Goal: Task Accomplishment & Management: Manage account settings

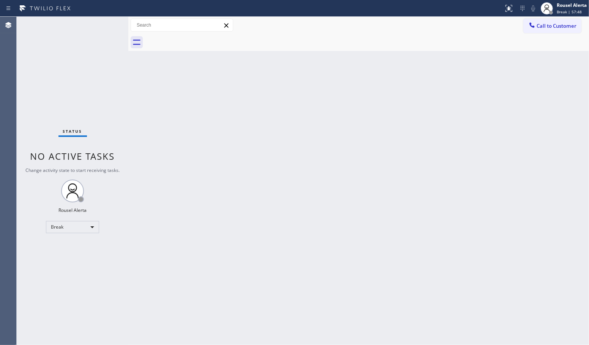
click at [461, 110] on div "Back to Dashboard Change Sender ID Customers Technicians Select a contact Outbo…" at bounding box center [358, 181] width 461 height 328
click at [561, 2] on div "Rousel Alerta" at bounding box center [572, 5] width 30 height 6
click at [556, 39] on button "Available" at bounding box center [551, 40] width 76 height 10
click at [506, 128] on div "Back to Dashboard Change Sender ID Customers Technicians Select a contact Outbo…" at bounding box center [358, 181] width 461 height 328
click at [96, 27] on div "Status No active tasks You are ready to start receiving tasks. Rousel Alerta Av…" at bounding box center [73, 181] width 112 height 328
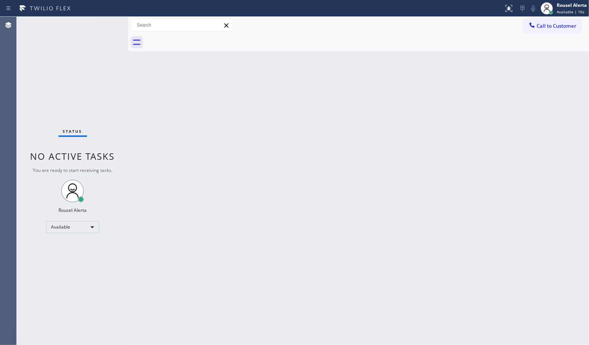
click at [96, 27] on div "Status No active tasks You are ready to start receiving tasks. Rousel Alerta Av…" at bounding box center [73, 181] width 112 height 328
click at [240, 225] on div "Back to Dashboard Change Sender ID Customers Technicians Select a contact Outbo…" at bounding box center [358, 181] width 461 height 328
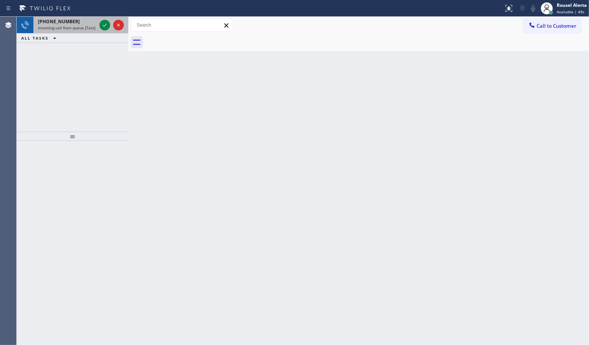
drag, startPoint x: 87, startPoint y: 30, endPoint x: 98, endPoint y: 27, distance: 12.0
click at [87, 30] on div "[PHONE_NUMBER] Incoming call from queue [Test] All" at bounding box center [65, 25] width 65 height 17
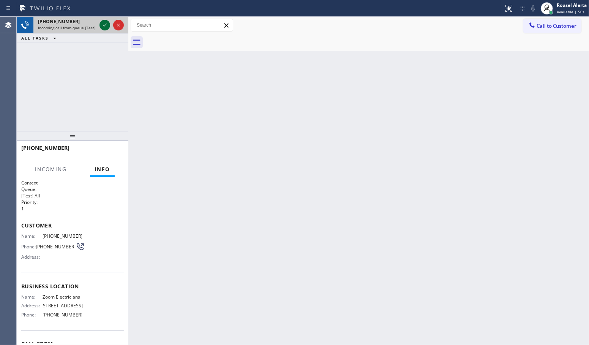
click at [106, 27] on icon at bounding box center [104, 25] width 9 height 9
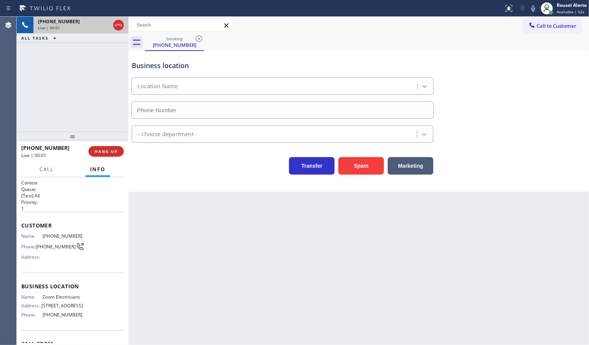
type input "[PHONE_NUMBER]"
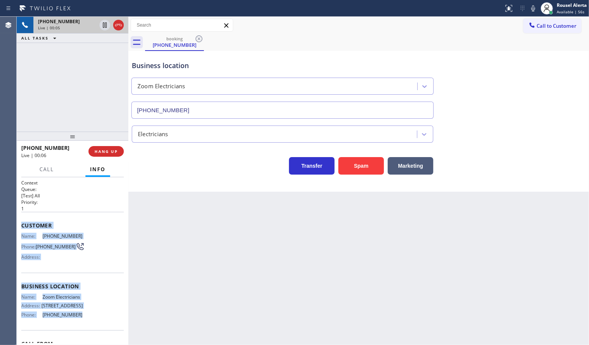
drag, startPoint x: 19, startPoint y: 223, endPoint x: 80, endPoint y: 318, distance: 112.8
click at [80, 318] on div "Context Queue: [Test] All Priority: 1 Customer Name: [PHONE_NUMBER] Phone: [PHO…" at bounding box center [73, 261] width 112 height 168
copy div "Customer Name: [PHONE_NUMBER] Phone: [PHONE_NUMBER] Address: Business location …"
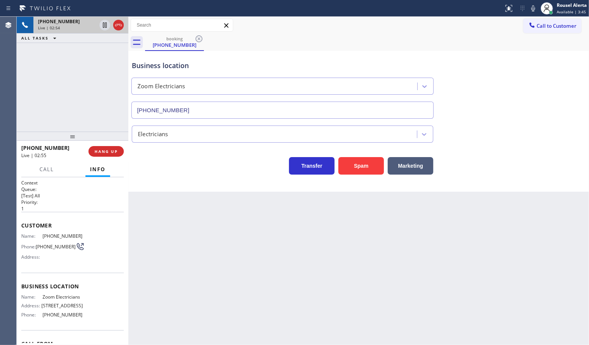
click at [71, 90] on div "[PHONE_NUMBER] Live | 02:54 ALL TASKS ALL TASKS ACTIVE TASKS TASKS IN WRAP UP" at bounding box center [73, 74] width 112 height 115
click at [105, 29] on icon at bounding box center [104, 25] width 9 height 9
click at [536, 8] on icon at bounding box center [533, 8] width 9 height 9
click at [105, 29] on icon at bounding box center [104, 25] width 9 height 9
click at [531, 6] on icon at bounding box center [533, 8] width 9 height 9
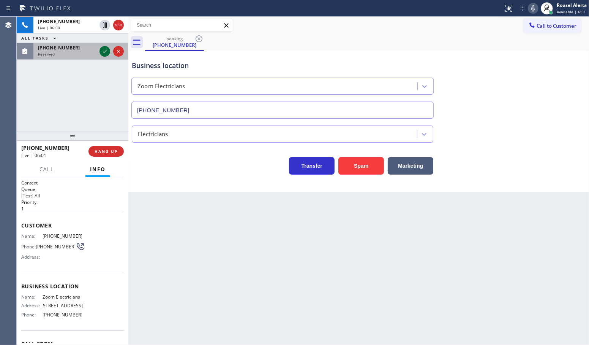
click at [101, 52] on icon at bounding box center [104, 51] width 9 height 9
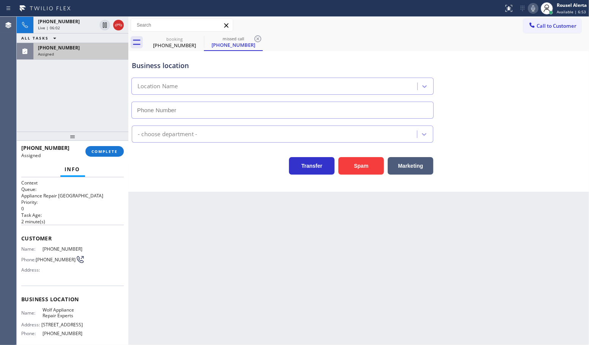
type input "[PHONE_NUMBER]"
click at [89, 52] on div "Assigned" at bounding box center [81, 53] width 86 height 5
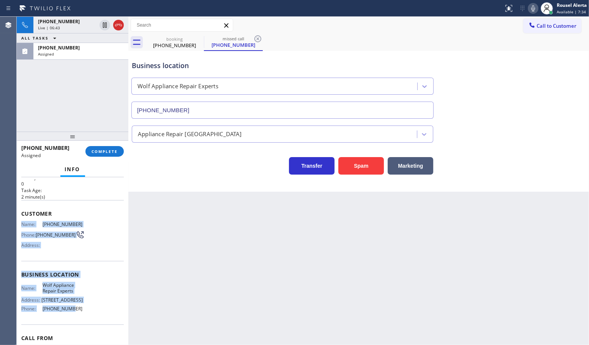
scroll to position [48, 0]
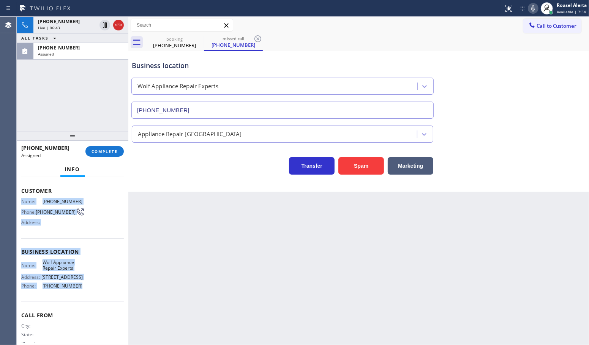
drag, startPoint x: 17, startPoint y: 246, endPoint x: 79, endPoint y: 301, distance: 82.9
click at [79, 301] on div "Context Queue: Appliance Repair High End Priority: 0 Task Age: [DEMOGRAPHIC_DAT…" at bounding box center [73, 261] width 112 height 168
copy div "Name: [PHONE_NUMBER] Phone: [PHONE_NUMBER] Address: Business location Name: Wol…"
click at [71, 82] on div "[PHONE_NUMBER] Live | 06:54 ALL TASKS ALL TASKS ACTIVE TASKS TASKS IN WRAP UP […" at bounding box center [73, 74] width 112 height 115
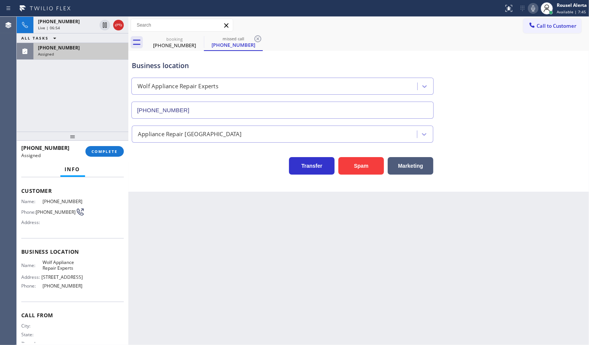
click at [74, 56] on div "Assigned" at bounding box center [81, 53] width 86 height 5
click at [107, 154] on span "COMPLETE" at bounding box center [105, 151] width 26 height 5
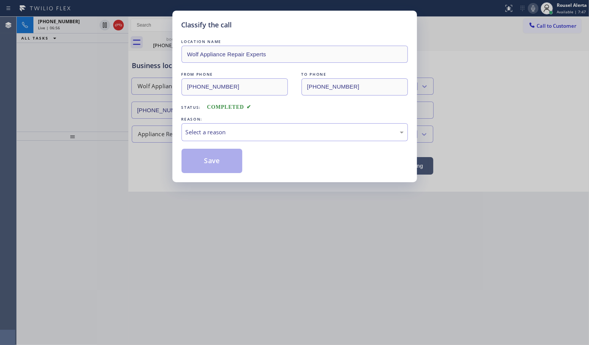
click at [253, 127] on div "Select a reason" at bounding box center [295, 132] width 227 height 18
click at [226, 163] on button "Save" at bounding box center [212, 161] width 61 height 24
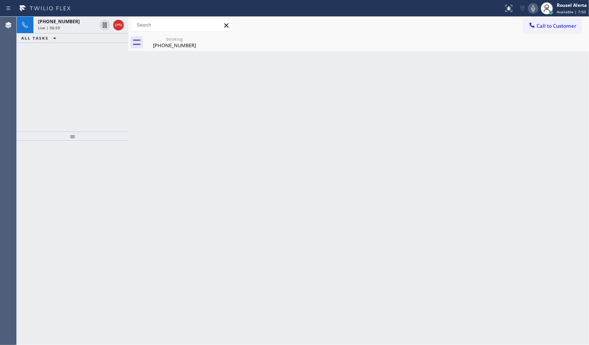
click at [532, 8] on icon at bounding box center [533, 8] width 9 height 9
click at [57, 27] on span "Live | 07:00" at bounding box center [49, 27] width 22 height 5
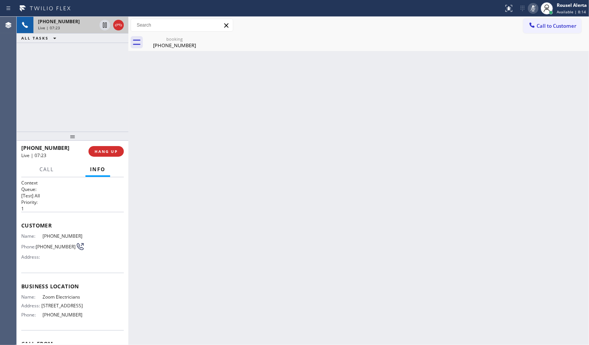
click at [72, 23] on div "[PHONE_NUMBER]" at bounding box center [67, 21] width 59 height 6
click at [350, 219] on div "Back to Dashboard Change Sender ID Customers Technicians Select a contact Outbo…" at bounding box center [358, 181] width 461 height 328
click at [239, 84] on div "Back to Dashboard Change Sender ID Customers Technicians Select a contact Outbo…" at bounding box center [358, 181] width 461 height 328
click at [204, 168] on div "Back to Dashboard Change Sender ID Customers Technicians Select a contact Outbo…" at bounding box center [358, 181] width 461 height 328
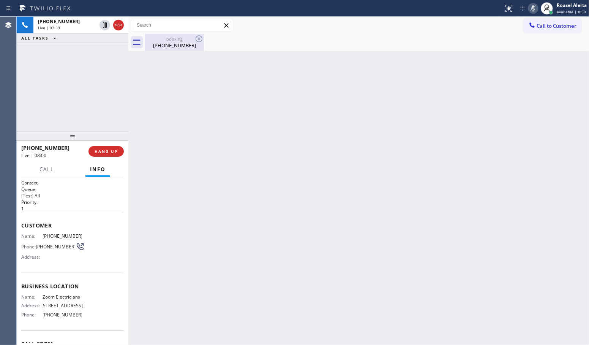
click at [185, 40] on div "booking" at bounding box center [174, 39] width 57 height 6
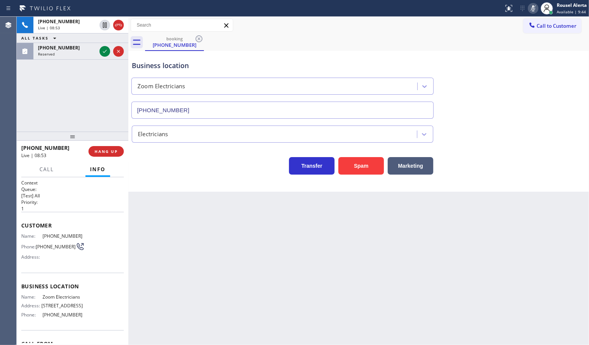
click at [477, 255] on div "Back to Dashboard Change Sender ID Customers Technicians Select a contact Outbo…" at bounding box center [358, 181] width 461 height 328
click at [105, 52] on icon at bounding box center [104, 51] width 9 height 9
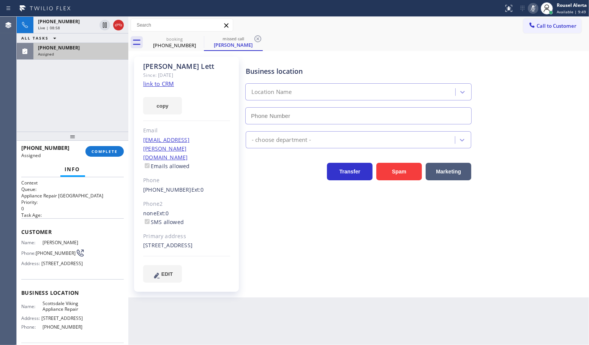
type input "[PHONE_NUMBER]"
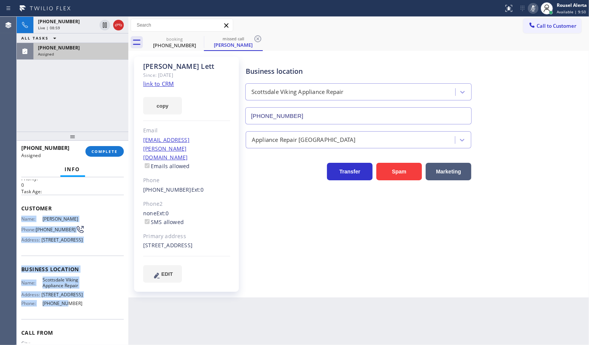
scroll to position [48, 0]
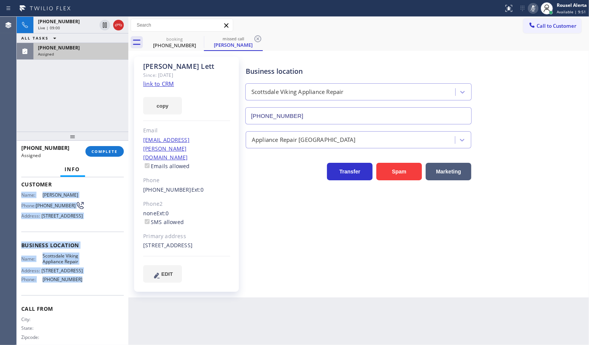
drag, startPoint x: 21, startPoint y: 239, endPoint x: 82, endPoint y: 295, distance: 82.6
click at [82, 295] on div "Context Queue: Appliance Repair High End Priority: 0 Task Age: Customer Name: […" at bounding box center [72, 242] width 103 height 220
copy div "Name: [PERSON_NAME] Phone: [PHONE_NUMBER] Address: [STREET_ADDRESS] Business lo…"
click at [43, 89] on div "[PHONE_NUMBER] Live | 09:07 ALL TASKS ALL TASKS ACTIVE TASKS TASKS IN WRAP UP […" at bounding box center [73, 74] width 112 height 115
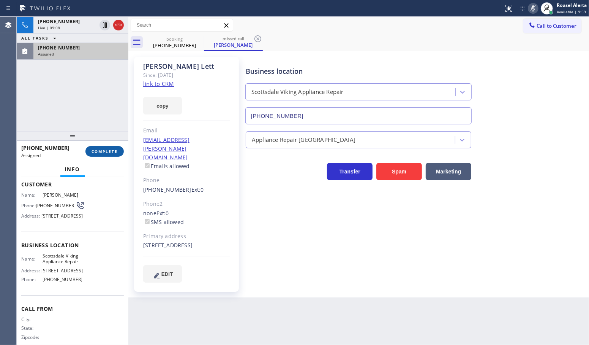
click at [95, 154] on button "COMPLETE" at bounding box center [105, 151] width 38 height 11
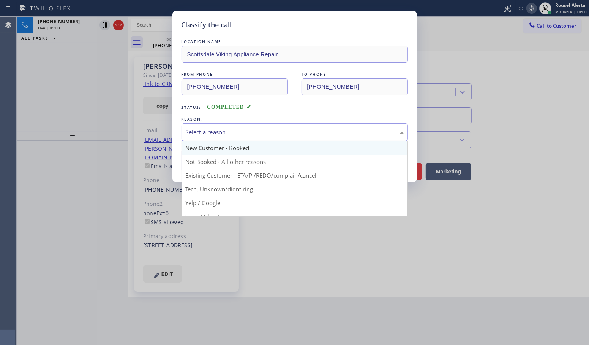
drag, startPoint x: 204, startPoint y: 135, endPoint x: 219, endPoint y: 148, distance: 19.4
click at [206, 135] on div "Select a reason" at bounding box center [295, 132] width 218 height 9
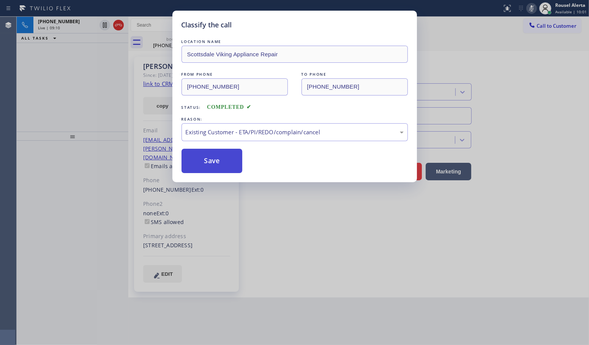
click at [222, 167] on button "Save" at bounding box center [212, 161] width 61 height 24
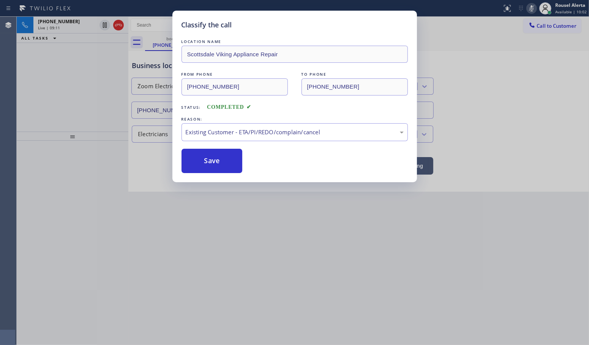
click at [78, 94] on div "Classify the call LOCATION NAME Scottsdale Viking Appliance Repair FROM PHONE […" at bounding box center [294, 172] width 589 height 345
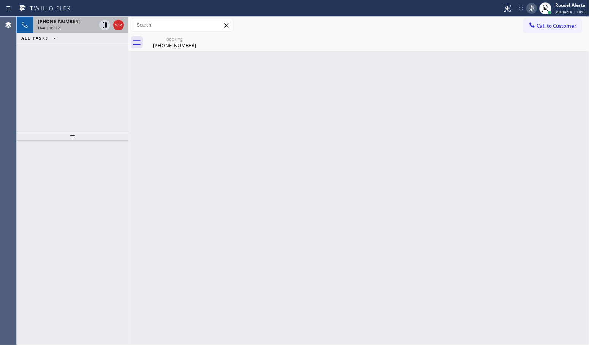
click at [56, 27] on span "Live | 09:12" at bounding box center [49, 27] width 22 height 5
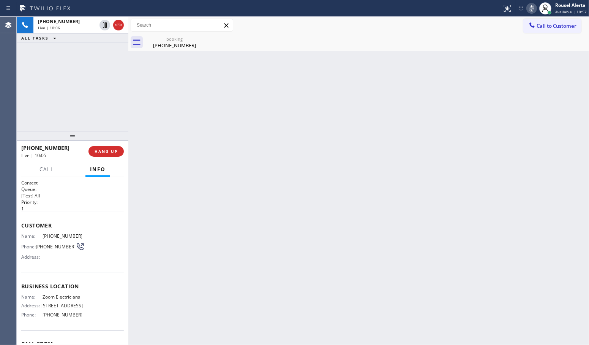
click at [94, 59] on div "[PHONE_NUMBER] Live | 10:06 ALL TASKS ALL TASKS ACTIVE TASKS TASKS IN WRAP UP" at bounding box center [73, 74] width 112 height 115
click at [341, 94] on div "Back to Dashboard Change Sender ID Customers Technicians Select a contact Outbo…" at bounding box center [358, 181] width 461 height 328
click at [59, 73] on div "[PHONE_NUMBER] Live | 10:10 ALL TASKS ALL TASKS ACTIVE TASKS TASKS IN WRAP UP" at bounding box center [73, 74] width 112 height 115
click at [532, 8] on icon at bounding box center [532, 8] width 9 height 9
click at [122, 75] on div "[PHONE_NUMBER] Live | 10:35 ALL TASKS ALL TASKS ACTIVE TASKS TASKS IN WRAP UP" at bounding box center [73, 74] width 112 height 115
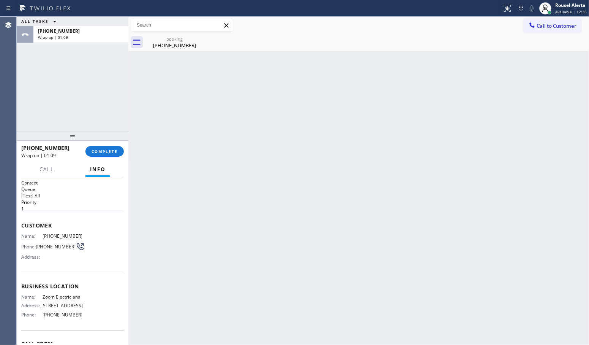
click at [219, 73] on div "Back to Dashboard Change Sender ID Customers Technicians Select a contact Outbo…" at bounding box center [358, 181] width 461 height 328
click at [181, 44] on div "[PHONE_NUMBER]" at bounding box center [174, 45] width 57 height 7
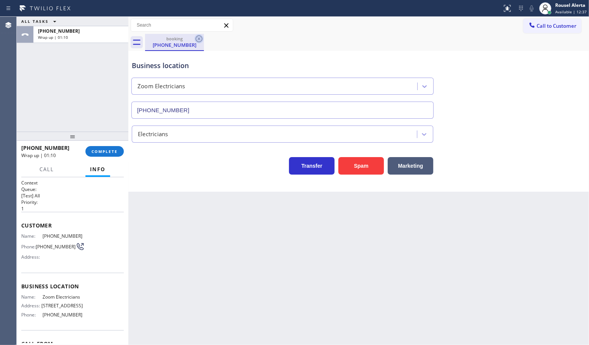
click at [200, 38] on icon at bounding box center [199, 38] width 9 height 9
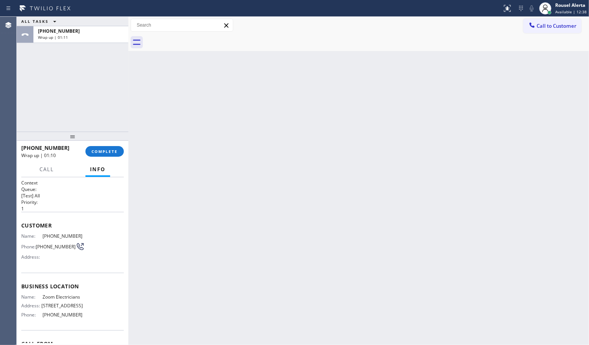
drag, startPoint x: 195, startPoint y: 162, endPoint x: 139, endPoint y: 101, distance: 82.1
click at [194, 162] on div "Back to Dashboard Change Sender ID Customers Technicians Select a contact Outbo…" at bounding box center [358, 181] width 461 height 328
click at [99, 149] on span "COMPLETE" at bounding box center [105, 151] width 26 height 5
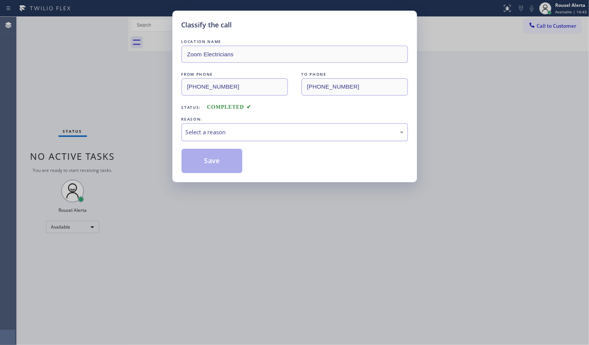
click at [217, 134] on div "Select a reason" at bounding box center [295, 132] width 218 height 9
click at [217, 167] on button "Save" at bounding box center [212, 161] width 61 height 24
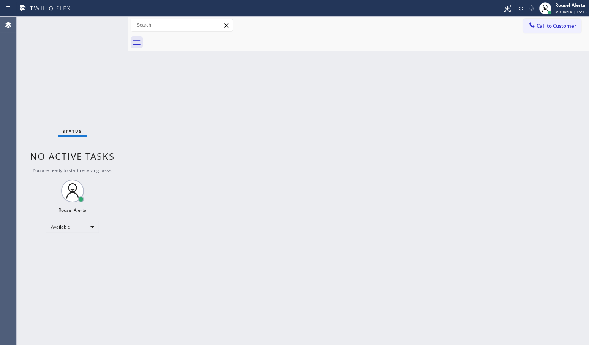
click at [76, 28] on div "Status No active tasks You are ready to start receiving tasks. Rousel Alerta Av…" at bounding box center [73, 181] width 112 height 328
click at [189, 158] on div "Back to Dashboard Change Sender ID Customers Technicians Select a contact Outbo…" at bounding box center [358, 181] width 461 height 328
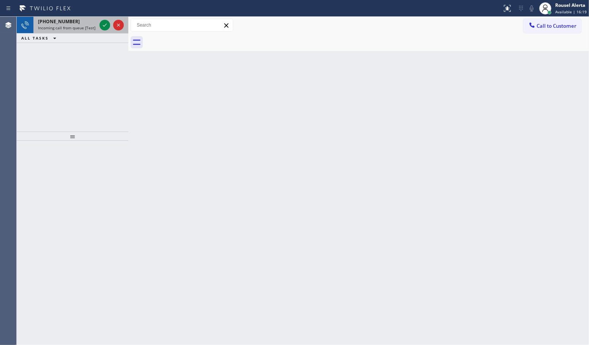
click at [76, 26] on span "Incoming call from queue [Test] All" at bounding box center [69, 27] width 63 height 5
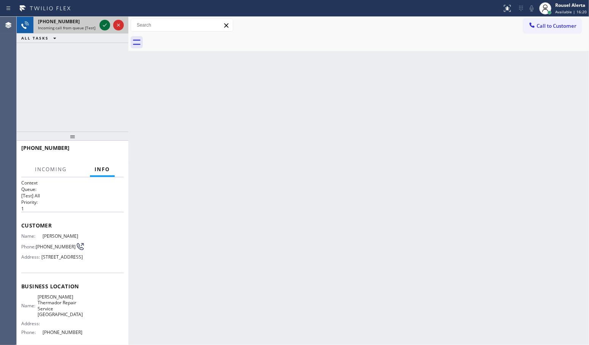
click at [103, 26] on icon at bounding box center [104, 25] width 9 height 9
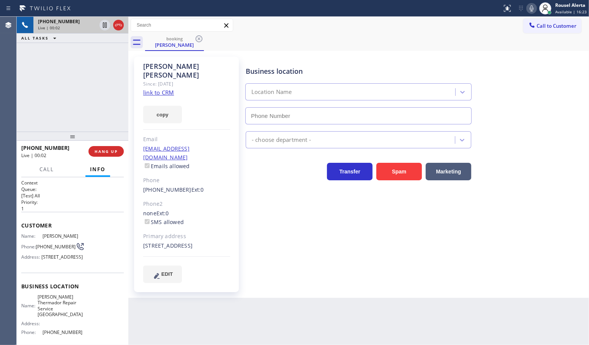
type input "[PHONE_NUMBER]"
click at [162, 89] on link "link to CRM" at bounding box center [158, 93] width 31 height 8
click at [253, 312] on div "Back to Dashboard Change Sender ID Customers Technicians Select a contact Outbo…" at bounding box center [358, 181] width 461 height 328
click at [457, 311] on div "Back to Dashboard Change Sender ID Customers Technicians Select a contact Outbo…" at bounding box center [358, 181] width 461 height 328
click at [82, 74] on div "[PHONE_NUMBER] Live | 01:05 ALL TASKS ALL TASKS ACTIVE TASKS TASKS IN WRAP UP" at bounding box center [73, 74] width 112 height 115
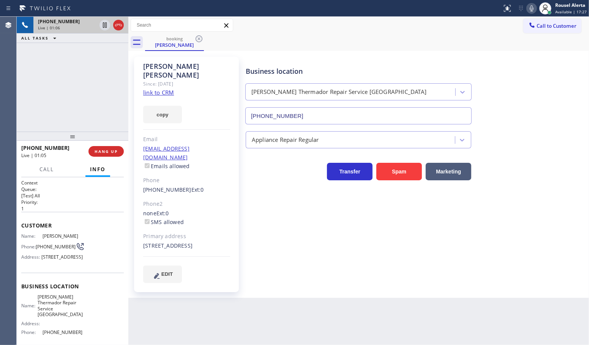
click at [238, 314] on div "Back to Dashboard Change Sender ID Customers Technicians Select a contact Outbo…" at bounding box center [358, 181] width 461 height 328
click at [84, 86] on div "[PHONE_NUMBER] Live | 01:07 ALL TASKS ALL TASKS ACTIVE TASKS TASKS IN WRAP UP" at bounding box center [73, 74] width 112 height 115
click at [255, 330] on div "Back to Dashboard Change Sender ID Customers Technicians Select a contact Outbo…" at bounding box center [358, 181] width 461 height 328
click at [103, 71] on div "[PHONE_NUMBER] Live | 01:10 ALL TASKS ALL TASKS ACTIVE TASKS TASKS IN WRAP UP" at bounding box center [73, 74] width 112 height 115
click at [104, 28] on icon at bounding box center [104, 25] width 9 height 9
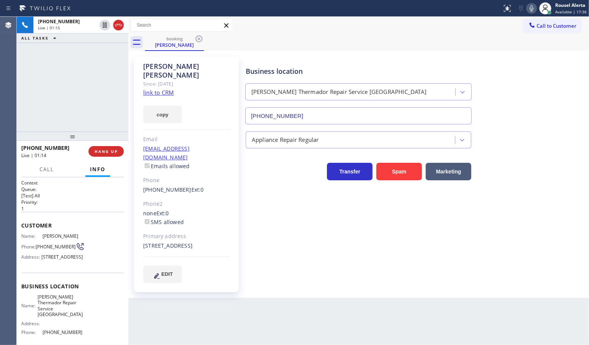
click at [533, 8] on icon at bounding box center [532, 8] width 9 height 9
click at [78, 81] on div "[PHONE_NUMBER] Live | 04:12 ALL TASKS ALL TASKS ACTIVE TASKS TASKS IN WRAP UP" at bounding box center [73, 74] width 112 height 115
click at [47, 168] on span "Call" at bounding box center [47, 169] width 14 height 7
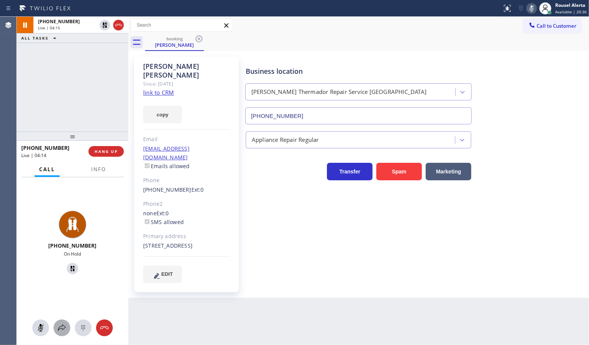
click at [65, 322] on button at bounding box center [62, 327] width 17 height 17
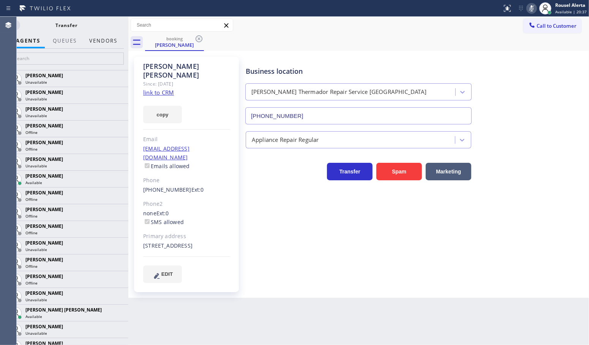
click at [94, 41] on button "Vendors" at bounding box center [103, 40] width 37 height 15
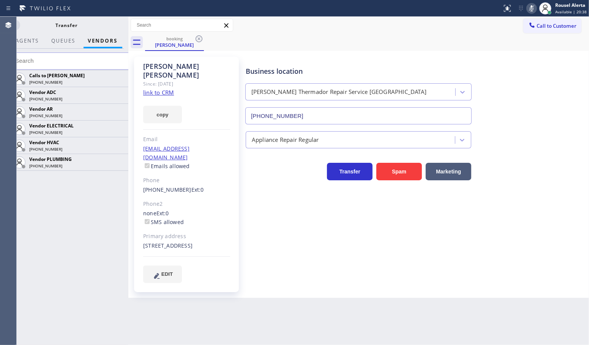
click at [86, 60] on input "text" at bounding box center [72, 60] width 124 height 17
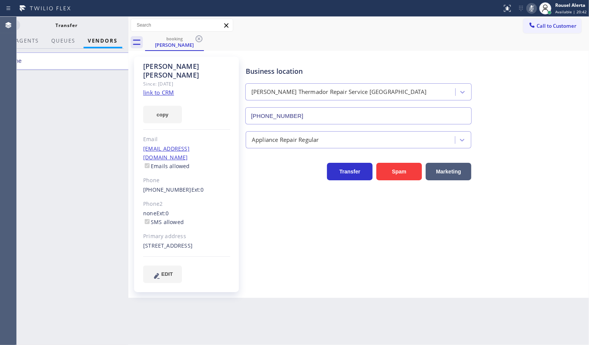
type input "n"
type input "ner"
click at [30, 39] on span "AGENTS" at bounding box center [27, 40] width 23 height 7
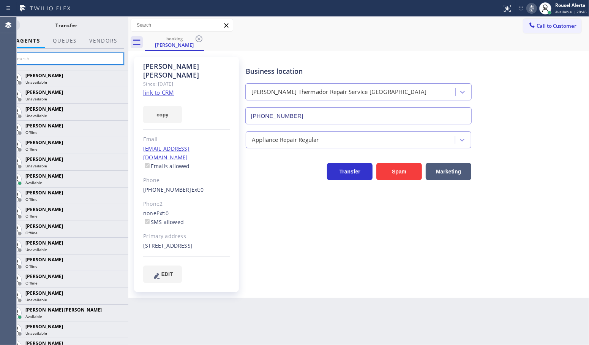
click at [44, 56] on input "text" at bounding box center [67, 58] width 114 height 12
type input "nere"
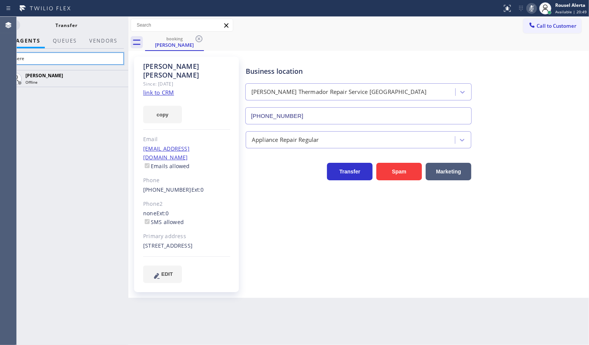
drag, startPoint x: 63, startPoint y: 55, endPoint x: 4, endPoint y: 56, distance: 59.3
click at [4, 56] on div "Agent Desktop Classify the call LOCATION NAME [PERSON_NAME] FROM PHONE [PHONE_N…" at bounding box center [294, 181] width 589 height 328
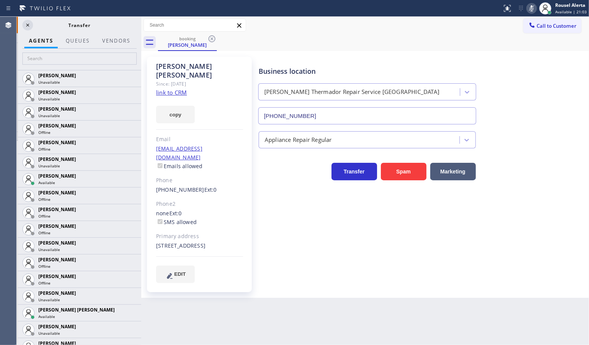
drag, startPoint x: 130, startPoint y: 25, endPoint x: 143, endPoint y: 25, distance: 12.9
click at [141, 25] on div at bounding box center [141, 181] width 0 height 328
click at [29, 24] on icon at bounding box center [27, 25] width 9 height 9
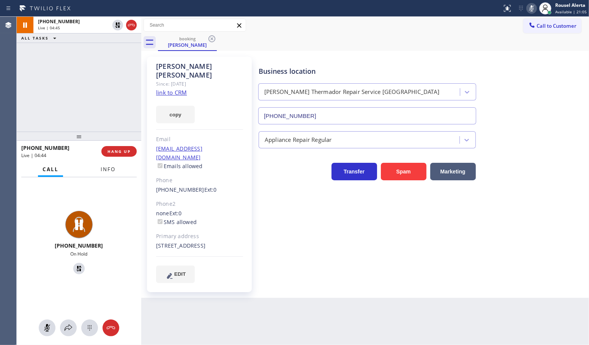
click at [98, 168] on button "Info" at bounding box center [108, 169] width 24 height 15
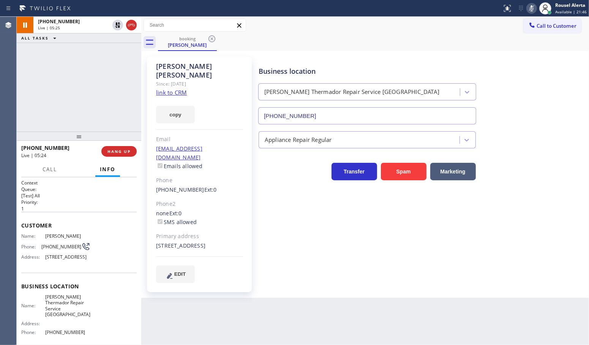
click at [90, 87] on div "[PHONE_NUMBER] Live | 05:25 ALL TASKS ALL TASKS ACTIVE TASKS TASKS IN WRAP UP" at bounding box center [79, 74] width 125 height 115
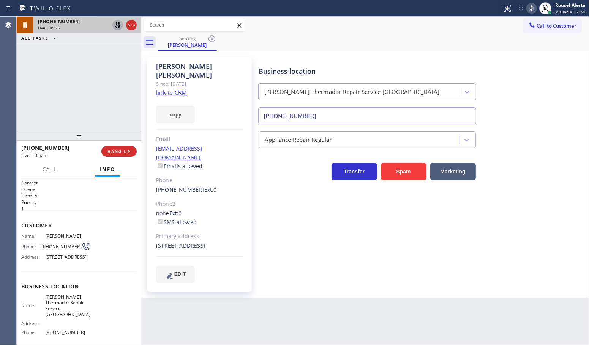
click at [117, 24] on icon at bounding box center [117, 24] width 5 height 5
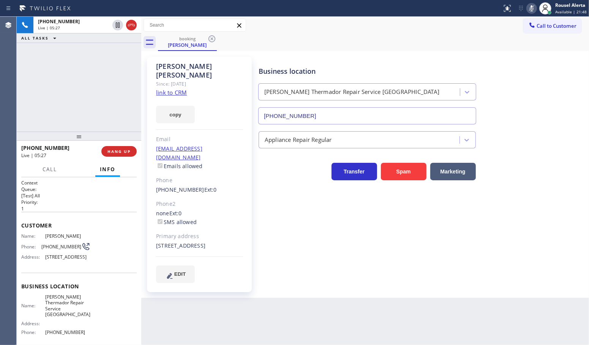
click at [535, 11] on icon at bounding box center [532, 8] width 9 height 9
click at [114, 148] on button "HANG UP" at bounding box center [118, 151] width 35 height 11
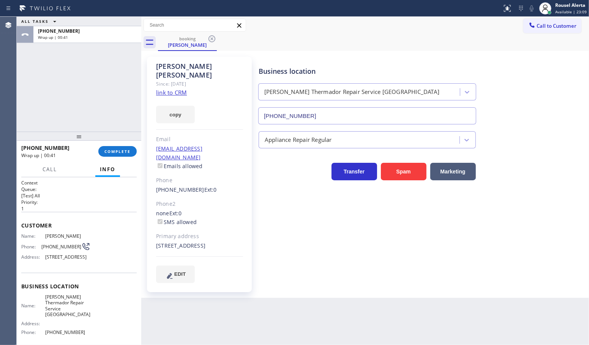
click at [112, 73] on div "ALL TASKS ALL TASKS ACTIVE TASKS TASKS IN WRAP UP [PHONE_NUMBER] Wrap up | 00:41" at bounding box center [79, 74] width 125 height 115
click at [114, 154] on button "COMPLETE" at bounding box center [117, 151] width 38 height 11
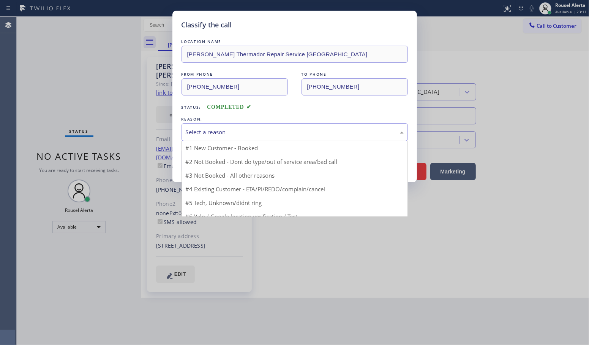
click at [270, 136] on div "Select a reason" at bounding box center [295, 132] width 218 height 9
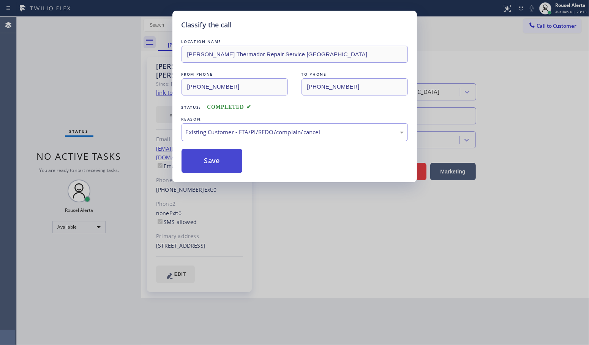
click at [213, 162] on button "Save" at bounding box center [212, 161] width 61 height 24
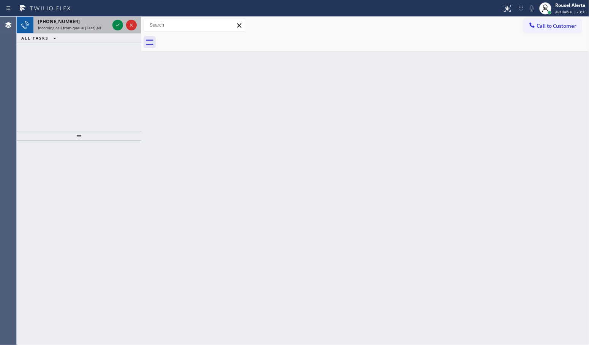
click at [98, 27] on span "Incoming call from queue [Test] All" at bounding box center [69, 27] width 63 height 5
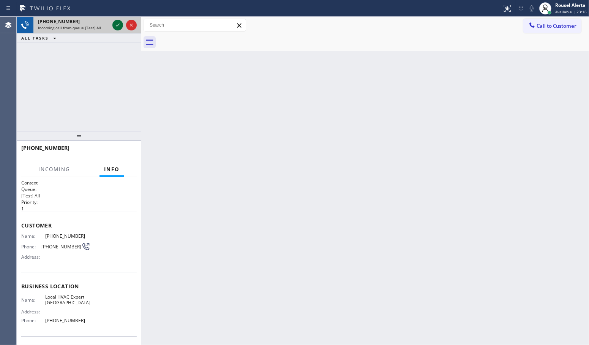
click at [113, 26] on icon at bounding box center [117, 25] width 9 height 9
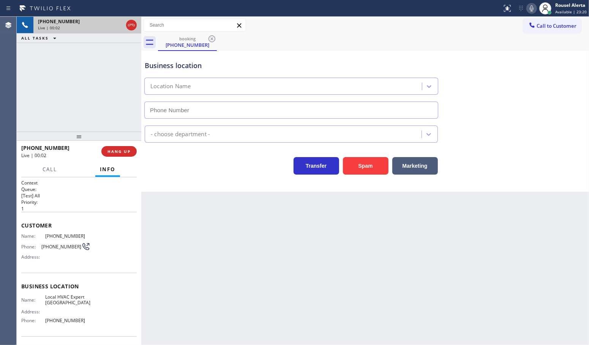
click at [113, 26] on div "Live | 00:02" at bounding box center [80, 27] width 85 height 5
type input "[PHONE_NUMBER]"
click at [367, 173] on button "Spam" at bounding box center [366, 165] width 46 height 17
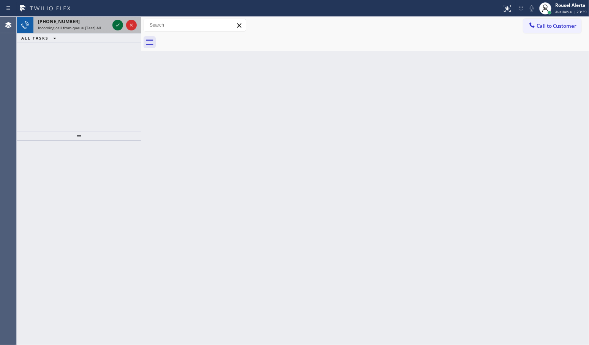
click at [118, 25] on icon at bounding box center [117, 25] width 9 height 9
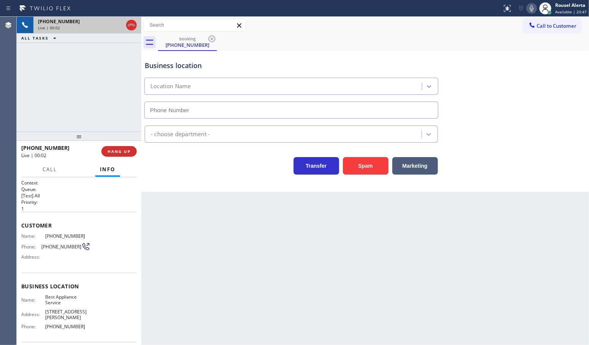
type input "[PHONE_NUMBER]"
click at [64, 323] on span "[PHONE_NUMBER]" at bounding box center [67, 326] width 45 height 6
copy span "[PHONE_NUMBER]"
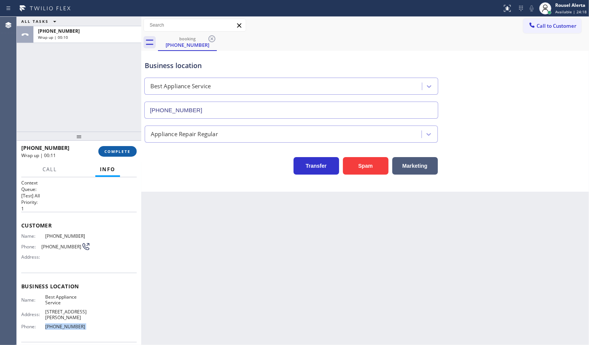
click at [105, 146] on button "COMPLETE" at bounding box center [117, 151] width 38 height 11
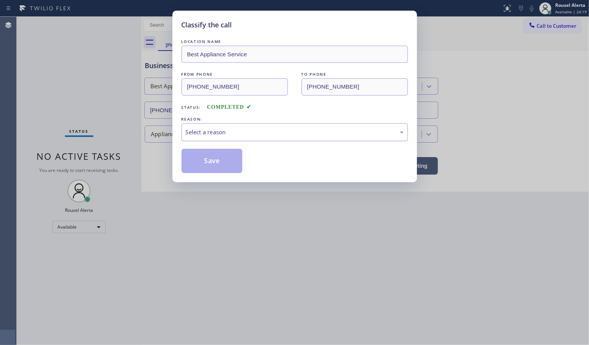
click at [236, 138] on div "Select a reason" at bounding box center [295, 132] width 227 height 18
click at [208, 157] on button "Save" at bounding box center [212, 161] width 61 height 24
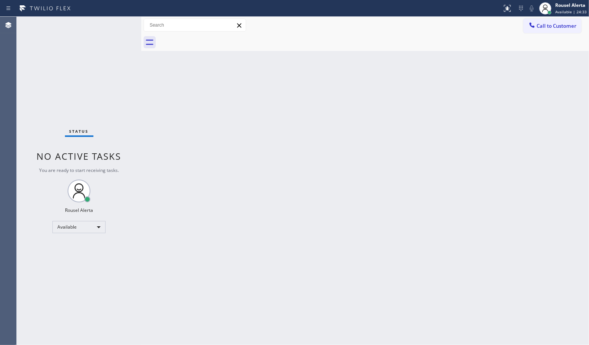
click at [206, 170] on div "Back to Dashboard Change Sender ID Customers Technicians Select a contact Outbo…" at bounding box center [365, 181] width 448 height 328
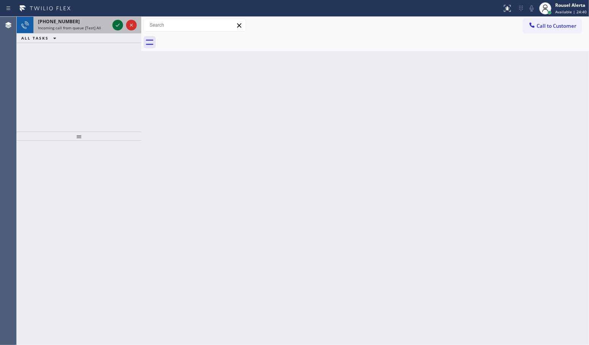
click at [113, 27] on icon at bounding box center [117, 25] width 9 height 9
click at [113, 24] on icon at bounding box center [117, 25] width 9 height 9
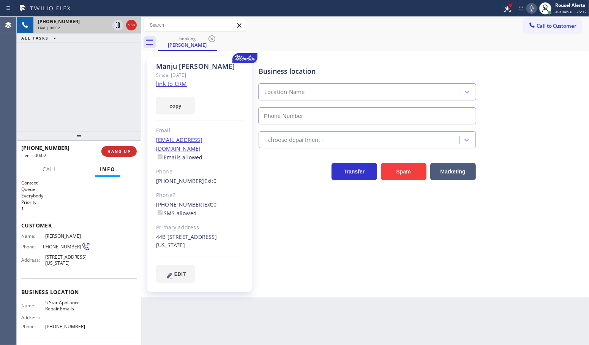
type input "[PHONE_NUMBER]"
click at [174, 84] on link "link to CRM" at bounding box center [171, 84] width 31 height 8
click at [233, 309] on div "Back to Dashboard Change Sender ID Customers Technicians Select a contact Outbo…" at bounding box center [365, 181] width 448 height 328
click at [103, 68] on div "[PHONE_NUMBER] Live | 00:47 ALL TASKS ALL TASKS ACTIVE TASKS TASKS IN WRAP UP" at bounding box center [79, 74] width 125 height 115
click at [82, 90] on div "[PHONE_NUMBER] Live | 00:52 ALL TASKS ALL TASKS ACTIVE TASKS TASKS IN WRAP UP" at bounding box center [79, 74] width 125 height 115
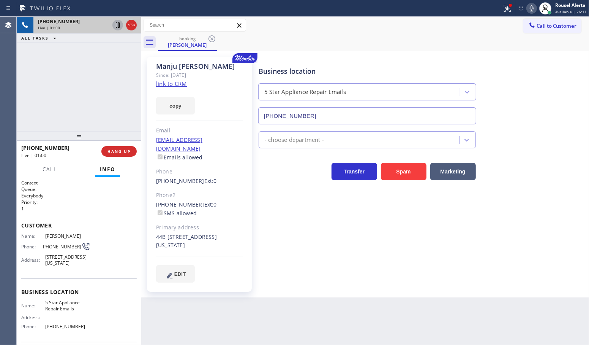
click at [116, 27] on icon at bounding box center [117, 25] width 9 height 9
click at [116, 27] on icon at bounding box center [117, 24] width 5 height 5
drag, startPoint x: 84, startPoint y: 73, endPoint x: 95, endPoint y: 56, distance: 20.6
click at [84, 73] on div "[PHONE_NUMBER] Live | 01:06 ALL TASKS ALL TASKS ACTIVE TASKS TASKS IN WRAP UP" at bounding box center [79, 74] width 125 height 115
click at [115, 28] on icon at bounding box center [117, 25] width 9 height 9
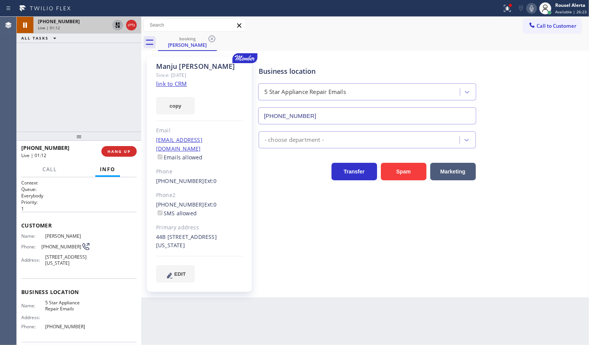
click at [536, 10] on icon at bounding box center [532, 8] width 9 height 9
click at [114, 27] on icon at bounding box center [117, 25] width 9 height 9
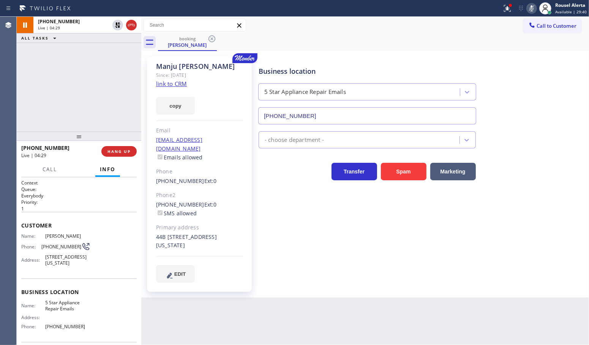
click at [534, 8] on icon at bounding box center [532, 8] width 9 height 9
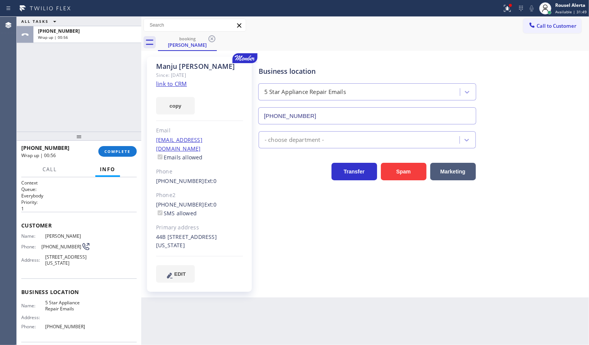
click at [72, 75] on div "ALL TASKS ALL TASKS ACTIVE TASKS TASKS IN WRAP UP [PHONE_NUMBER] Wrap up | 00:56" at bounding box center [79, 74] width 125 height 115
click at [109, 153] on span "COMPLETE" at bounding box center [118, 151] width 26 height 5
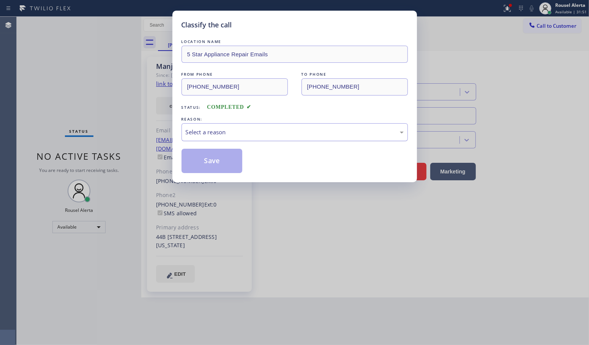
click at [233, 137] on div "Select a reason" at bounding box center [295, 132] width 227 height 18
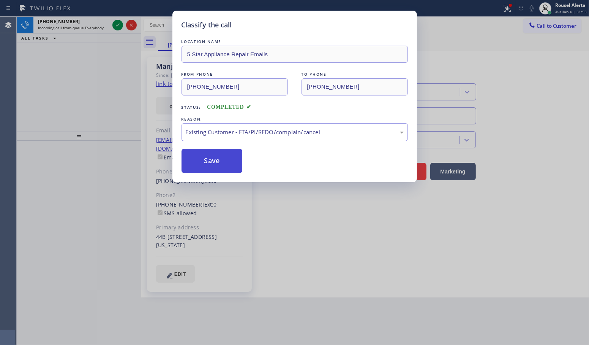
click at [217, 172] on button "Save" at bounding box center [212, 161] width 61 height 24
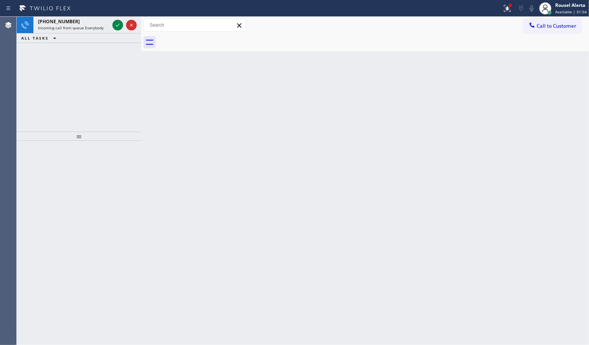
click at [86, 27] on span "Incoming call from queue Everybody" at bounding box center [71, 27] width 66 height 5
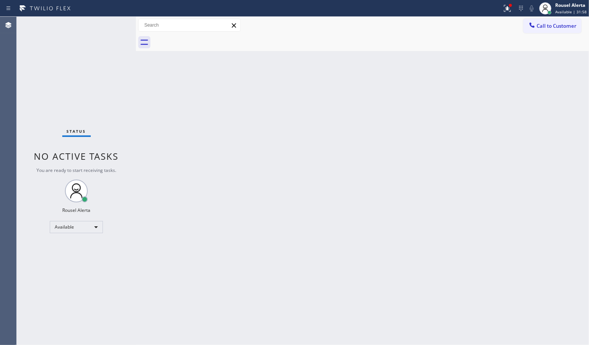
drag, startPoint x: 143, startPoint y: 25, endPoint x: 137, endPoint y: 25, distance: 5.3
click at [136, 25] on div at bounding box center [136, 181] width 0 height 328
click at [501, 10] on div at bounding box center [507, 8] width 17 height 9
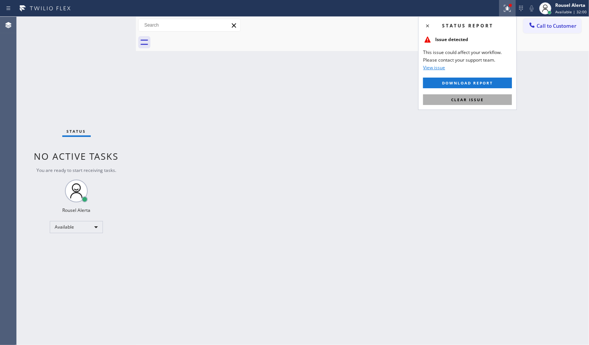
click at [490, 98] on button "Clear issue" at bounding box center [467, 99] width 89 height 11
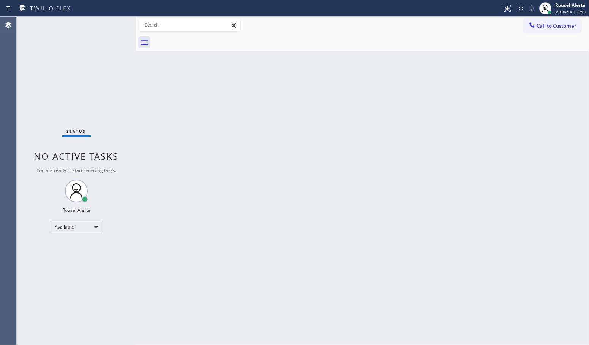
click at [474, 147] on div "Back to Dashboard Change Sender ID Customers Technicians Select a contact Outbo…" at bounding box center [362, 181] width 453 height 328
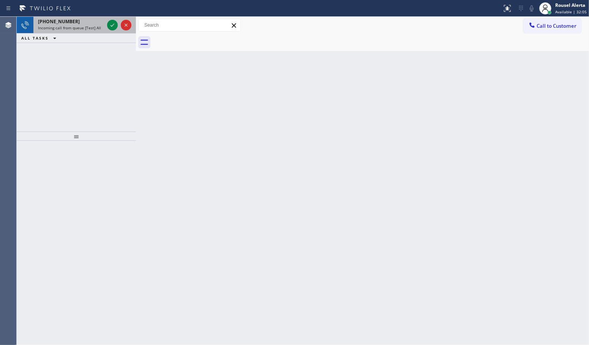
drag, startPoint x: 67, startPoint y: 22, endPoint x: 101, endPoint y: 30, distance: 35.1
click at [67, 22] on span "[PHONE_NUMBER]" at bounding box center [59, 21] width 42 height 6
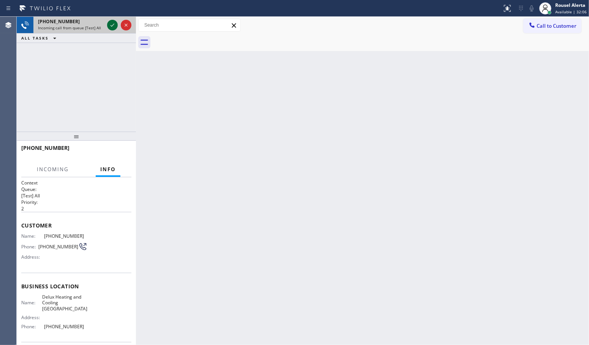
click at [113, 27] on icon at bounding box center [112, 25] width 9 height 9
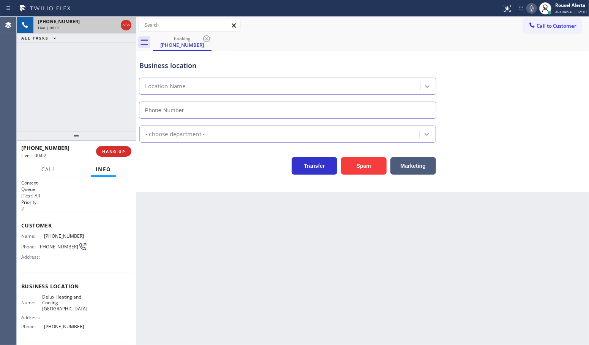
type input "[PHONE_NUMBER]"
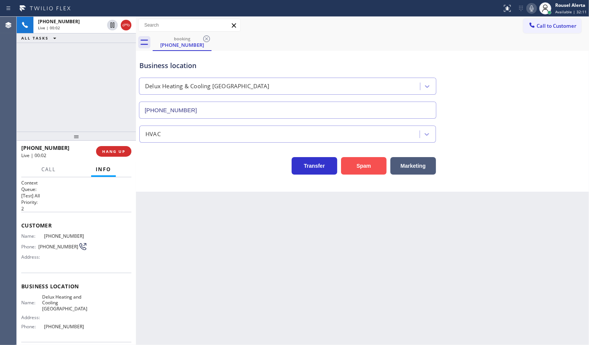
click at [374, 171] on button "Spam" at bounding box center [364, 165] width 46 height 17
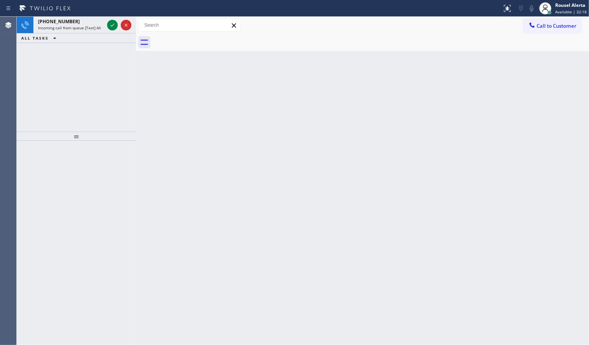
click at [160, 146] on div "Back to Dashboard Change Sender ID Customers Technicians Select a contact Outbo…" at bounding box center [362, 181] width 453 height 328
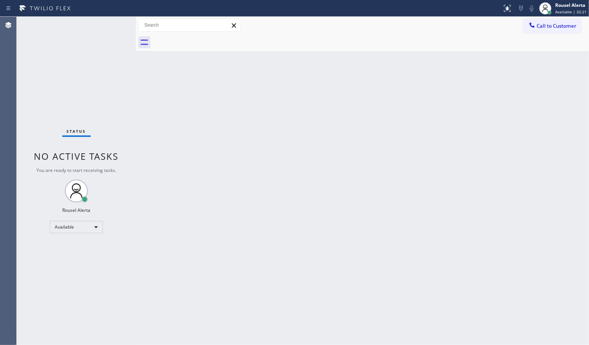
click at [98, 32] on div "Status No active tasks You are ready to start receiving tasks. Rousel Alerta Av…" at bounding box center [76, 181] width 119 height 328
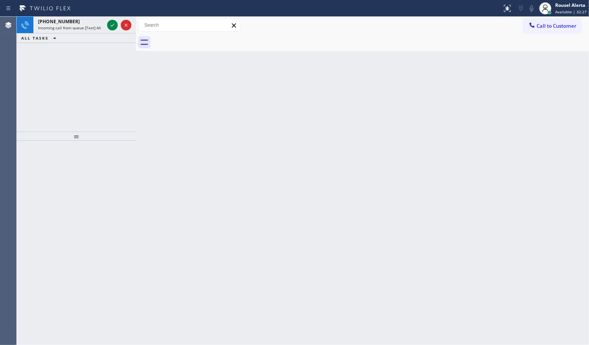
click at [100, 29] on div "Incoming call from queue [Test] All" at bounding box center [71, 27] width 66 height 5
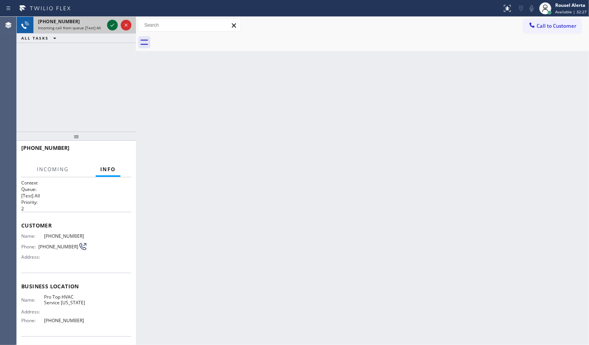
click at [109, 24] on icon at bounding box center [112, 25] width 9 height 9
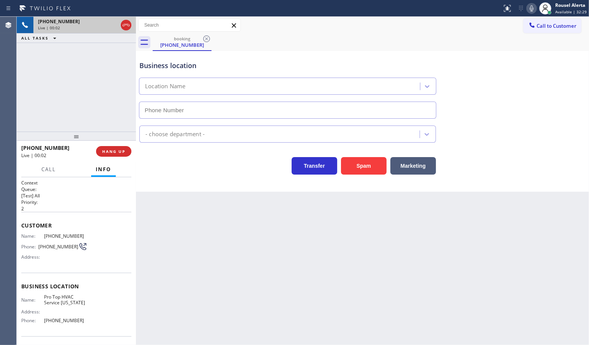
type input "[PHONE_NUMBER]"
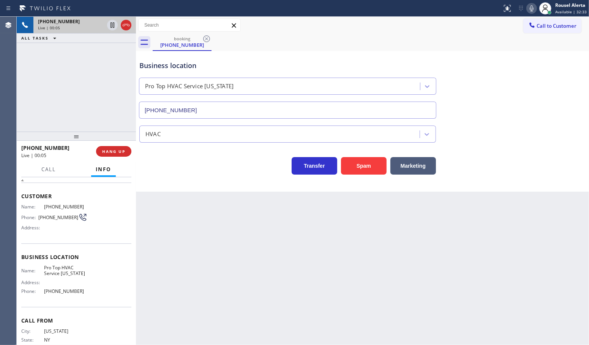
scroll to position [10, 0]
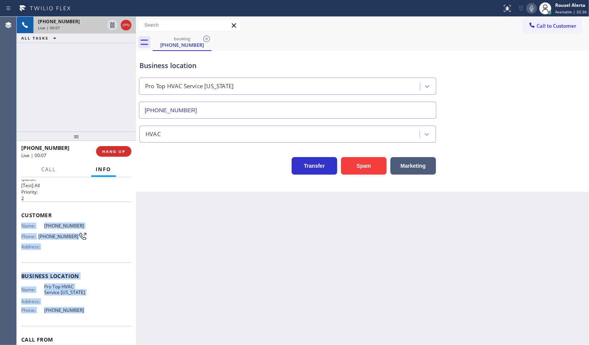
drag, startPoint x: 92, startPoint y: 316, endPoint x: 19, endPoint y: 226, distance: 115.6
click at [19, 226] on div "Context Queue: [Test] All Priority: 2 Customer Name: [PHONE_NUMBER] Phone: [PHO…" at bounding box center [76, 261] width 119 height 168
copy div "Name: [PHONE_NUMBER] Phone: [PHONE_NUMBER] Address: Business location Name: Pro…"
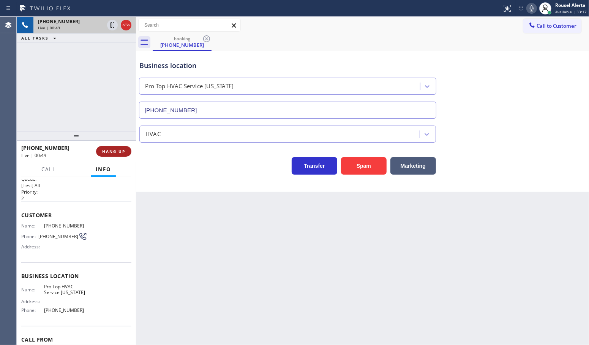
drag, startPoint x: 101, startPoint y: 124, endPoint x: 119, endPoint y: 151, distance: 32.5
click at [104, 124] on div "[PHONE_NUMBER] Live | 00:49 ALL TASKS ALL TASKS ACTIVE TASKS TASKS IN WRAP UP" at bounding box center [76, 74] width 119 height 115
click at [119, 152] on span "HANG UP" at bounding box center [113, 151] width 23 height 5
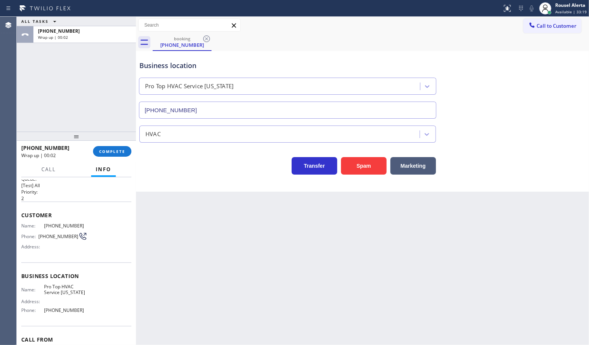
drag, startPoint x: 204, startPoint y: 238, endPoint x: 151, endPoint y: 213, distance: 58.7
click at [203, 238] on div "Back to Dashboard Change Sender ID Customers Technicians Select a contact Outbo…" at bounding box center [362, 181] width 453 height 328
click at [121, 151] on span "COMPLETE" at bounding box center [112, 151] width 26 height 5
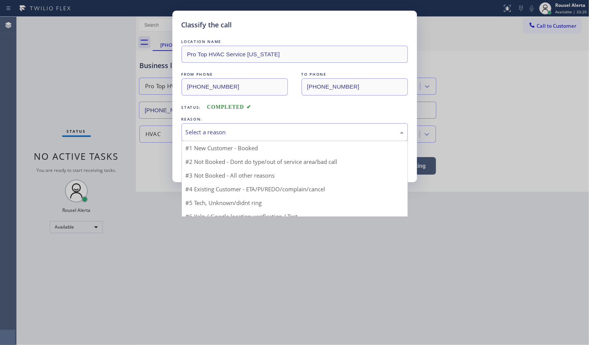
drag, startPoint x: 247, startPoint y: 127, endPoint x: 268, endPoint y: 141, distance: 24.8
click at [267, 130] on div "Select a reason" at bounding box center [295, 132] width 218 height 9
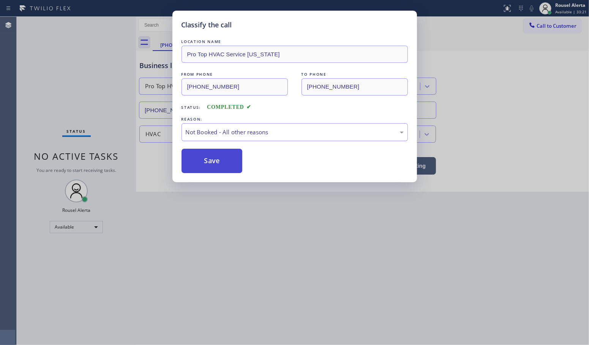
click at [185, 164] on button "Save" at bounding box center [212, 161] width 61 height 24
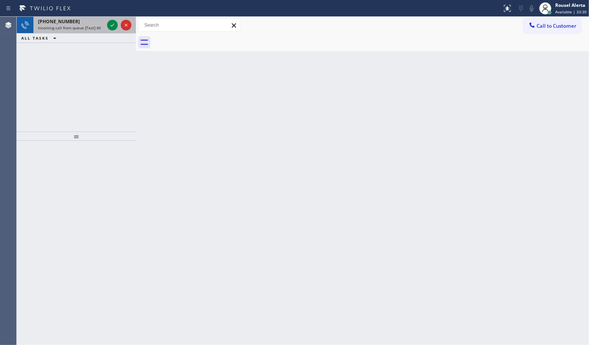
drag, startPoint x: 95, startPoint y: 29, endPoint x: 104, endPoint y: 29, distance: 8.4
click at [95, 28] on span "Incoming call from queue [Test] All" at bounding box center [69, 27] width 63 height 5
click at [109, 27] on icon at bounding box center [112, 25] width 9 height 9
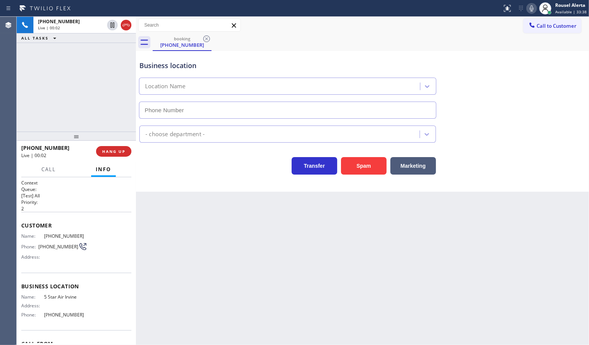
type input "[PHONE_NUMBER]"
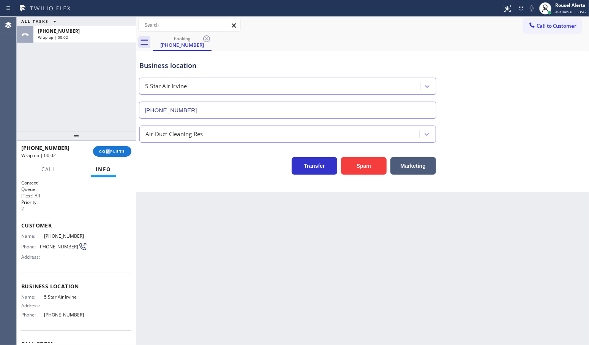
click at [109, 157] on div "[PHONE_NUMBER] Wrap up | 00:02 COMPLETE" at bounding box center [76, 151] width 110 height 20
click at [103, 148] on button "COMPLETE" at bounding box center [112, 151] width 38 height 11
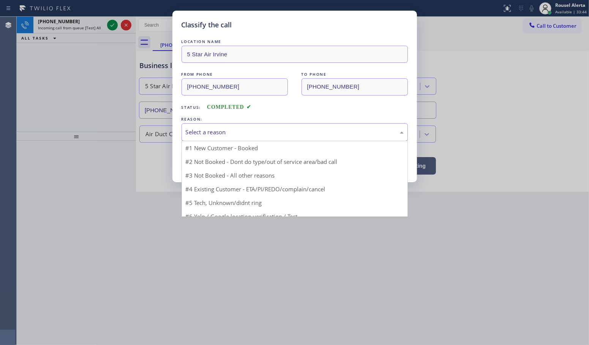
click at [253, 130] on div "Select a reason" at bounding box center [295, 132] width 218 height 9
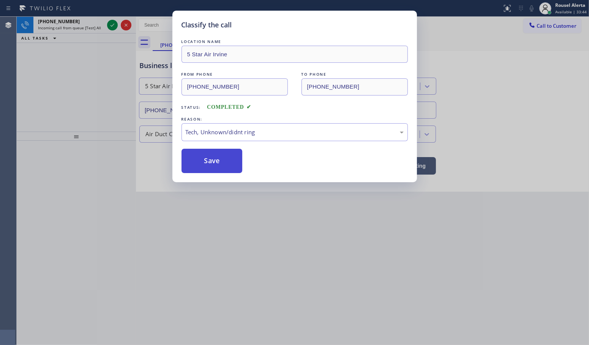
click at [219, 165] on button "Save" at bounding box center [212, 161] width 61 height 24
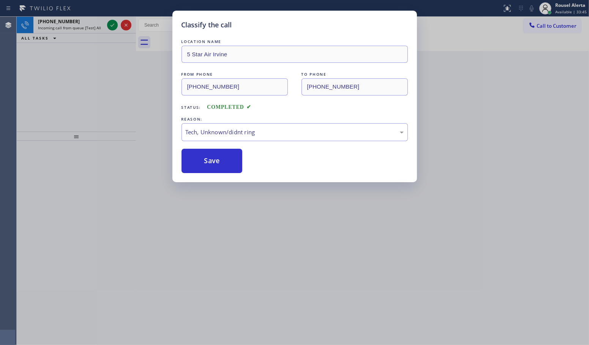
click at [87, 27] on div "Classify the call LOCATION NAME 5 Star Air Irvine FROM PHONE [PHONE_NUMBER] TO …" at bounding box center [294, 172] width 589 height 345
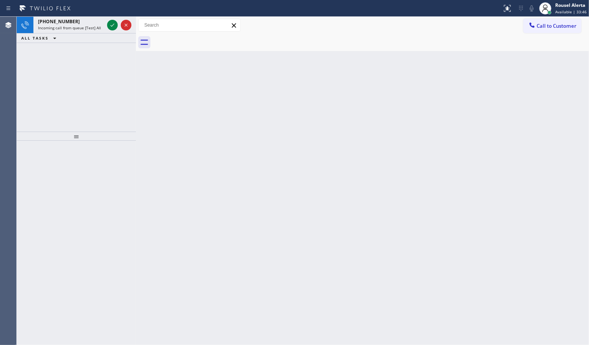
click at [87, 27] on span "Incoming call from queue [Test] All" at bounding box center [69, 27] width 63 height 5
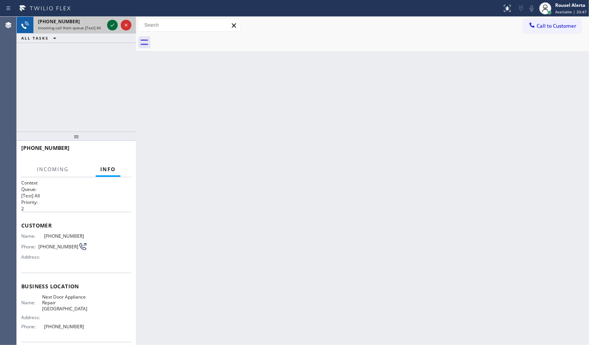
click at [110, 25] on icon at bounding box center [112, 25] width 9 height 9
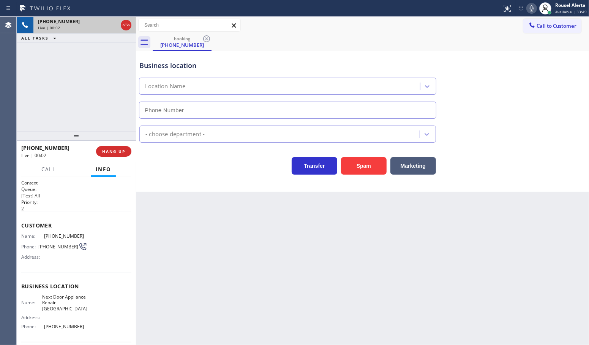
type input "[PHONE_NUMBER]"
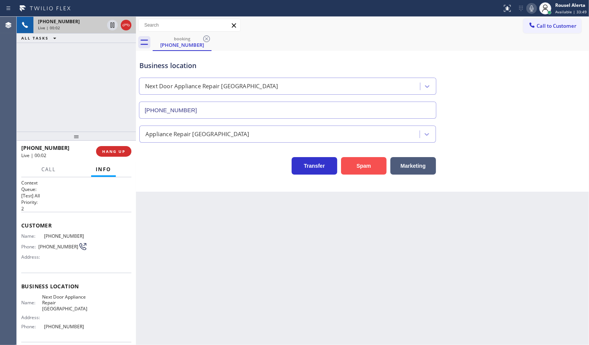
click at [370, 166] on button "Spam" at bounding box center [364, 165] width 46 height 17
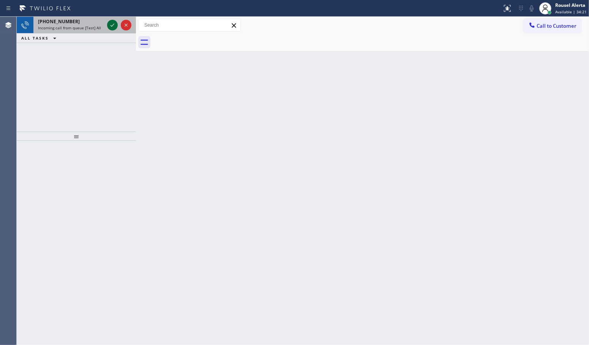
click at [112, 25] on icon at bounding box center [113, 25] width 4 height 3
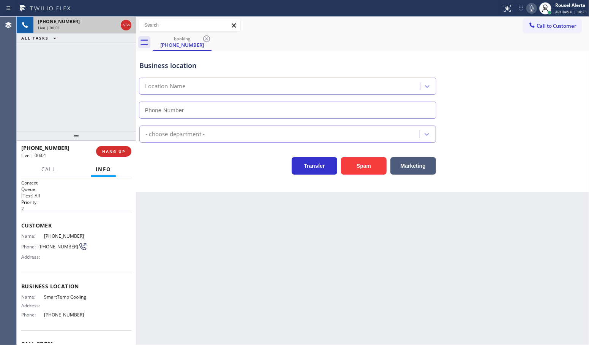
type input "[PHONE_NUMBER]"
click at [366, 164] on button "Spam" at bounding box center [364, 165] width 46 height 17
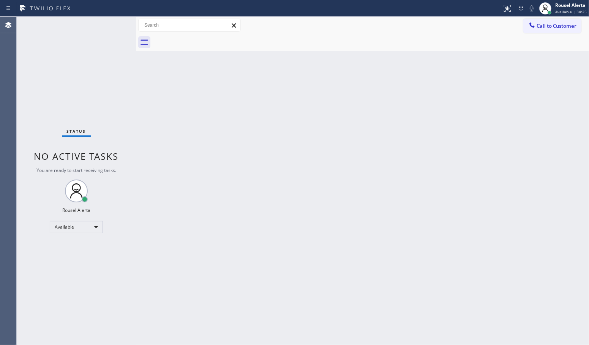
click at [398, 177] on div "Back to Dashboard Change Sender ID Customers Technicians Select a contact Outbo…" at bounding box center [362, 181] width 453 height 328
click at [172, 192] on div "Back to Dashboard Change Sender ID Customers Technicians Select a contact Outbo…" at bounding box center [362, 181] width 453 height 328
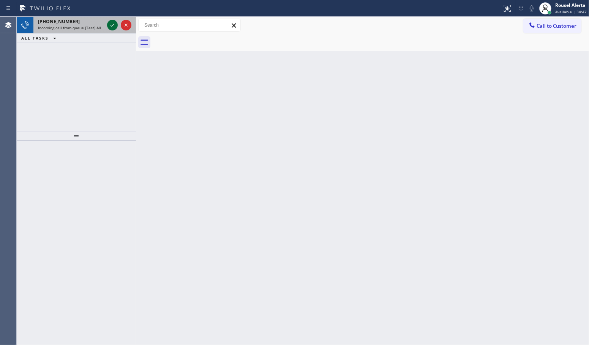
click at [109, 25] on icon at bounding box center [112, 25] width 9 height 9
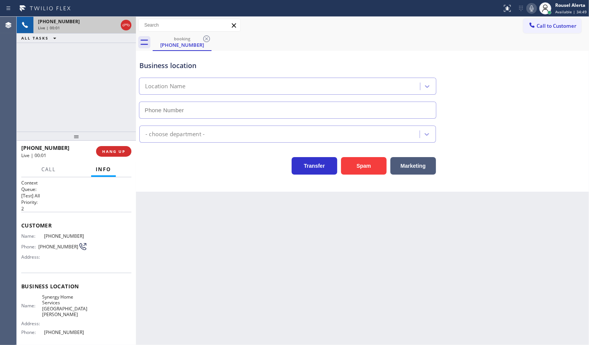
type input "[PHONE_NUMBER]"
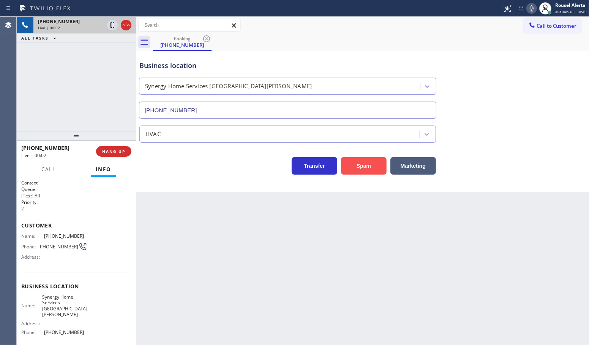
click at [362, 171] on button "Spam" at bounding box center [364, 165] width 46 height 17
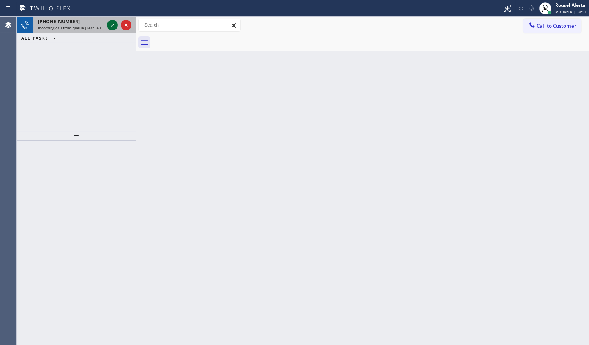
click at [107, 26] on div at bounding box center [112, 25] width 11 height 9
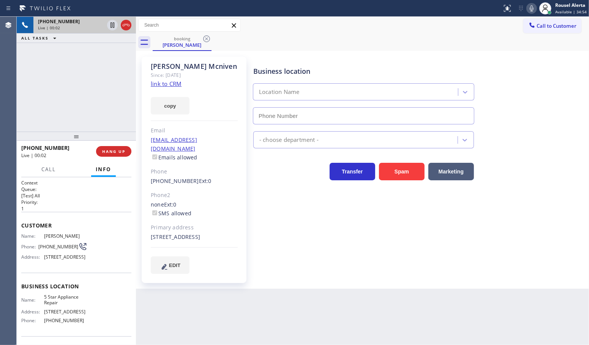
type input "[PHONE_NUMBER]"
click at [163, 85] on link "link to CRM" at bounding box center [166, 84] width 31 height 8
click at [87, 53] on div "[PHONE_NUMBER] Live | 00:41 ALL TASKS ALL TASKS ACTIVE TASKS TASKS IN WRAP UP" at bounding box center [76, 74] width 119 height 115
click at [109, 25] on icon at bounding box center [112, 25] width 9 height 9
click at [534, 8] on icon at bounding box center [532, 8] width 4 height 6
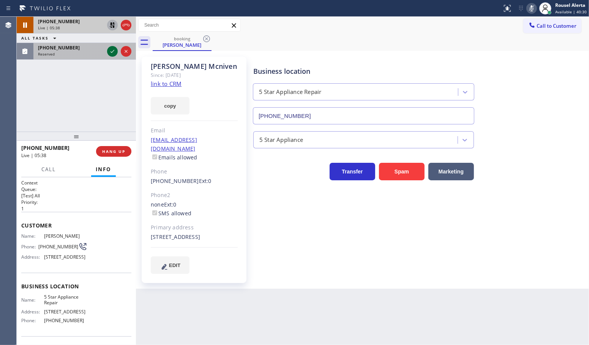
click at [114, 48] on icon at bounding box center [112, 51] width 9 height 9
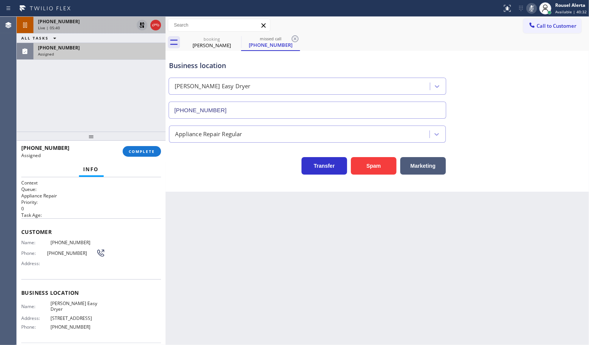
type input "[PHONE_NUMBER]"
drag, startPoint x: 136, startPoint y: 22, endPoint x: 165, endPoint y: 21, distance: 29.6
click at [166, 21] on div at bounding box center [166, 181] width 0 height 328
click at [71, 29] on div "Live | 05:41" at bounding box center [86, 27] width 96 height 5
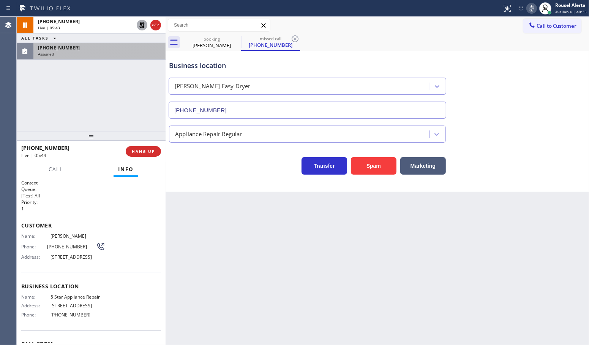
click at [139, 24] on icon at bounding box center [142, 25] width 9 height 9
click at [531, 9] on icon at bounding box center [532, 8] width 9 height 9
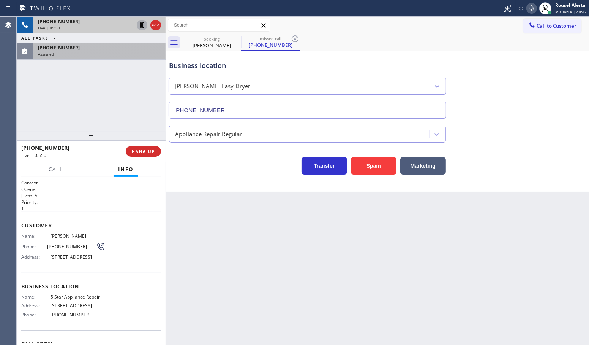
click at [73, 24] on div "[PHONE_NUMBER]" at bounding box center [86, 21] width 96 height 6
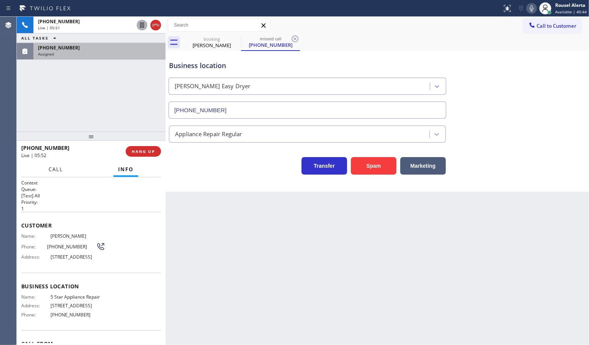
click at [54, 167] on span "Call" at bounding box center [56, 169] width 14 height 7
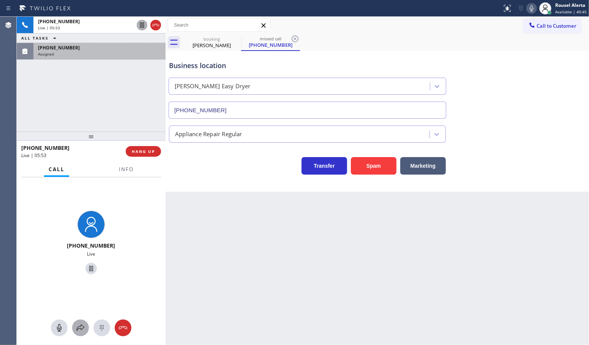
click at [75, 328] on div at bounding box center [80, 327] width 17 height 9
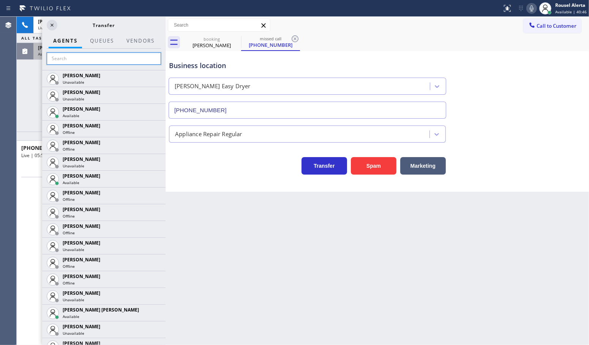
click at [71, 61] on input "text" at bounding box center [104, 58] width 114 height 12
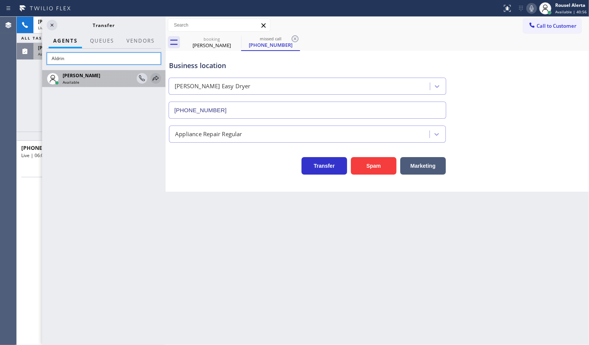
type input "Aldrin"
click at [157, 80] on icon at bounding box center [155, 78] width 9 height 9
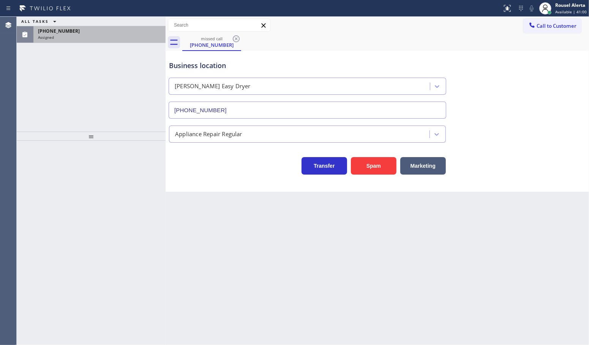
click at [67, 58] on div "ALL TASKS ALL TASKS ACTIVE TASKS TASKS IN WRAP UP [PHONE_NUMBER] Assigned" at bounding box center [91, 74] width 149 height 115
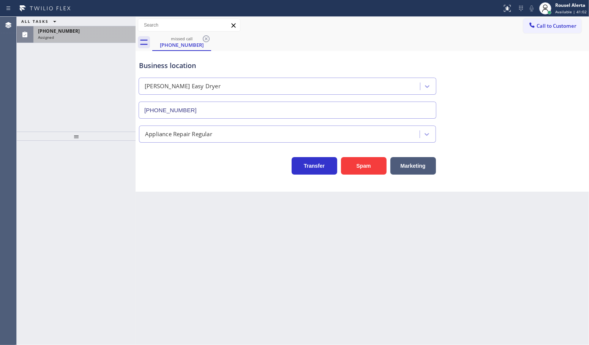
drag, startPoint x: 165, startPoint y: 61, endPoint x: 118, endPoint y: 55, distance: 47.4
click at [136, 67] on div at bounding box center [136, 181] width 0 height 328
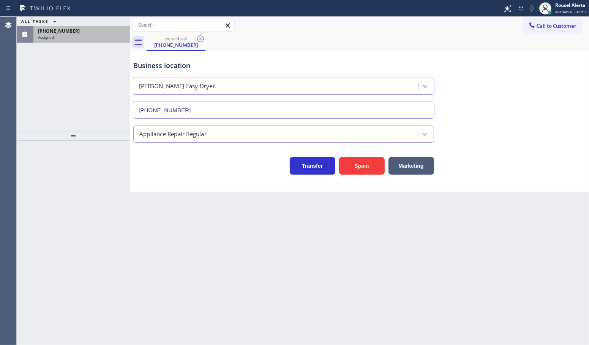
click at [106, 46] on div "ALL TASKS ALL TASKS ACTIVE TASKS TASKS IN WRAP UP [PHONE_NUMBER] Assigned" at bounding box center [73, 74] width 113 height 115
click at [103, 40] on div "[PHONE_NUMBER] Assigned" at bounding box center [79, 34] width 93 height 17
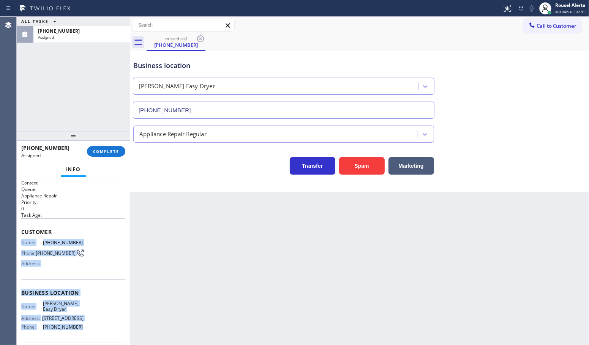
drag, startPoint x: 19, startPoint y: 244, endPoint x: 78, endPoint y: 322, distance: 97.1
click at [78, 322] on div "Context Queue: Appliance Repair Priority: 0 Task Age: Customer Name: [PHONE_NUM…" at bounding box center [73, 261] width 113 height 168
copy div "Name: [PHONE_NUMBER] Phone: [PHONE_NUMBER] Address: Business location Name: [PE…"
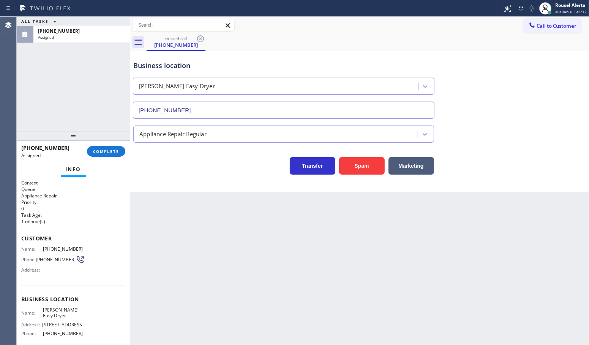
drag, startPoint x: 86, startPoint y: 80, endPoint x: 93, endPoint y: 87, distance: 9.9
click at [86, 80] on div "ALL TASKS ALL TASKS ACTIVE TASKS TASKS IN WRAP UP [PHONE_NUMBER] Assigned" at bounding box center [73, 74] width 113 height 115
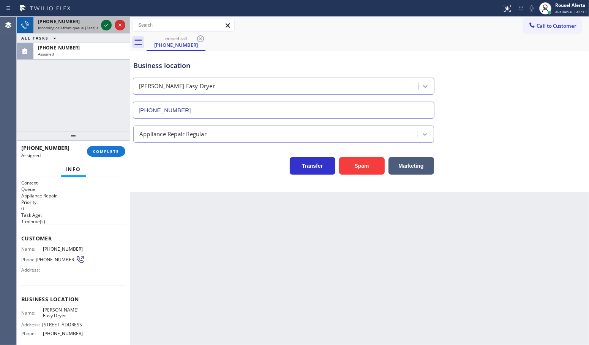
click at [103, 22] on icon at bounding box center [106, 25] width 9 height 9
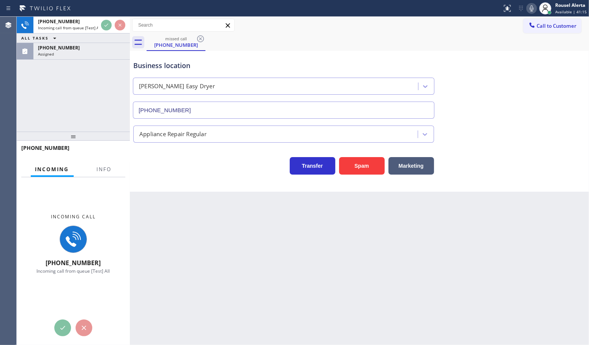
click at [105, 177] on div "Incoming call [PHONE_NUMBER] Incoming call from queue [Test] All" at bounding box center [73, 243] width 113 height 133
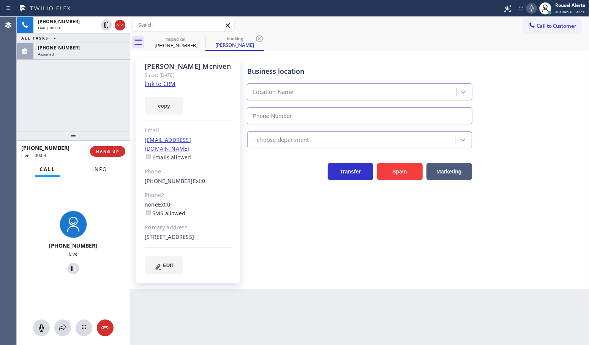
type input "[PHONE_NUMBER]"
click at [102, 171] on span "Info" at bounding box center [99, 169] width 15 height 7
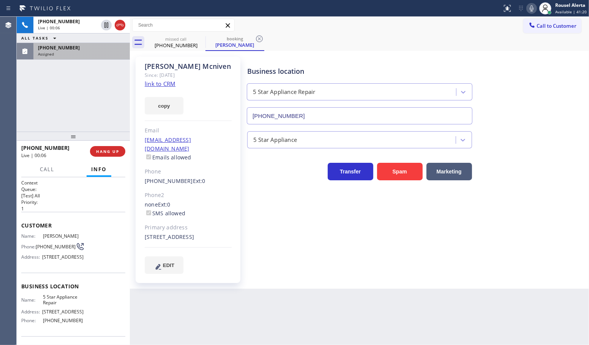
click at [72, 44] on div "[PHONE_NUMBER] Assigned" at bounding box center [79, 51] width 93 height 17
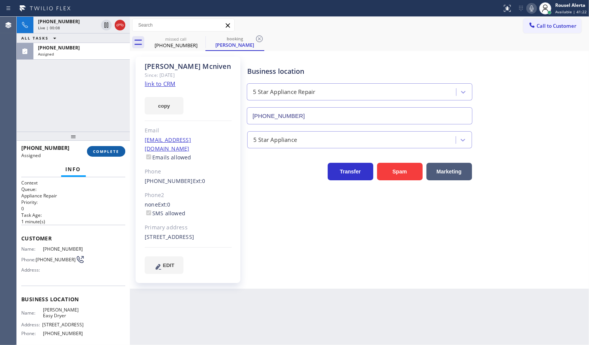
click at [97, 150] on span "COMPLETE" at bounding box center [106, 151] width 26 height 5
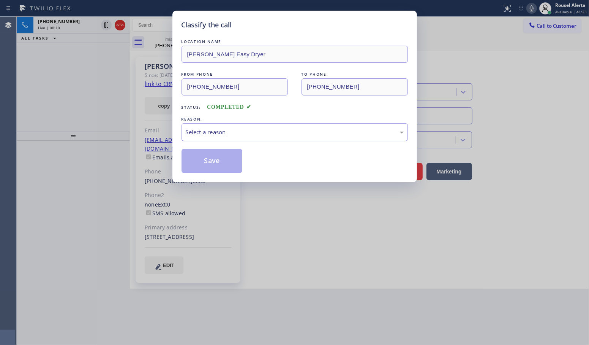
click at [216, 131] on div "Select a reason" at bounding box center [295, 132] width 218 height 9
click at [217, 167] on button "Save" at bounding box center [212, 161] width 61 height 24
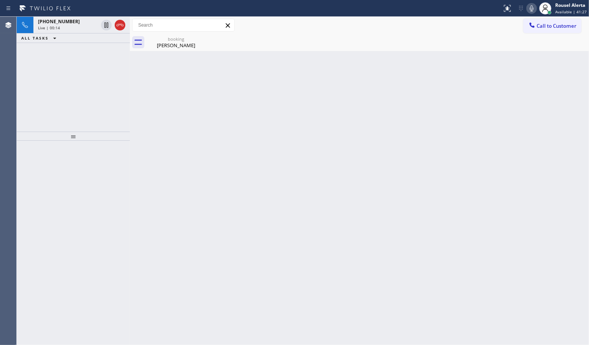
click at [84, 103] on div "[PHONE_NUMBER] Live | 00:14 ALL TASKS ALL TASKS ACTIVE TASKS TASKS IN WRAP UP" at bounding box center [73, 74] width 113 height 115
click at [64, 23] on span "[PHONE_NUMBER]" at bounding box center [59, 21] width 42 height 6
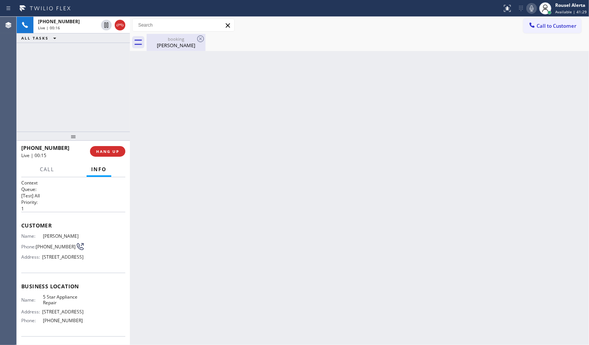
click at [172, 51] on div "booking [PERSON_NAME]" at bounding box center [175, 42] width 57 height 17
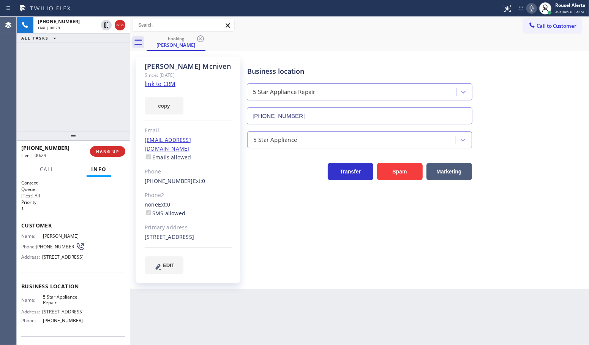
click at [85, 65] on div "[PHONE_NUMBER] Live | 00:29 ALL TASKS ALL TASKS ACTIVE TASKS TASKS IN WRAP UP" at bounding box center [73, 74] width 113 height 115
click at [103, 151] on span "HANG UP" at bounding box center [107, 151] width 23 height 5
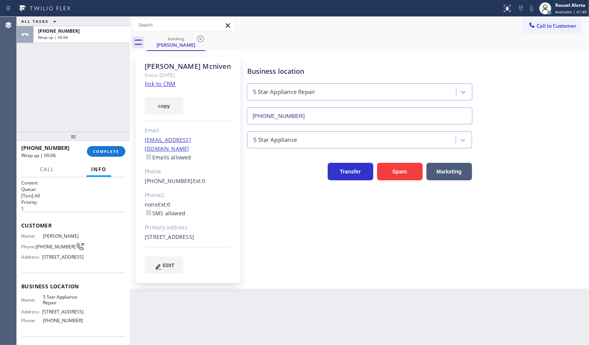
drag, startPoint x: 84, startPoint y: 57, endPoint x: 93, endPoint y: 81, distance: 25.6
click at [85, 58] on div "ALL TASKS ALL TASKS ACTIVE TASKS TASKS IN WRAP UP [PHONE_NUMBER] Wrap up | 00:06" at bounding box center [73, 74] width 113 height 115
click at [111, 147] on button "COMPLETE" at bounding box center [106, 151] width 38 height 11
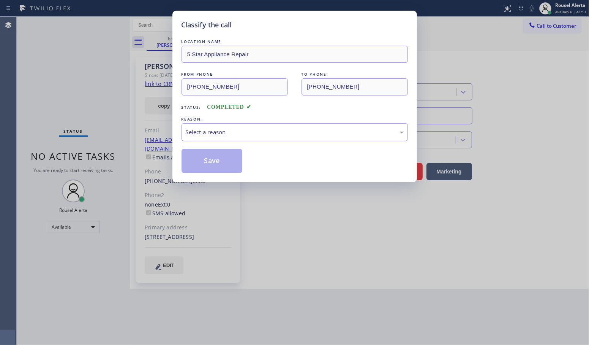
click at [230, 134] on div "Select a reason" at bounding box center [295, 132] width 218 height 9
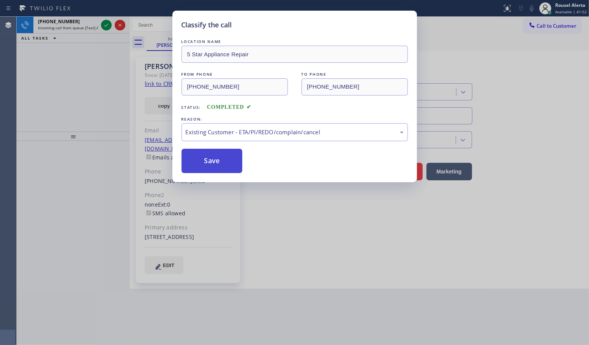
click at [222, 164] on button "Save" at bounding box center [212, 161] width 61 height 24
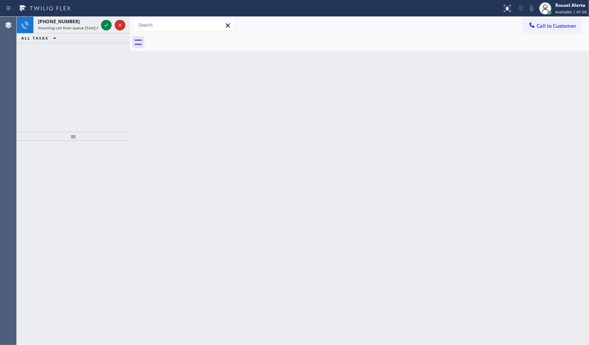
click at [78, 23] on div "[PHONE_NUMBER]" at bounding box center [68, 21] width 60 height 6
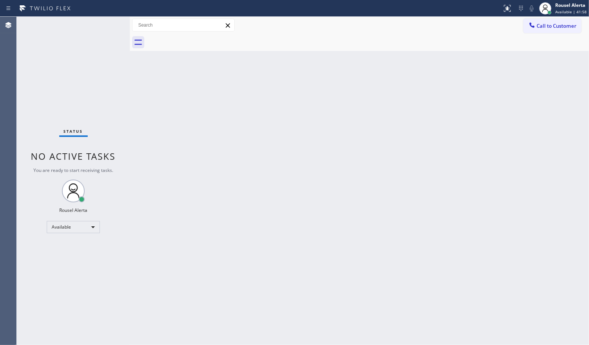
click at [102, 24] on div "Status No active tasks You are ready to start receiving tasks. Rousel Alerta Av…" at bounding box center [73, 181] width 113 height 328
click at [71, 65] on div "Status No active tasks You are ready to start receiving tasks. Rousel Alerta Av…" at bounding box center [73, 181] width 113 height 328
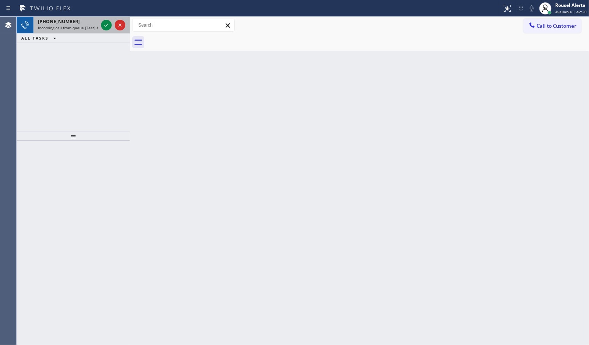
click at [74, 27] on span "Incoming call from queue [Test] All" at bounding box center [69, 27] width 63 height 5
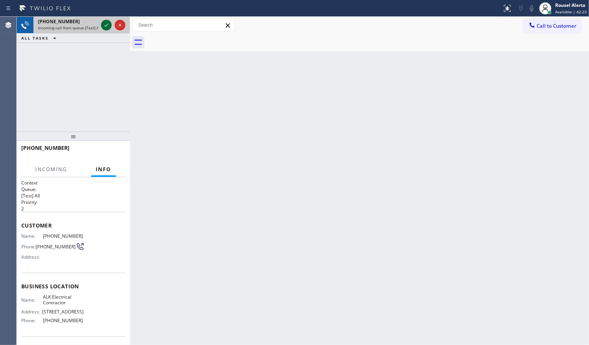
click at [102, 29] on icon at bounding box center [106, 25] width 9 height 9
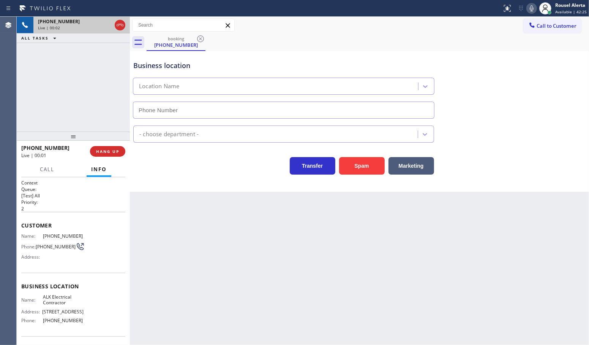
type input "[PHONE_NUMBER]"
click at [374, 166] on button "Spam" at bounding box center [362, 165] width 46 height 17
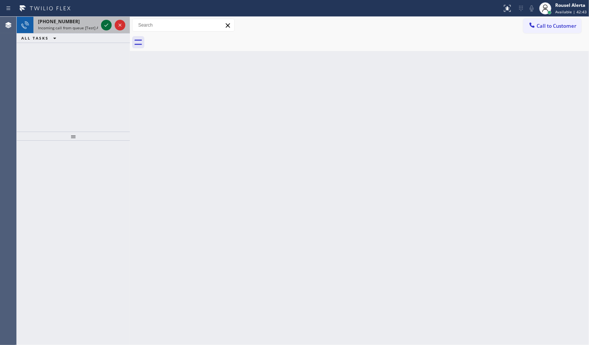
click at [105, 27] on icon at bounding box center [106, 25] width 9 height 9
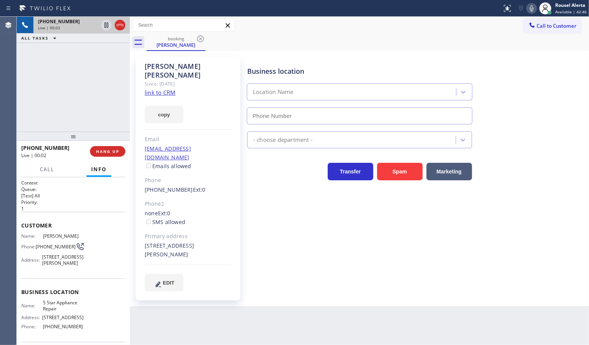
type input "[PHONE_NUMBER]"
click at [149, 89] on link "link to CRM" at bounding box center [160, 93] width 31 height 8
click at [59, 78] on div "[PHONE_NUMBER] Live | 00:51 ALL TASKS ALL TASKS ACTIVE TASKS TASKS IN WRAP UP" at bounding box center [73, 74] width 113 height 115
click at [105, 24] on icon at bounding box center [106, 25] width 9 height 9
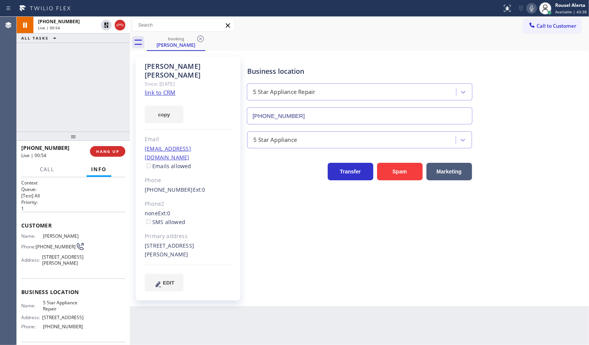
click at [534, 6] on icon at bounding box center [532, 8] width 4 height 6
click at [250, 308] on div "Back to Dashboard Change Sender ID Customers Technicians Select a contact Outbo…" at bounding box center [359, 181] width 459 height 328
click at [100, 54] on div "[PHONE_NUMBER] Live | 04:22 ALL TASKS ALL TASKS ACTIVE TASKS TASKS IN WRAP UP" at bounding box center [73, 74] width 113 height 115
click at [240, 310] on div "Back to Dashboard Change Sender ID Customers Technicians Select a contact Outbo…" at bounding box center [359, 181] width 459 height 328
click at [95, 76] on div "[PHONE_NUMBER] Live | 04:27 ALL TASKS ALL TASKS ACTIVE TASKS TASKS IN WRAP UP" at bounding box center [73, 74] width 113 height 115
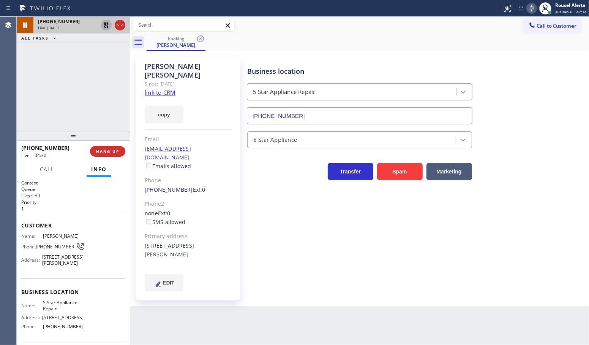
click at [102, 25] on icon at bounding box center [106, 25] width 9 height 9
click at [529, 6] on icon at bounding box center [532, 8] width 9 height 9
click at [95, 60] on div "[PHONE_NUMBER] Live | 04:38 ALL TASKS ALL TASKS ACTIVE TASKS TASKS IN WRAP UP" at bounding box center [73, 74] width 113 height 115
click at [230, 290] on div "Back to Dashboard Change Sender ID Customers Technicians Select a contact Outbo…" at bounding box center [359, 181] width 459 height 328
click at [239, 308] on div "Back to Dashboard Change Sender ID Customers Technicians Select a contact Outbo…" at bounding box center [359, 181] width 459 height 328
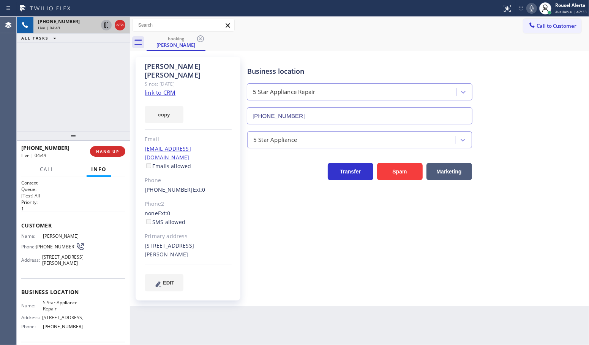
click at [52, 70] on div "[PHONE_NUMBER] Live | 04:49 ALL TASKS ALL TASKS ACTIVE TASKS TASKS IN WRAP UP" at bounding box center [73, 74] width 113 height 115
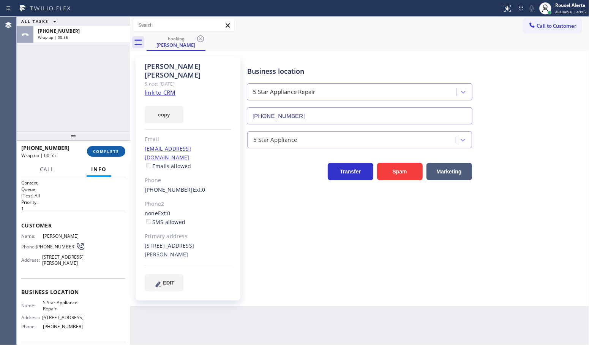
click at [109, 154] on span "COMPLETE" at bounding box center [106, 151] width 26 height 5
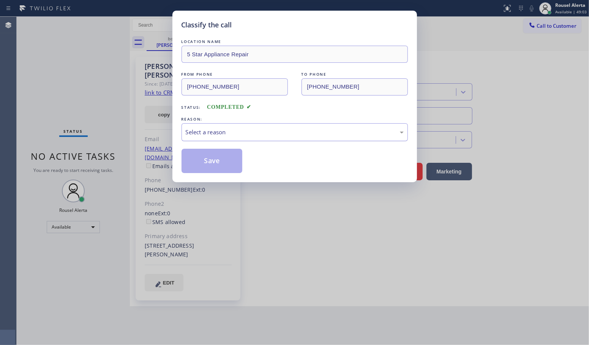
click at [241, 135] on div "Select a reason" at bounding box center [295, 132] width 218 height 9
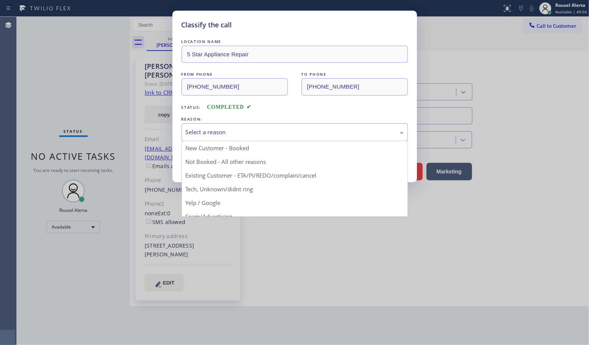
drag, startPoint x: 258, startPoint y: 174, endPoint x: 252, endPoint y: 172, distance: 6.3
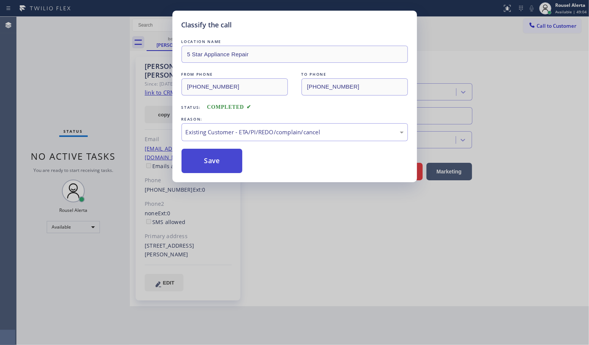
click at [221, 158] on button "Save" at bounding box center [212, 161] width 61 height 24
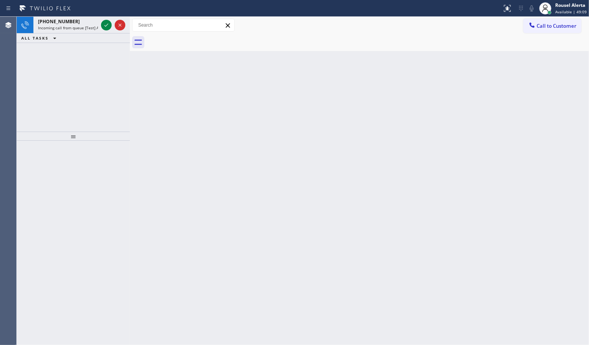
click at [119, 41] on div "ALL TASKS ALL TASKS ACTIVE TASKS TASKS IN WRAP UP" at bounding box center [73, 38] width 113 height 10
click at [105, 30] on button at bounding box center [106, 25] width 11 height 11
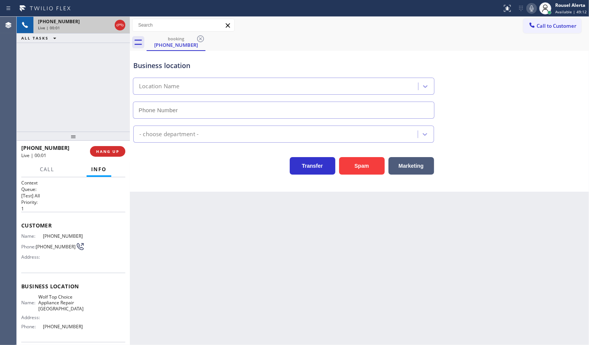
type input "[PHONE_NUMBER]"
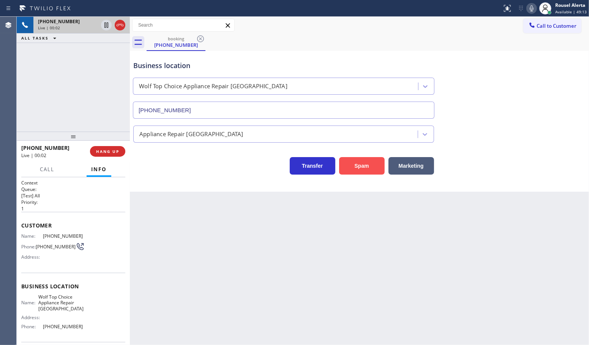
click at [358, 168] on button "Spam" at bounding box center [362, 165] width 46 height 17
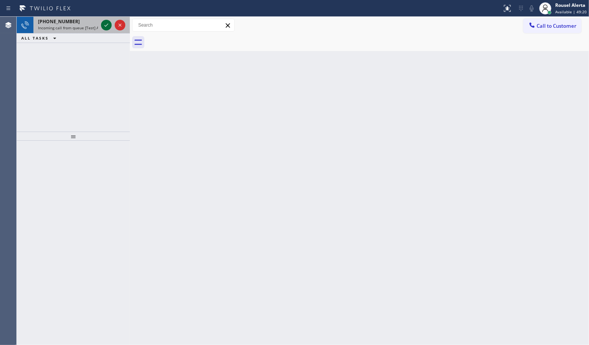
click at [101, 24] on div at bounding box center [106, 25] width 11 height 9
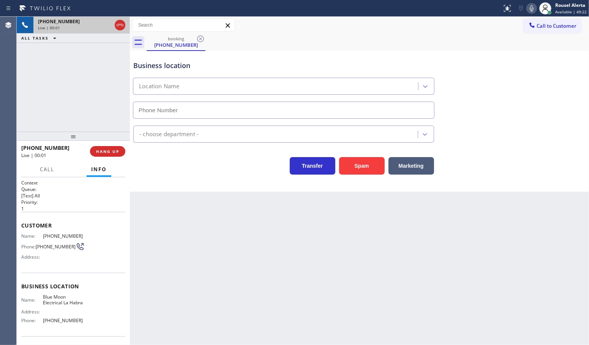
type input "[PHONE_NUMBER]"
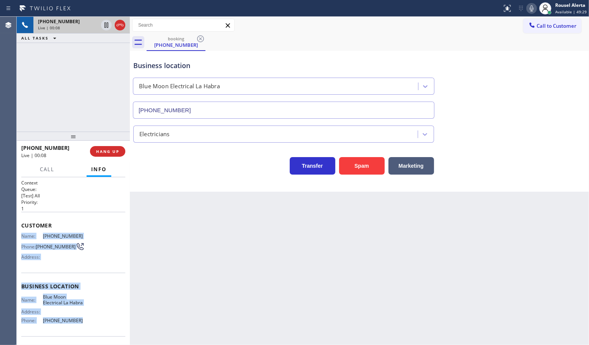
drag, startPoint x: 84, startPoint y: 328, endPoint x: 21, endPoint y: 231, distance: 115.4
click at [21, 231] on div "Context Queue: [Test] All Priority: 1 Customer Name: [PHONE_NUMBER] Phone: [PHO…" at bounding box center [73, 286] width 104 height 214
copy div "Name: [PHONE_NUMBER] Phone: [PHONE_NUMBER] Address: Business location Name: Blu…"
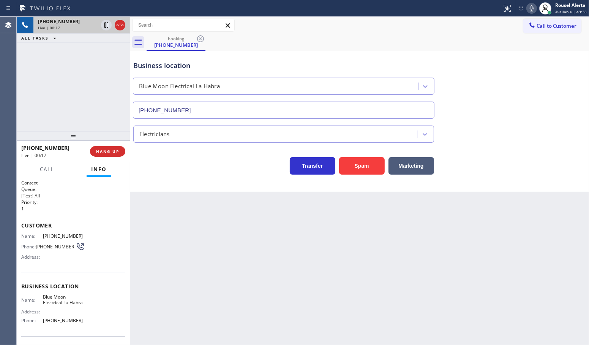
click at [339, 39] on div "booking [PHONE_NUMBER]" at bounding box center [368, 42] width 443 height 17
click at [247, 260] on div "Back to Dashboard Change Sender ID Customers Technicians Select a contact Outbo…" at bounding box center [359, 181] width 459 height 328
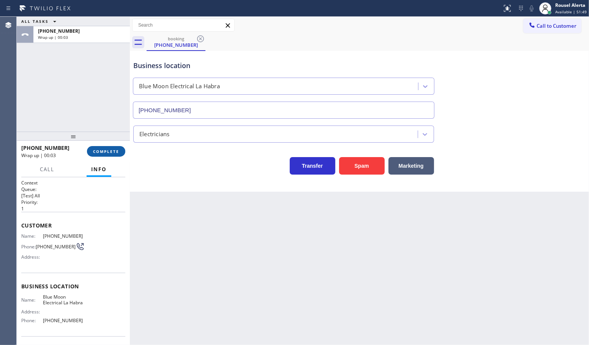
click at [105, 154] on button "COMPLETE" at bounding box center [106, 151] width 38 height 11
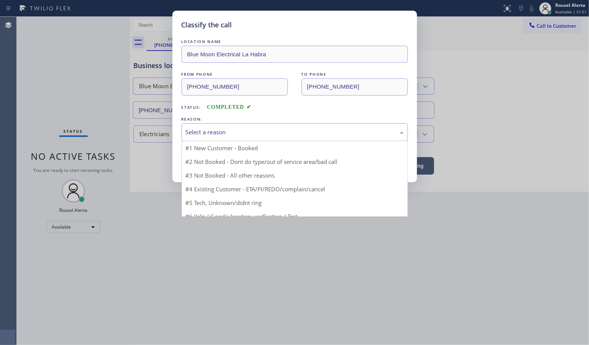
click at [270, 137] on div "Select a reason" at bounding box center [295, 132] width 227 height 18
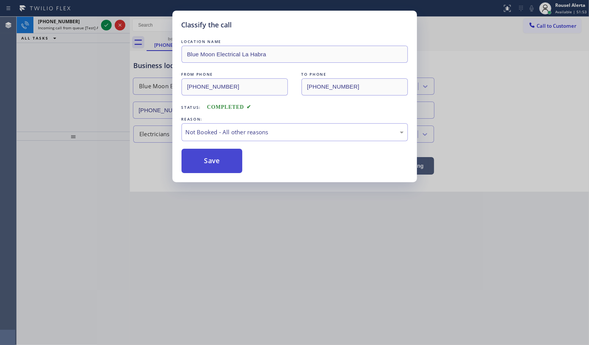
click at [233, 164] on button "Save" at bounding box center [212, 161] width 61 height 24
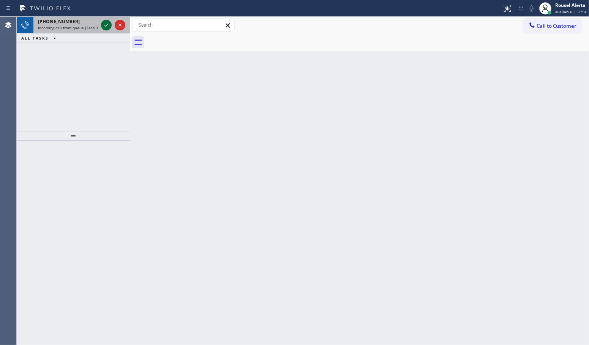
click at [105, 26] on icon at bounding box center [106, 25] width 9 height 9
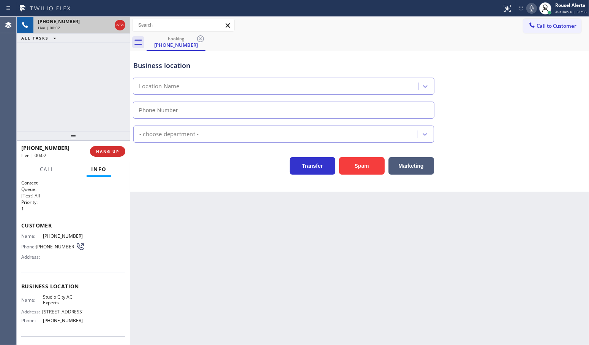
type input "[PHONE_NUMBER]"
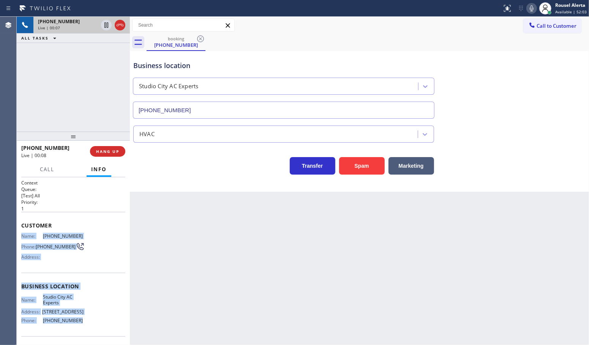
drag, startPoint x: 18, startPoint y: 232, endPoint x: 78, endPoint y: 322, distance: 107.6
click at [78, 322] on div "Context Queue: [Test] All Priority: 1 Customer Name: [PHONE_NUMBER] Phone: [PHO…" at bounding box center [73, 261] width 113 height 168
copy div "Name: [PHONE_NUMBER] Phone: [PHONE_NUMBER] Address: Business location Name: Stu…"
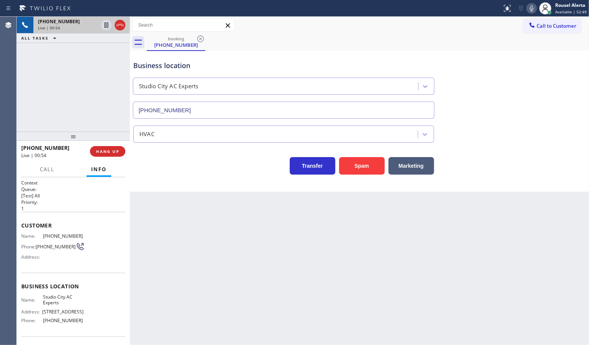
click at [503, 257] on div "Back to Dashboard Change Sender ID Customers Technicians Select a contact Outbo…" at bounding box center [359, 181] width 459 height 328
click at [96, 86] on div "[PHONE_NUMBER] Live | 02:39 ALL TASKS ALL TASKS ACTIVE TASKS TASKS IN WRAP UP" at bounding box center [73, 74] width 113 height 115
click at [122, 67] on div "[PHONE_NUMBER] Live | 04:06 ALL TASKS ALL TASKS ACTIVE TASKS TASKS IN WRAP UP" at bounding box center [73, 74] width 113 height 115
click at [104, 28] on icon at bounding box center [106, 25] width 9 height 9
drag, startPoint x: 535, startPoint y: 8, endPoint x: 532, endPoint y: 13, distance: 5.2
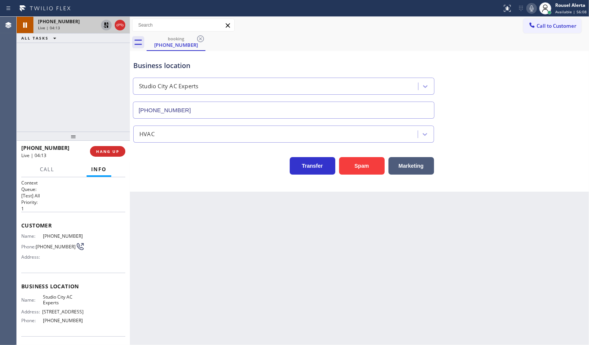
click at [535, 8] on icon at bounding box center [532, 8] width 9 height 9
click at [105, 62] on div "[PHONE_NUMBER] Live | 06:58 ALL TASKS ALL TASKS ACTIVE TASKS TASKS IN WRAP UP" at bounding box center [73, 74] width 113 height 115
click at [107, 27] on icon at bounding box center [106, 24] width 5 height 5
drag, startPoint x: 534, startPoint y: 6, endPoint x: 548, endPoint y: 23, distance: 21.8
click at [534, 6] on icon at bounding box center [532, 8] width 9 height 9
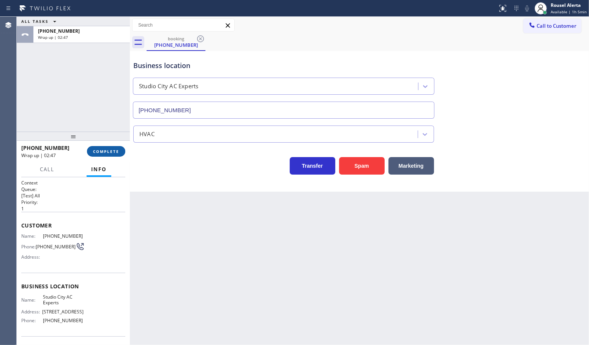
click at [105, 154] on span "COMPLETE" at bounding box center [106, 151] width 26 height 5
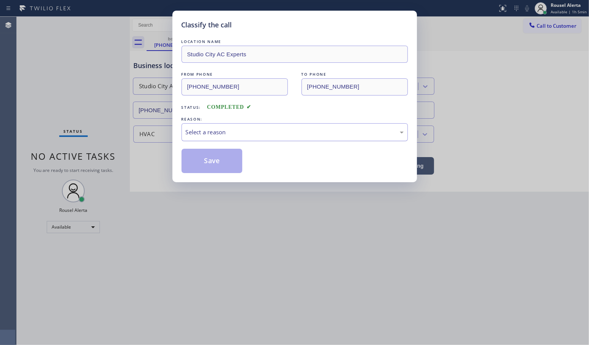
click at [213, 129] on div "Select a reason" at bounding box center [295, 132] width 218 height 9
click at [215, 158] on button "Save" at bounding box center [212, 161] width 61 height 24
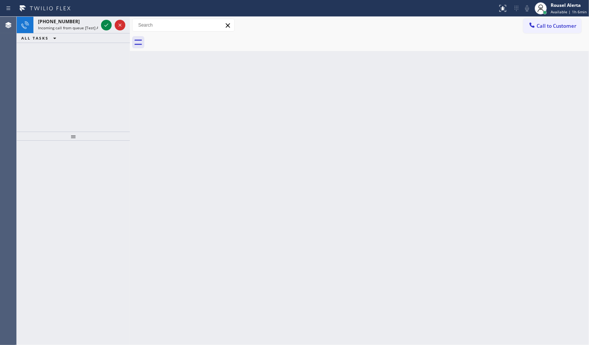
drag, startPoint x: 242, startPoint y: 179, endPoint x: 243, endPoint y: 185, distance: 5.5
click at [242, 181] on div "Back to Dashboard Change Sender ID Customers Technicians Select a contact Outbo…" at bounding box center [359, 181] width 459 height 328
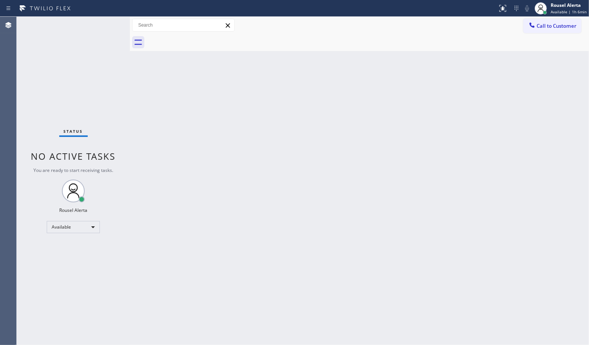
click at [80, 76] on div "Status No active tasks You are ready to start receiving tasks. Rousel Alerta Av…" at bounding box center [73, 181] width 113 height 328
click at [210, 146] on div "Back to Dashboard Change Sender ID Customers Technicians Select a contact Outbo…" at bounding box center [359, 181] width 459 height 328
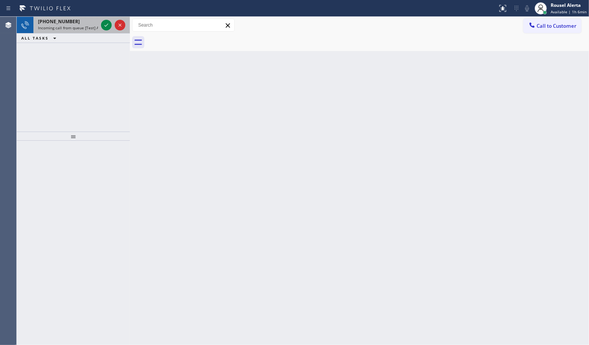
click at [85, 22] on div "[PHONE_NUMBER]" at bounding box center [68, 21] width 60 height 6
click at [80, 29] on span "Incoming call from queue [Test] All" at bounding box center [69, 27] width 63 height 5
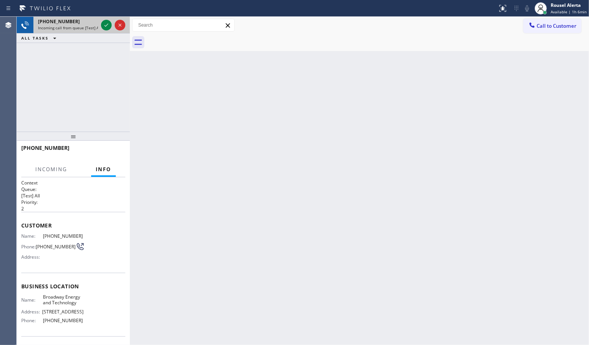
click at [84, 27] on span "Incoming call from queue [Test] All" at bounding box center [69, 27] width 63 height 5
click at [104, 25] on icon at bounding box center [106, 25] width 9 height 9
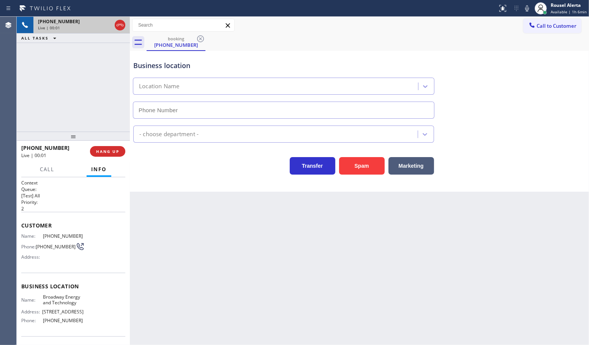
type input "[PHONE_NUMBER]"
click at [349, 168] on button "Spam" at bounding box center [362, 165] width 46 height 17
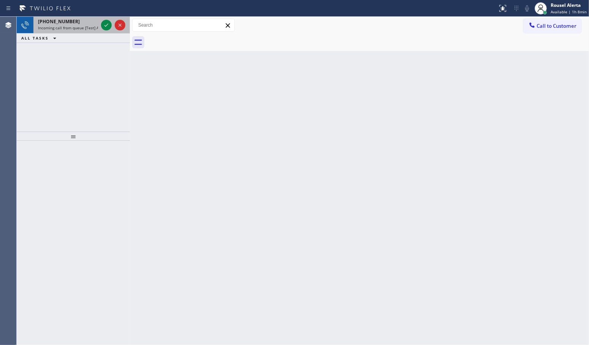
drag, startPoint x: 84, startPoint y: 19, endPoint x: 96, endPoint y: 23, distance: 12.7
click at [83, 19] on div "[PHONE_NUMBER]" at bounding box center [68, 21] width 60 height 6
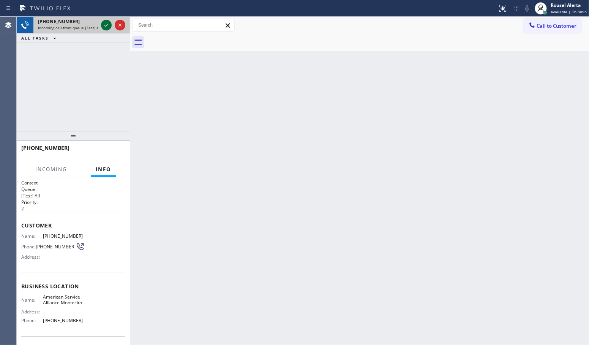
click at [102, 28] on icon at bounding box center [106, 25] width 9 height 9
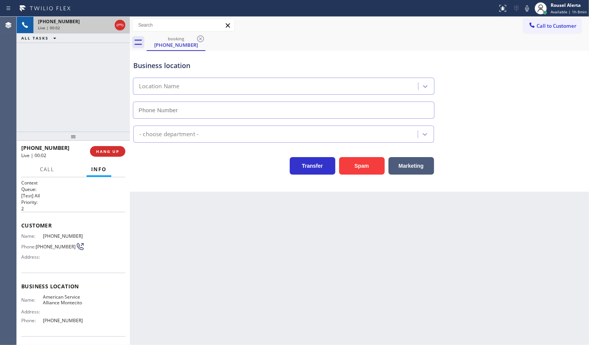
type input "[PHONE_NUMBER]"
click at [358, 167] on button "Spam" at bounding box center [362, 165] width 46 height 17
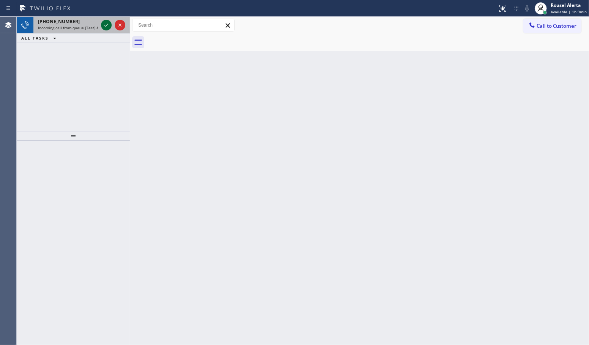
click at [105, 25] on icon at bounding box center [106, 25] width 9 height 9
click at [82, 27] on span "Incoming call from queue [Test] All" at bounding box center [69, 27] width 63 height 5
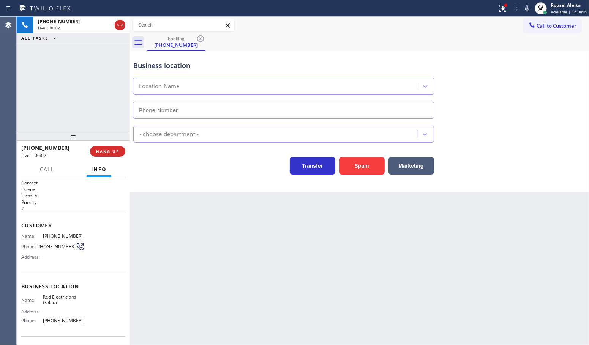
type input "[PHONE_NUMBER]"
click at [101, 150] on span "HANG UP" at bounding box center [107, 151] width 23 height 5
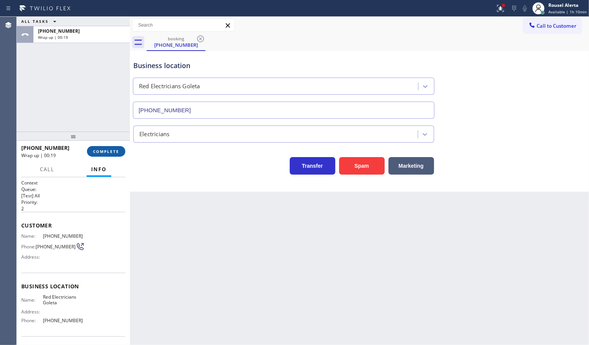
click at [106, 149] on span "COMPLETE" at bounding box center [106, 151] width 26 height 5
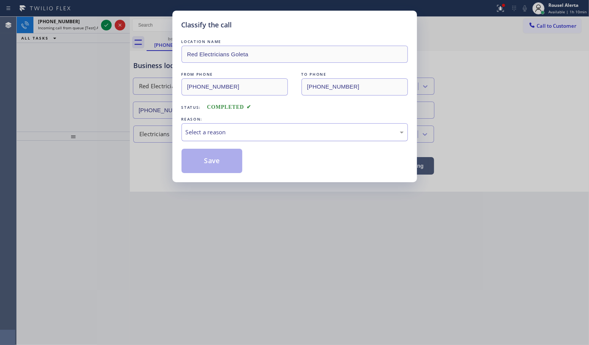
click at [249, 128] on div "Select a reason" at bounding box center [295, 132] width 218 height 9
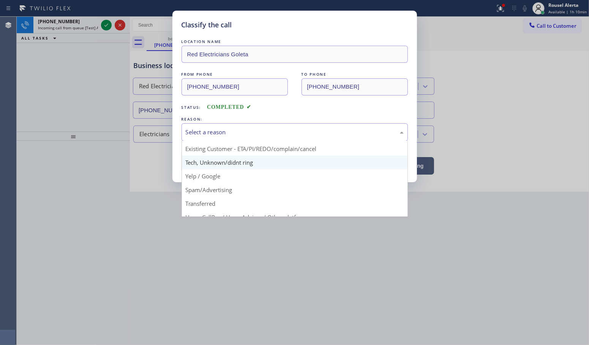
scroll to position [48, 0]
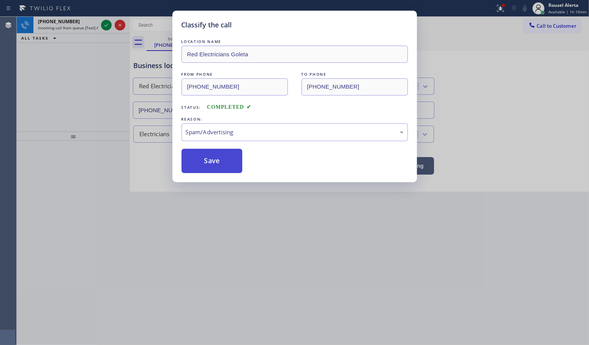
click at [219, 164] on button "Save" at bounding box center [212, 161] width 61 height 24
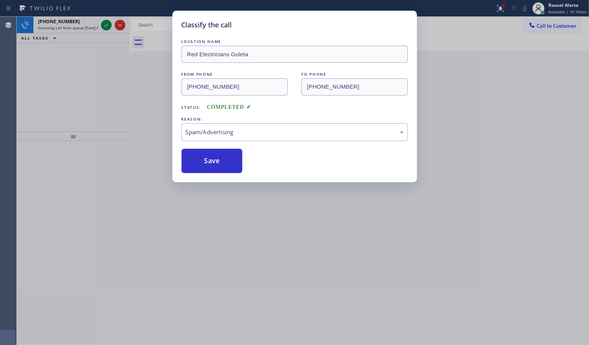
click at [106, 124] on div "Classify the call LOCATION NAME Red Electricians Goleta FROM PHONE [PHONE_NUMBE…" at bounding box center [294, 172] width 589 height 345
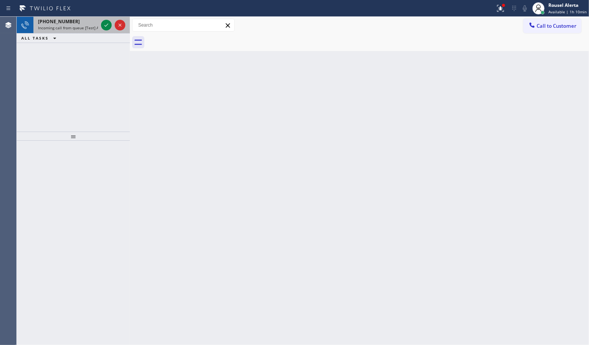
click at [67, 31] on div "[PHONE_NUMBER] Incoming call from queue [Test] All" at bounding box center [66, 25] width 66 height 17
click at [175, 162] on div "Back to Dashboard Change Sender ID Customers Technicians Select a contact Outbo…" at bounding box center [359, 181] width 459 height 328
click at [71, 25] on span "Incoming call from queue [Test] All" at bounding box center [69, 27] width 63 height 5
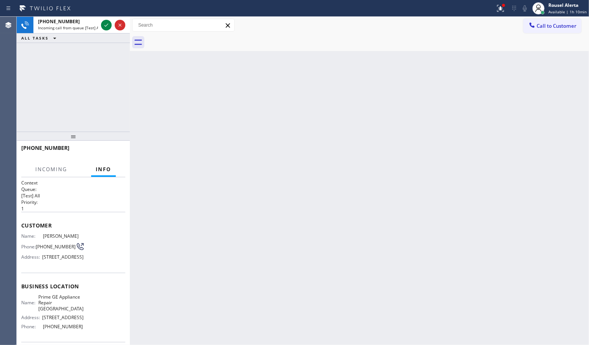
click at [333, 223] on div "Back to Dashboard Change Sender ID Customers Technicians Select a contact Outbo…" at bounding box center [359, 181] width 459 height 328
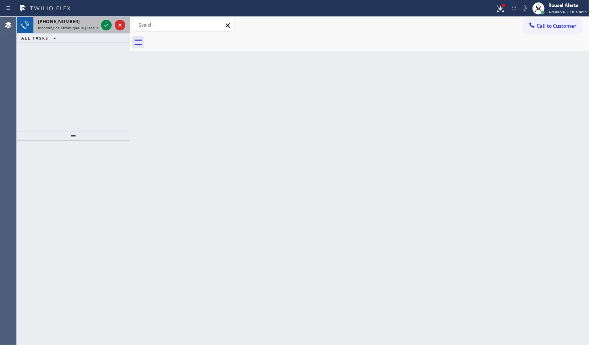
click at [76, 25] on span "Incoming call from queue [Test] All" at bounding box center [69, 27] width 63 height 5
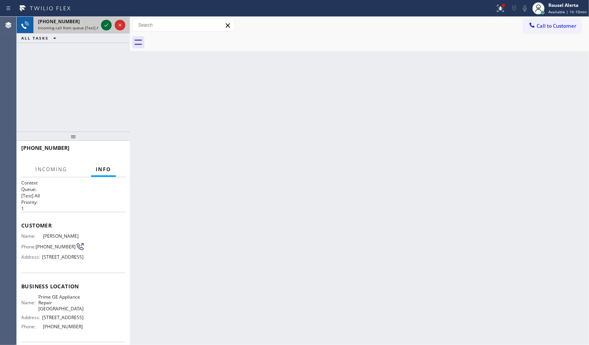
click at [103, 25] on icon at bounding box center [106, 25] width 9 height 9
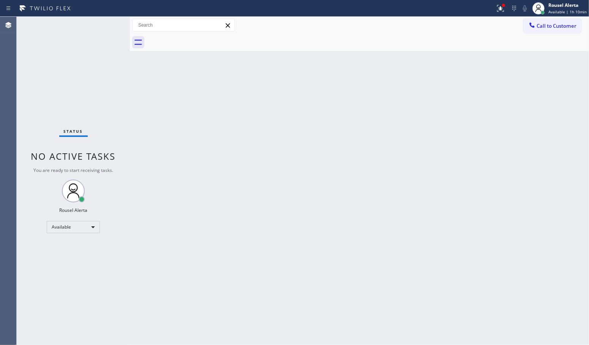
drag, startPoint x: 274, startPoint y: 231, endPoint x: 265, endPoint y: 208, distance: 24.1
click at [273, 231] on div "Back to Dashboard Change Sender ID Customers Technicians Select a contact Outbo…" at bounding box center [359, 181] width 459 height 328
click at [504, 6] on div at bounding box center [504, 5] width 5 height 5
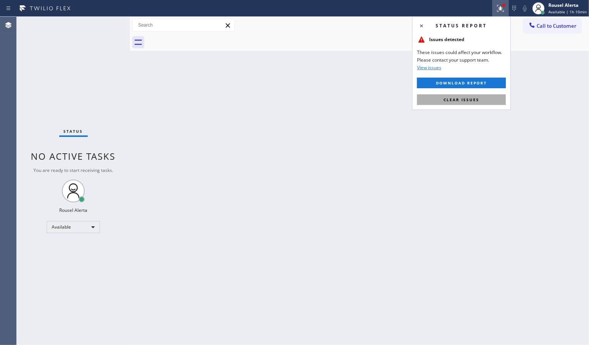
click at [472, 95] on button "Clear issues" at bounding box center [461, 99] width 89 height 11
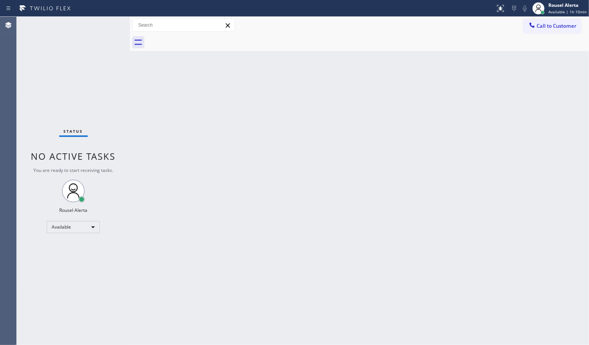
click at [394, 157] on div "Back to Dashboard Change Sender ID Customers Technicians Select a contact Outbo…" at bounding box center [359, 181] width 459 height 328
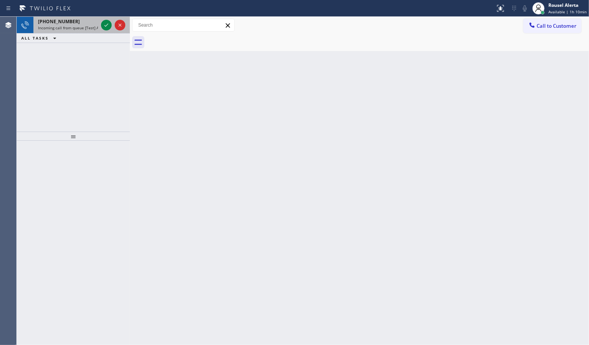
click at [80, 30] on div "[PHONE_NUMBER] Incoming call from queue [Test] All" at bounding box center [66, 25] width 66 height 17
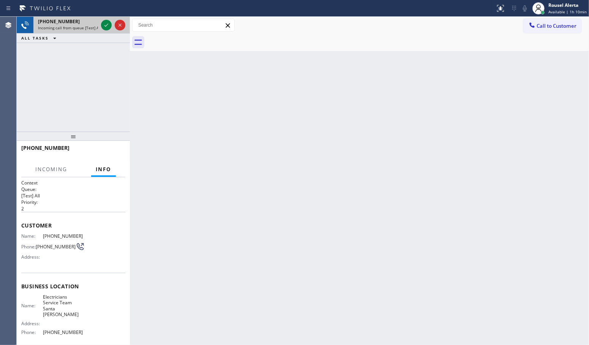
click at [84, 26] on span "Incoming call from queue [Test] All" at bounding box center [69, 27] width 63 height 5
click at [85, 26] on span "Incoming call from queue [Test] All" at bounding box center [69, 27] width 63 height 5
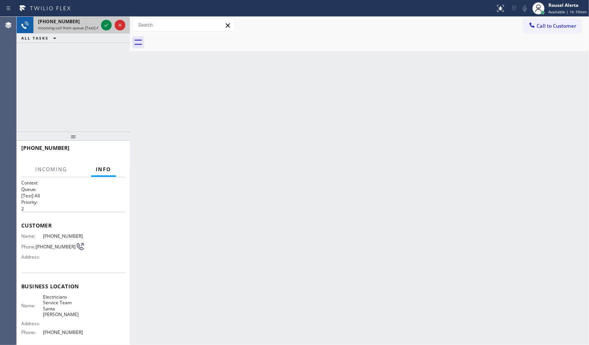
click at [85, 26] on span "Incoming call from queue [Test] All" at bounding box center [69, 27] width 63 height 5
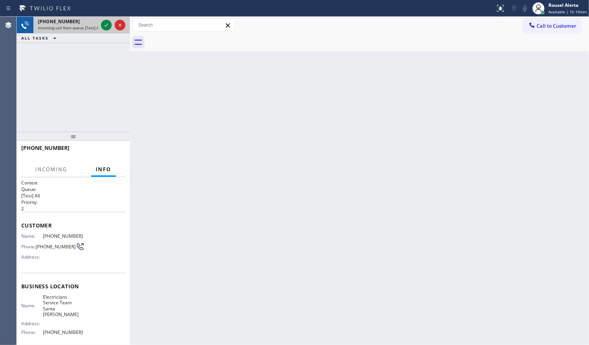
click at [85, 26] on span "Incoming call from queue [Test] All" at bounding box center [69, 27] width 63 height 5
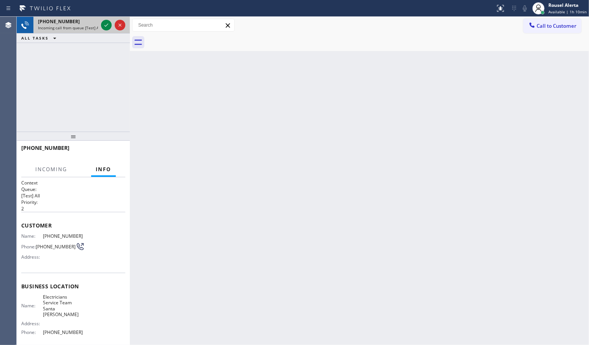
click at [85, 26] on span "Incoming call from queue [Test] All" at bounding box center [69, 27] width 63 height 5
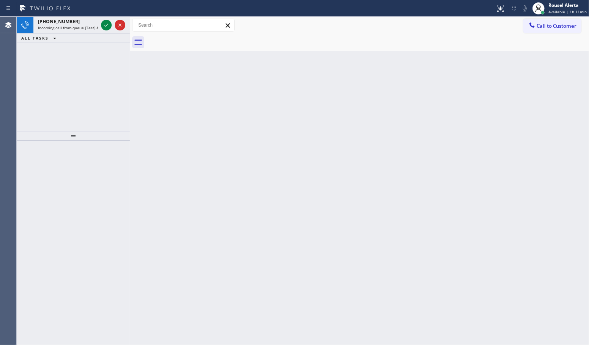
click at [86, 25] on span "Incoming call from queue [Test] All" at bounding box center [69, 27] width 63 height 5
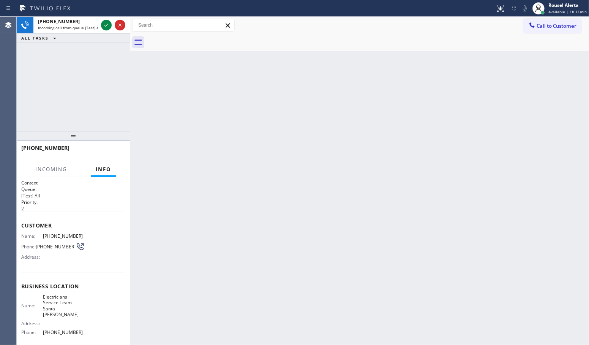
click at [86, 25] on span "Incoming call from queue [Test] All" at bounding box center [69, 27] width 63 height 5
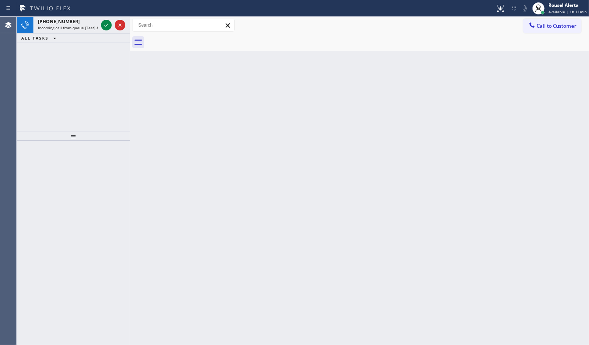
click at [98, 25] on span "Incoming call from queue [Test] All" at bounding box center [69, 27] width 63 height 5
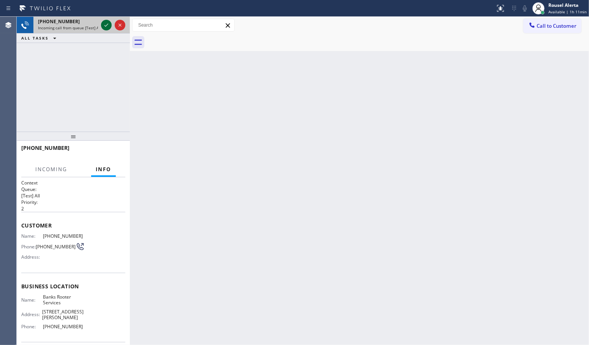
click at [105, 25] on icon at bounding box center [106, 25] width 9 height 9
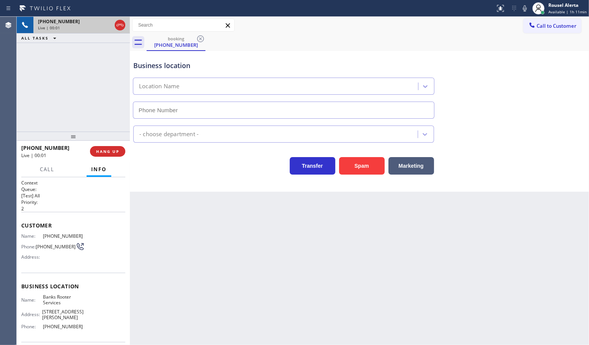
type input "[PHONE_NUMBER]"
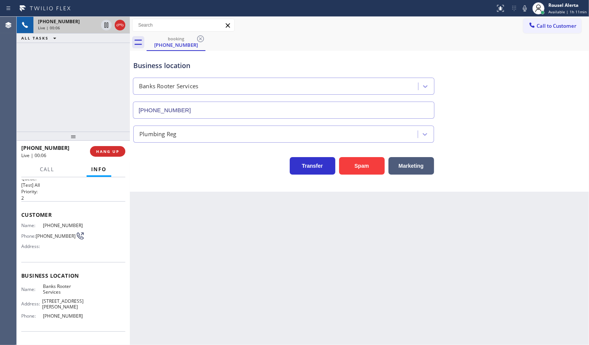
scroll to position [6, 0]
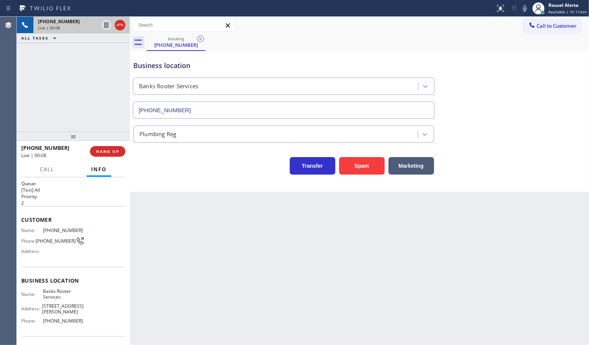
click at [219, 277] on div "Back to Dashboard Change Sender ID Customers Technicians Select a contact Outbo…" at bounding box center [359, 181] width 459 height 328
click at [103, 156] on button "HANG UP" at bounding box center [107, 151] width 35 height 11
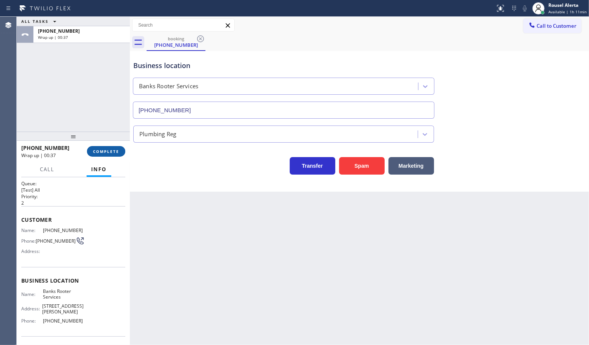
click at [93, 152] on span "COMPLETE" at bounding box center [106, 151] width 26 height 5
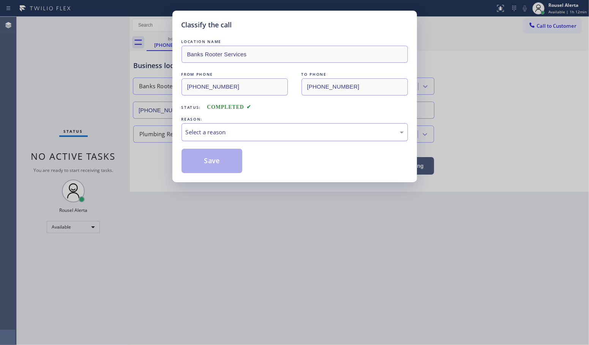
click at [279, 133] on div "Select a reason" at bounding box center [295, 132] width 218 height 9
click at [231, 174] on div "Classify the call LOCATION NAME Banks Rooter Services FROM PHONE [PHONE_NUMBER]…" at bounding box center [295, 96] width 245 height 171
click at [224, 166] on button "Save" at bounding box center [212, 161] width 61 height 24
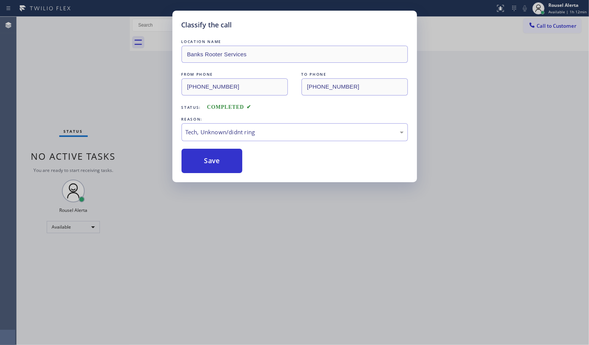
click at [290, 277] on div "Classify the call LOCATION NAME Banks Rooter Services FROM PHONE [PHONE_NUMBER]…" at bounding box center [294, 172] width 589 height 345
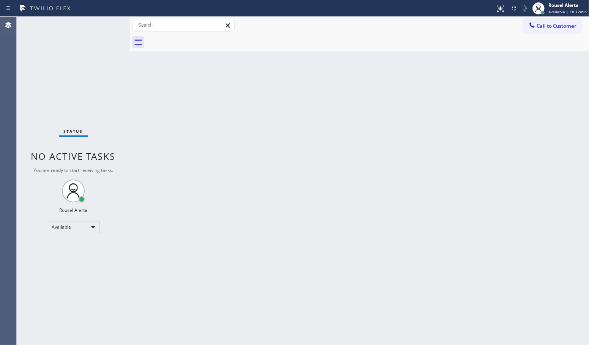
click at [63, 80] on div "Status No active tasks You are ready to start receiving tasks. Rousel Alerta Av…" at bounding box center [73, 181] width 113 height 328
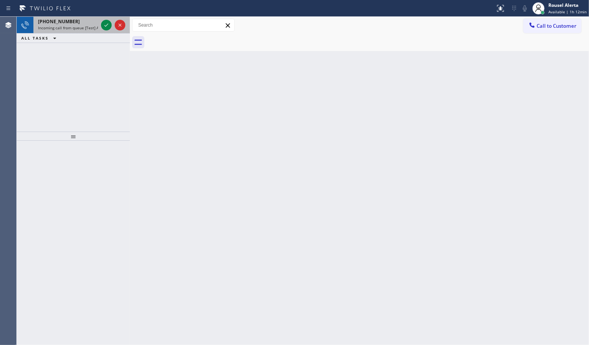
click at [82, 27] on span "Incoming call from queue [Test] All" at bounding box center [69, 27] width 63 height 5
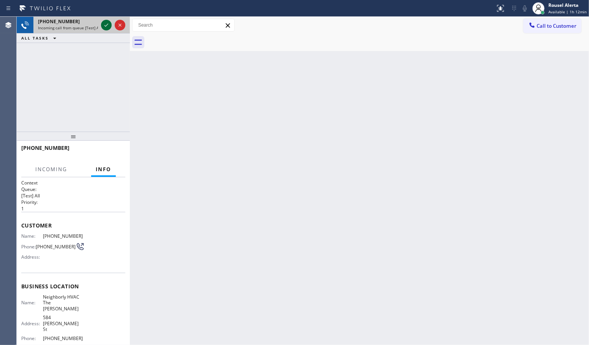
click at [105, 26] on icon at bounding box center [107, 25] width 4 height 3
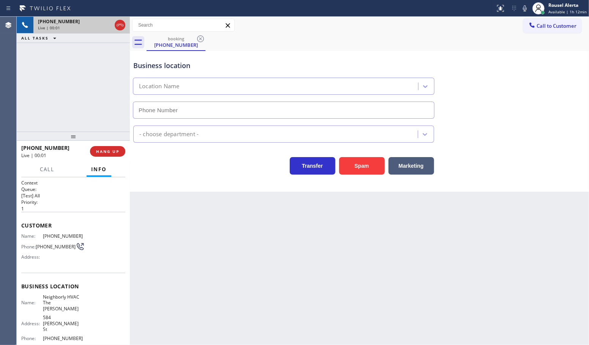
type input "[PHONE_NUMBER]"
click at [232, 252] on div "Back to Dashboard Change Sender ID Customers Technicians Select a contact Outbo…" at bounding box center [359, 181] width 459 height 328
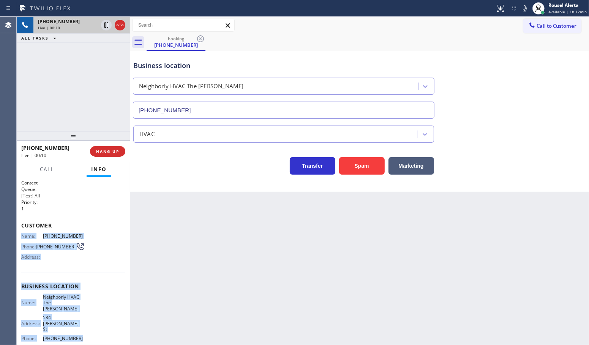
drag, startPoint x: 25, startPoint y: 242, endPoint x: 77, endPoint y: 320, distance: 93.0
click at [77, 320] on div "Context Queue: [Test] All Priority: 1 Customer Name: [PHONE_NUMBER] Phone: [PHO…" at bounding box center [73, 295] width 104 height 232
copy div "Name: [PHONE_NUMBER] Phone: [PHONE_NUMBER] Address: Business location Name: Nei…"
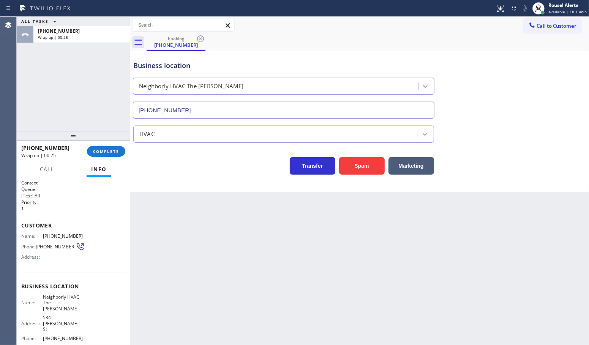
click at [97, 108] on div "ALL TASKS ALL TASKS ACTIVE TASKS TASKS IN WRAP UP [PHONE_NUMBER] Wrap up | 00:25" at bounding box center [73, 74] width 113 height 115
click at [98, 154] on button "COMPLETE" at bounding box center [106, 151] width 38 height 11
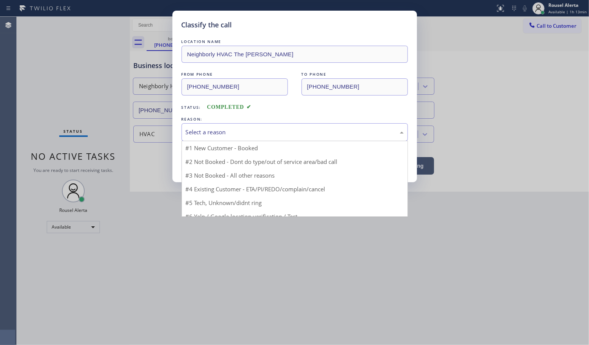
click at [235, 138] on div "Select a reason" at bounding box center [295, 132] width 227 height 18
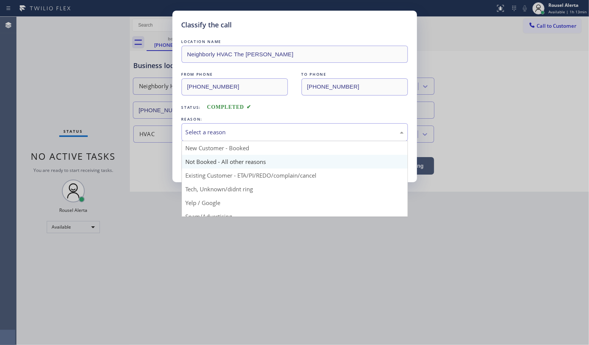
scroll to position [52, 0]
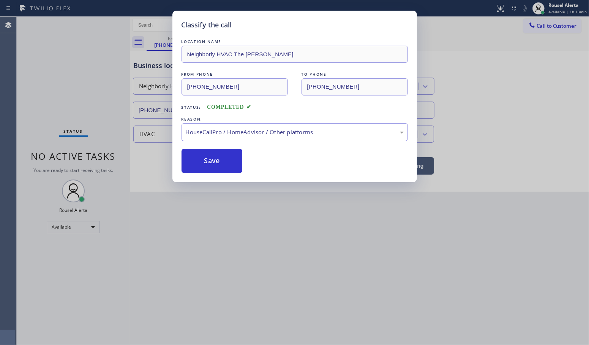
click at [181, 155] on div "Classify the call LOCATION NAME Neighborly HVAC The [PERSON_NAME] FROM PHONE [P…" at bounding box center [295, 96] width 245 height 171
click at [192, 157] on button "Save" at bounding box center [212, 161] width 61 height 24
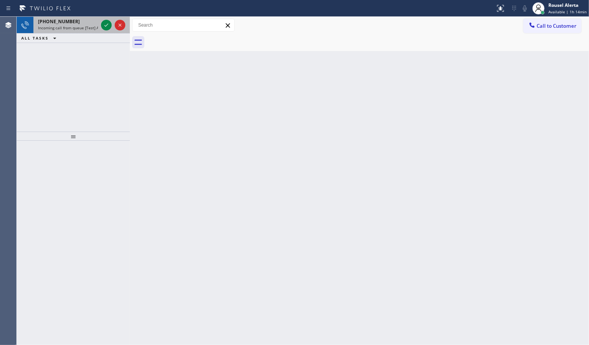
click at [84, 25] on span "Incoming call from queue [Test] All" at bounding box center [69, 27] width 63 height 5
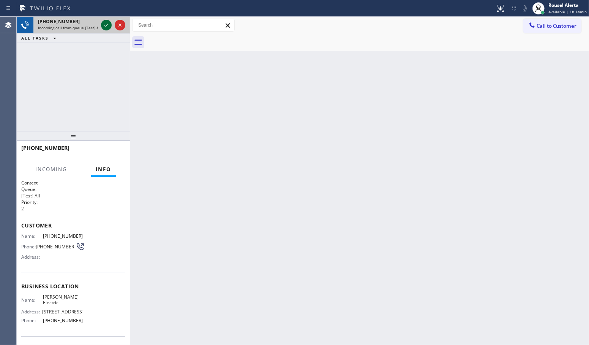
click at [105, 29] on icon at bounding box center [106, 25] width 9 height 9
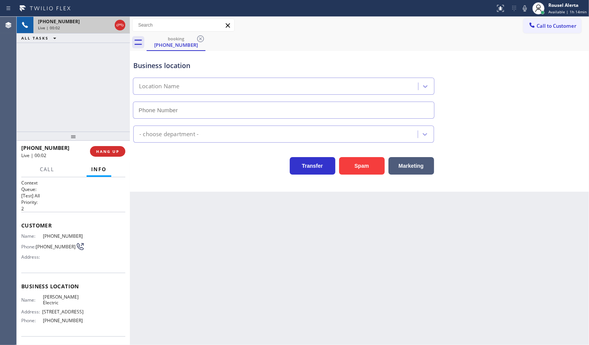
type input "[PHONE_NUMBER]"
click at [100, 153] on span "HANG UP" at bounding box center [107, 151] width 23 height 5
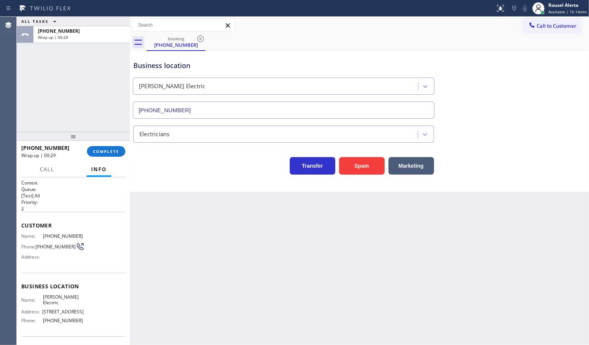
click at [98, 58] on div "ALL TASKS ALL TASKS ACTIVE TASKS TASKS IN WRAP UP [PHONE_NUMBER] Wrap up | 00:29" at bounding box center [73, 74] width 113 height 115
click at [111, 149] on span "COMPLETE" at bounding box center [106, 151] width 26 height 5
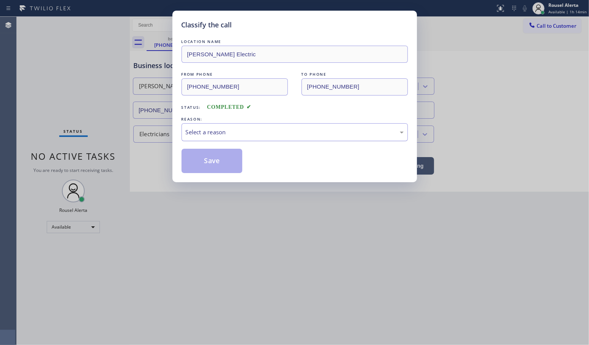
click at [246, 127] on div "Select a reason" at bounding box center [295, 132] width 227 height 18
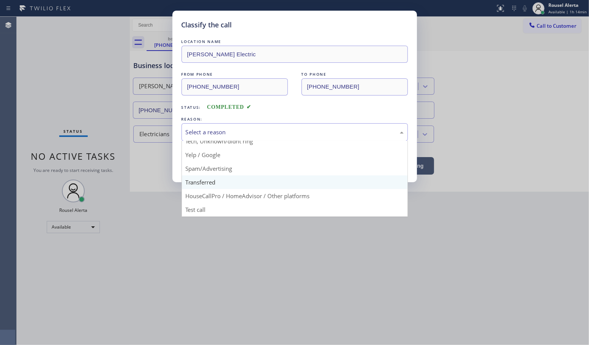
scroll to position [52, 0]
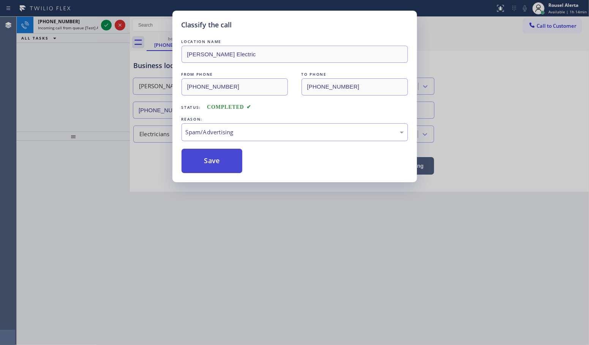
click at [219, 155] on button "Save" at bounding box center [212, 161] width 61 height 24
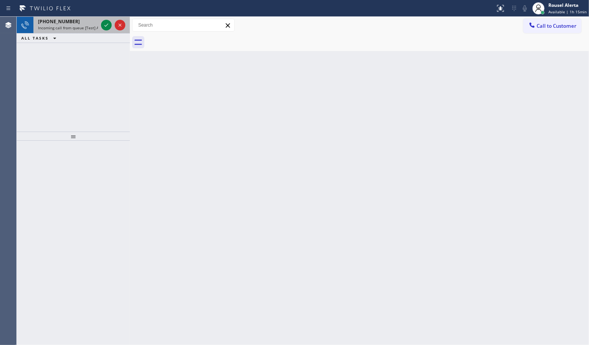
click at [87, 24] on div "[PHONE_NUMBER]" at bounding box center [68, 21] width 60 height 6
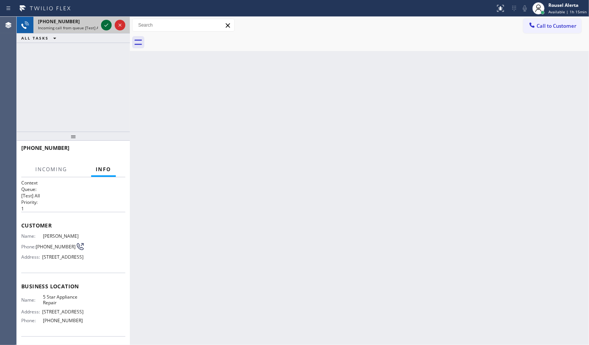
click at [102, 26] on icon at bounding box center [106, 25] width 9 height 9
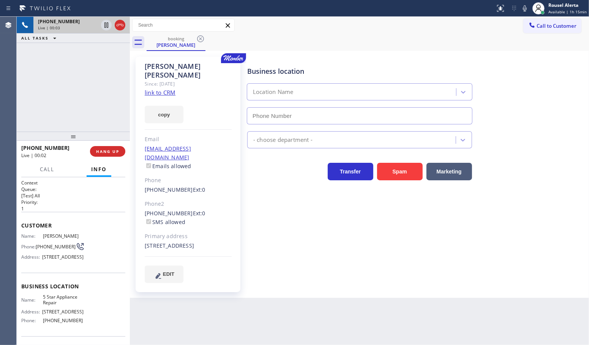
type input "[PHONE_NUMBER]"
click at [171, 89] on link "link to CRM" at bounding box center [160, 93] width 31 height 8
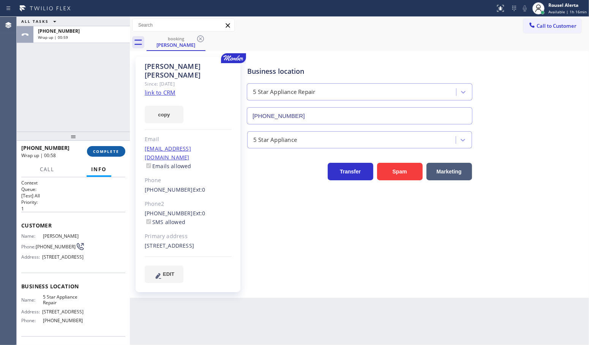
click at [100, 150] on span "COMPLETE" at bounding box center [106, 151] width 26 height 5
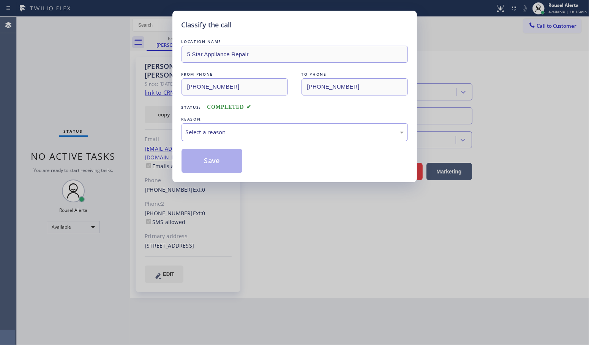
click at [192, 143] on div "LOCATION NAME 5 Star Appliance Repair FROM PHONE [PHONE_NUMBER] TO PHONE [PHONE…" at bounding box center [295, 105] width 227 height 135
click at [201, 132] on div "Select a reason" at bounding box center [295, 132] width 218 height 9
click at [213, 163] on button "Save" at bounding box center [212, 161] width 61 height 24
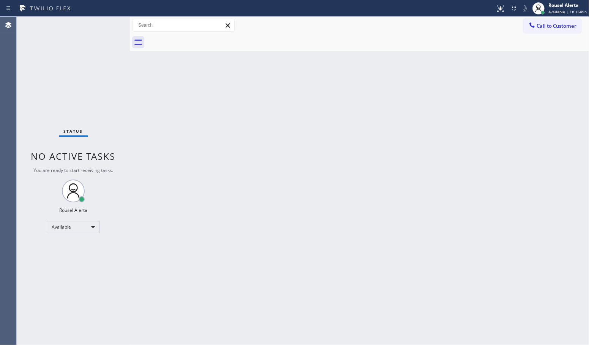
click at [350, 267] on div "Back to Dashboard Change Sender ID Customers Technicians Select a contact Outbo…" at bounding box center [359, 181] width 459 height 328
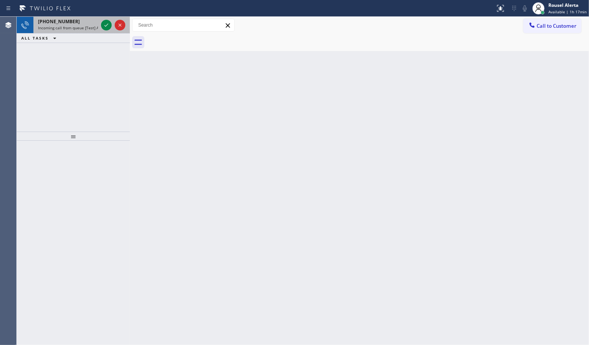
click at [88, 28] on span "Incoming call from queue [Test] All" at bounding box center [69, 27] width 63 height 5
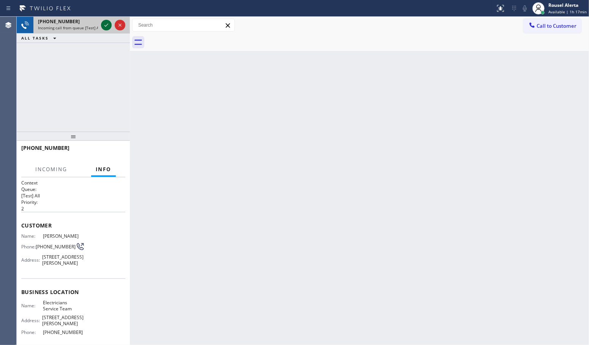
click at [101, 25] on div at bounding box center [106, 25] width 11 height 9
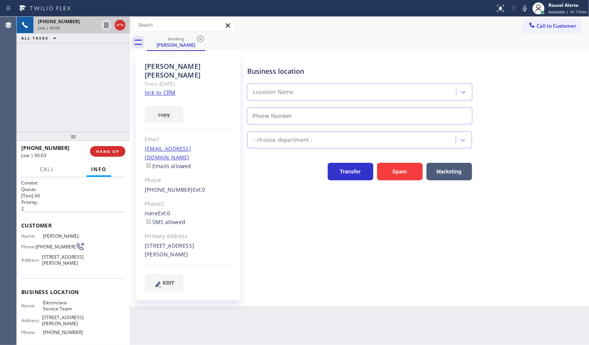
type input "[PHONE_NUMBER]"
click at [162, 89] on link "link to CRM" at bounding box center [160, 93] width 31 height 8
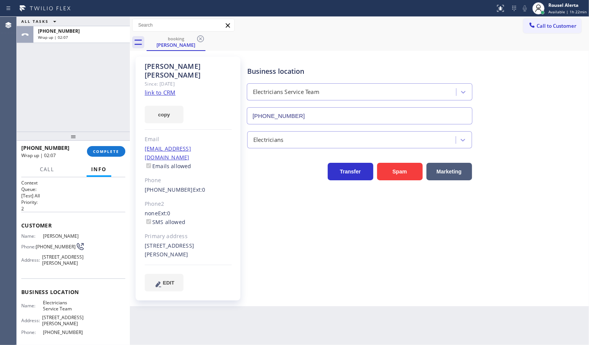
click at [100, 100] on div "ALL TASKS ALL TASKS ACTIVE TASKS TASKS IN WRAP UP [PHONE_NUMBER] Wrap up | 02:07" at bounding box center [73, 74] width 113 height 115
click at [261, 314] on div "Back to Dashboard Change Sender ID Customers Technicians Select a contact Outbo…" at bounding box center [359, 181] width 459 height 328
click at [78, 77] on div "ALL TASKS ALL TASKS ACTIVE TASKS TASKS IN WRAP UP [PHONE_NUMBER] Wrap up | 02:16" at bounding box center [73, 74] width 113 height 115
drag, startPoint x: 224, startPoint y: 314, endPoint x: 253, endPoint y: 343, distance: 41.1
click at [225, 314] on div "Back to Dashboard Change Sender ID Customers Technicians Select a contact Outbo…" at bounding box center [359, 181] width 459 height 328
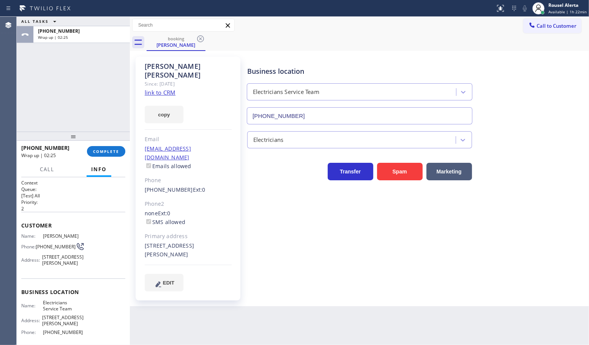
drag, startPoint x: 46, startPoint y: 74, endPoint x: 62, endPoint y: 81, distance: 16.9
click at [50, 71] on div "ALL TASKS ALL TASKS ACTIVE TASKS TASKS IN WRAP UP [PHONE_NUMBER] Wrap up | 02:25" at bounding box center [73, 74] width 113 height 115
click at [108, 149] on span "COMPLETE" at bounding box center [106, 151] width 26 height 5
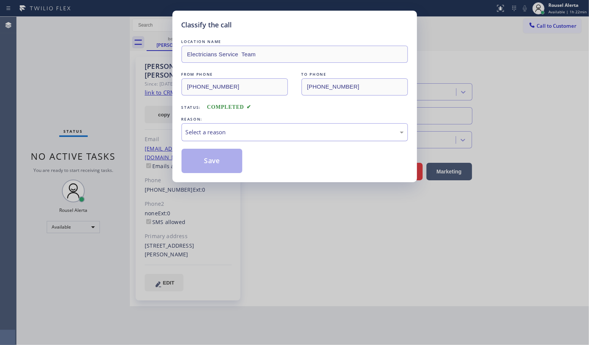
click at [221, 130] on div "Select a reason" at bounding box center [295, 132] width 218 height 9
click at [232, 157] on button "Save" at bounding box center [212, 161] width 61 height 24
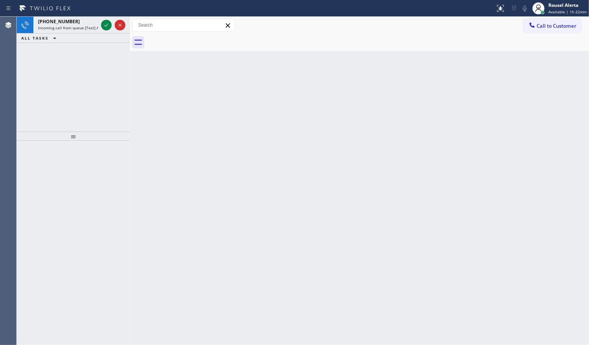
drag, startPoint x: 251, startPoint y: 220, endPoint x: 135, endPoint y: 90, distance: 174.4
click at [249, 219] on div "Back to Dashboard Change Sender ID Customers Technicians Select a contact Outbo…" at bounding box center [359, 181] width 459 height 328
click at [80, 25] on span "Incoming call from queue [Test] All" at bounding box center [69, 27] width 63 height 5
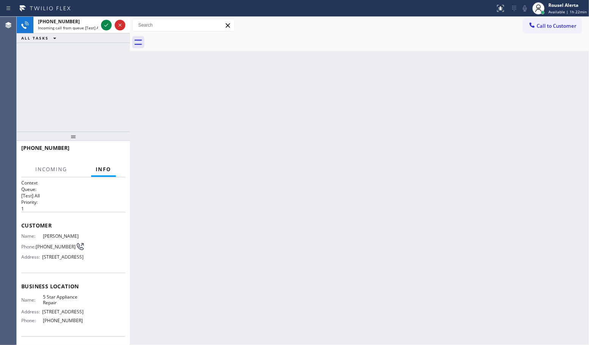
click at [173, 184] on div "Back to Dashboard Change Sender ID Customers Technicians Select a contact Outbo…" at bounding box center [359, 181] width 459 height 328
click at [374, 221] on div "Back to Dashboard Change Sender ID Customers Technicians Select a contact Outbo…" at bounding box center [359, 181] width 459 height 328
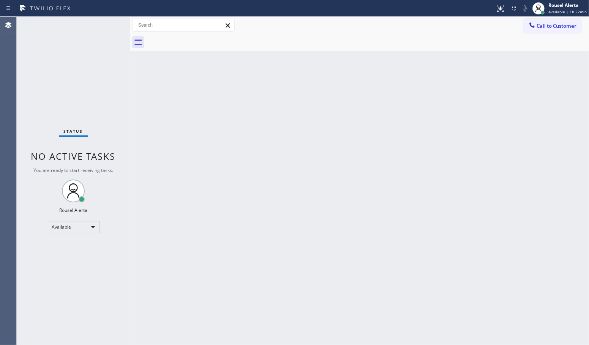
click at [257, 234] on div "Back to Dashboard Change Sender ID Customers Technicians Select a contact Outbo…" at bounding box center [359, 181] width 459 height 328
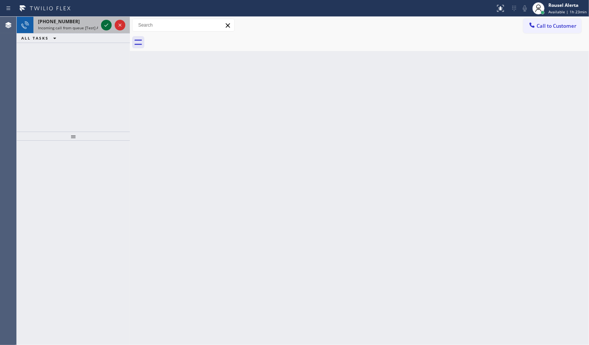
drag, startPoint x: 87, startPoint y: 29, endPoint x: 104, endPoint y: 28, distance: 16.4
click at [88, 28] on span "Incoming call from queue [Test] All" at bounding box center [69, 27] width 63 height 5
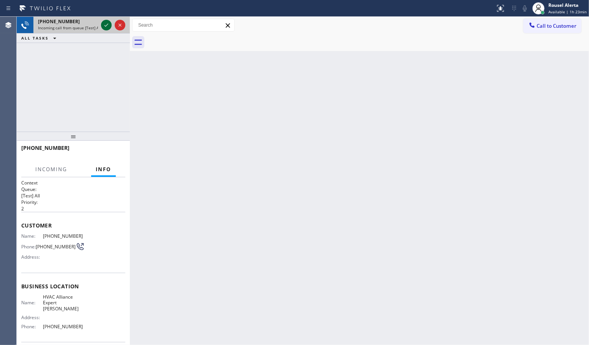
click at [105, 24] on icon at bounding box center [106, 25] width 9 height 9
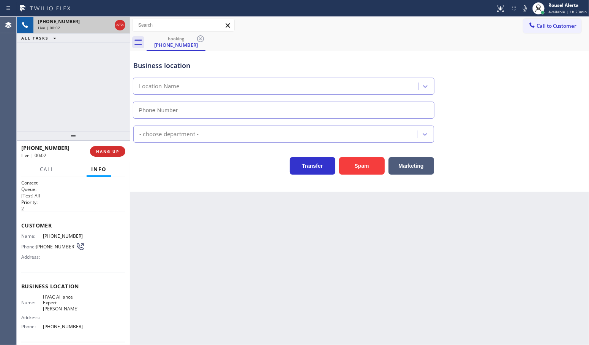
type input "[PHONE_NUMBER]"
click at [349, 164] on button "Spam" at bounding box center [362, 165] width 46 height 17
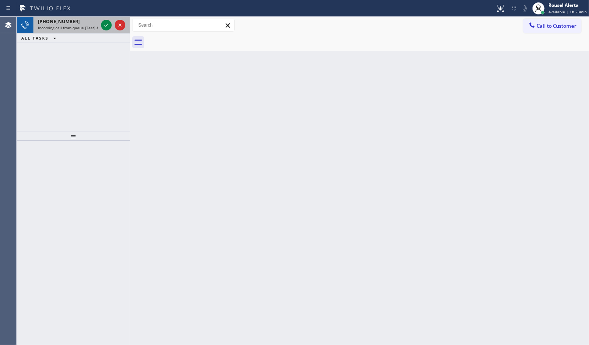
click at [88, 21] on div "[PHONE_NUMBER]" at bounding box center [68, 21] width 60 height 6
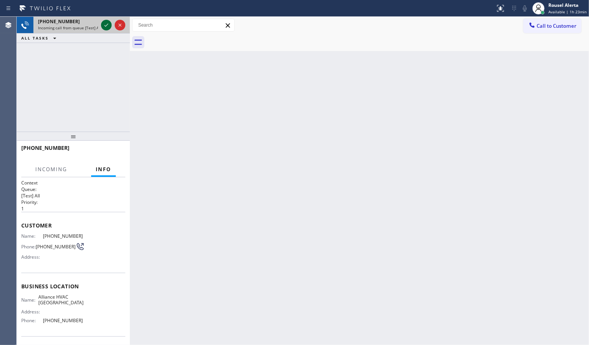
click at [106, 27] on icon at bounding box center [106, 25] width 9 height 9
click at [105, 36] on div "[PHONE_NUMBER] Incoming call from queue [Test] All ALL TASKS ALL TASKS ACTIVE T…" at bounding box center [73, 30] width 113 height 26
click at [107, 41] on div "ALL TASKS ALL TASKS ACTIVE TASKS TASKS IN WRAP UP" at bounding box center [73, 38] width 113 height 10
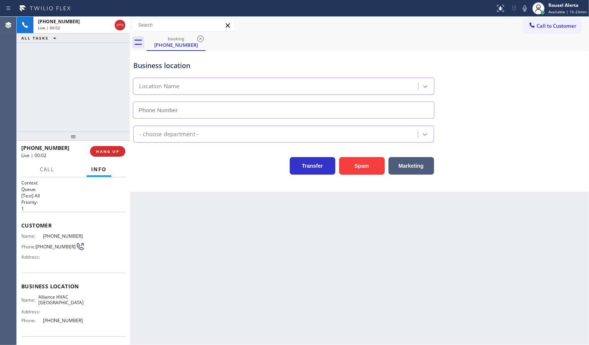
type input "[PHONE_NUMBER]"
click at [361, 166] on button "Spam" at bounding box center [362, 165] width 46 height 17
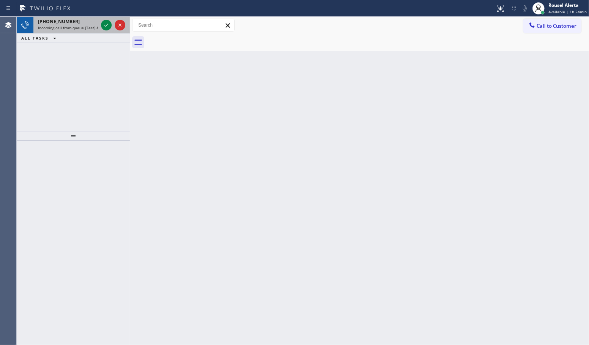
click at [89, 31] on div "[PHONE_NUMBER] Incoming call from queue [Test] All" at bounding box center [66, 25] width 66 height 17
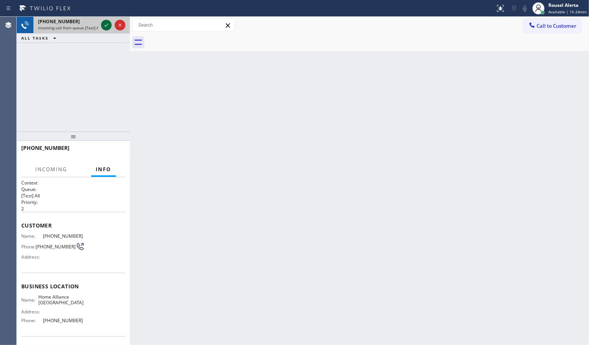
click at [104, 25] on icon at bounding box center [106, 25] width 9 height 9
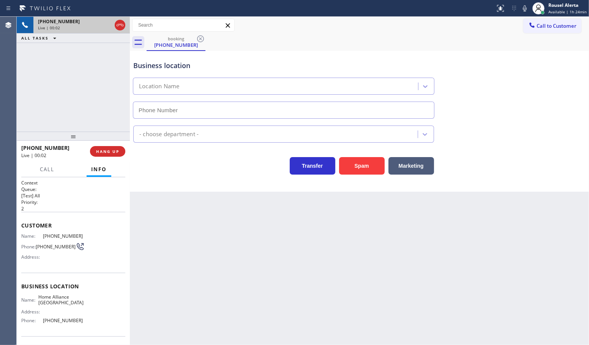
type input "[PHONE_NUMBER]"
click at [362, 170] on button "Spam" at bounding box center [362, 165] width 46 height 17
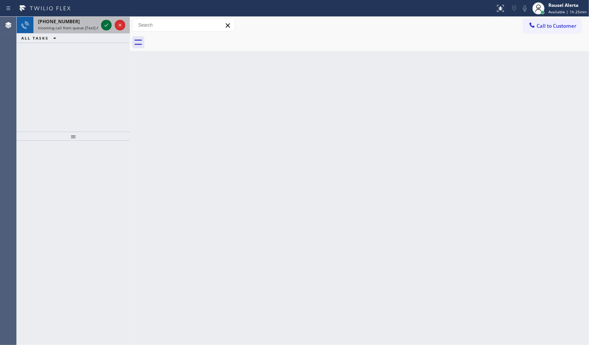
click at [103, 21] on icon at bounding box center [106, 25] width 9 height 9
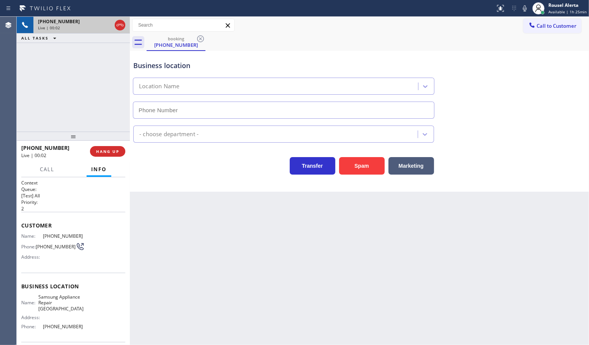
type input "[PHONE_NUMBER]"
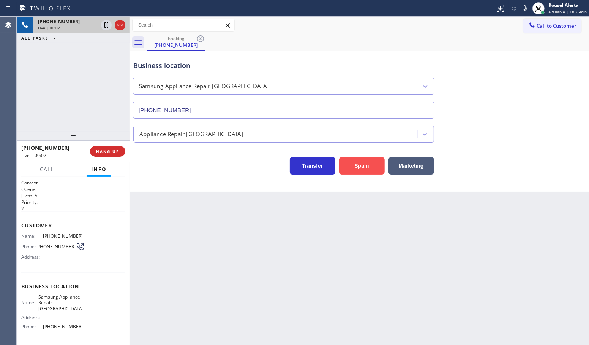
click at [358, 160] on button "Spam" at bounding box center [362, 165] width 46 height 17
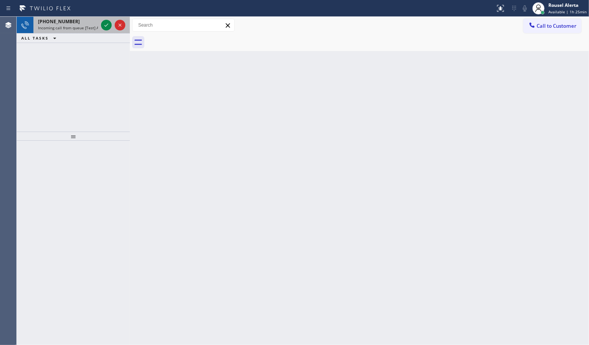
click at [82, 25] on span "Incoming call from queue [Test] All" at bounding box center [69, 27] width 63 height 5
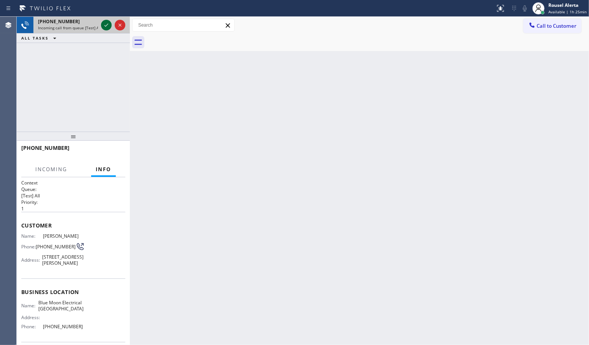
click at [103, 23] on icon at bounding box center [106, 25] width 9 height 9
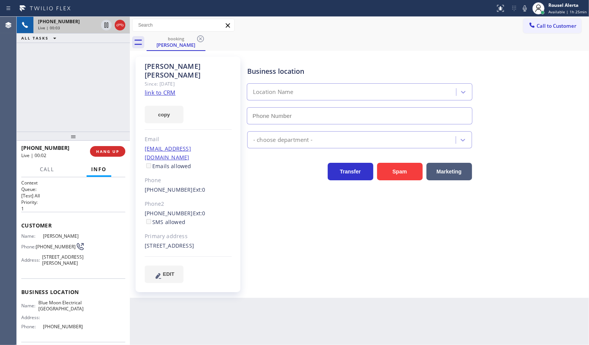
type input "[PHONE_NUMBER]"
click at [157, 89] on link "link to CRM" at bounding box center [160, 93] width 31 height 8
click at [102, 25] on icon at bounding box center [106, 25] width 9 height 9
drag, startPoint x: 526, startPoint y: 10, endPoint x: 515, endPoint y: 12, distance: 10.4
click at [527, 10] on icon at bounding box center [525, 8] width 9 height 9
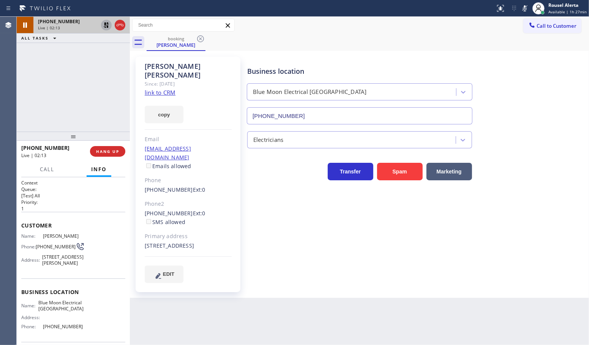
click at [107, 27] on icon at bounding box center [106, 24] width 5 height 5
click at [529, 6] on icon at bounding box center [525, 8] width 9 height 9
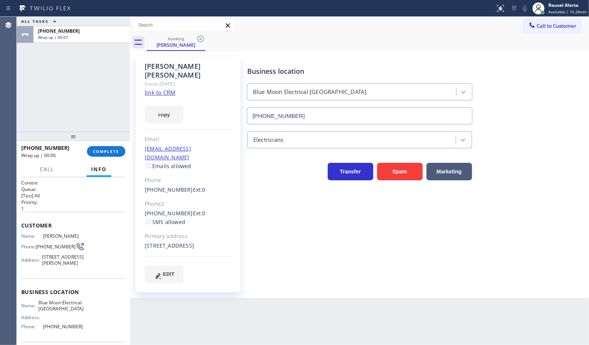
click at [77, 71] on div "ALL TASKS ALL TASKS ACTIVE TASKS TASKS IN WRAP UP [PHONE_NUMBER] Wrap up | 00:07" at bounding box center [73, 74] width 113 height 115
click at [106, 148] on button "COMPLETE" at bounding box center [106, 151] width 38 height 11
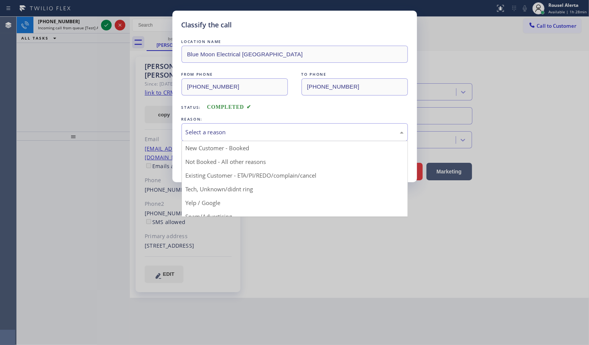
click at [227, 141] on div "Select a reason" at bounding box center [295, 132] width 227 height 18
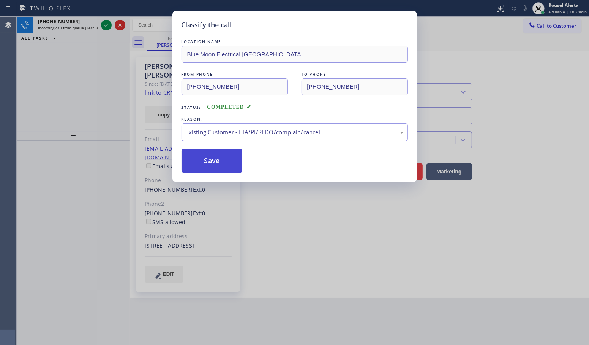
click at [210, 168] on button "Save" at bounding box center [212, 161] width 61 height 24
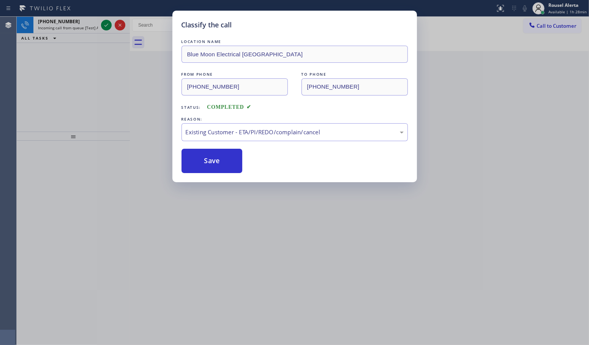
click at [49, 24] on div "Classify the call LOCATION NAME Blue Moon Electrical [GEOGRAPHIC_DATA] FROM PHO…" at bounding box center [294, 172] width 589 height 345
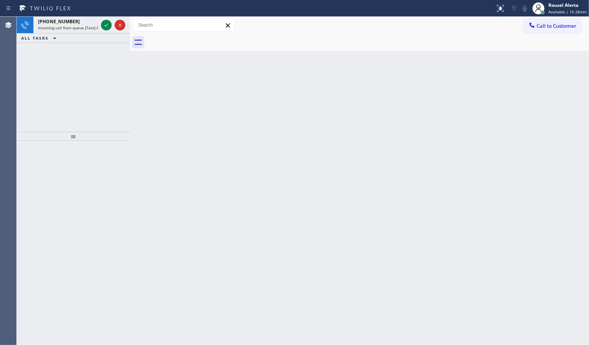
click at [49, 24] on span "[PHONE_NUMBER]" at bounding box center [59, 21] width 42 height 6
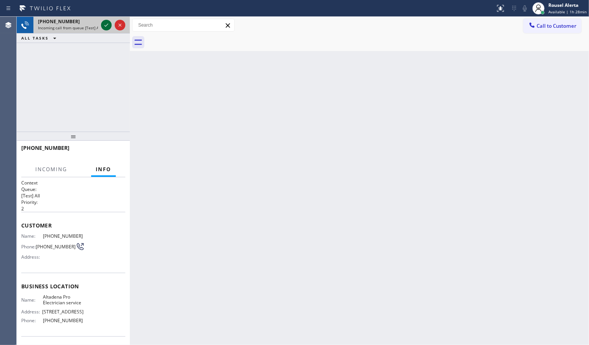
click at [103, 25] on icon at bounding box center [106, 25] width 9 height 9
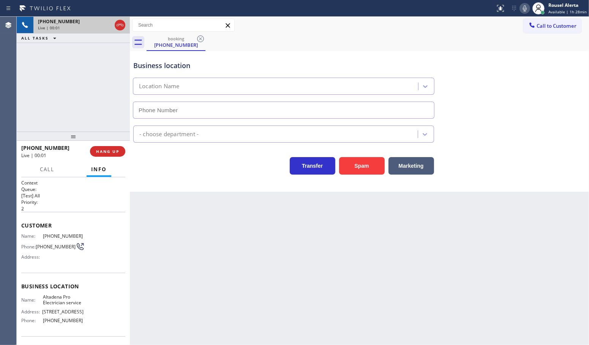
type input "[PHONE_NUMBER]"
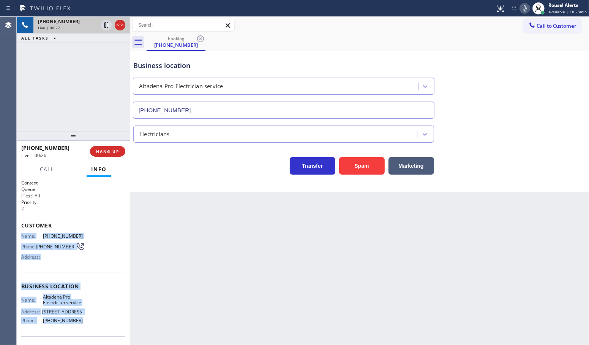
drag, startPoint x: 19, startPoint y: 236, endPoint x: 84, endPoint y: 318, distance: 104.5
click at [84, 318] on div "Context Queue: [Test] All Priority: 2 Customer Name: [PHONE_NUMBER] Phone: [PHO…" at bounding box center [73, 261] width 113 height 168
copy div "Name: [PHONE_NUMBER] Phone: [PHONE_NUMBER] Address: Business location Name: Alt…"
click at [107, 51] on icon at bounding box center [107, 51] width 4 height 3
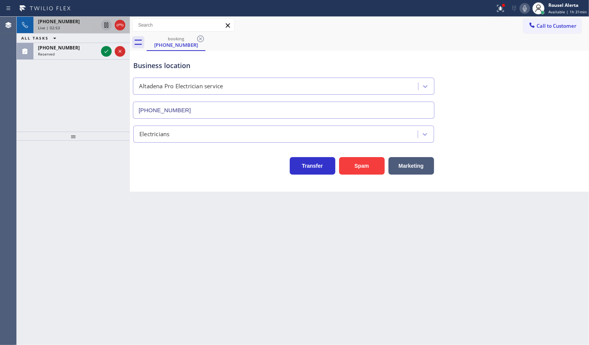
click at [102, 23] on icon at bounding box center [106, 25] width 9 height 9
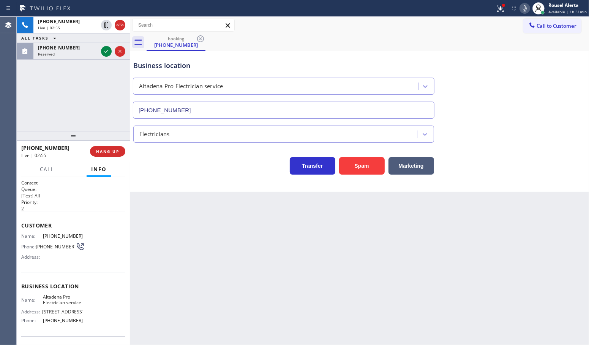
click at [530, 7] on icon at bounding box center [525, 8] width 9 height 9
click at [105, 55] on icon at bounding box center [106, 51] width 9 height 9
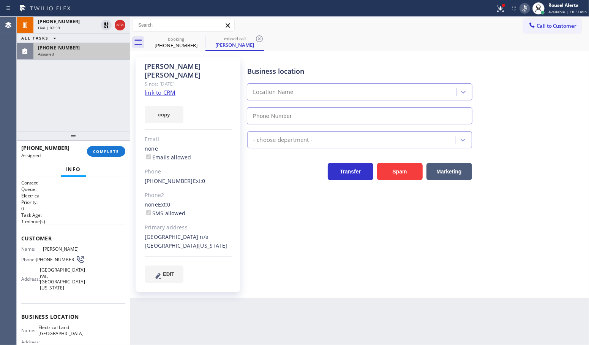
type input "[PHONE_NUMBER]"
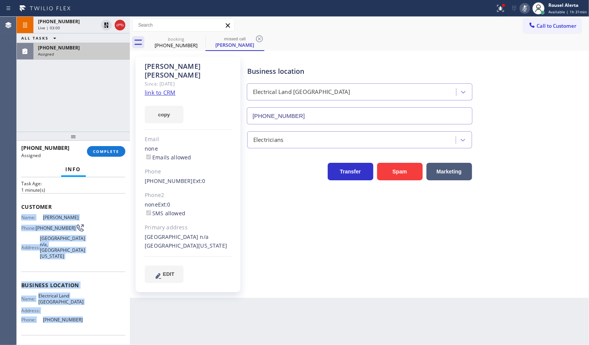
scroll to position [73, 0]
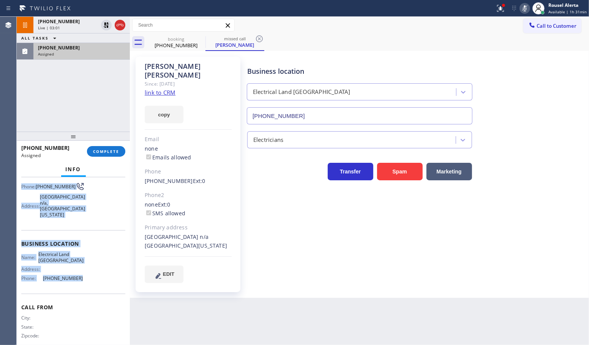
drag, startPoint x: 22, startPoint y: 248, endPoint x: 87, endPoint y: 271, distance: 69.2
click at [87, 271] on div "Context Queue: Electrical Priority: 0 Task Age: [DEMOGRAPHIC_DATA] minute(s) Cu…" at bounding box center [73, 228] width 104 height 245
click at [65, 92] on div "[PHONE_NUMBER] Live | 03:07 ALL TASKS ALL TASKS ACTIVE TASKS TASKS IN WRAP UP […" at bounding box center [73, 74] width 113 height 115
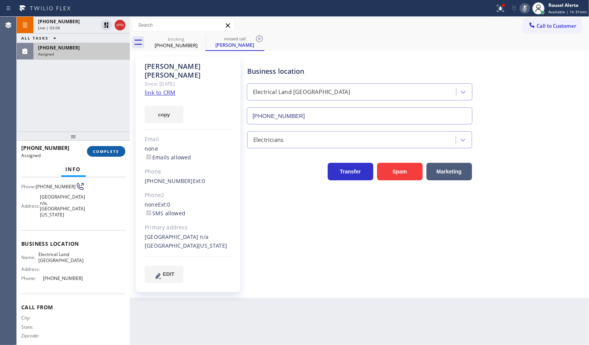
click at [103, 155] on button "COMPLETE" at bounding box center [106, 151] width 38 height 11
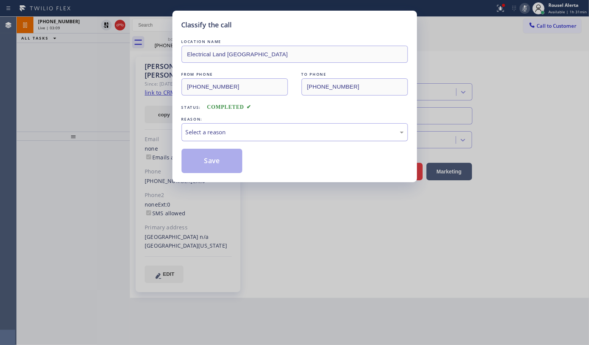
click at [203, 128] on div "Select a reason" at bounding box center [295, 132] width 218 height 9
click at [223, 165] on button "Save" at bounding box center [212, 161] width 61 height 24
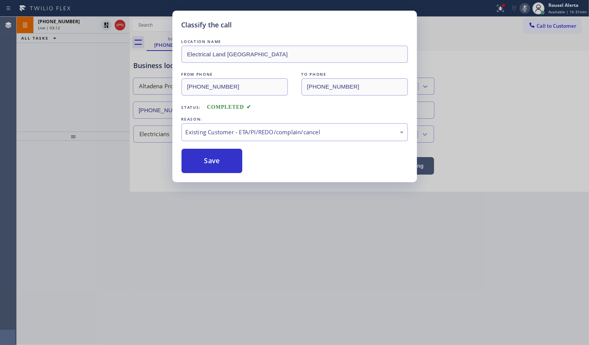
click at [69, 88] on div "Classify the call LOCATION NAME Electrical Land [GEOGRAPHIC_DATA] FROM PHONE [P…" at bounding box center [294, 172] width 589 height 345
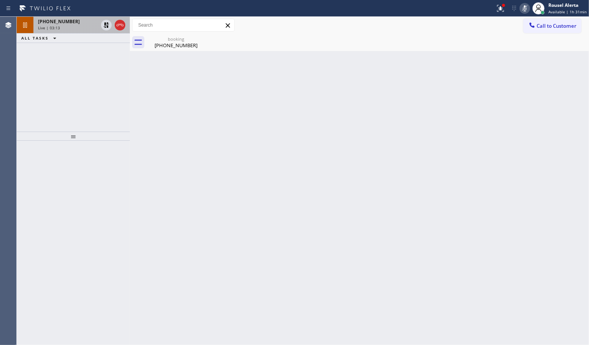
drag, startPoint x: 63, startPoint y: 27, endPoint x: 68, endPoint y: 30, distance: 4.8
click at [64, 27] on div "Live | 03:13" at bounding box center [68, 27] width 60 height 5
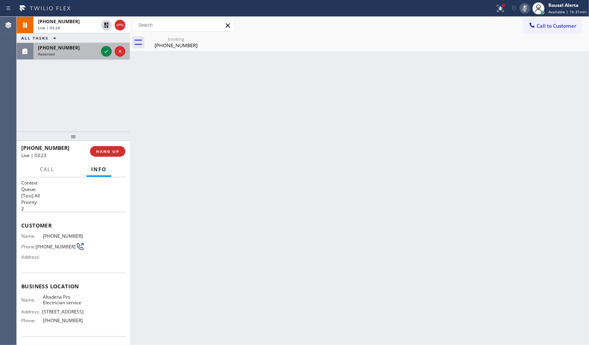
click at [61, 52] on div "Reserved" at bounding box center [68, 53] width 60 height 5
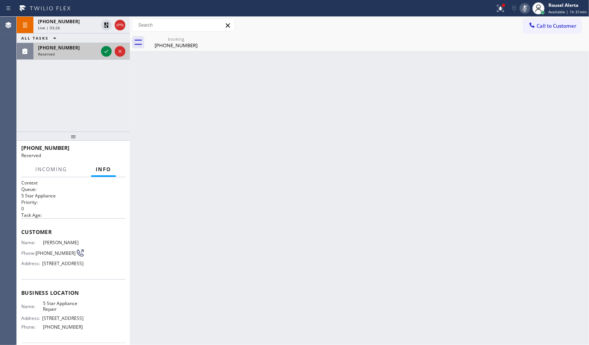
click at [100, 50] on div at bounding box center [113, 51] width 27 height 17
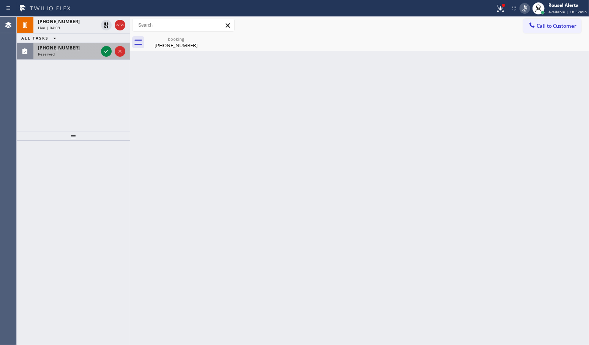
drag, startPoint x: 79, startPoint y: 49, endPoint x: 93, endPoint y: 48, distance: 14.5
click at [79, 49] on div "[PHONE_NUMBER]" at bounding box center [68, 47] width 60 height 6
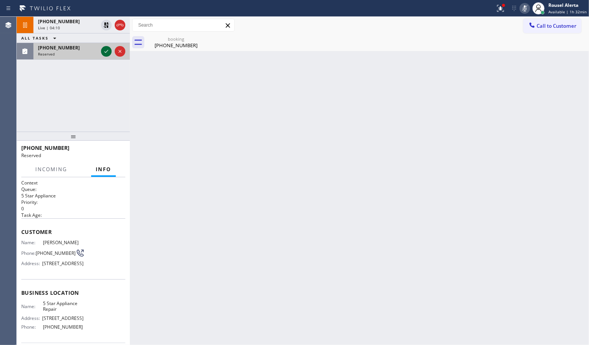
click at [102, 50] on icon at bounding box center [106, 51] width 9 height 9
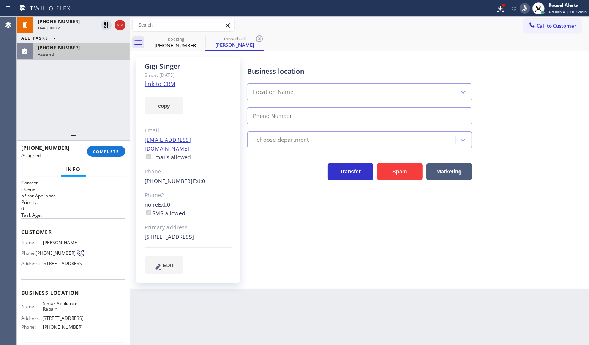
type input "[PHONE_NUMBER]"
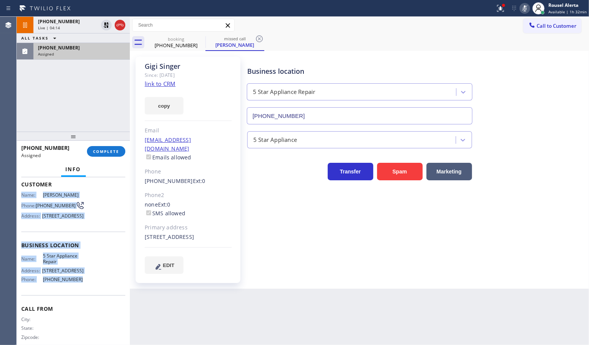
drag, startPoint x: 19, startPoint y: 240, endPoint x: 100, endPoint y: 308, distance: 105.7
click at [100, 308] on div "Context Queue: 5 Star Appliance Priority: 0 Task Age: Customer Name: [PERSON_NA…" at bounding box center [73, 261] width 113 height 168
click at [67, 54] on div "Assigned" at bounding box center [81, 53] width 87 height 5
click at [99, 147] on button "COMPLETE" at bounding box center [106, 151] width 38 height 11
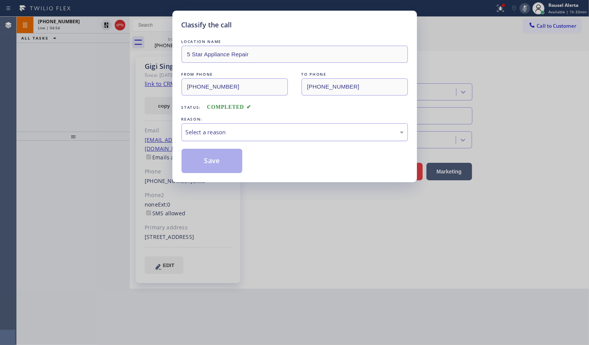
click at [202, 130] on div "Select a reason" at bounding box center [295, 132] width 218 height 9
click at [224, 170] on button "Save" at bounding box center [212, 161] width 61 height 24
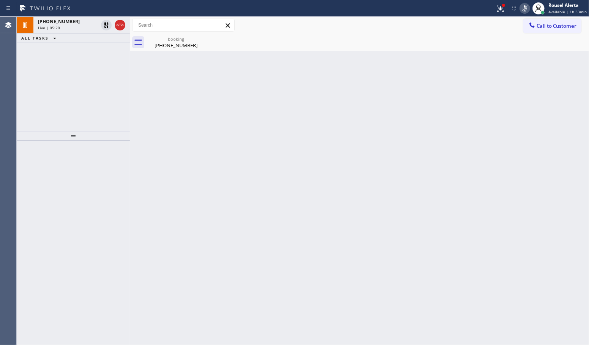
click at [160, 100] on div "Back to Dashboard Change Sender ID Customers Technicians Select a contact Outbo…" at bounding box center [359, 181] width 459 height 328
click at [497, 8] on div at bounding box center [501, 8] width 17 height 9
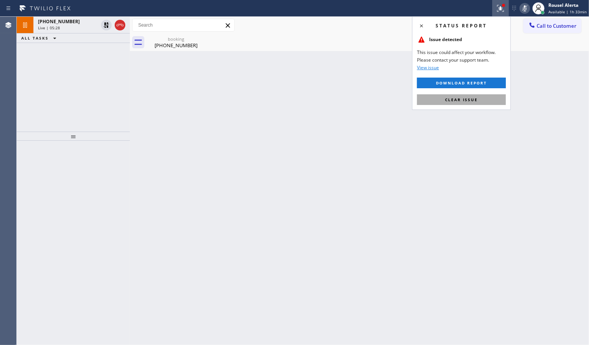
click at [487, 97] on button "Clear issue" at bounding box center [461, 99] width 89 height 11
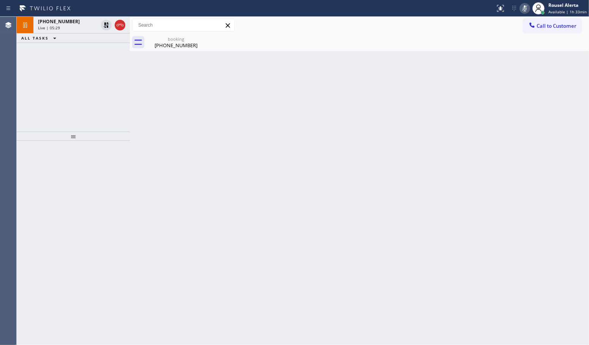
click at [470, 153] on div "Back to Dashboard Change Sender ID Customers Technicians Select a contact Outbo…" at bounding box center [359, 181] width 459 height 328
click at [200, 38] on icon at bounding box center [200, 38] width 9 height 9
click at [118, 76] on div "[PHONE_NUMBER] Live | 06:29 ALL TASKS ALL TASKS ACTIVE TASKS TASKS IN WRAP UP" at bounding box center [73, 74] width 113 height 115
click at [101, 23] on div at bounding box center [106, 25] width 11 height 9
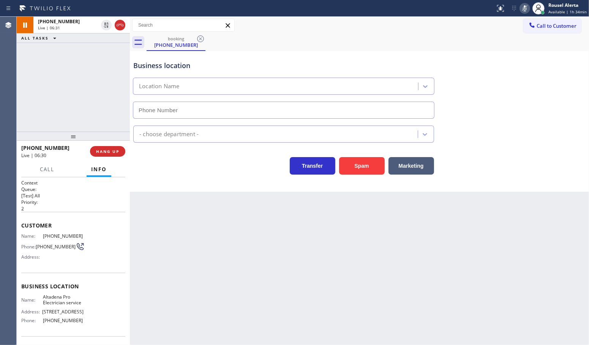
type input "[PHONE_NUMBER]"
click at [523, 10] on icon at bounding box center [525, 8] width 9 height 9
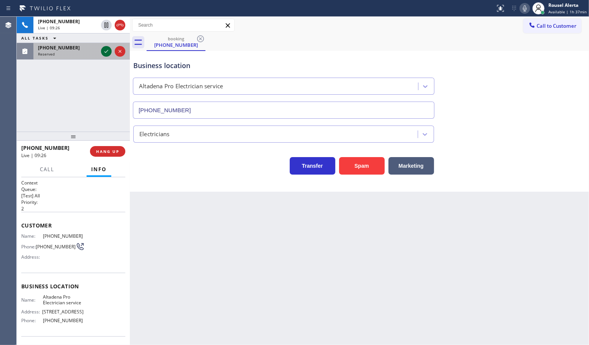
drag, startPoint x: 84, startPoint y: 51, endPoint x: 106, endPoint y: 48, distance: 22.7
click at [84, 52] on div "Reserved" at bounding box center [68, 53] width 60 height 5
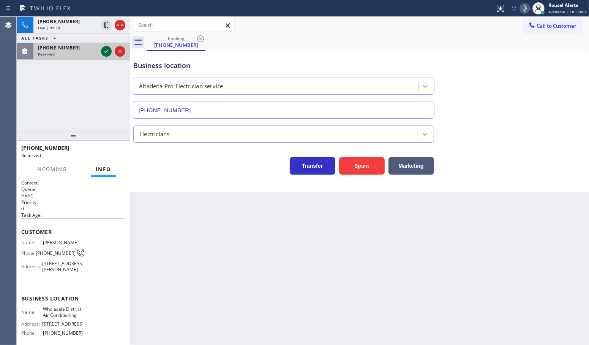
click at [106, 48] on icon at bounding box center [106, 51] width 9 height 9
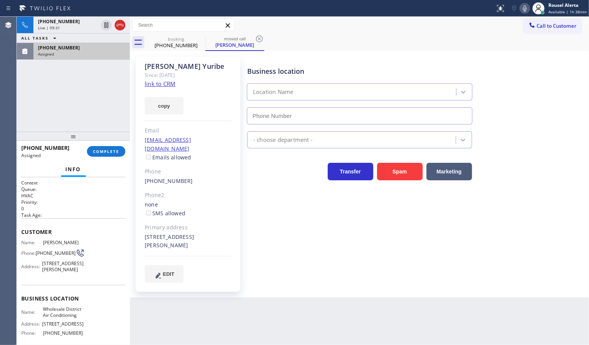
type input "[PHONE_NUMBER]"
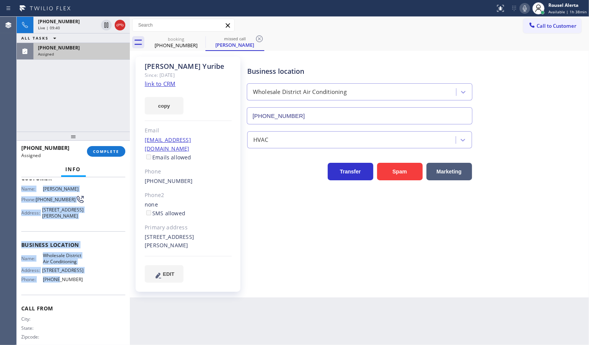
scroll to position [73, 0]
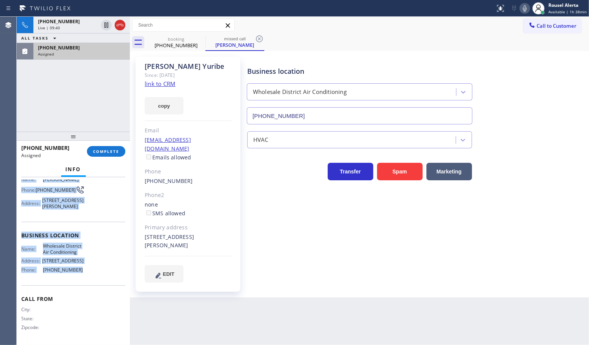
drag, startPoint x: 20, startPoint y: 240, endPoint x: 82, endPoint y: 273, distance: 70.5
click at [82, 273] on div "Context Queue: HVAC Priority: 0 Task Age: Customer Name: [PERSON_NAME] Phone: […" at bounding box center [73, 261] width 113 height 168
click at [116, 29] on icon at bounding box center [120, 25] width 9 height 9
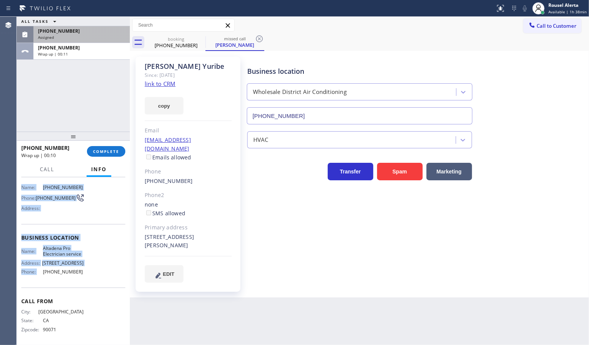
click at [85, 35] on div "Assigned" at bounding box center [81, 37] width 87 height 5
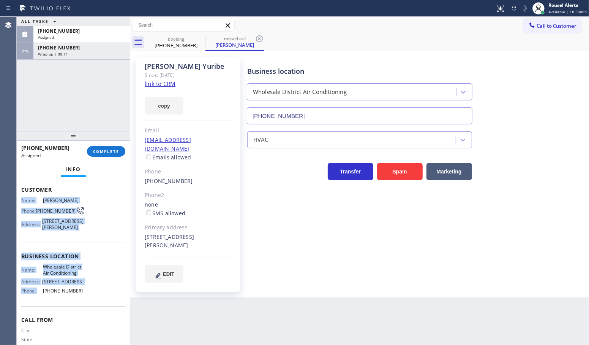
scroll to position [73, 0]
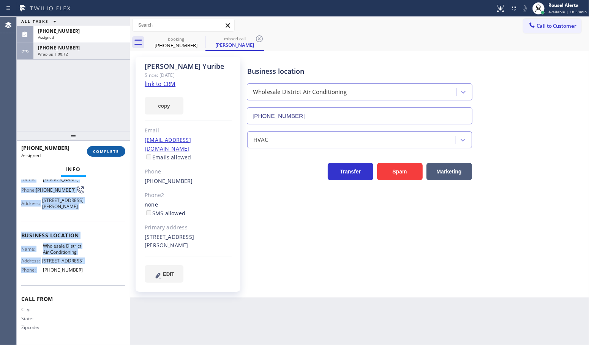
click at [93, 147] on button "COMPLETE" at bounding box center [106, 151] width 38 height 11
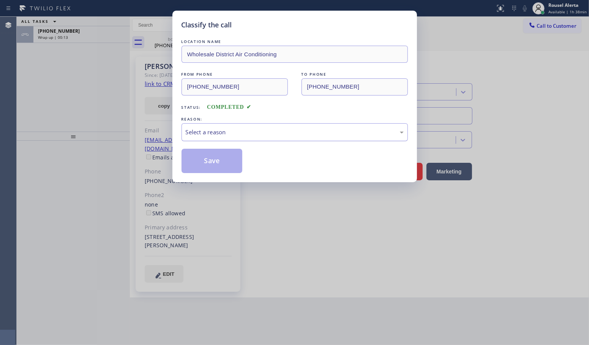
click at [208, 135] on div "Select a reason" at bounding box center [295, 132] width 218 height 9
click at [219, 166] on button "Save" at bounding box center [212, 161] width 61 height 24
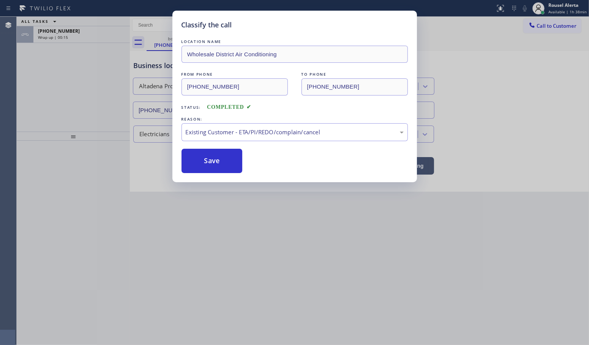
click at [60, 40] on div "Classify the call LOCATION NAME Wholesale District Air Conditioning FROM PHONE …" at bounding box center [294, 172] width 589 height 345
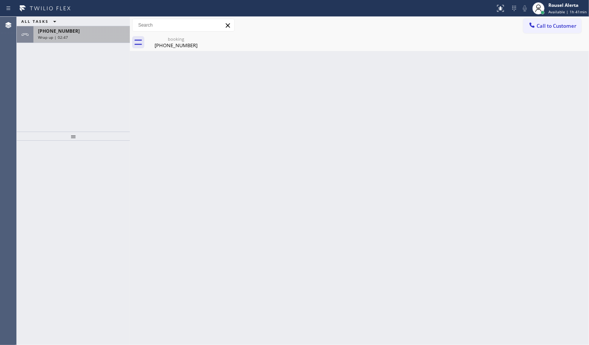
drag, startPoint x: 81, startPoint y: 46, endPoint x: 84, endPoint y: 38, distance: 8.3
click at [82, 46] on div "ALL TASKS ALL TASKS ACTIVE TASKS TASKS IN WRAP UP [PHONE_NUMBER] Wrap up | 02:47" at bounding box center [73, 74] width 113 height 115
click at [84, 38] on div "Wrap up | 02:47" at bounding box center [81, 37] width 87 height 5
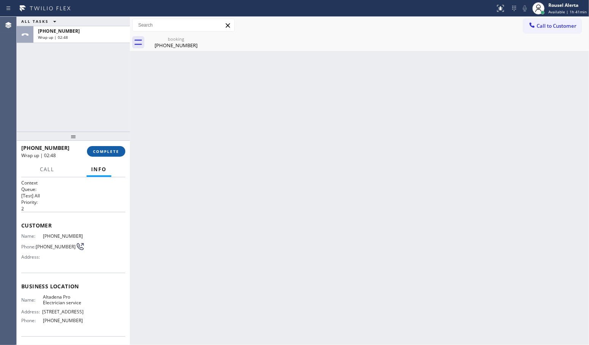
click at [102, 151] on span "COMPLETE" at bounding box center [106, 151] width 26 height 5
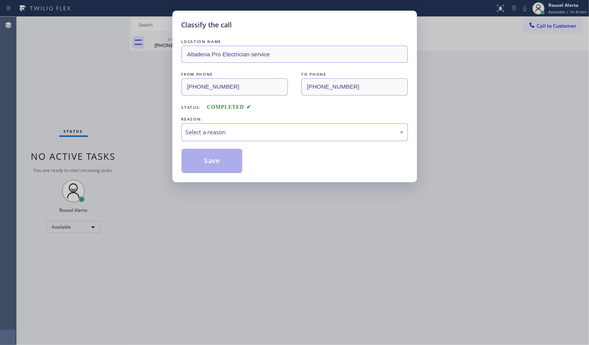
click at [238, 135] on div "Select a reason" at bounding box center [295, 132] width 218 height 9
click at [206, 158] on button "Save" at bounding box center [212, 161] width 61 height 24
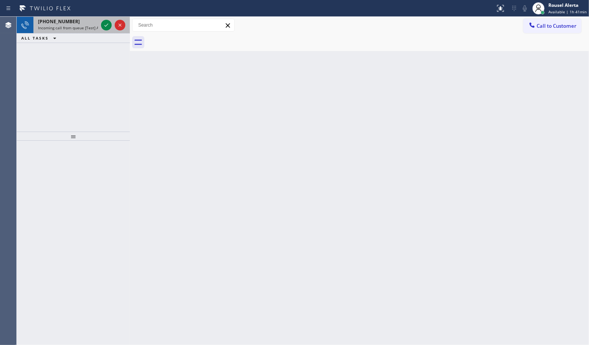
drag, startPoint x: 73, startPoint y: 29, endPoint x: 92, endPoint y: 28, distance: 19.0
click at [73, 29] on span "Incoming call from queue [Test] All" at bounding box center [69, 27] width 63 height 5
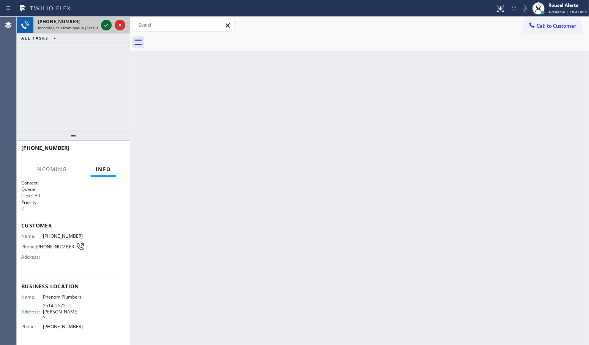
click at [103, 27] on icon at bounding box center [106, 25] width 9 height 9
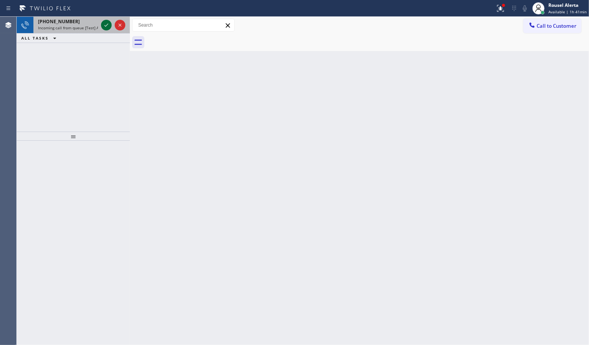
click at [103, 27] on icon at bounding box center [106, 25] width 9 height 9
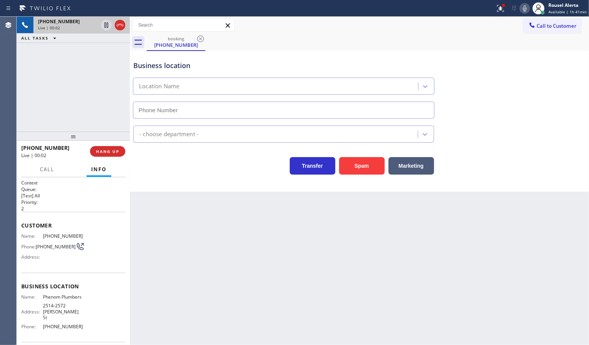
type input "[PHONE_NUMBER]"
click at [355, 170] on button "Spam" at bounding box center [362, 165] width 46 height 17
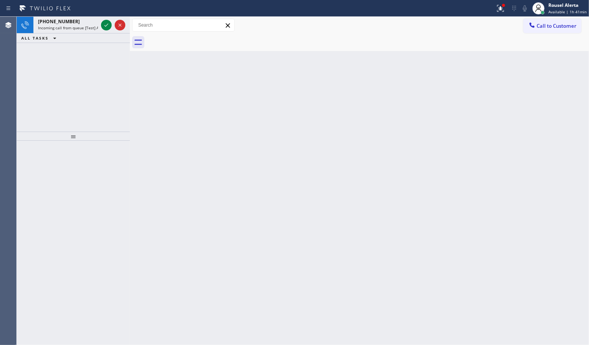
click at [68, 16] on div "Status report Issue detected This issue could affect your workflow. Please cont…" at bounding box center [294, 8] width 589 height 17
click at [94, 27] on span "Incoming call from queue [Test] All" at bounding box center [69, 27] width 63 height 5
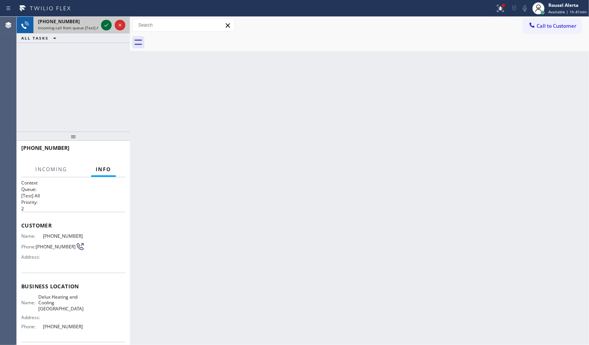
click at [104, 21] on icon at bounding box center [106, 25] width 9 height 9
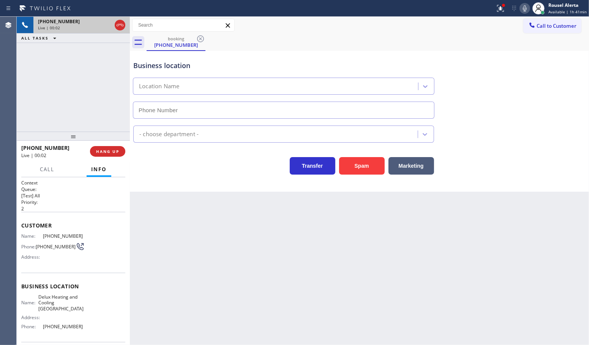
type input "[PHONE_NUMBER]"
click at [369, 160] on button "Spam" at bounding box center [362, 165] width 46 height 17
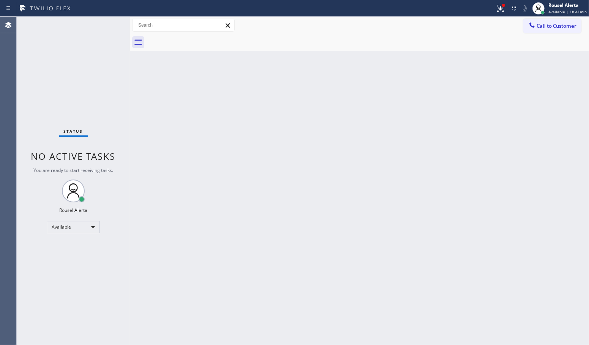
click at [313, 138] on div "Back to Dashboard Change Sender ID Customers Technicians Select a contact Outbo…" at bounding box center [359, 181] width 459 height 328
click at [85, 55] on div "Status No active tasks You are ready to start receiving tasks. Rousel Alerta Av…" at bounding box center [73, 181] width 113 height 328
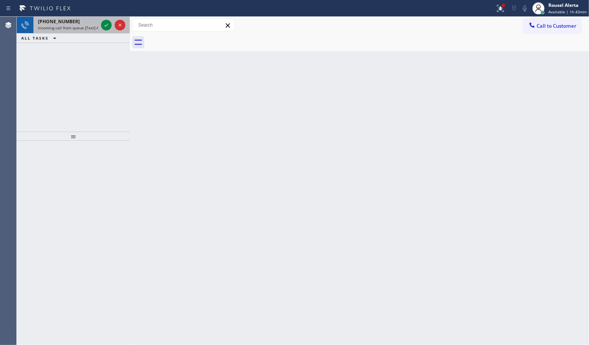
click at [67, 24] on span "[PHONE_NUMBER]" at bounding box center [59, 21] width 42 height 6
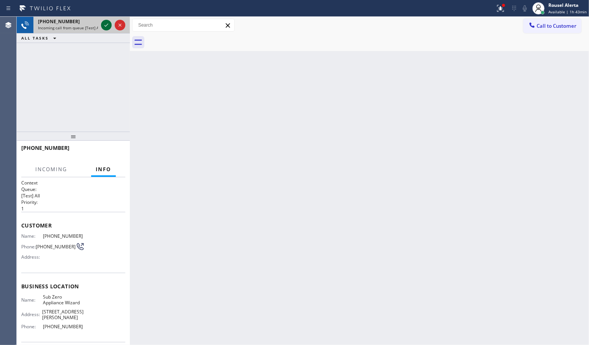
click at [106, 25] on icon at bounding box center [106, 25] width 9 height 9
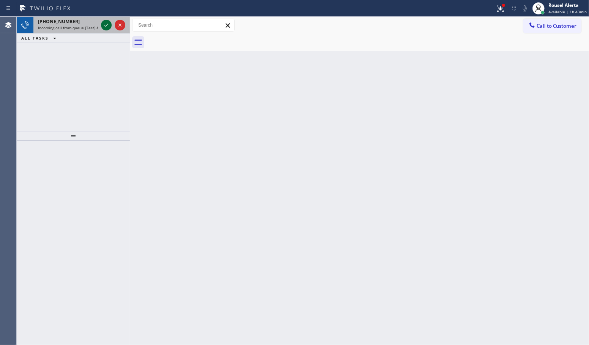
click at [106, 23] on icon at bounding box center [106, 25] width 9 height 9
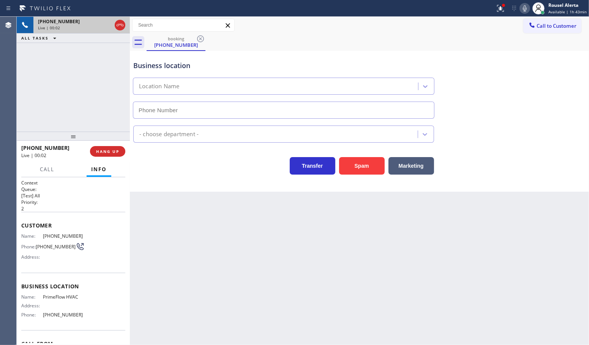
type input "[PHONE_NUMBER]"
click at [409, 28] on div "Call to Customer Outbound call Location CoolComfort Solutions Your caller id ph…" at bounding box center [359, 25] width 459 height 13
click at [369, 162] on button "Spam" at bounding box center [362, 165] width 46 height 17
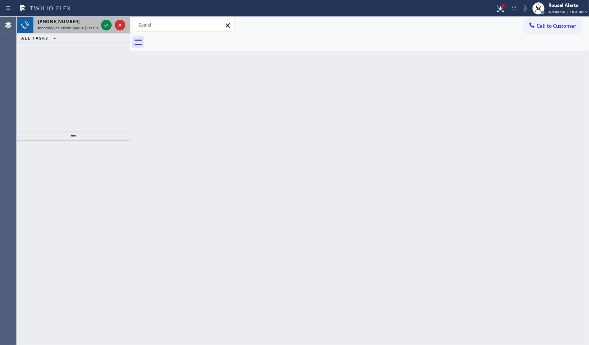
click at [93, 25] on span "Incoming call from queue [Test] All" at bounding box center [69, 27] width 63 height 5
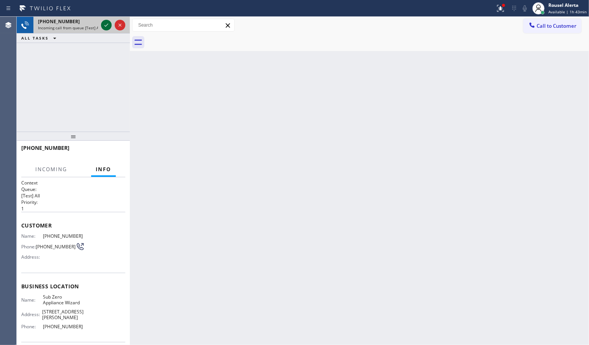
click at [105, 25] on icon at bounding box center [106, 25] width 9 height 9
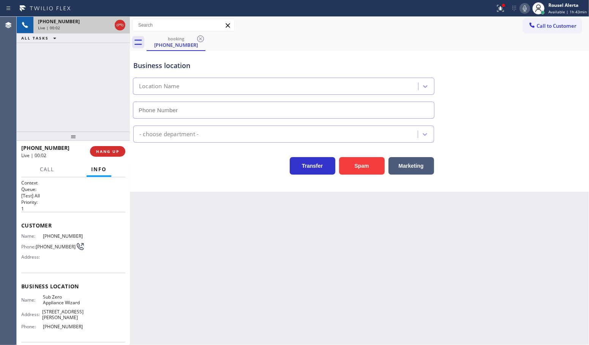
type input "[PHONE_NUMBER]"
click at [190, 249] on div "Back to Dashboard Change Sender ID Customers Technicians Select a contact Outbo…" at bounding box center [359, 181] width 459 height 328
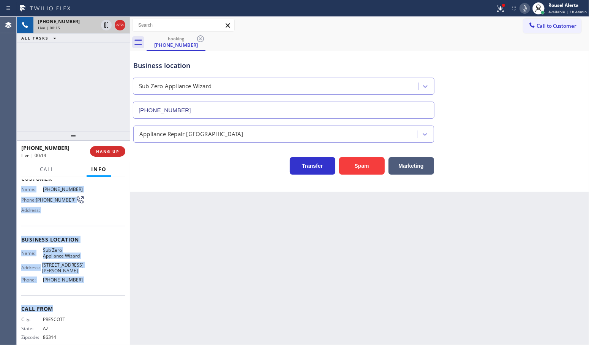
scroll to position [48, 0]
drag, startPoint x: 19, startPoint y: 234, endPoint x: 86, endPoint y: 289, distance: 86.7
click at [86, 289] on div "Context Queue: [Test] All Priority: 1 Customer Name: [PHONE_NUMBER] Phone: [PHO…" at bounding box center [73, 261] width 113 height 168
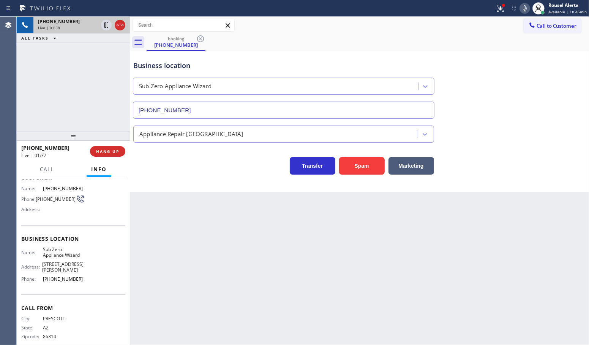
drag, startPoint x: 432, startPoint y: 30, endPoint x: 440, endPoint y: 8, distance: 23.8
click at [432, 30] on div "Call to Customer Outbound call Location CoolComfort Solutions Your caller id ph…" at bounding box center [359, 25] width 459 height 13
click at [63, 70] on div "[PHONE_NUMBER] Live | 03:13 ALL TASKS ALL TASKS ACTIVE TASKS TASKS IN WRAP UP" at bounding box center [73, 74] width 113 height 115
click at [105, 29] on icon at bounding box center [106, 25] width 9 height 9
click at [525, 12] on icon at bounding box center [525, 8] width 9 height 9
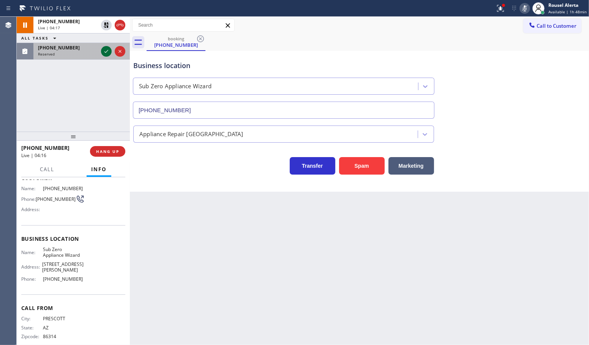
click at [105, 51] on icon at bounding box center [106, 51] width 9 height 9
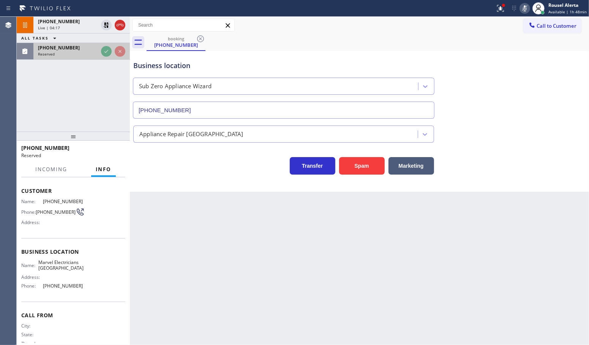
scroll to position [54, 0]
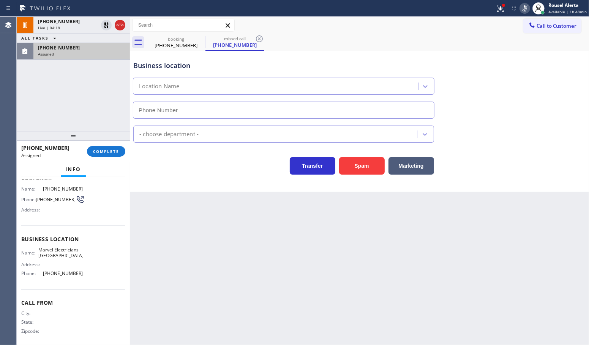
type input "[PHONE_NUMBER]"
click at [98, 47] on div "[PHONE_NUMBER]" at bounding box center [81, 47] width 87 height 6
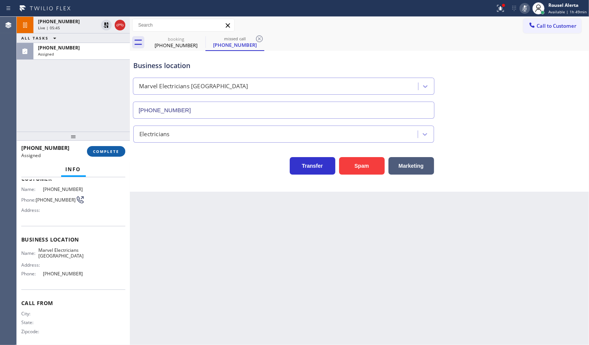
click at [108, 149] on span "COMPLETE" at bounding box center [106, 151] width 26 height 5
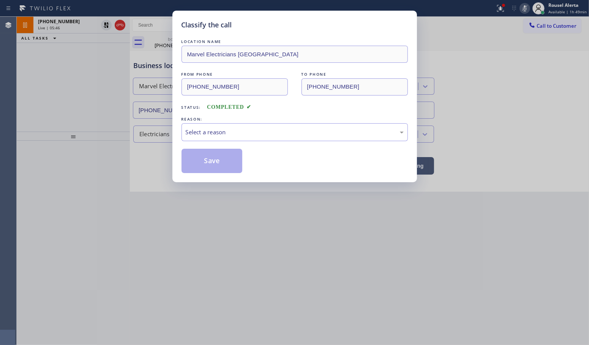
click at [206, 131] on div "Select a reason" at bounding box center [295, 132] width 218 height 9
click at [231, 163] on button "Save" at bounding box center [212, 161] width 61 height 24
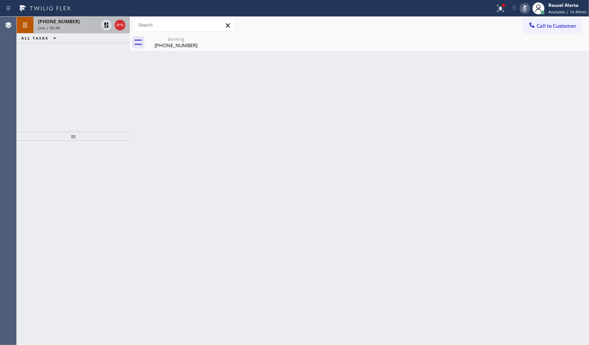
click at [78, 27] on div "Live | 05:49" at bounding box center [68, 27] width 60 height 5
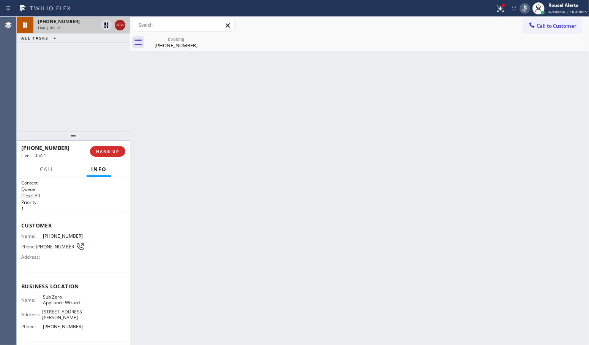
drag, startPoint x: 104, startPoint y: 29, endPoint x: 121, endPoint y: 26, distance: 17.3
click at [104, 29] on icon at bounding box center [106, 25] width 9 height 9
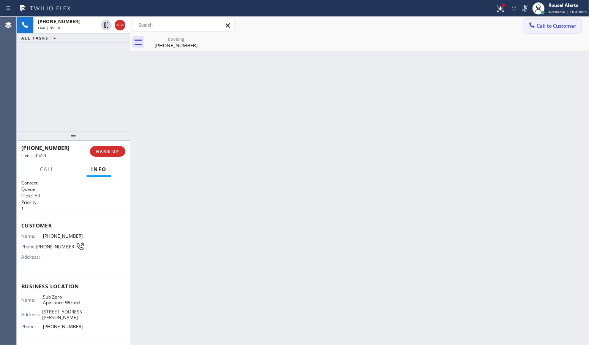
drag, startPoint x: 523, startPoint y: 10, endPoint x: 539, endPoint y: 18, distance: 17.9
click at [524, 9] on icon at bounding box center [525, 8] width 9 height 9
click at [419, 322] on div "Back to Dashboard Change Sender ID Customers Technicians Select a contact Outbo…" at bounding box center [359, 181] width 459 height 328
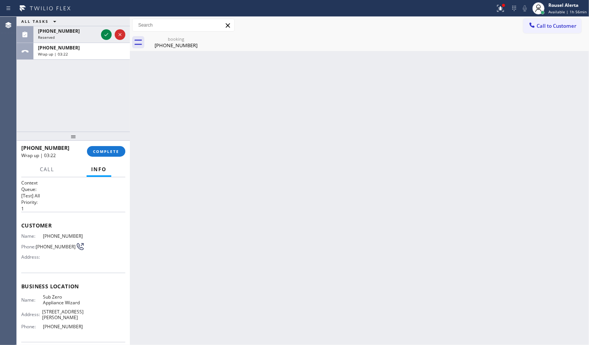
click at [187, 166] on div "Back to Dashboard Change Sender ID Customers Technicians Select a contact Outbo…" at bounding box center [359, 181] width 459 height 328
click at [101, 35] on div at bounding box center [106, 34] width 11 height 9
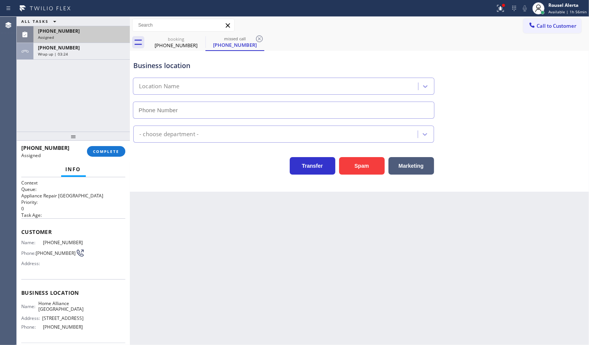
type input "[PHONE_NUMBER]"
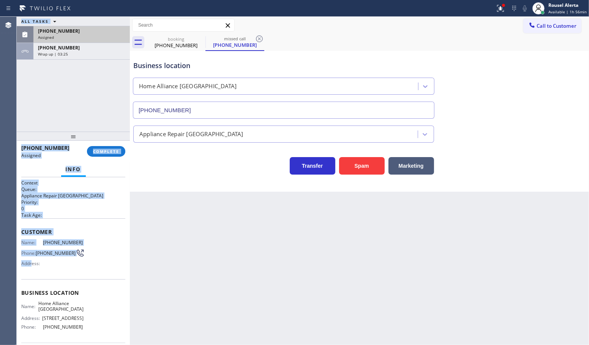
drag, startPoint x: 16, startPoint y: 241, endPoint x: 31, endPoint y: 261, distance: 25.2
click at [31, 261] on div "Agent Desktop Classify the call LOCATION NAME [PERSON_NAME] FROM PHONE [PHONE_N…" at bounding box center [294, 181] width 589 height 328
click at [27, 246] on div "Name: [PHONE_NUMBER] Phone: [PHONE_NUMBER] Address:" at bounding box center [52, 254] width 62 height 30
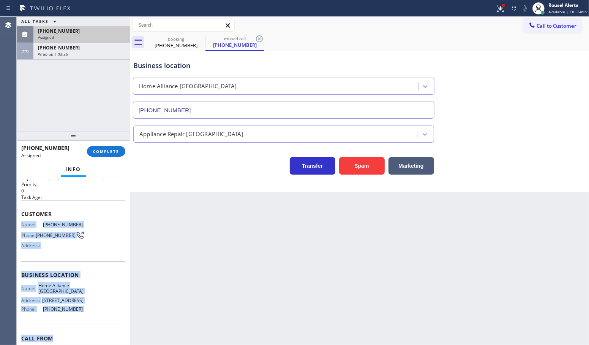
scroll to position [48, 0]
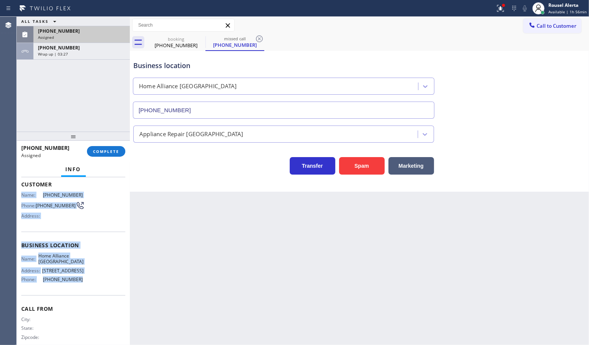
drag, startPoint x: 20, startPoint y: 242, endPoint x: 87, endPoint y: 287, distance: 80.4
click at [87, 287] on div "Context Queue: Appliance Repair High End Priority: 0 Task Age: Customer Name: […" at bounding box center [73, 261] width 113 height 168
click at [69, 53] on div "Wrap up | 03:50" at bounding box center [81, 53] width 87 height 5
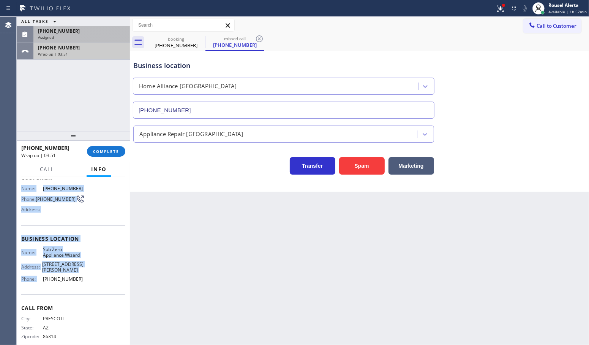
scroll to position [41, 0]
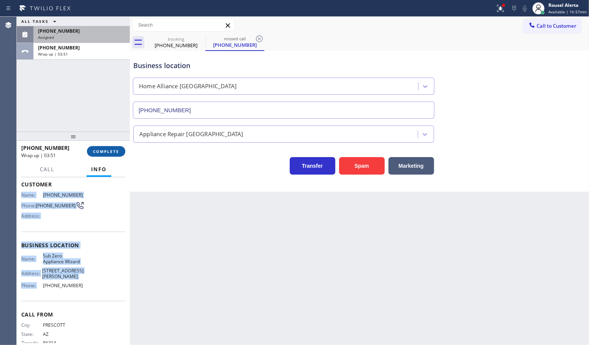
click at [104, 151] on span "COMPLETE" at bounding box center [106, 151] width 26 height 5
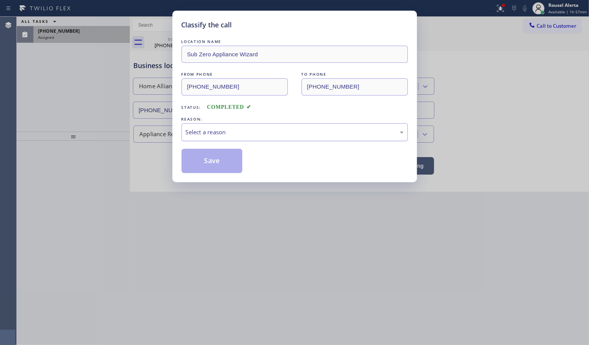
click at [213, 132] on div "Select a reason" at bounding box center [295, 132] width 218 height 9
drag, startPoint x: 222, startPoint y: 158, endPoint x: 219, endPoint y: 153, distance: 5.8
click at [222, 157] on button "Save" at bounding box center [212, 161] width 61 height 24
click at [95, 27] on div "Classify the call LOCATION NAME Sub Zero Appliance Wizard FROM PHONE [PHONE_NUM…" at bounding box center [294, 172] width 589 height 345
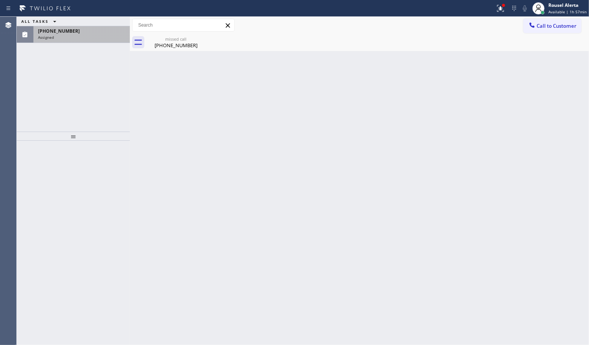
click at [97, 30] on div "[PHONE_NUMBER]" at bounding box center [81, 31] width 87 height 6
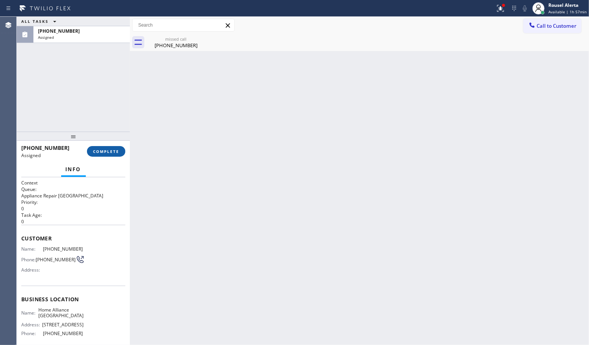
click at [103, 154] on span "COMPLETE" at bounding box center [106, 151] width 26 height 5
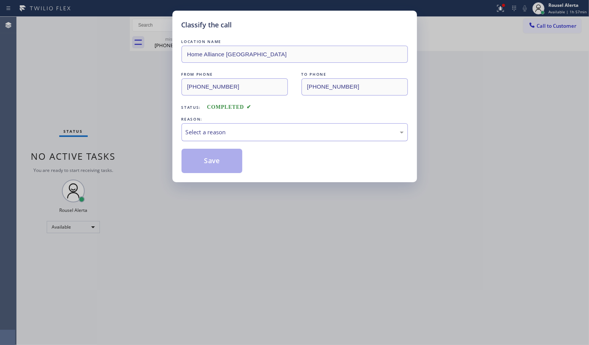
click at [236, 134] on div "Select a reason" at bounding box center [295, 132] width 218 height 9
click at [217, 168] on button "Save" at bounding box center [212, 161] width 61 height 24
click at [345, 272] on div "Classify the call LOCATION NAME Home Alliance [GEOGRAPHIC_DATA] FROM PHONE [PHO…" at bounding box center [294, 172] width 589 height 345
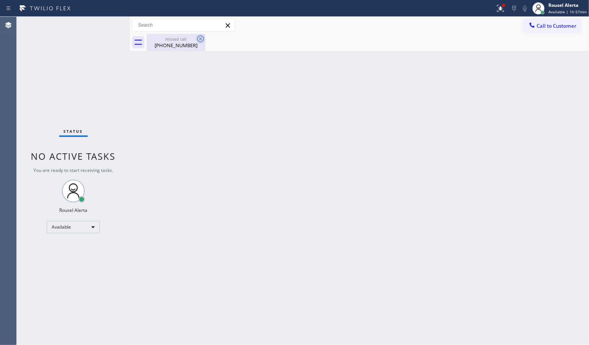
click at [201, 40] on icon at bounding box center [200, 38] width 7 height 7
click at [202, 37] on icon at bounding box center [200, 38] width 7 height 7
click at [166, 34] on div "missed call [PHONE_NUMBER]" at bounding box center [175, 42] width 57 height 17
click at [59, 20] on div "Status No active tasks You are ready to start receiving tasks. Rousel Alerta Av…" at bounding box center [73, 181] width 113 height 328
click at [252, 155] on div "Back to Dashboard Change Sender ID Customers Technicians Select a contact Outbo…" at bounding box center [359, 181] width 459 height 328
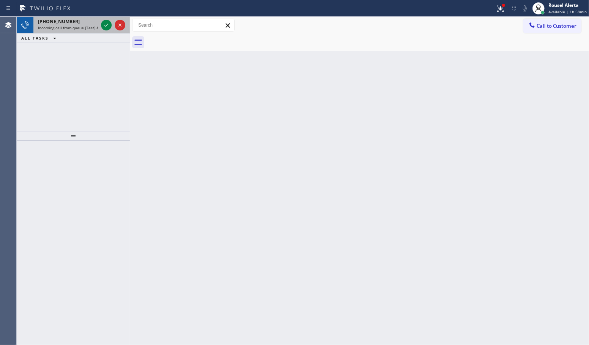
drag, startPoint x: 78, startPoint y: 20, endPoint x: 96, endPoint y: 23, distance: 17.7
click at [78, 20] on div "[PHONE_NUMBER]" at bounding box center [68, 21] width 60 height 6
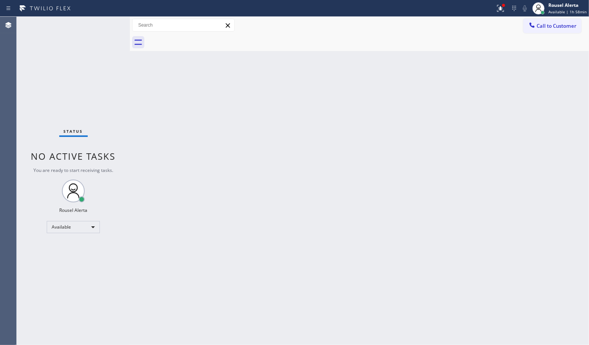
click at [214, 144] on div "Back to Dashboard Change Sender ID Customers Technicians Select a contact Outbo…" at bounding box center [359, 181] width 459 height 328
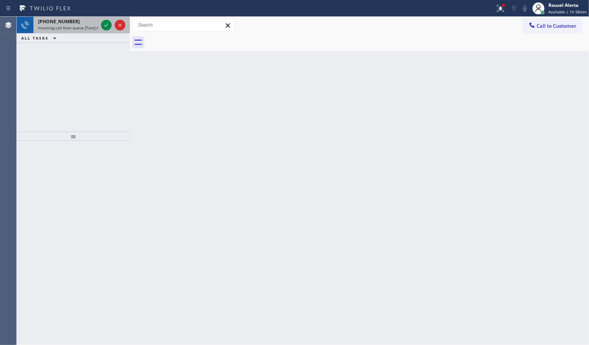
drag, startPoint x: 81, startPoint y: 19, endPoint x: 92, endPoint y: 24, distance: 11.8
click at [82, 20] on div "[PHONE_NUMBER]" at bounding box center [68, 21] width 60 height 6
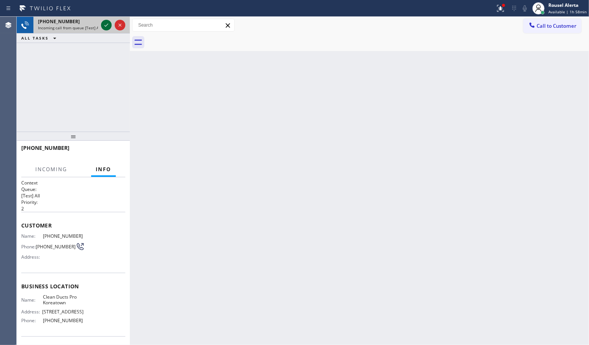
click at [103, 25] on icon at bounding box center [106, 25] width 9 height 9
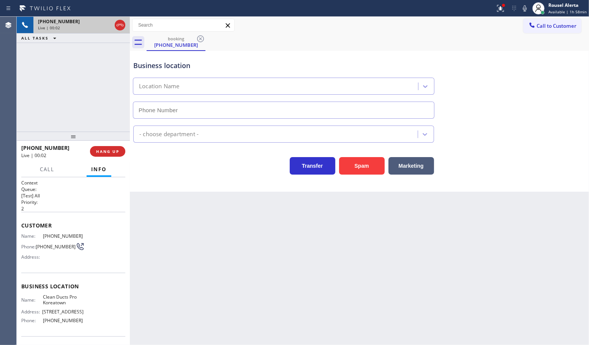
type input "[PHONE_NUMBER]"
click at [105, 82] on div "[PHONE_NUMBER] Live | 00:11 ALL TASKS ALL TASKS ACTIVE TASKS TASKS IN WRAP UP" at bounding box center [73, 74] width 113 height 115
click at [111, 151] on span "HANG UP" at bounding box center [107, 151] width 23 height 5
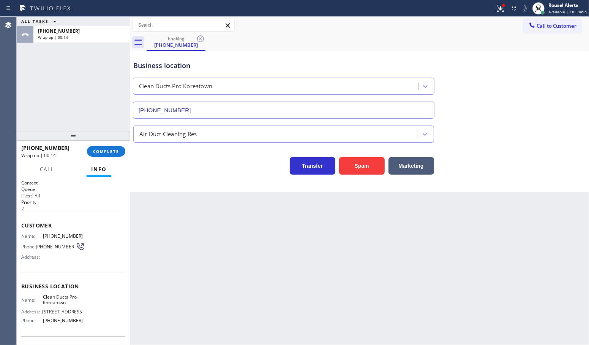
drag, startPoint x: 50, startPoint y: 58, endPoint x: 59, endPoint y: 62, distance: 9.9
click at [54, 58] on div "ALL TASKS ALL TASKS ACTIVE TASKS TASKS IN WRAP UP [PHONE_NUMBER] Wrap up | 00:14" at bounding box center [73, 74] width 113 height 115
click at [576, 14] on div "Rousel Alerta Available | 1h 58min" at bounding box center [560, 8] width 59 height 17
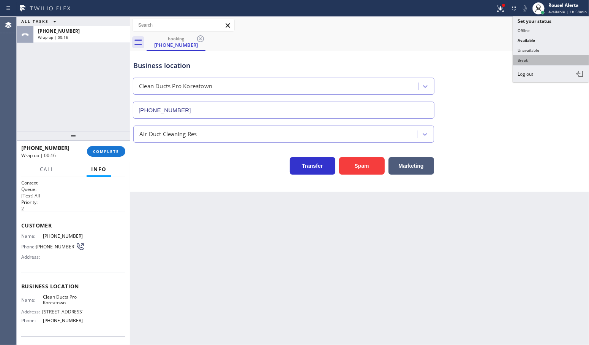
click at [541, 56] on button "Break" at bounding box center [551, 60] width 76 height 10
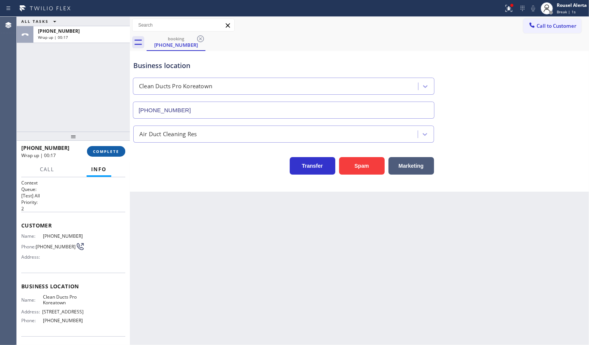
click at [100, 151] on span "COMPLETE" at bounding box center [106, 151] width 26 height 5
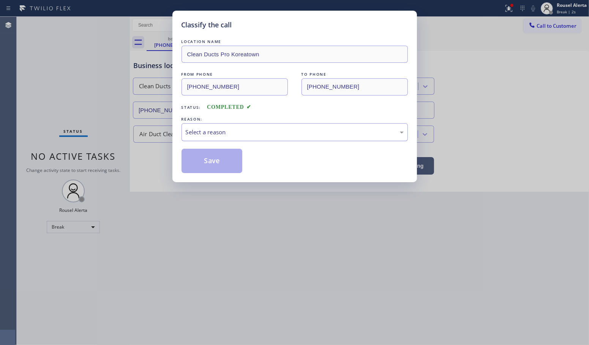
click at [261, 137] on div "Select a reason" at bounding box center [295, 132] width 227 height 18
click at [217, 174] on div "Classify the call LOCATION NAME Clean Ducts Pro Koreatown FROM PHONE [PHONE_NUM…" at bounding box center [295, 96] width 245 height 171
click at [221, 171] on button "Save" at bounding box center [212, 161] width 61 height 24
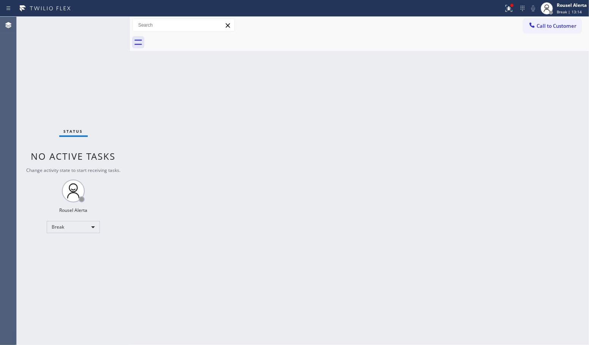
click at [59, 63] on div "Status No active tasks Change activity state to start receiving tasks. Rousel A…" at bounding box center [73, 181] width 113 height 328
click at [93, 225] on div "Break" at bounding box center [73, 227] width 53 height 12
click at [87, 246] on li "Available" at bounding box center [73, 246] width 52 height 9
click at [506, 12] on icon at bounding box center [509, 8] width 9 height 9
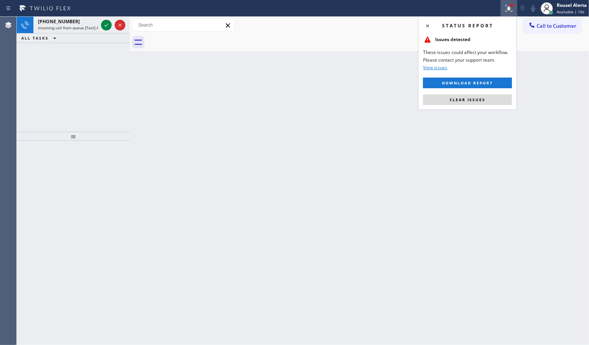
drag, startPoint x: 479, startPoint y: 102, endPoint x: 430, endPoint y: 98, distance: 49.2
click at [479, 103] on button "Clear issues" at bounding box center [467, 99] width 89 height 11
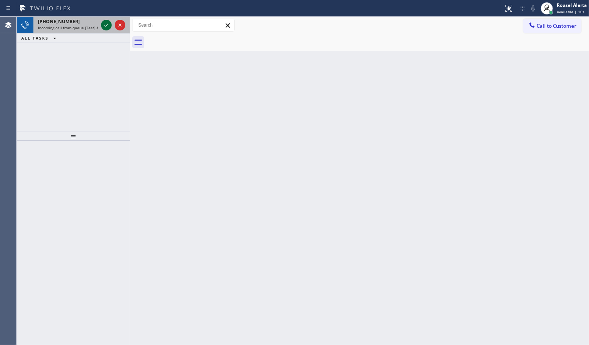
click at [103, 25] on icon at bounding box center [106, 25] width 9 height 9
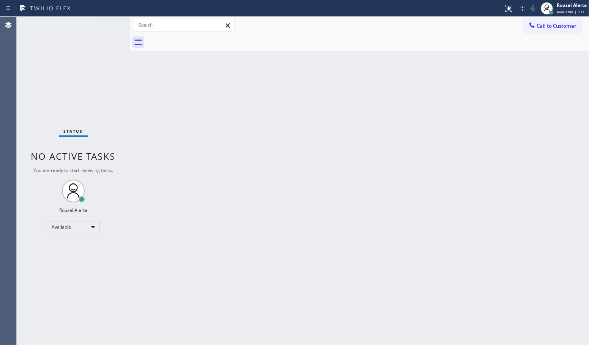
click at [103, 25] on div "Status No active tasks You are ready to start receiving tasks. Rousel Alerta Av…" at bounding box center [73, 181] width 113 height 328
drag, startPoint x: 320, startPoint y: 200, endPoint x: 401, endPoint y: 147, distance: 96.8
click at [323, 200] on div "Back to Dashboard Change Sender ID Customers Technicians Select a contact Outbo…" at bounding box center [359, 181] width 459 height 328
click at [506, 16] on button at bounding box center [509, 8] width 17 height 17
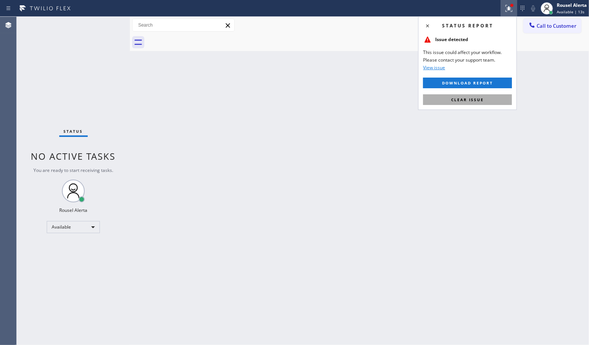
click at [480, 96] on button "Clear issue" at bounding box center [467, 99] width 89 height 11
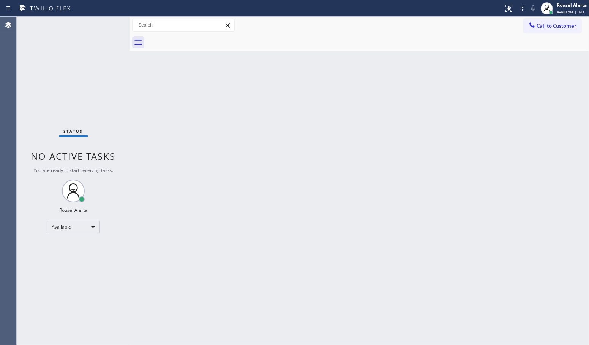
click at [320, 156] on div "Back to Dashboard Change Sender ID Customers Technicians Select a contact Outbo…" at bounding box center [359, 181] width 459 height 328
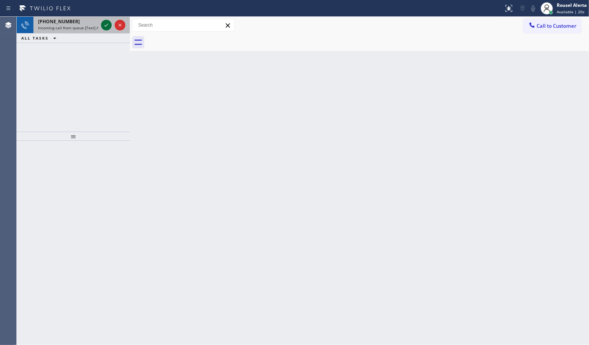
click at [107, 28] on icon at bounding box center [106, 25] width 9 height 9
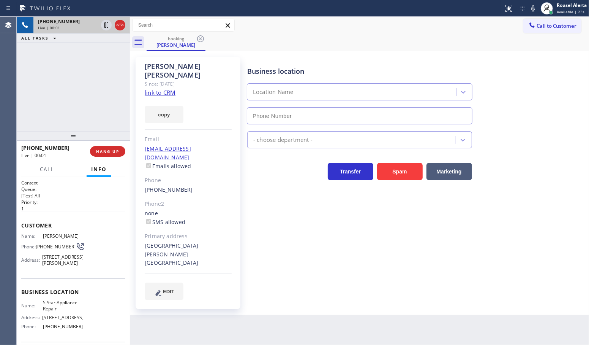
type input "[PHONE_NUMBER]"
click at [158, 89] on link "link to CRM" at bounding box center [160, 93] width 31 height 8
click at [63, 65] on div "[PHONE_NUMBER] Live | 01:06 ALL TASKS ALL TASKS ACTIVE TASKS TASKS IN WRAP UP" at bounding box center [73, 74] width 113 height 115
click at [49, 168] on span "Call" at bounding box center [47, 169] width 14 height 7
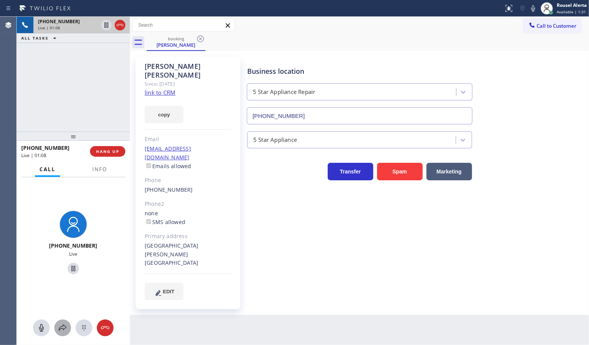
click at [62, 324] on icon at bounding box center [62, 327] width 9 height 9
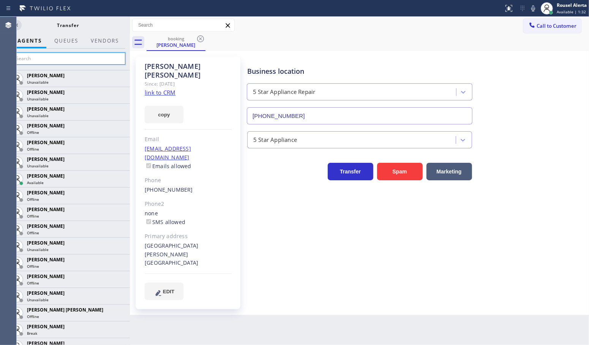
click at [53, 63] on input "text" at bounding box center [68, 58] width 114 height 12
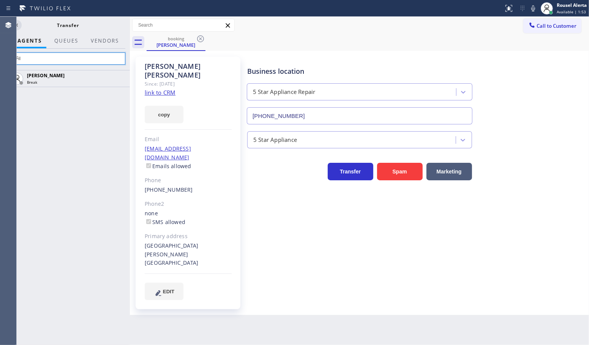
click at [73, 61] on input "Fil" at bounding box center [68, 58] width 114 height 12
type input "F"
type input "f"
type input "fil"
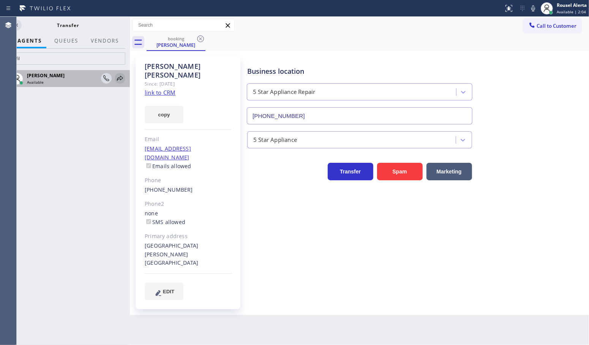
click at [120, 79] on icon at bounding box center [120, 78] width 9 height 9
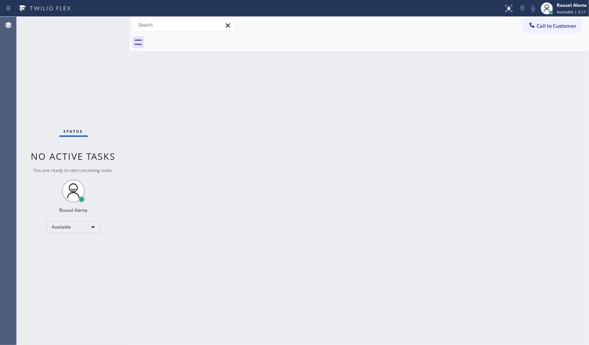
click at [86, 81] on div "Status No active tasks You are ready to start receiving tasks. Rousel Alerta Av…" at bounding box center [73, 181] width 113 height 328
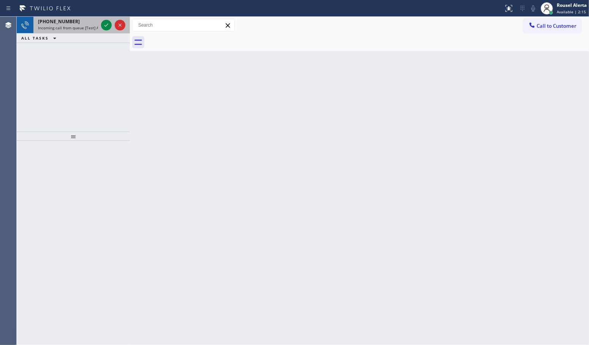
drag, startPoint x: 73, startPoint y: 22, endPoint x: 98, endPoint y: 22, distance: 24.3
click at [73, 22] on div "[PHONE_NUMBER]" at bounding box center [68, 21] width 60 height 6
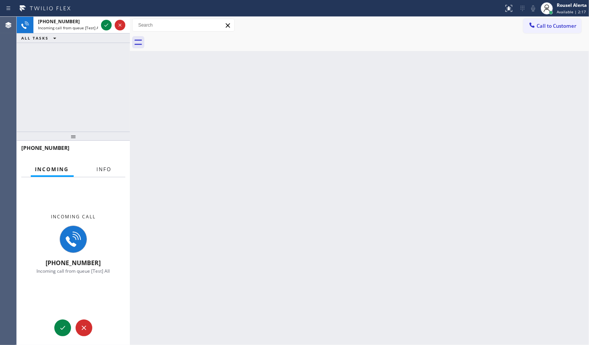
click at [107, 172] on span "Info" at bounding box center [104, 169] width 15 height 7
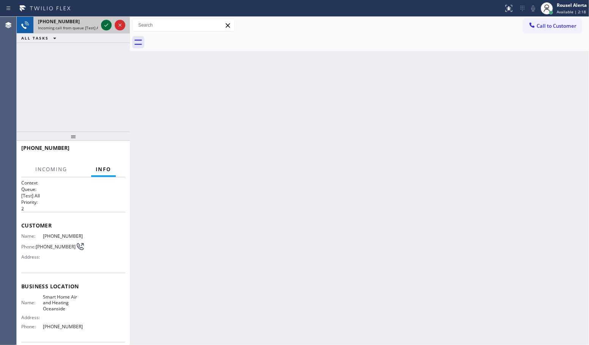
click at [107, 26] on icon at bounding box center [106, 25] width 9 height 9
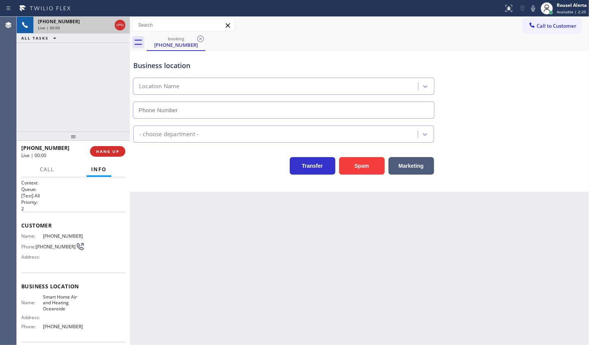
type input "[PHONE_NUMBER]"
click at [355, 166] on button "Spam" at bounding box center [362, 165] width 46 height 17
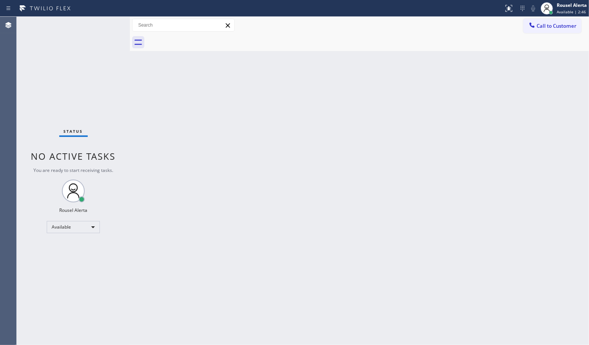
click at [99, 54] on div "Status No active tasks You are ready to start receiving tasks. Rousel Alerta Av…" at bounding box center [73, 181] width 113 height 328
click at [50, 51] on div "Status No active tasks You are ready to start receiving tasks. Rousel Alerta Av…" at bounding box center [73, 181] width 113 height 328
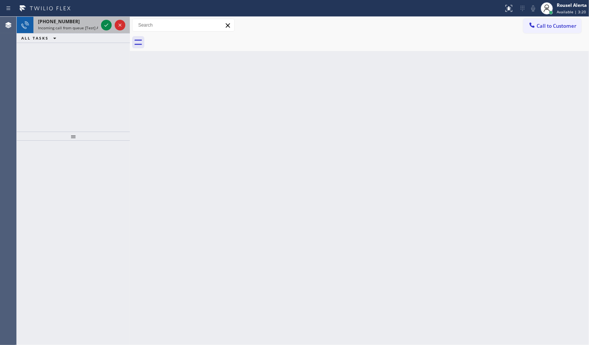
drag, startPoint x: 81, startPoint y: 32, endPoint x: 103, endPoint y: 31, distance: 22.0
click at [82, 32] on div "[PHONE_NUMBER] Incoming call from queue [Test] All" at bounding box center [66, 25] width 66 height 17
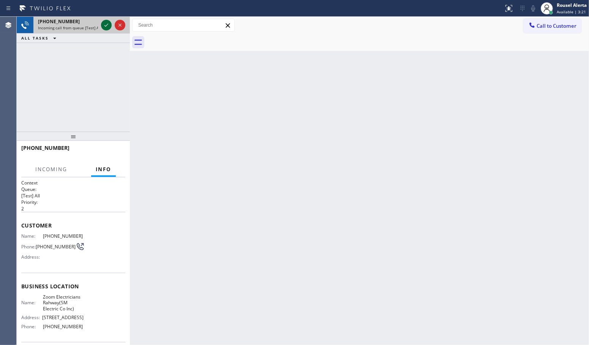
click at [105, 27] on icon at bounding box center [106, 25] width 9 height 9
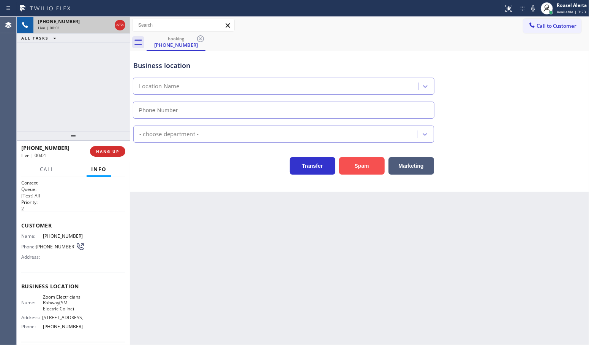
type input "[PHONE_NUMBER]"
click at [377, 160] on button "Spam" at bounding box center [362, 165] width 46 height 17
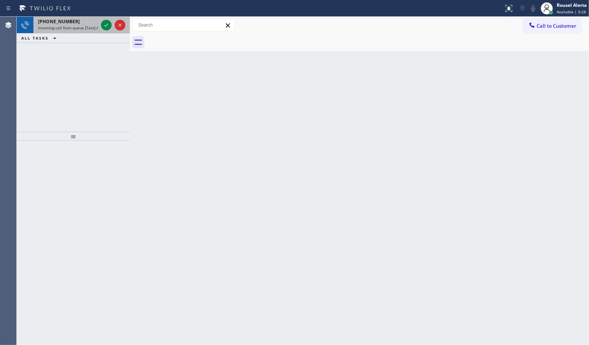
drag, startPoint x: 73, startPoint y: 24, endPoint x: 94, endPoint y: 23, distance: 20.9
click at [73, 24] on div "[PHONE_NUMBER]" at bounding box center [68, 21] width 60 height 6
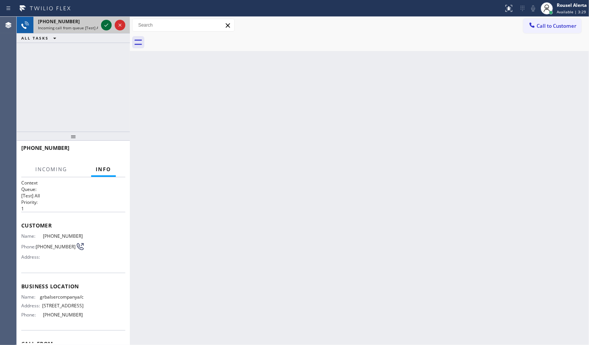
click at [102, 25] on icon at bounding box center [106, 25] width 9 height 9
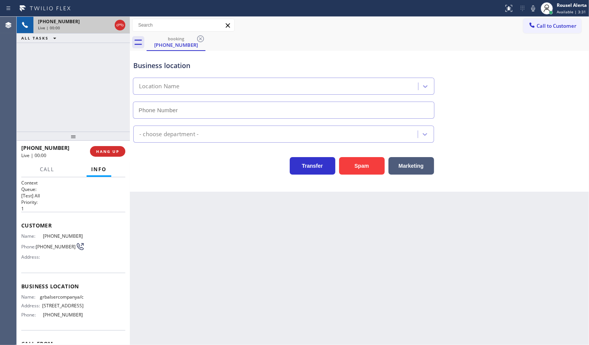
type input "[PHONE_NUMBER]"
click at [357, 171] on button "Spam" at bounding box center [362, 165] width 46 height 17
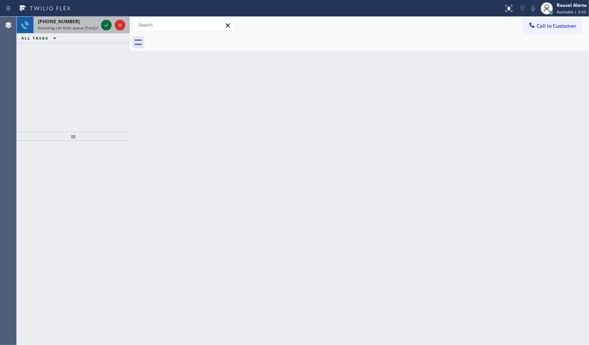
click at [101, 26] on div at bounding box center [106, 25] width 11 height 9
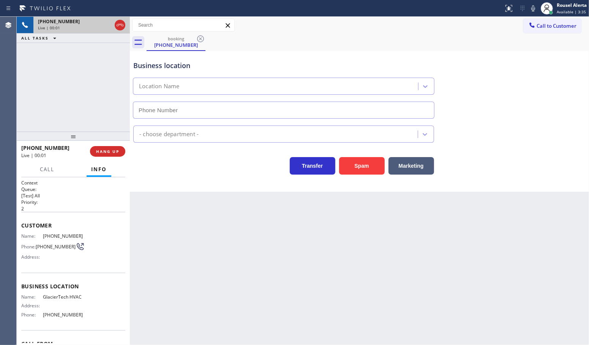
type input "[PHONE_NUMBER]"
click at [358, 169] on button "Spam" at bounding box center [362, 165] width 46 height 17
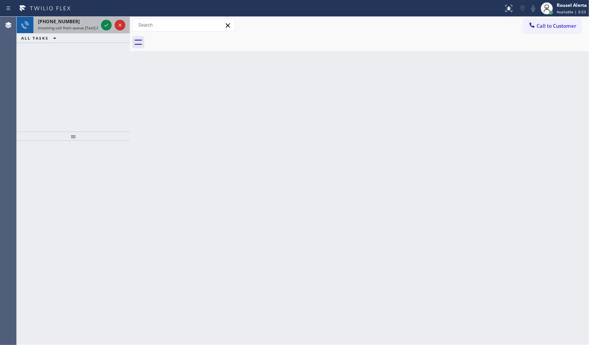
click at [90, 24] on div "[PHONE_NUMBER]" at bounding box center [68, 21] width 60 height 6
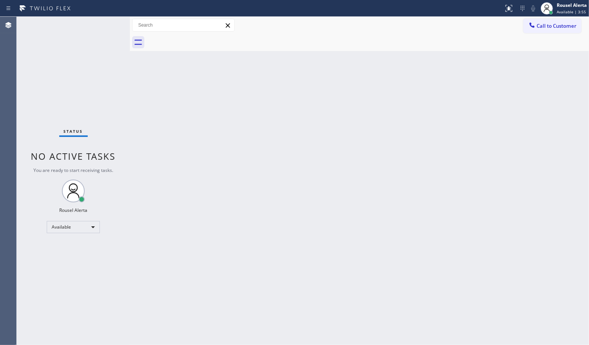
drag, startPoint x: 214, startPoint y: 227, endPoint x: 277, endPoint y: 329, distance: 120.0
click at [215, 227] on div "Back to Dashboard Change Sender ID Customers Technicians Select a contact Outbo…" at bounding box center [359, 181] width 459 height 328
click at [63, 49] on div "Status No active tasks You are ready to start receiving tasks. Rousel Alerta Av…" at bounding box center [73, 181] width 113 height 328
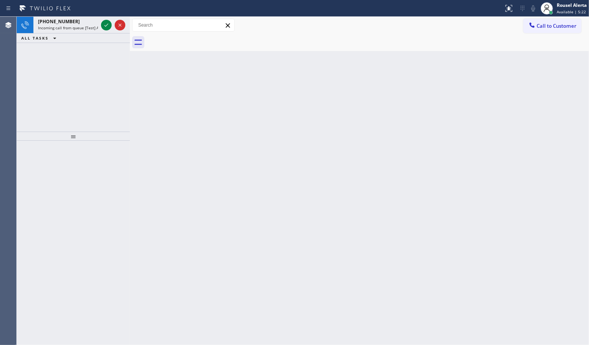
click at [71, 27] on span "Incoming call from queue [Test] All" at bounding box center [69, 27] width 63 height 5
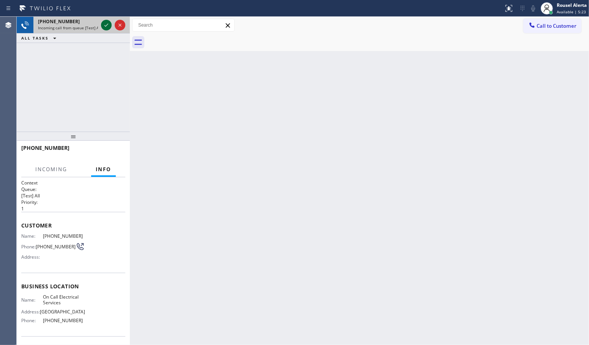
click at [105, 27] on icon at bounding box center [106, 25] width 9 height 9
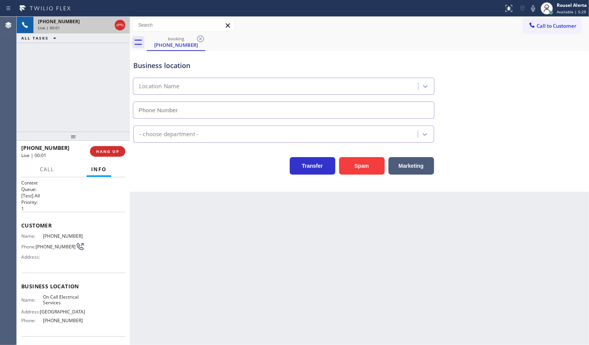
type input "[PHONE_NUMBER]"
click at [357, 169] on button "Spam" at bounding box center [362, 165] width 46 height 17
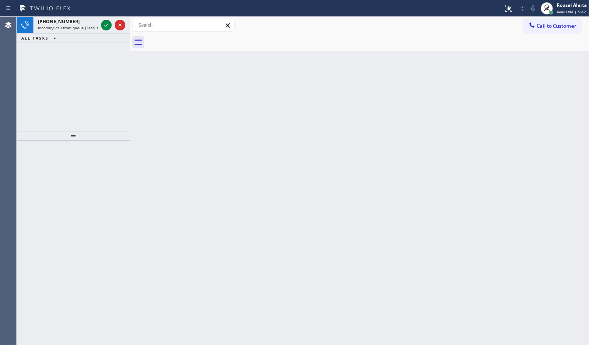
click at [73, 14] on div "Status report No issues detected If you experience an issue, please download th…" at bounding box center [294, 8] width 589 height 17
drag, startPoint x: 78, startPoint y: 20, endPoint x: 95, endPoint y: 24, distance: 17.6
click at [81, 21] on div "[PHONE_NUMBER]" at bounding box center [68, 21] width 60 height 6
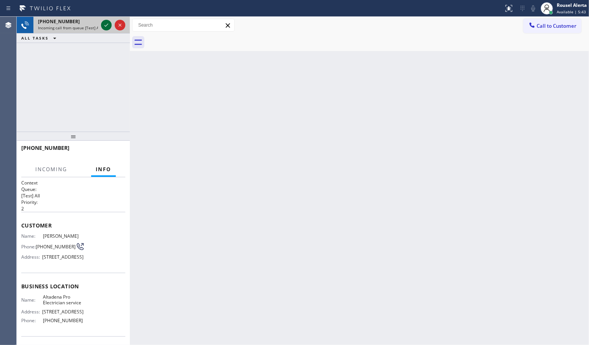
click at [103, 25] on icon at bounding box center [106, 25] width 9 height 9
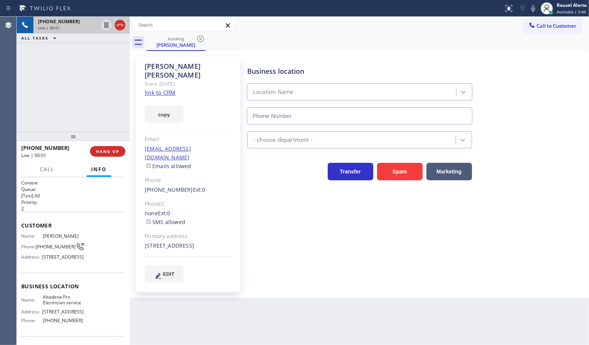
type input "[PHONE_NUMBER]"
click at [160, 89] on link "link to CRM" at bounding box center [160, 93] width 31 height 8
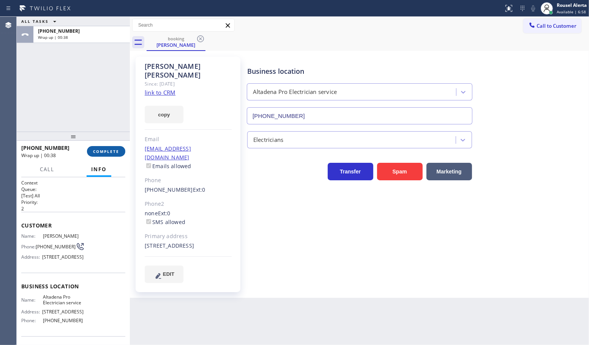
click at [109, 147] on button "COMPLETE" at bounding box center [106, 151] width 38 height 11
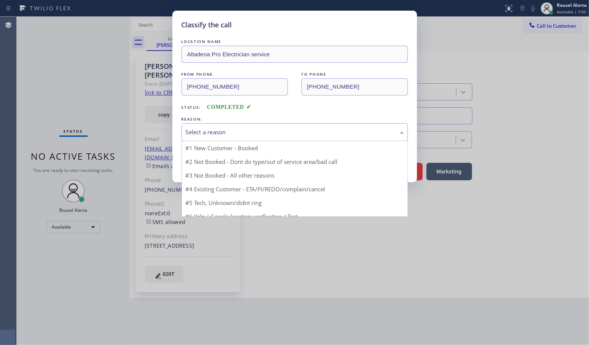
click at [233, 131] on div "Select a reason" at bounding box center [295, 132] width 218 height 9
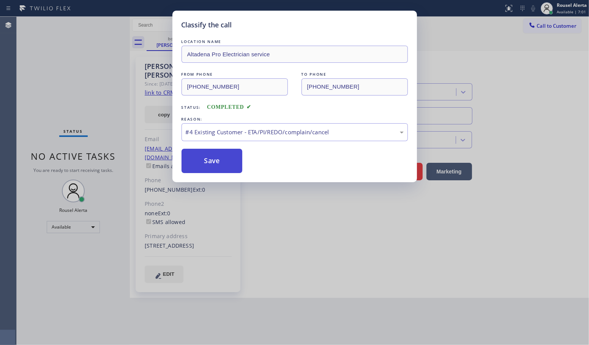
click at [221, 162] on button "Save" at bounding box center [212, 161] width 61 height 24
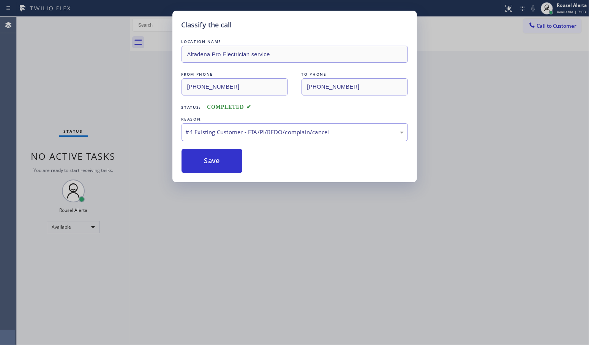
click at [254, 231] on div "Classify the call LOCATION NAME Altadena Pro Electrician service FROM PHONE [PH…" at bounding box center [294, 172] width 589 height 345
click at [227, 158] on button "Save" at bounding box center [212, 161] width 61 height 24
click at [204, 157] on button "Save" at bounding box center [212, 161] width 61 height 24
click at [203, 157] on button "Save" at bounding box center [212, 161] width 61 height 24
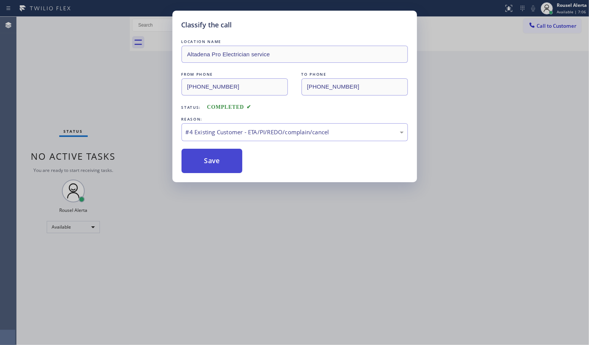
click at [203, 158] on button "Save" at bounding box center [212, 161] width 61 height 24
drag, startPoint x: 263, startPoint y: 246, endPoint x: 267, endPoint y: 252, distance: 7.2
click at [267, 252] on div "Classify the call LOCATION NAME Altadena Pro Electrician service FROM PHONE [PH…" at bounding box center [294, 172] width 589 height 345
drag, startPoint x: 265, startPoint y: 251, endPoint x: 234, endPoint y: 213, distance: 48.7
click at [263, 250] on div "Classify the call LOCATION NAME Altadena Pro Electrician service FROM PHONE [PH…" at bounding box center [294, 172] width 589 height 345
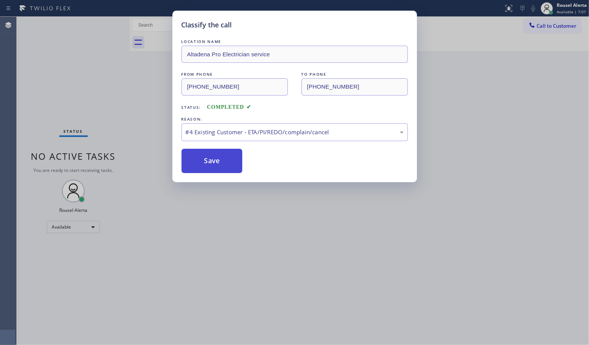
click at [208, 165] on button "Save" at bounding box center [212, 161] width 61 height 24
click at [208, 164] on button "Save" at bounding box center [212, 161] width 61 height 24
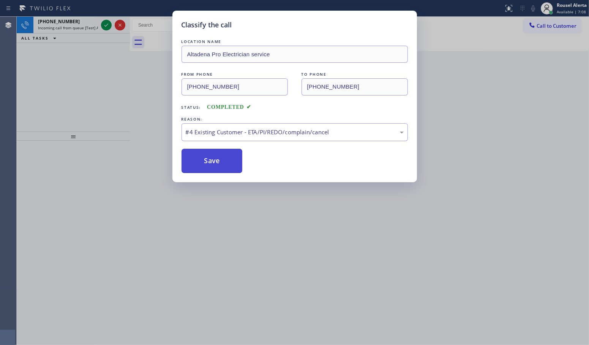
click at [209, 163] on button "Save" at bounding box center [212, 161] width 61 height 24
click at [210, 164] on button "Save" at bounding box center [212, 161] width 61 height 24
click at [239, 219] on div "Classify the call LOCATION NAME Altadena Pro Electrician service FROM PHONE [PH…" at bounding box center [294, 172] width 589 height 345
click at [215, 166] on button "Save" at bounding box center [212, 161] width 61 height 24
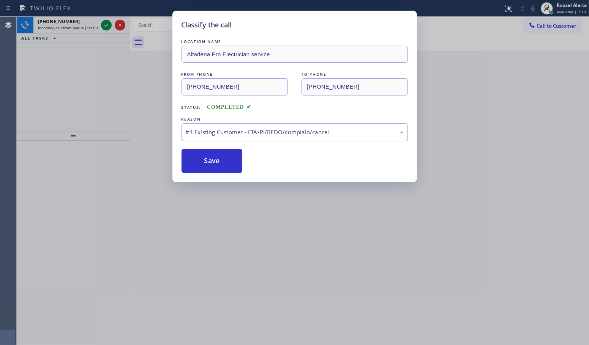
click at [272, 138] on div "#4 Existing Customer - ETA/PI/REDO/complain/cancel" at bounding box center [295, 132] width 227 height 18
click at [230, 156] on button "Save" at bounding box center [212, 161] width 61 height 24
drag, startPoint x: 227, startPoint y: 155, endPoint x: 235, endPoint y: 168, distance: 15.0
click at [235, 168] on button "Save" at bounding box center [212, 161] width 61 height 24
click at [201, 154] on button "Save" at bounding box center [212, 161] width 61 height 24
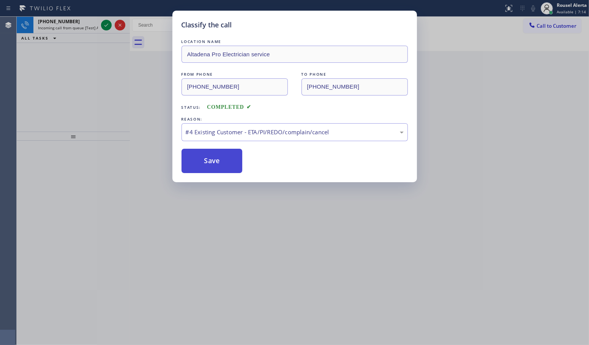
click at [228, 151] on button "Save" at bounding box center [212, 161] width 61 height 24
click at [216, 167] on button "Save" at bounding box center [212, 161] width 61 height 24
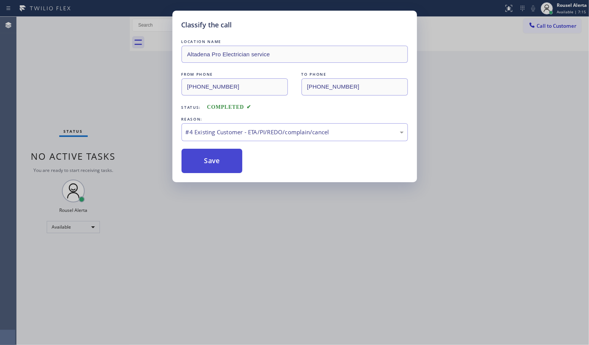
click at [217, 170] on button "Save" at bounding box center [212, 161] width 61 height 24
click at [216, 169] on button "Save" at bounding box center [212, 161] width 61 height 24
click at [215, 166] on button "Save" at bounding box center [212, 161] width 61 height 24
click at [213, 166] on button "Save" at bounding box center [212, 161] width 61 height 24
click at [201, 166] on button "Save" at bounding box center [212, 161] width 61 height 24
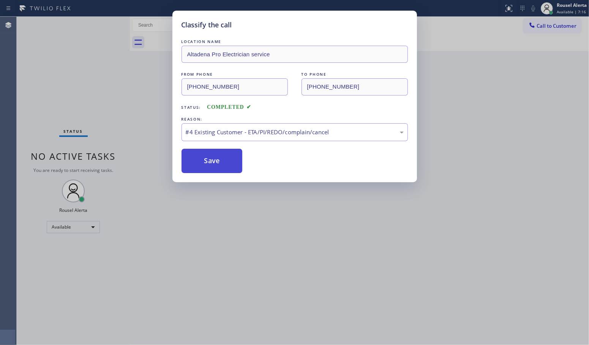
click at [201, 166] on button "Save" at bounding box center [212, 161] width 61 height 24
click at [202, 166] on button "Save" at bounding box center [212, 161] width 61 height 24
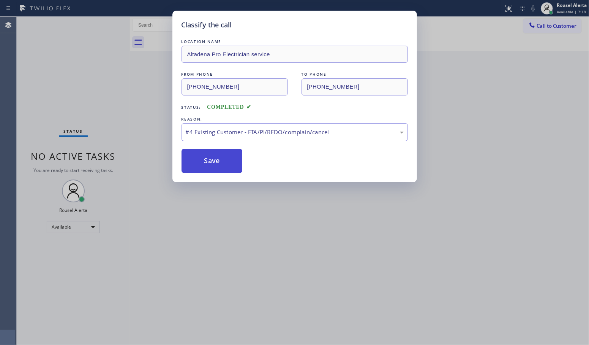
click at [202, 166] on button "Save" at bounding box center [212, 161] width 61 height 24
click at [230, 226] on div "Classify the call LOCATION NAME Altadena Pro Electrician service FROM PHONE [PH…" at bounding box center [294, 172] width 589 height 345
click at [206, 158] on button "Save" at bounding box center [212, 161] width 61 height 24
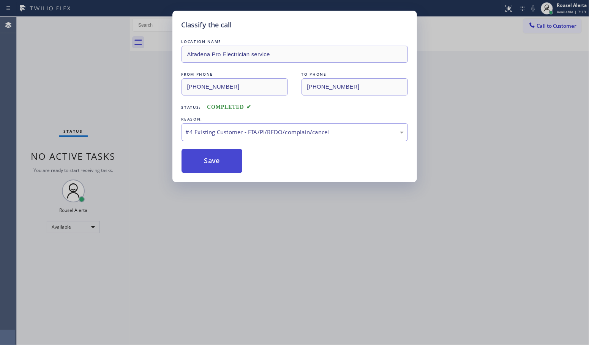
click at [206, 158] on button "Save" at bounding box center [212, 161] width 61 height 24
click at [206, 159] on button "Save" at bounding box center [212, 161] width 61 height 24
click at [206, 160] on button "Save" at bounding box center [212, 161] width 61 height 24
click at [225, 227] on div "Classify the call LOCATION NAME Altadena Pro Electrician service FROM PHONE [PH…" at bounding box center [294, 172] width 589 height 345
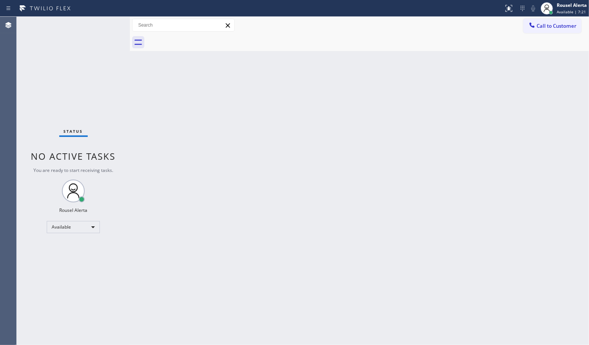
click at [196, 161] on div "Back to Dashboard Change Sender ID Customers Technicians Select a contact Outbo…" at bounding box center [359, 181] width 459 height 328
click at [193, 263] on div "Back to Dashboard Change Sender ID Customers Technicians Select a contact Outbo…" at bounding box center [359, 181] width 459 height 328
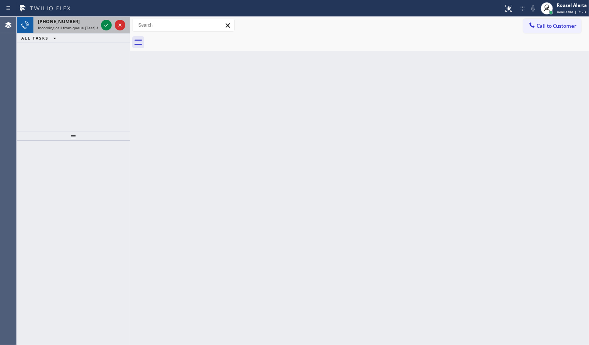
click at [76, 24] on div "[PHONE_NUMBER]" at bounding box center [68, 21] width 60 height 6
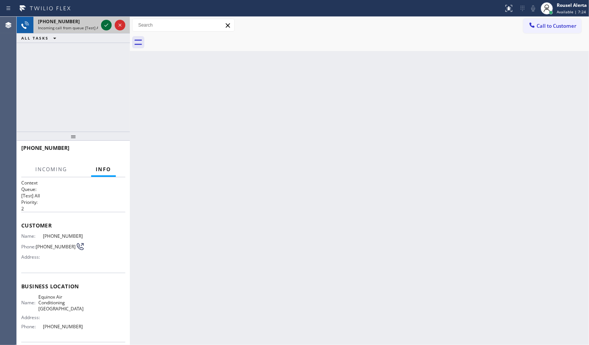
click at [108, 26] on icon at bounding box center [106, 25] width 9 height 9
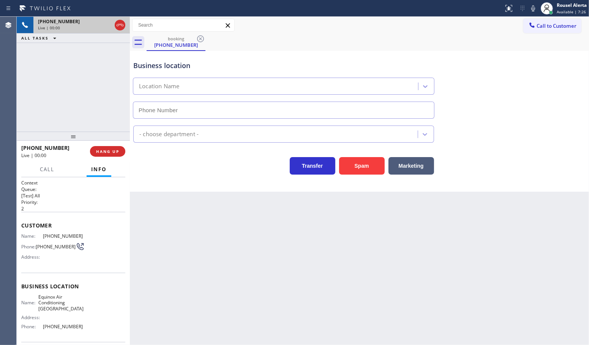
type input "[PHONE_NUMBER]"
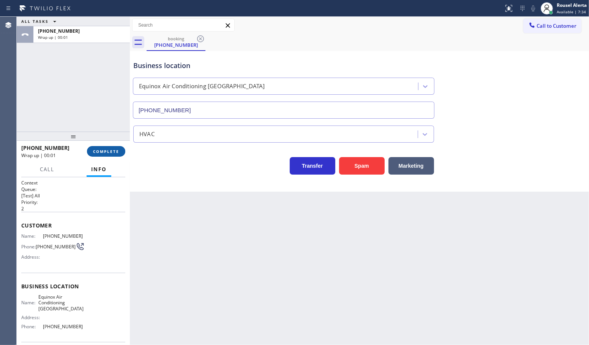
click at [103, 154] on button "COMPLETE" at bounding box center [106, 151] width 38 height 11
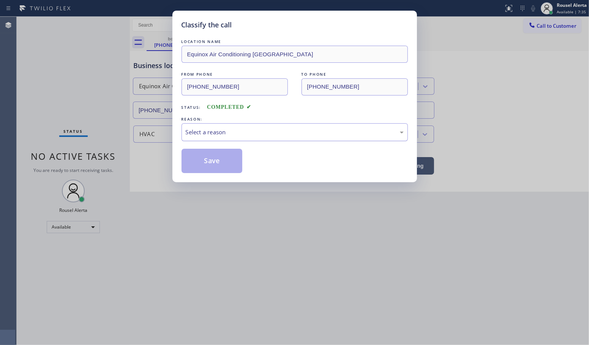
click at [234, 130] on div "Select a reason" at bounding box center [295, 132] width 218 height 9
click at [214, 155] on button "Save" at bounding box center [212, 161] width 61 height 24
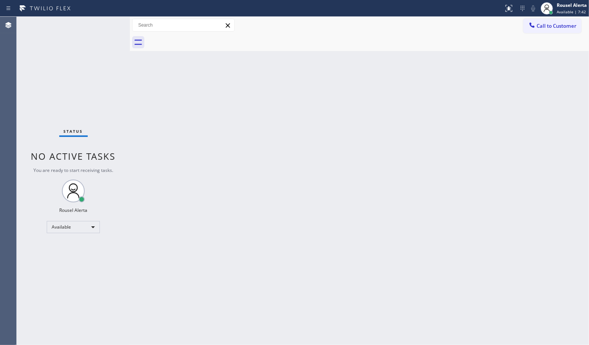
drag, startPoint x: 231, startPoint y: 257, endPoint x: 249, endPoint y: 296, distance: 42.7
click at [233, 258] on div "Back to Dashboard Change Sender ID Customers Technicians Select a contact Outbo…" at bounding box center [359, 181] width 459 height 328
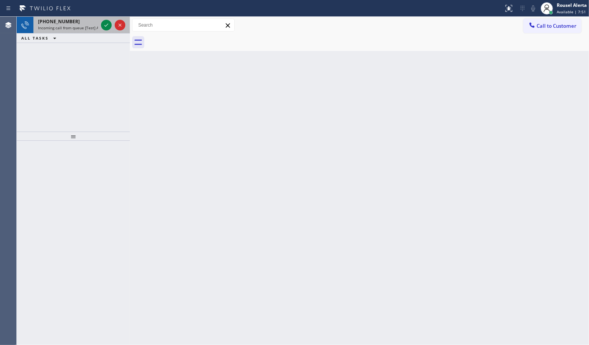
click at [78, 25] on span "Incoming call from queue [Test] All" at bounding box center [69, 27] width 63 height 5
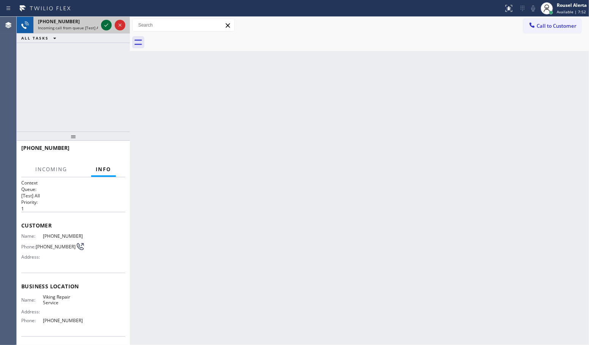
click at [105, 25] on icon at bounding box center [106, 25] width 9 height 9
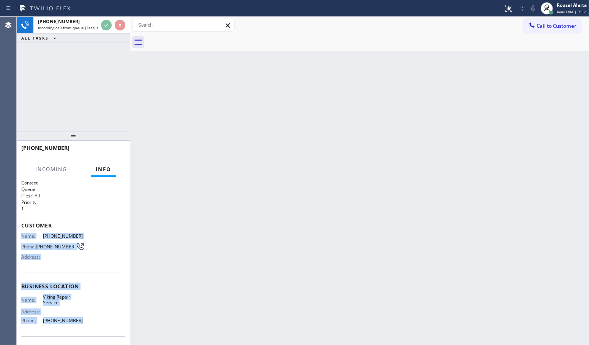
drag, startPoint x: 20, startPoint y: 231, endPoint x: 77, endPoint y: 318, distance: 104.6
click at [77, 319] on div "Context Queue: [Test] All Priority: 1 Customer Name: [PHONE_NUMBER] Phone: [PHO…" at bounding box center [73, 261] width 113 height 168
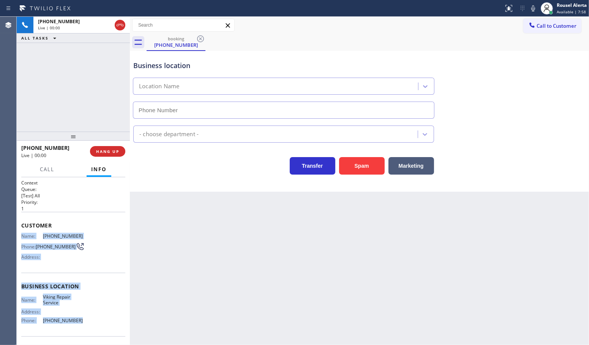
type input "[PHONE_NUMBER]"
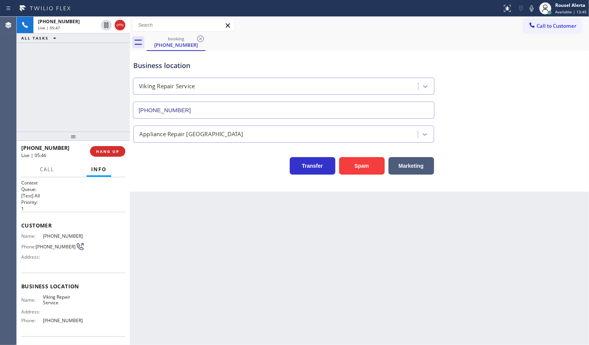
click at [101, 157] on div "[PHONE_NUMBER] Live | 05:46 HANG UP" at bounding box center [73, 151] width 104 height 20
click at [99, 148] on button "HANG UP" at bounding box center [107, 151] width 35 height 11
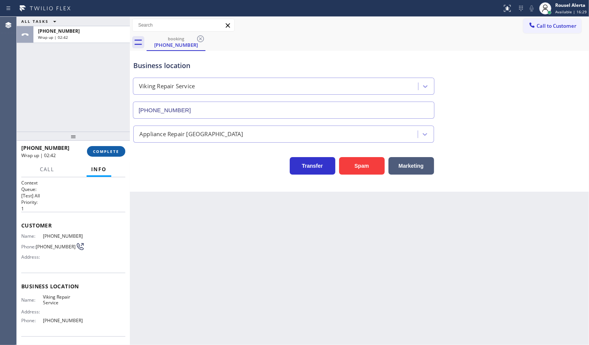
click at [109, 151] on span "COMPLETE" at bounding box center [106, 151] width 26 height 5
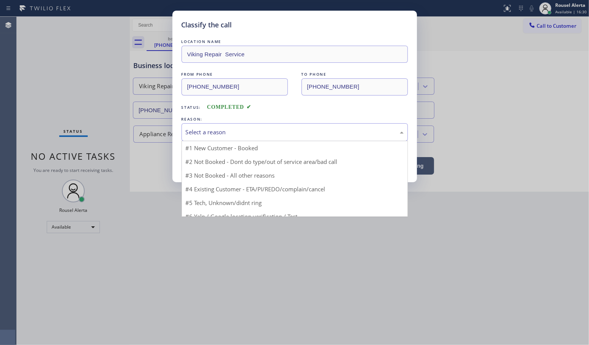
click at [252, 133] on div "Select a reason" at bounding box center [295, 132] width 218 height 9
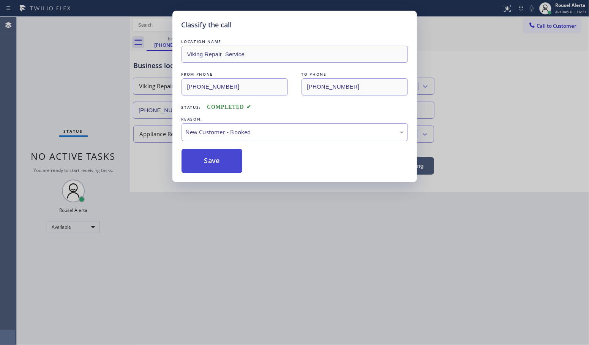
click at [216, 162] on button "Save" at bounding box center [212, 161] width 61 height 24
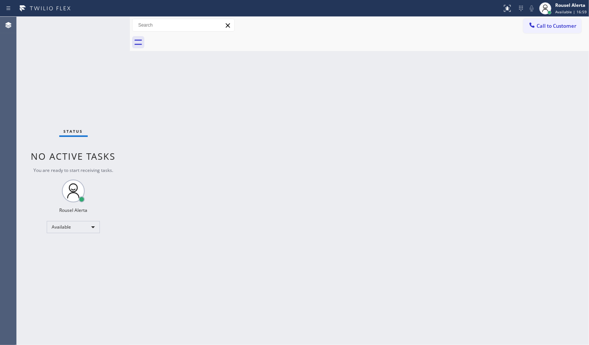
click at [130, 121] on div at bounding box center [130, 181] width 0 height 328
click at [75, 26] on div "Status No active tasks You are ready to start receiving tasks. Rousel Alerta Av…" at bounding box center [79, 181] width 125 height 328
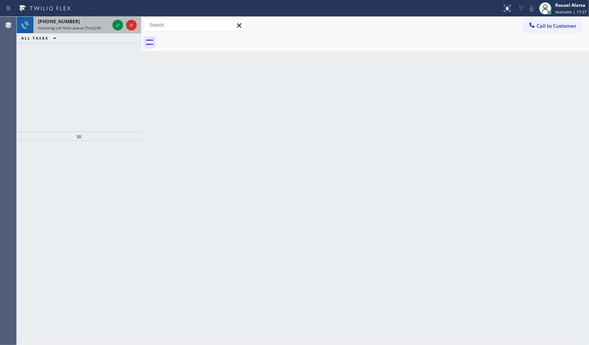
click at [88, 18] on div "[PHONE_NUMBER]" at bounding box center [73, 21] width 71 height 6
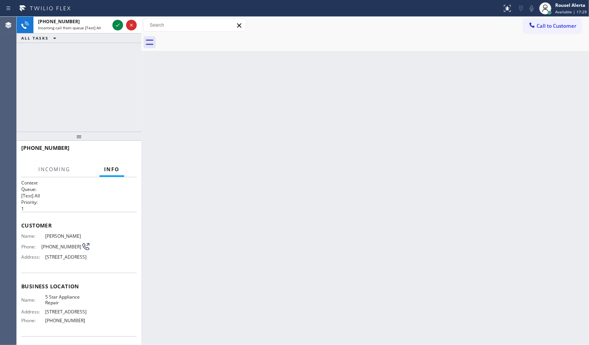
click at [137, 156] on div "[PHONE_NUMBER]" at bounding box center [79, 151] width 125 height 21
click at [371, 171] on div "Back to Dashboard Change Sender ID Customers Technicians Select a contact Outbo…" at bounding box center [365, 181] width 448 height 328
click at [302, 127] on div "Back to Dashboard Change Sender ID Customers Technicians Select a contact Outbo…" at bounding box center [365, 181] width 448 height 328
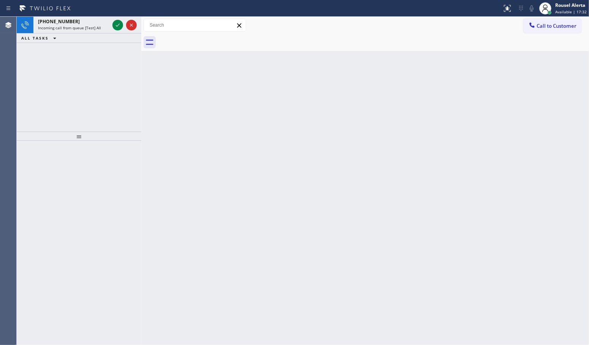
click at [95, 59] on div "[PHONE_NUMBER] Incoming call from queue [Test] All ALL TASKS ALL TASKS ACTIVE T…" at bounding box center [79, 74] width 125 height 115
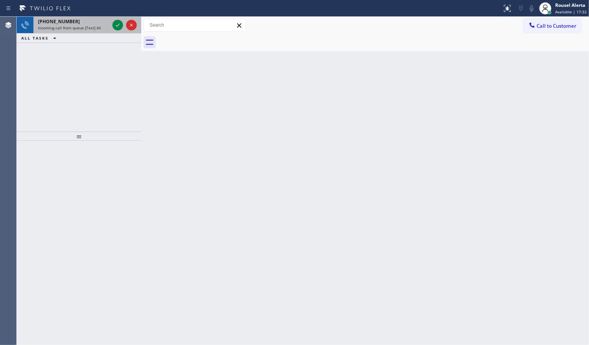
click at [77, 22] on div "[PHONE_NUMBER]" at bounding box center [73, 21] width 71 height 6
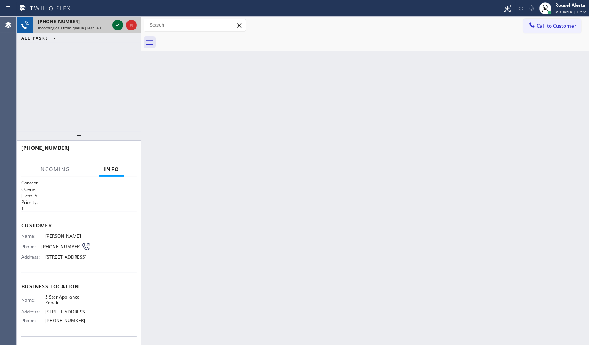
click at [114, 27] on icon at bounding box center [117, 25] width 9 height 9
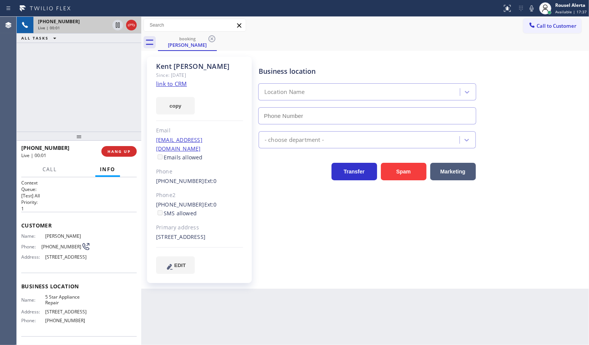
type input "[PHONE_NUMBER]"
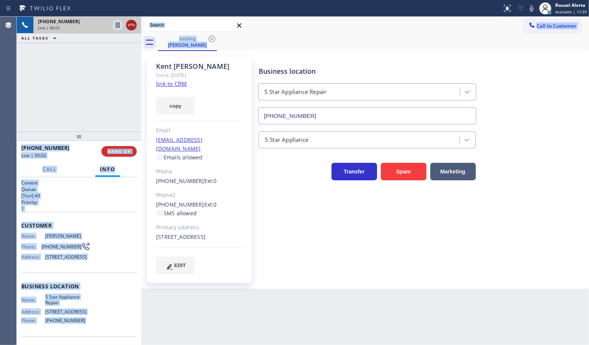
drag, startPoint x: 141, startPoint y: 59, endPoint x: 133, endPoint y: 25, distance: 35.5
click at [133, 25] on div "[PHONE_NUMBER] Live | 00:02 ALL TASKS ALL TASKS ACTIVE TASKS TASKS IN WRAP UP […" at bounding box center [303, 181] width 573 height 328
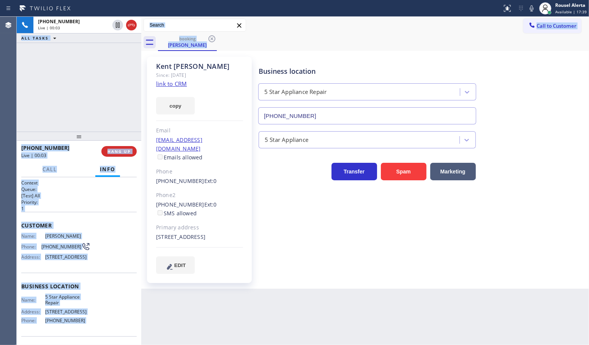
click at [118, 98] on div "[PHONE_NUMBER] Live | 00:03 ALL TASKS ALL TASKS ACTIVE TASKS TASKS IN WRAP UP" at bounding box center [79, 74] width 125 height 115
click at [173, 81] on link "link to CRM" at bounding box center [171, 84] width 31 height 8
click at [100, 273] on div "Customer Name: [PERSON_NAME] Phone: [PHONE_NUMBER] Address: [STREET_ADDRESS]" at bounding box center [79, 242] width 116 height 61
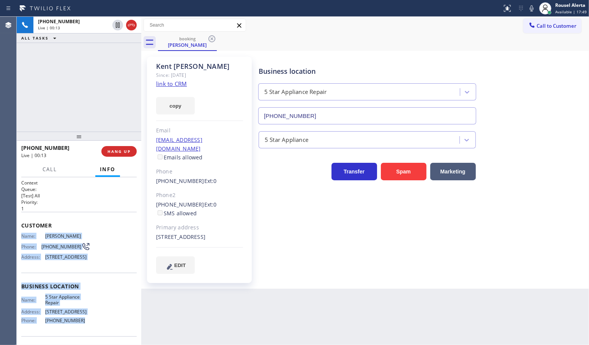
drag, startPoint x: 21, startPoint y: 233, endPoint x: 81, endPoint y: 328, distance: 112.2
click at [81, 328] on div "Context Queue: [Test] All Priority: 1 Customer Name: [PERSON_NAME] Phone: [PHON…" at bounding box center [79, 286] width 116 height 214
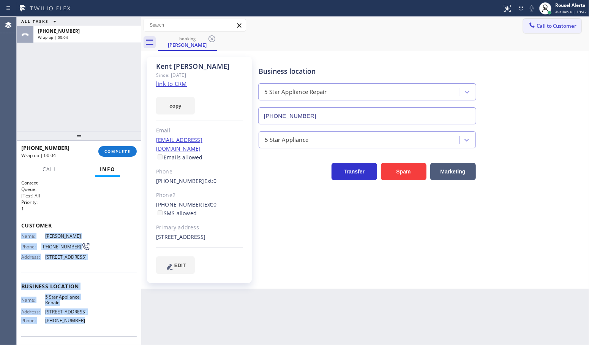
click at [558, 24] on span "Call to Customer" at bounding box center [557, 25] width 40 height 7
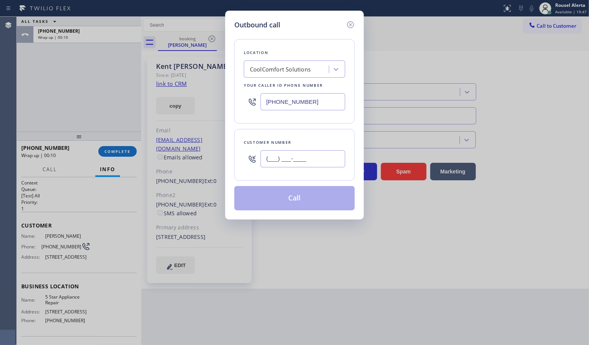
click at [294, 154] on input "(___) ___-____" at bounding box center [303, 158] width 85 height 17
paste input "949) 378-3598"
type input "[PHONE_NUMBER]"
click at [292, 106] on input "[PHONE_NUMBER]" at bounding box center [303, 101] width 85 height 17
click at [293, 104] on input "[PHONE_NUMBER]" at bounding box center [303, 101] width 85 height 17
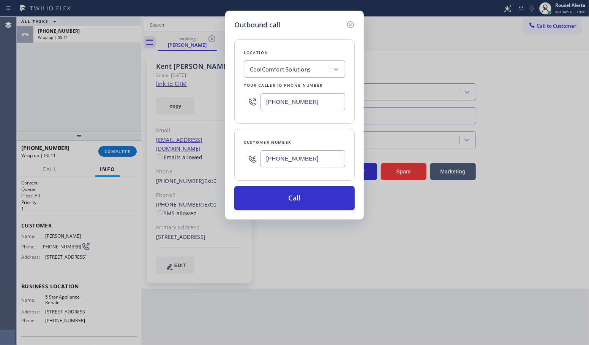
click at [293, 104] on input "[PHONE_NUMBER]" at bounding box center [303, 101] width 85 height 17
drag, startPoint x: 323, startPoint y: 101, endPoint x: 238, endPoint y: 90, distance: 85.8
click at [238, 90] on div "Location CoolComfort Solutions Your caller id phone number [PHONE_NUMBER]" at bounding box center [294, 81] width 120 height 84
paste input "855) 731-4952"
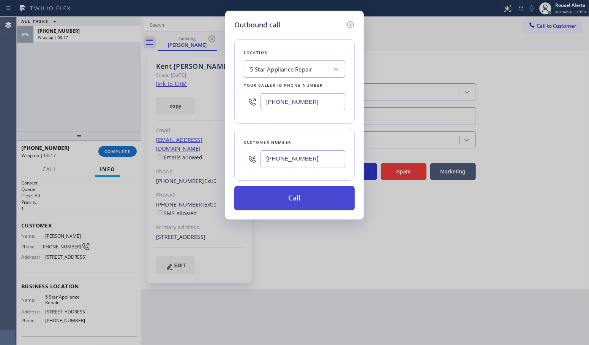
type input "[PHONE_NUMBER]"
click at [306, 203] on button "Call" at bounding box center [294, 198] width 120 height 24
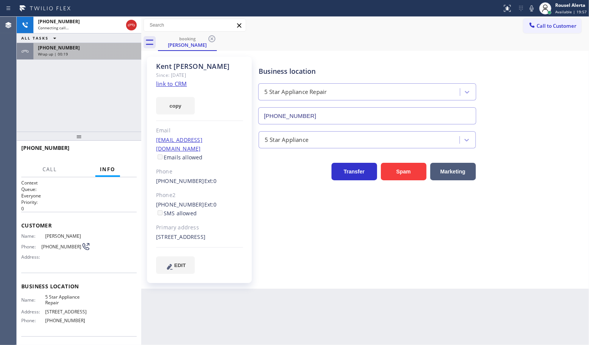
click at [83, 54] on div "Wrap up | 00:19" at bounding box center [87, 53] width 99 height 5
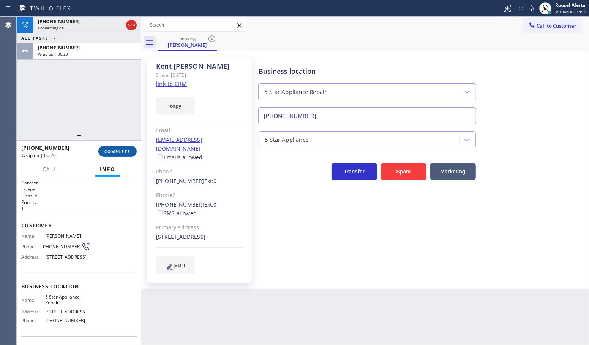
click at [107, 154] on button "COMPLETE" at bounding box center [117, 151] width 38 height 11
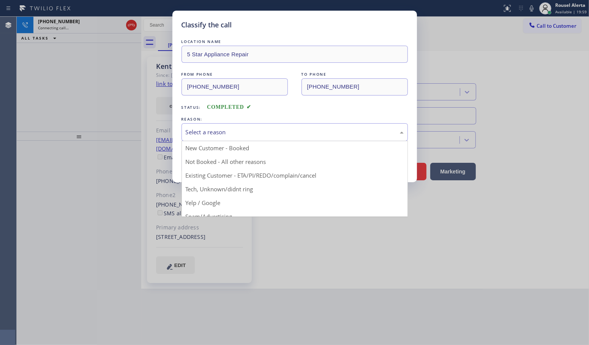
click at [261, 127] on div "Select a reason" at bounding box center [295, 132] width 227 height 18
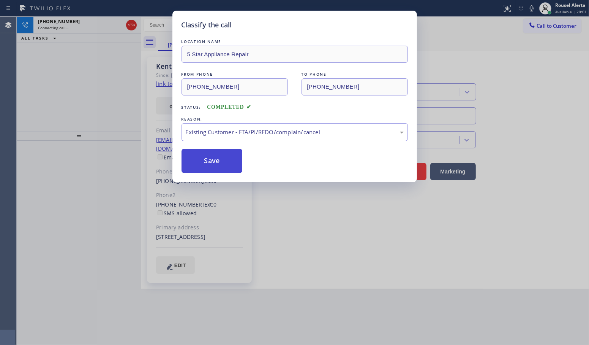
click at [231, 165] on button "Save" at bounding box center [212, 161] width 61 height 24
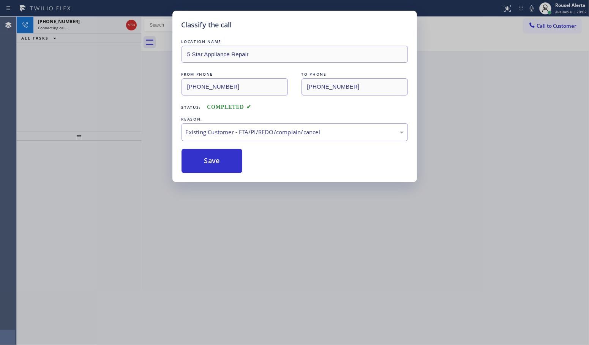
click at [63, 22] on div "Classify the call LOCATION NAME 5 Star Appliance Repair FROM PHONE [PHONE_NUMBE…" at bounding box center [294, 172] width 589 height 345
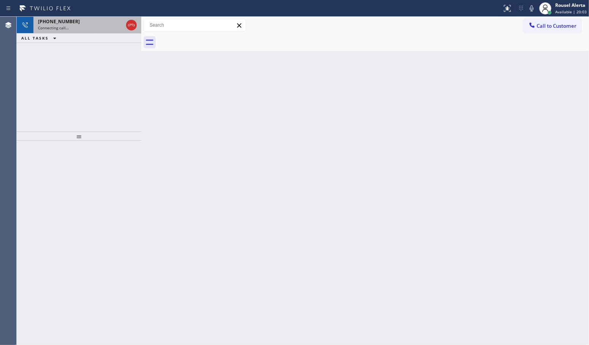
click at [65, 23] on span "[PHONE_NUMBER]" at bounding box center [59, 21] width 42 height 6
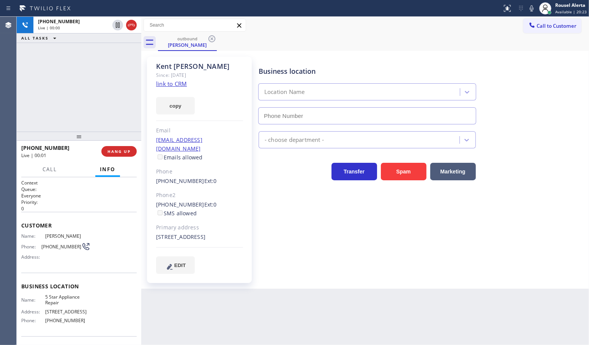
type input "[PHONE_NUMBER]"
click at [128, 153] on span "HANG UP" at bounding box center [119, 151] width 23 height 5
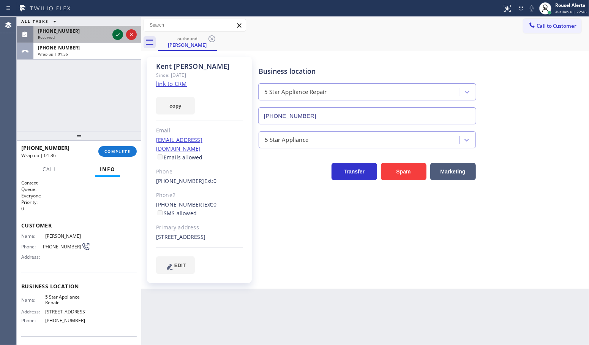
click at [115, 33] on icon at bounding box center [117, 34] width 9 height 9
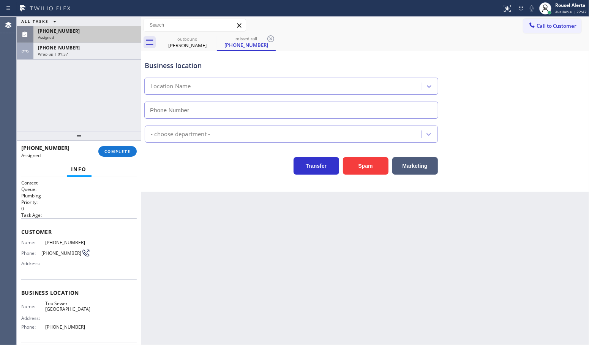
type input "[PHONE_NUMBER]"
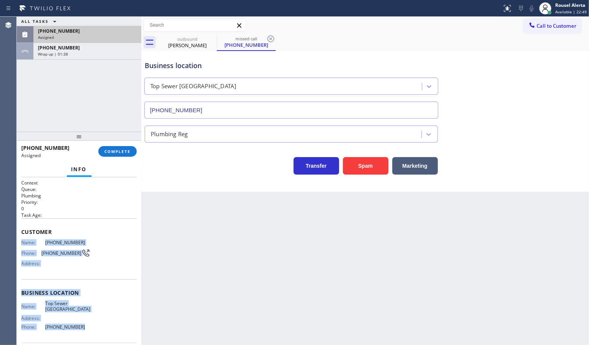
drag, startPoint x: 21, startPoint y: 240, endPoint x: 86, endPoint y: 333, distance: 113.2
click at [86, 333] on div "Context Queue: Plumbing Priority: 0 Task Age: Customer Name: [PHONE_NUMBER] Pho…" at bounding box center [79, 289] width 116 height 220
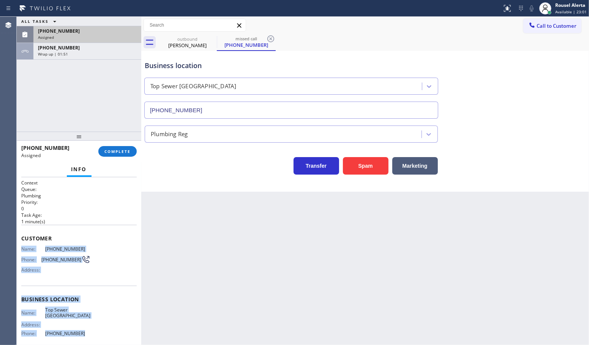
click at [58, 31] on span "[PHONE_NUMBER]" at bounding box center [59, 31] width 42 height 6
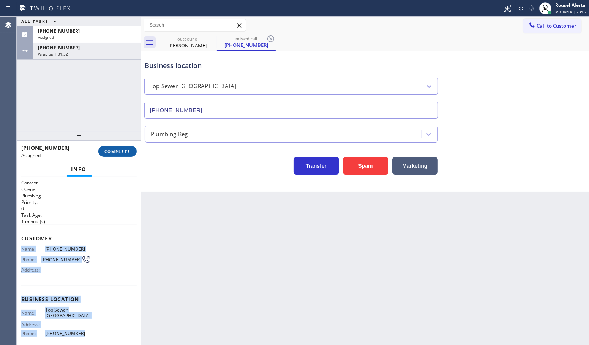
click at [109, 149] on span "COMPLETE" at bounding box center [118, 151] width 26 height 5
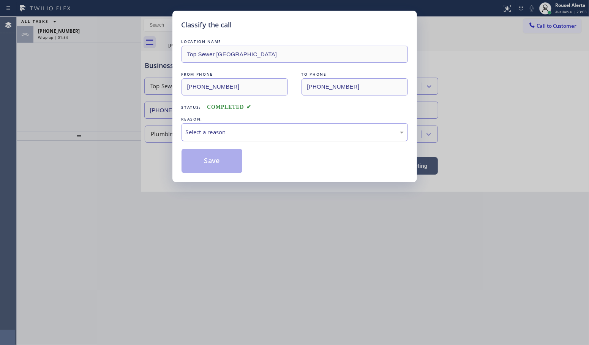
click at [225, 139] on div "Select a reason" at bounding box center [295, 132] width 227 height 18
click at [222, 162] on button "Save" at bounding box center [212, 161] width 61 height 24
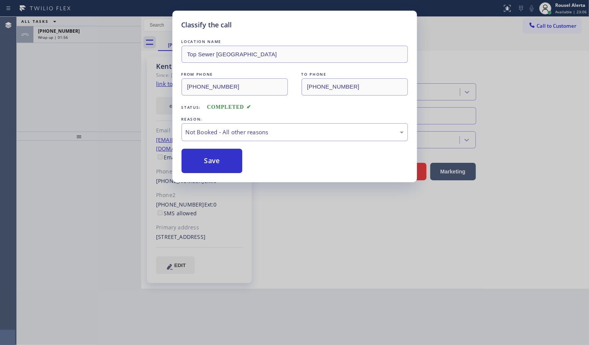
click at [65, 35] on div "Classify the call LOCATION NAME Top [GEOGRAPHIC_DATA] FROM PHONE [PHONE_NUMBER]…" at bounding box center [294, 172] width 589 height 345
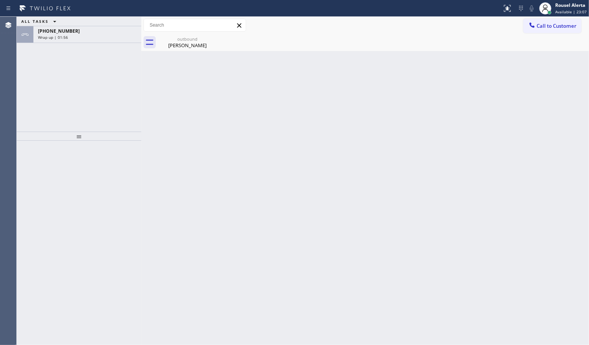
click at [65, 35] on span "Wrap up | 01:56" at bounding box center [53, 37] width 30 height 5
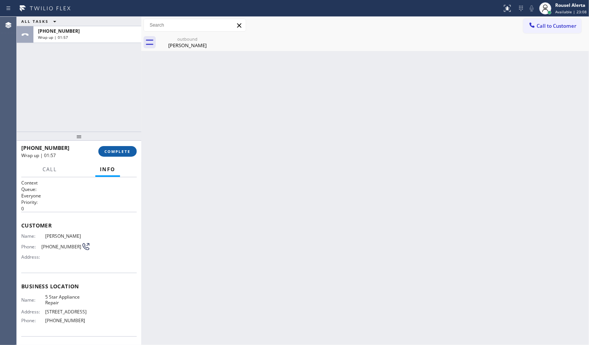
click at [111, 147] on button "COMPLETE" at bounding box center [117, 151] width 38 height 11
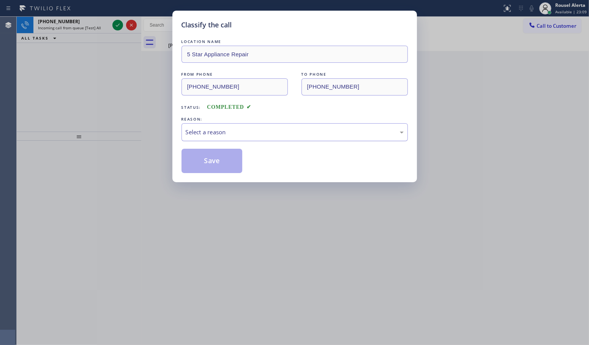
click at [204, 135] on div "Select a reason" at bounding box center [295, 132] width 218 height 9
click at [205, 168] on button "Save" at bounding box center [212, 161] width 61 height 24
drag, startPoint x: 69, startPoint y: 20, endPoint x: 90, endPoint y: 27, distance: 21.5
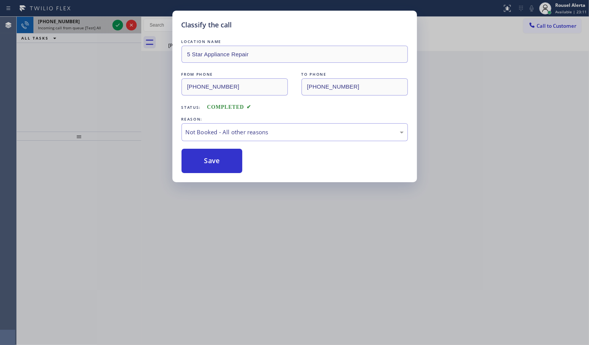
click at [70, 20] on div "Classify the call LOCATION NAME 5 Star Appliance Repair FROM PHONE [PHONE_NUMBE…" at bounding box center [294, 172] width 589 height 345
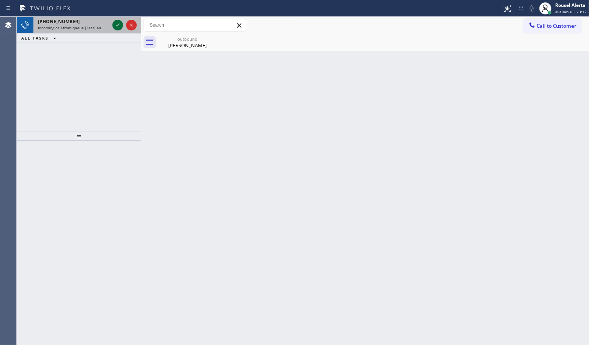
click at [115, 27] on icon at bounding box center [117, 25] width 9 height 9
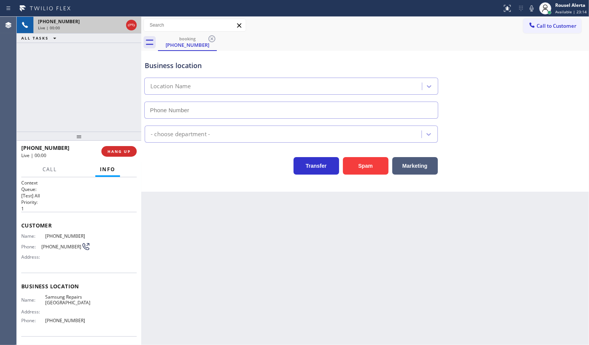
type input "[PHONE_NUMBER]"
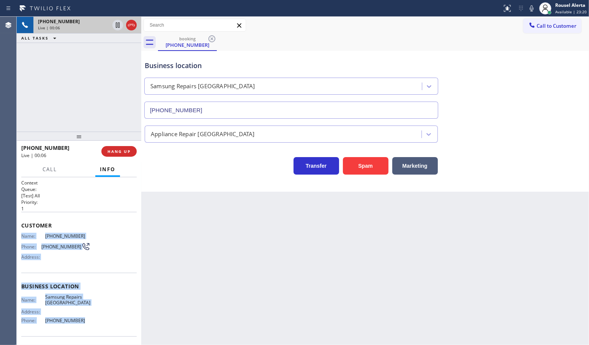
drag, startPoint x: 22, startPoint y: 232, endPoint x: 74, endPoint y: 318, distance: 100.3
click at [74, 318] on div "Context Queue: [Test] All Priority: 1 Customer Name: [PHONE_NUMBER] Phone: [PHO…" at bounding box center [79, 286] width 116 height 214
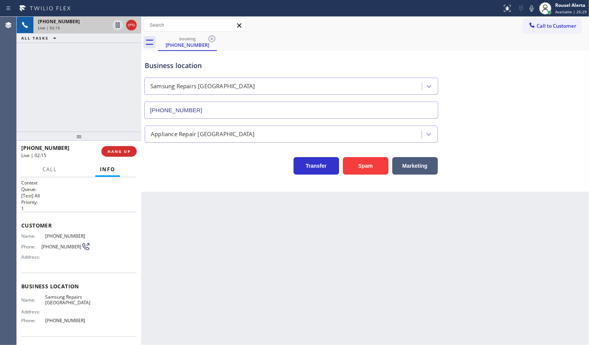
click at [82, 89] on div "[PHONE_NUMBER] Live | 02:15 ALL TASKS ALL TASKS ACTIVE TASKS TASKS IN WRAP UP" at bounding box center [79, 74] width 125 height 115
click at [116, 27] on icon at bounding box center [117, 25] width 9 height 9
drag, startPoint x: 533, startPoint y: 6, endPoint x: 550, endPoint y: 27, distance: 26.2
click at [533, 6] on icon at bounding box center [532, 8] width 9 height 9
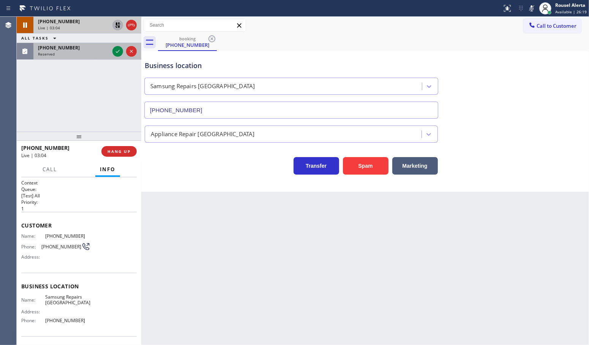
click at [80, 49] on div "[PHONE_NUMBER]" at bounding box center [73, 47] width 71 height 6
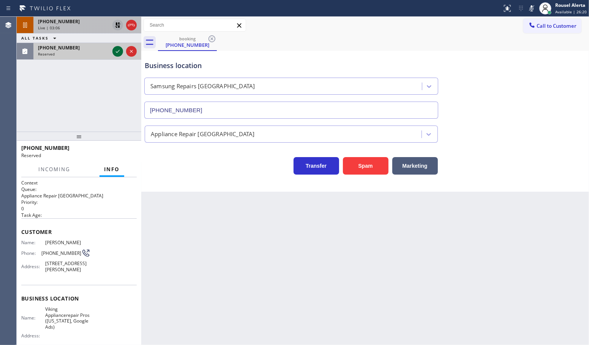
click at [119, 50] on icon at bounding box center [117, 51] width 9 height 9
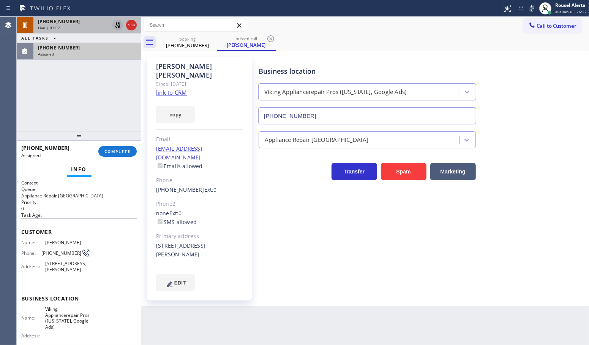
type input "[PHONE_NUMBER]"
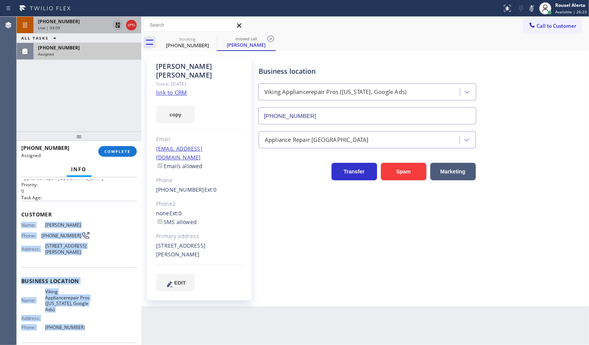
scroll to position [48, 0]
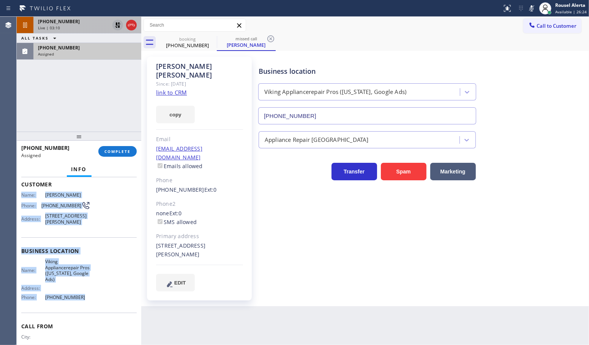
drag, startPoint x: 25, startPoint y: 243, endPoint x: 84, endPoint y: 307, distance: 86.9
click at [84, 307] on div "Context Queue: Appliance Repair High End Priority: 0 Task Age: Customer Name: […" at bounding box center [79, 261] width 125 height 168
drag, startPoint x: 76, startPoint y: 54, endPoint x: 84, endPoint y: 71, distance: 18.6
click at [76, 54] on div "Assigned" at bounding box center [87, 53] width 99 height 5
click at [108, 147] on button "COMPLETE" at bounding box center [117, 151] width 38 height 11
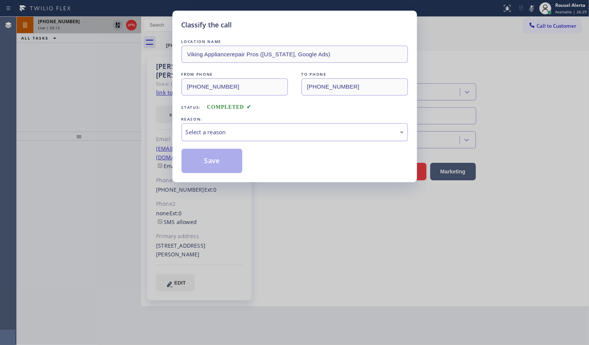
click at [219, 135] on div "Select a reason" at bounding box center [295, 132] width 218 height 9
click at [220, 168] on button "Save" at bounding box center [212, 161] width 61 height 24
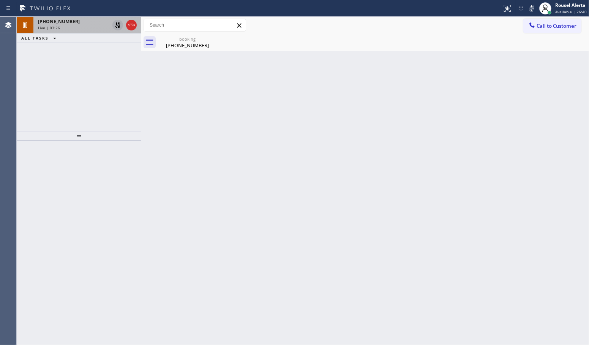
click at [73, 84] on div "[PHONE_NUMBER] Live | 03:26 ALL TASKS ALL TASKS ACTIVE TASKS TASKS IN WRAP UP" at bounding box center [79, 74] width 125 height 115
click at [75, 32] on div "[PHONE_NUMBER] Live | 03:26" at bounding box center [72, 25] width 78 height 17
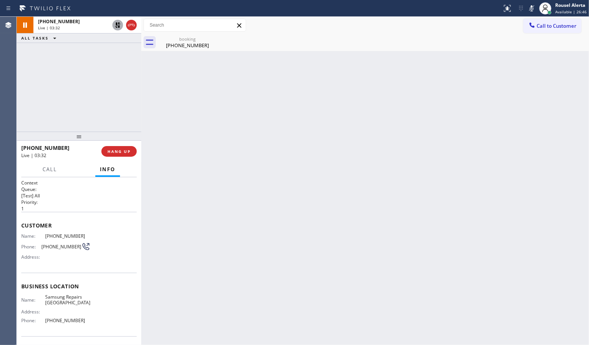
click at [68, 81] on div "[PHONE_NUMBER] Live | 03:32 ALL TASKS ALL TASKS ACTIVE TASKS TASKS IN WRAP UP" at bounding box center [79, 74] width 125 height 115
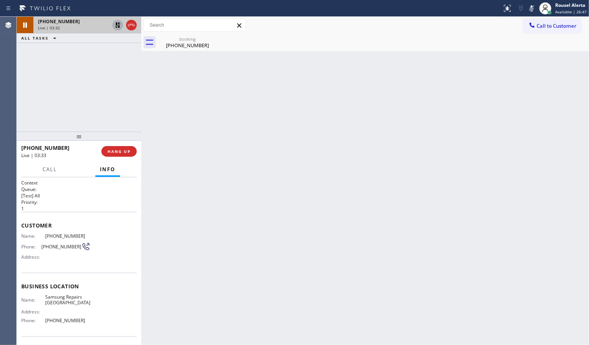
click at [83, 27] on div "Live | 03:32" at bounding box center [73, 27] width 71 height 5
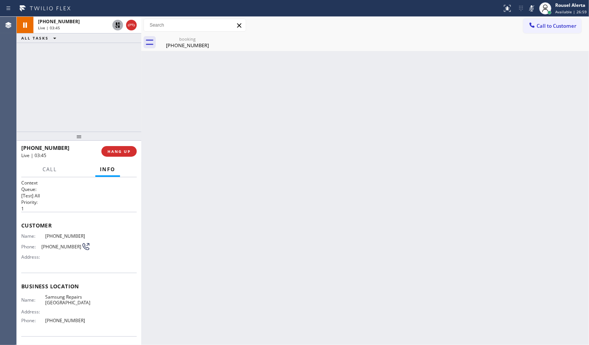
click at [419, 183] on div "Back to Dashboard Change Sender ID Customers Technicians Select a contact Outbo…" at bounding box center [365, 181] width 448 height 328
click at [441, 266] on div "Back to Dashboard Change Sender ID Customers Technicians Select a contact Outbo…" at bounding box center [365, 181] width 448 height 328
click at [333, 126] on div "Back to Dashboard Change Sender ID Customers Technicians Select a contact Outbo…" at bounding box center [365, 181] width 448 height 328
click at [116, 27] on icon at bounding box center [117, 25] width 9 height 9
click at [531, 6] on icon at bounding box center [532, 8] width 9 height 9
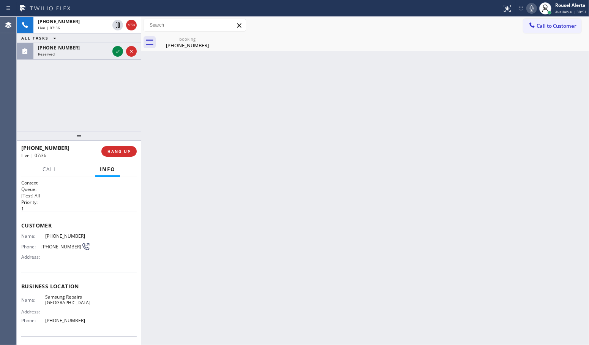
click at [209, 259] on div "Back to Dashboard Change Sender ID Customers Technicians Select a contact Outbo…" at bounding box center [365, 181] width 448 height 328
click at [112, 52] on div at bounding box center [117, 51] width 11 height 9
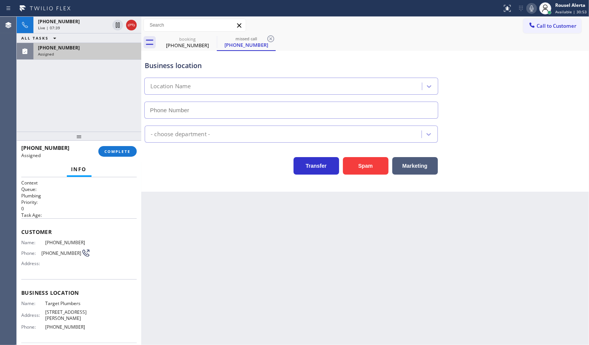
type input "[PHONE_NUMBER]"
click at [241, 280] on div "Back to Dashboard Change Sender ID Customers Technicians Select a contact Outbo…" at bounding box center [365, 181] width 448 height 328
click at [73, 14] on div "Status report No issues detected If you experience an issue, please download th…" at bounding box center [294, 8] width 589 height 17
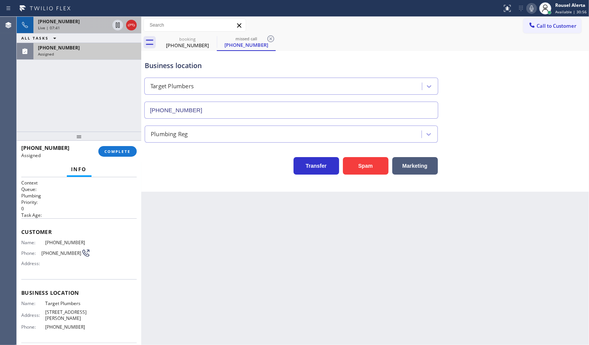
click at [71, 19] on div "[PHONE_NUMBER]" at bounding box center [73, 21] width 71 height 6
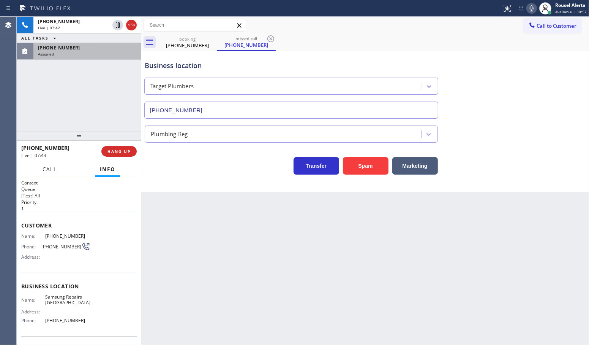
click at [60, 172] on button "Call" at bounding box center [50, 169] width 24 height 15
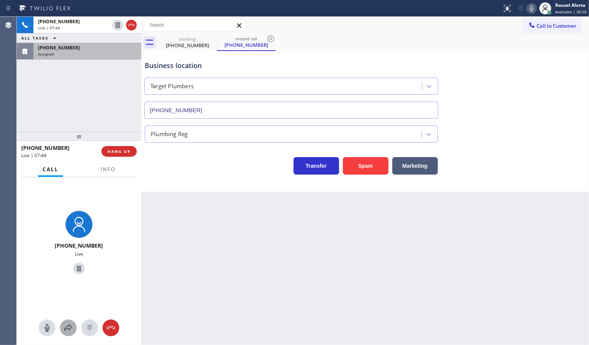
click at [65, 334] on button at bounding box center [68, 327] width 17 height 17
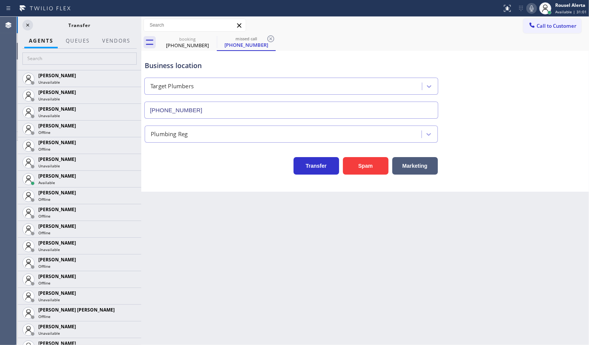
click at [116, 52] on div at bounding box center [80, 59] width 124 height 21
click at [116, 41] on button "Vendors" at bounding box center [116, 40] width 37 height 15
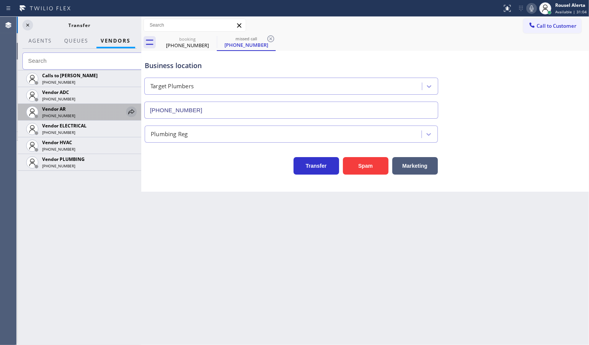
click at [126, 109] on div at bounding box center [131, 111] width 11 height 9
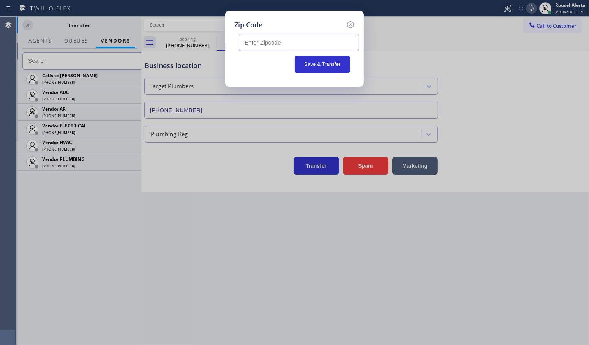
click at [266, 46] on input "text" at bounding box center [299, 42] width 120 height 17
paste input "98022"
type input "98022"
click at [322, 63] on button "Save & Transfer" at bounding box center [323, 63] width 56 height 17
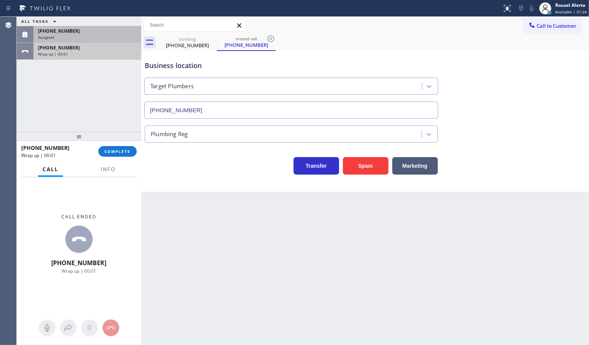
click at [73, 47] on div "[PHONE_NUMBER]" at bounding box center [87, 47] width 99 height 6
click at [116, 166] on button "Info" at bounding box center [108, 169] width 24 height 15
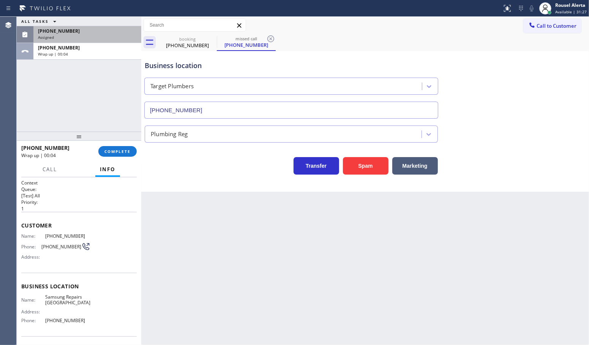
click at [94, 35] on div "Assigned" at bounding box center [87, 37] width 99 height 5
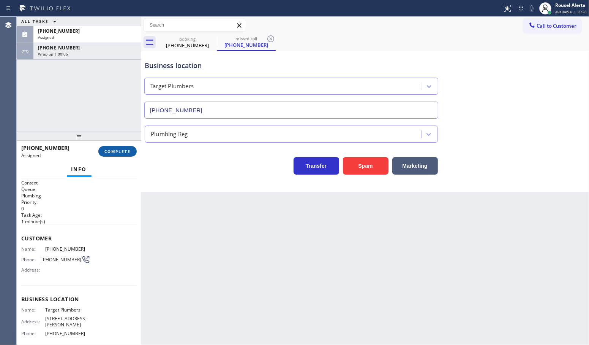
click at [109, 155] on button "COMPLETE" at bounding box center [117, 151] width 38 height 11
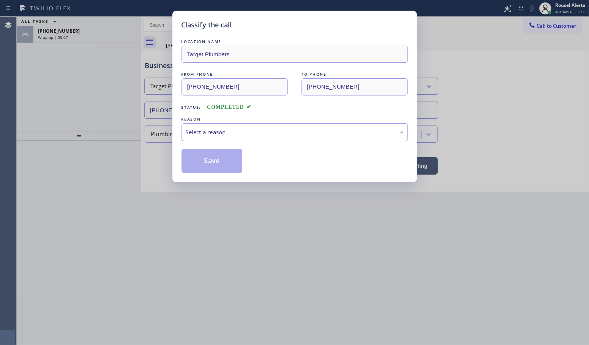
drag, startPoint x: 258, startPoint y: 121, endPoint x: 258, endPoint y: 139, distance: 18.6
click at [258, 128] on div "Select a reason" at bounding box center [295, 132] width 218 height 9
click at [225, 170] on button "Save" at bounding box center [212, 161] width 61 height 24
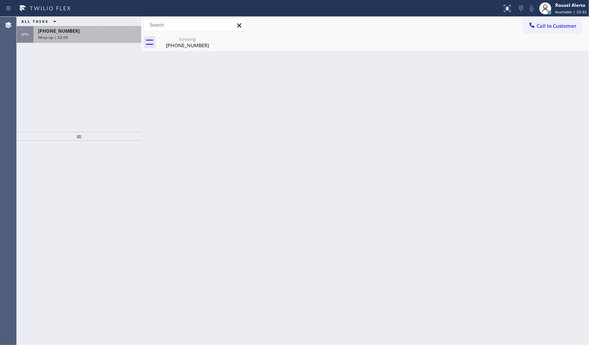
click at [108, 33] on div "[PHONE_NUMBER]" at bounding box center [87, 31] width 99 height 6
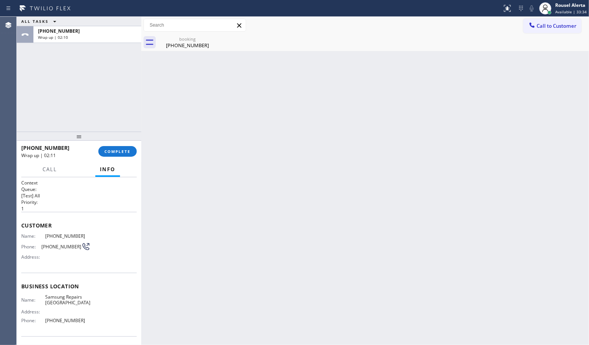
click at [258, 254] on div "Back to Dashboard Change Sender ID Customers Technicians Select a contact Outbo…" at bounding box center [365, 181] width 448 height 328
click at [109, 152] on span "COMPLETE" at bounding box center [118, 151] width 26 height 5
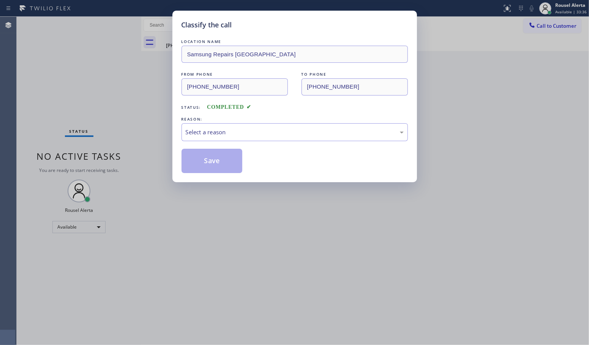
click at [236, 130] on div "Select a reason" at bounding box center [295, 132] width 218 height 9
click at [220, 163] on button "Save" at bounding box center [212, 161] width 61 height 24
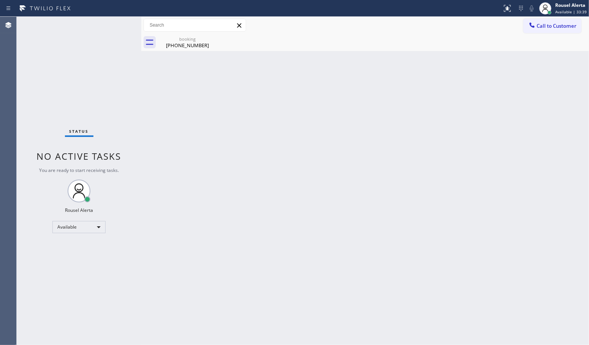
drag, startPoint x: 277, startPoint y: 233, endPoint x: 278, endPoint y: 244, distance: 10.7
click at [278, 232] on div "Back to Dashboard Change Sender ID Customers Technicians Select a contact Outbo…" at bounding box center [365, 181] width 448 height 328
drag, startPoint x: 195, startPoint y: 41, endPoint x: 204, endPoint y: 40, distance: 9.9
click at [195, 41] on div "booking" at bounding box center [187, 39] width 57 height 6
click at [212, 39] on div at bounding box center [373, 42] width 431 height 17
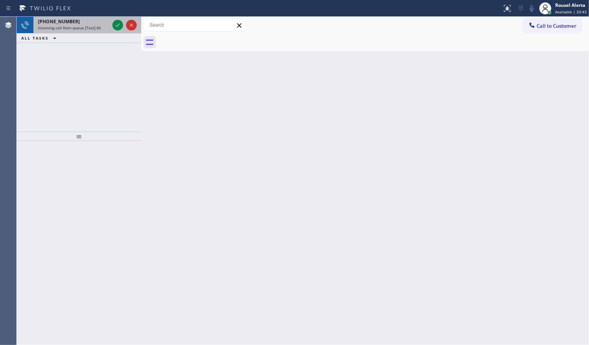
click at [62, 24] on span "[PHONE_NUMBER]" at bounding box center [59, 21] width 42 height 6
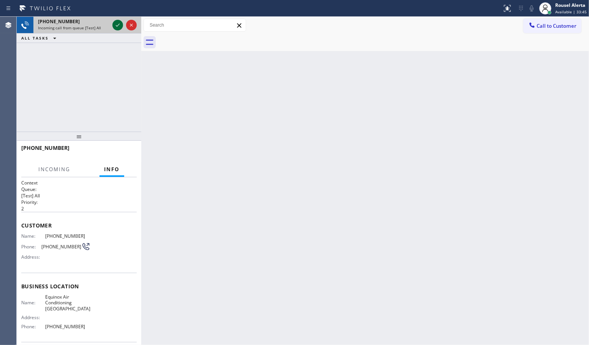
click at [118, 27] on icon at bounding box center [117, 25] width 9 height 9
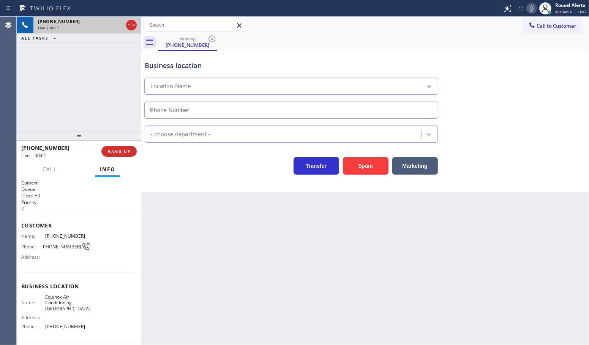
type input "[PHONE_NUMBER]"
click at [376, 181] on div "Business location Equinox Air Conditioning [GEOGRAPHIC_DATA] [PHONE_NUMBER] HVA…" at bounding box center [365, 121] width 448 height 141
click at [354, 169] on button "Spam" at bounding box center [366, 165] width 46 height 17
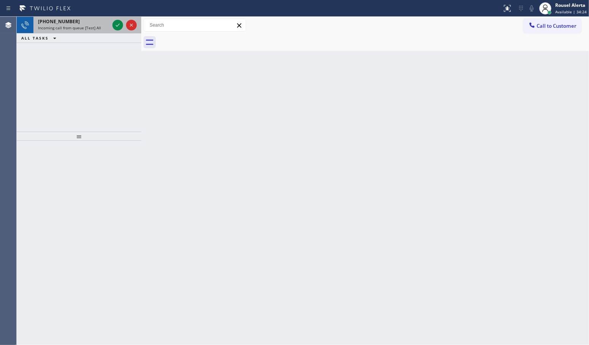
click at [88, 24] on div "[PHONE_NUMBER]" at bounding box center [73, 21] width 71 height 6
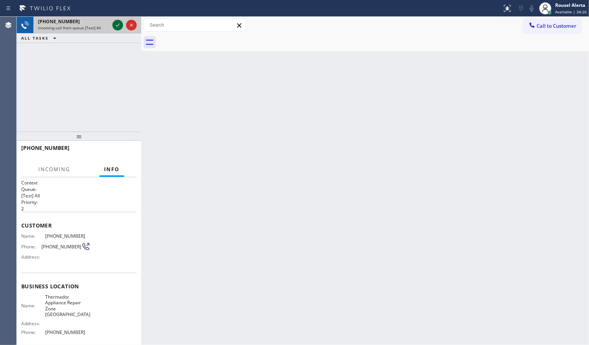
click at [114, 29] on icon at bounding box center [117, 25] width 9 height 9
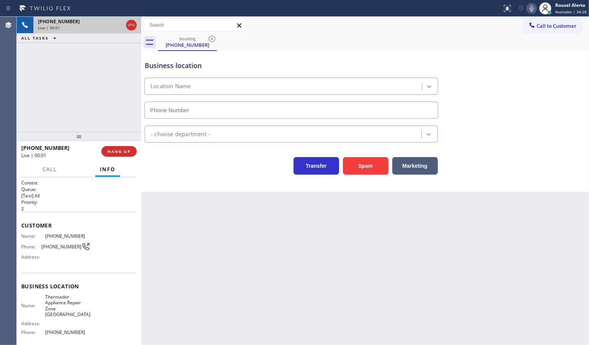
type input "[PHONE_NUMBER]"
click at [198, 239] on div "Back to Dashboard Change Sender ID Customers Technicians Select a contact Outbo…" at bounding box center [365, 181] width 448 height 328
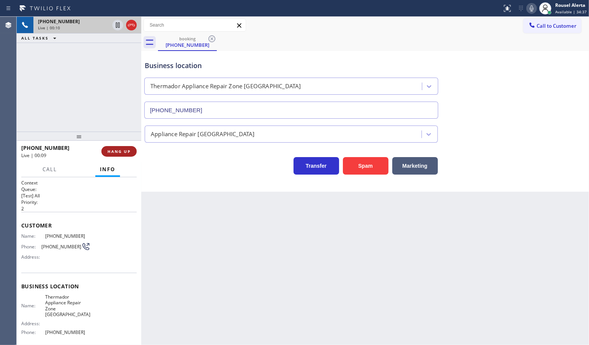
click at [117, 149] on span "HANG UP" at bounding box center [119, 151] width 23 height 5
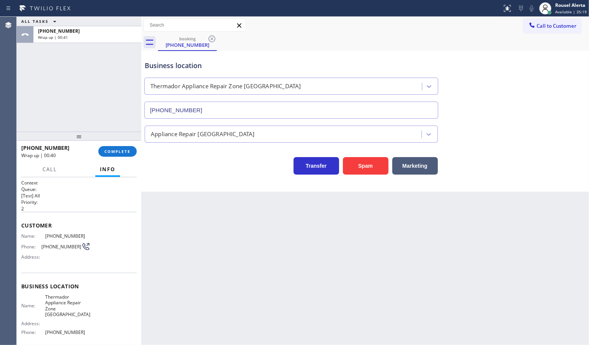
drag, startPoint x: 79, startPoint y: 65, endPoint x: 85, endPoint y: 76, distance: 12.6
click at [81, 65] on div "ALL TASKS ALL TASKS ACTIVE TASKS TASKS IN WRAP UP [PHONE_NUMBER] Wrap up | 00:41" at bounding box center [79, 74] width 125 height 115
click at [111, 149] on span "COMPLETE" at bounding box center [118, 151] width 26 height 5
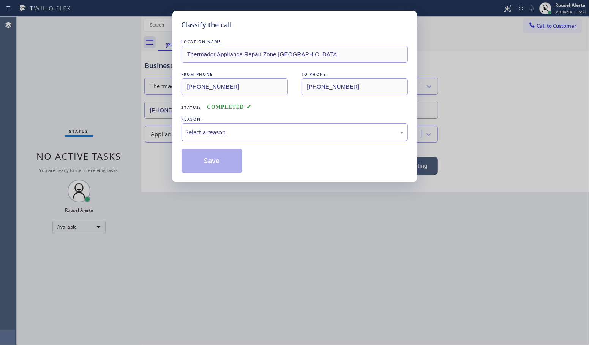
click at [241, 138] on div "Select a reason" at bounding box center [295, 132] width 227 height 18
click at [221, 170] on button "Save" at bounding box center [212, 161] width 61 height 24
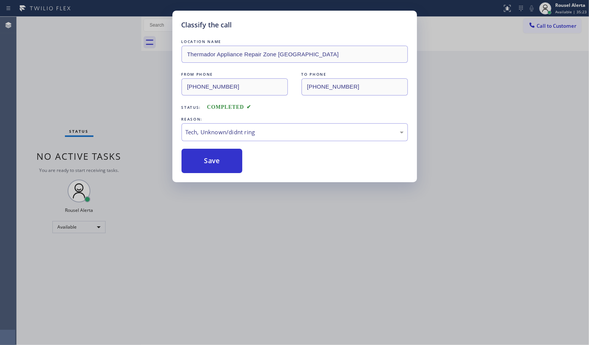
click at [229, 233] on div "Classify the call LOCATION NAME Thermador Appliance Repair Zone [GEOGRAPHIC_DAT…" at bounding box center [294, 172] width 589 height 345
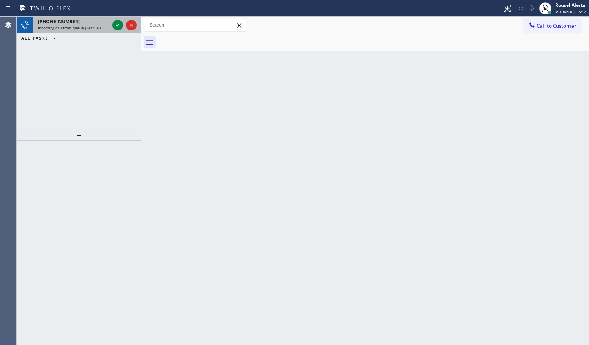
drag, startPoint x: 82, startPoint y: 19, endPoint x: 109, endPoint y: 30, distance: 29.4
click at [84, 20] on div "[PHONE_NUMBER]" at bounding box center [73, 21] width 71 height 6
click at [90, 25] on span "Incoming call from queue [Test] All" at bounding box center [69, 27] width 63 height 5
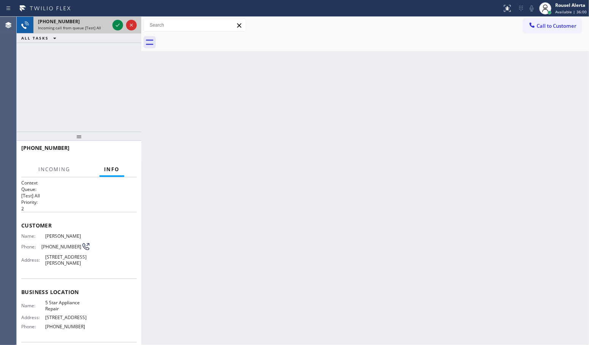
click at [116, 19] on div at bounding box center [124, 25] width 27 height 17
click at [115, 23] on icon at bounding box center [117, 25] width 9 height 9
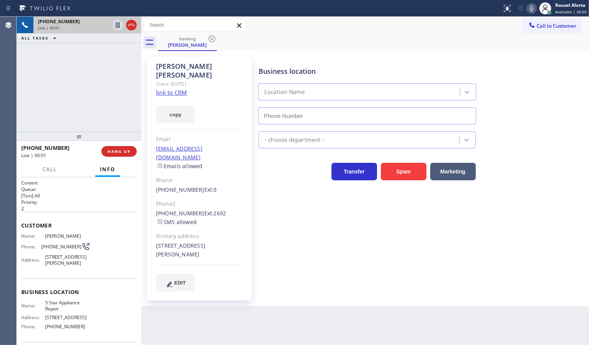
type input "[PHONE_NUMBER]"
click at [176, 89] on link "link to CRM" at bounding box center [171, 93] width 31 height 8
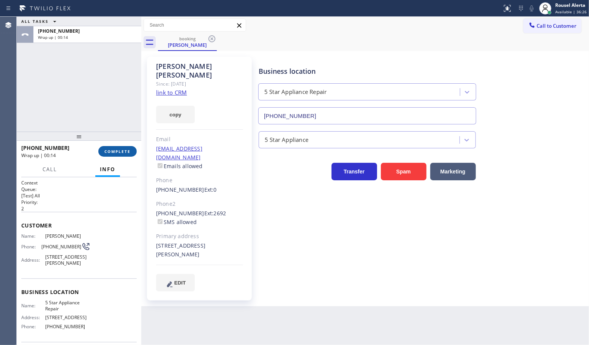
click at [122, 152] on span "COMPLETE" at bounding box center [118, 151] width 26 height 5
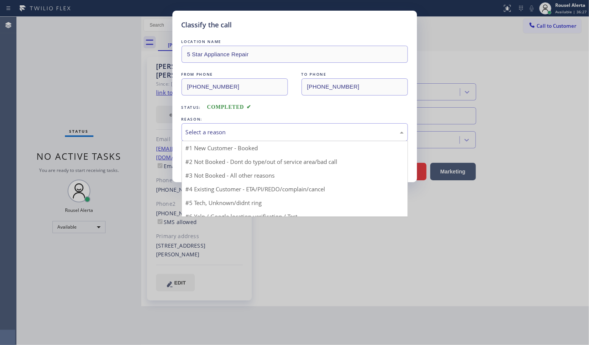
click at [296, 132] on div "Select a reason" at bounding box center [295, 132] width 218 height 9
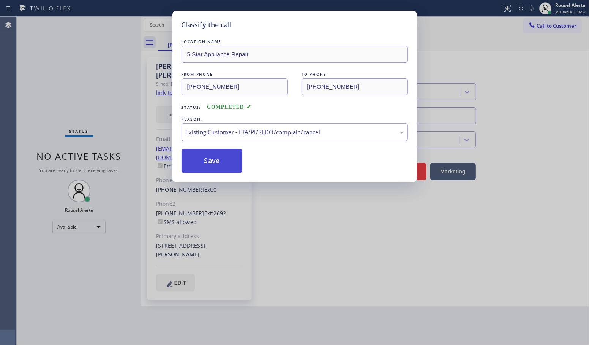
drag, startPoint x: 219, startPoint y: 156, endPoint x: 213, endPoint y: 152, distance: 7.5
click at [219, 156] on button "Save" at bounding box center [212, 161] width 61 height 24
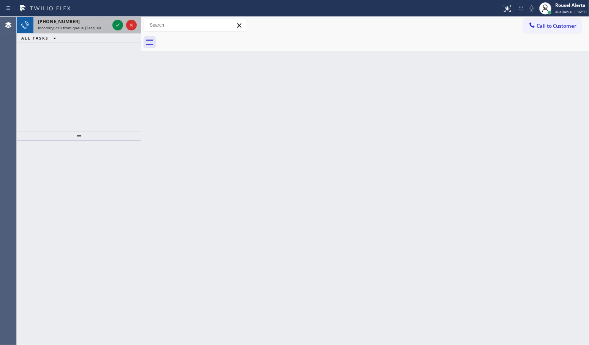
click at [84, 25] on span "Incoming call from queue [Test] All" at bounding box center [69, 27] width 63 height 5
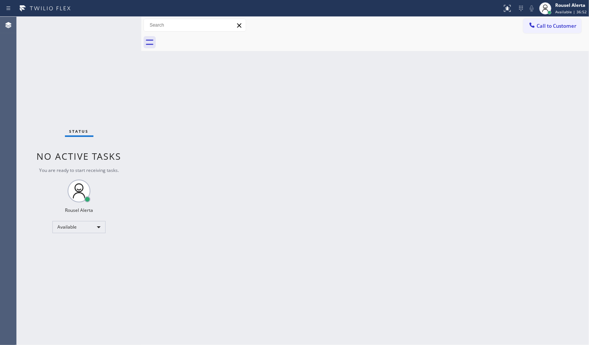
click at [214, 168] on div "Back to Dashboard Change Sender ID Customers Technicians Select a contact Outbo…" at bounding box center [365, 181] width 448 height 328
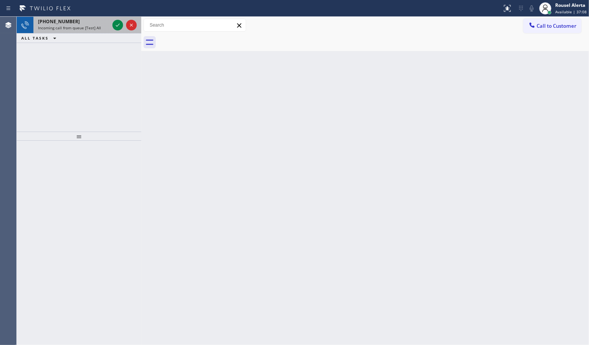
click at [97, 21] on div "[PHONE_NUMBER]" at bounding box center [73, 21] width 71 height 6
drag, startPoint x: 92, startPoint y: 19, endPoint x: 95, endPoint y: 19, distance: 3.8
click at [93, 19] on div "[PHONE_NUMBER]" at bounding box center [73, 21] width 71 height 6
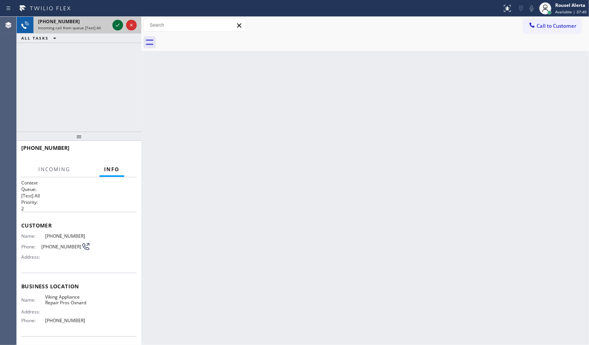
click at [114, 24] on icon at bounding box center [117, 25] width 9 height 9
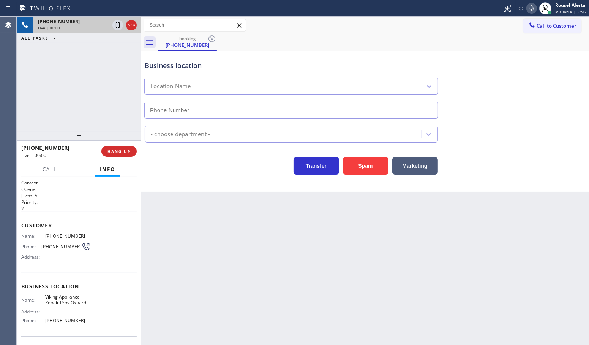
type input "[PHONE_NUMBER]"
click at [352, 170] on button "Spam" at bounding box center [366, 165] width 46 height 17
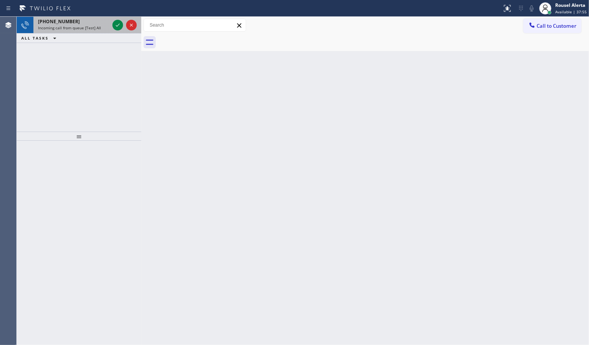
click at [89, 21] on div "[PHONE_NUMBER]" at bounding box center [73, 21] width 71 height 6
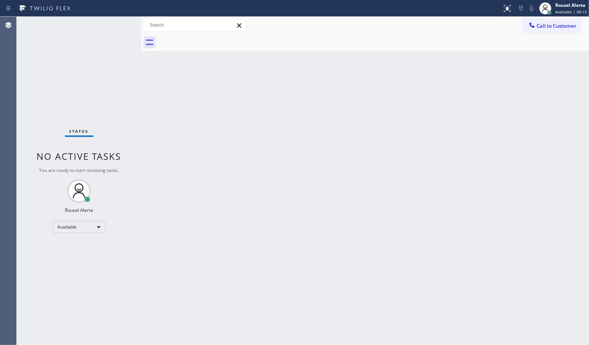
click at [164, 109] on div "Back to Dashboard Change Sender ID Customers Technicians Select a contact Outbo…" at bounding box center [365, 181] width 448 height 328
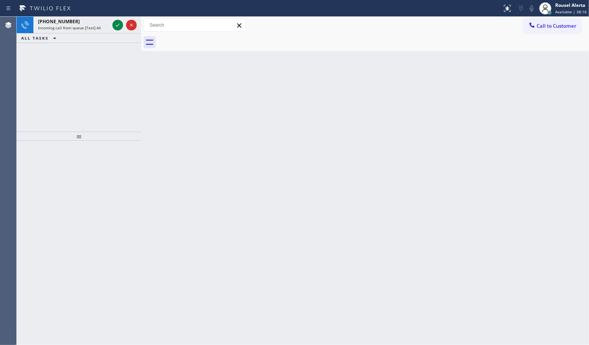
click at [115, 38] on div "ALL TASKS ALL TASKS ACTIVE TASKS TASKS IN WRAP UP" at bounding box center [79, 38] width 125 height 10
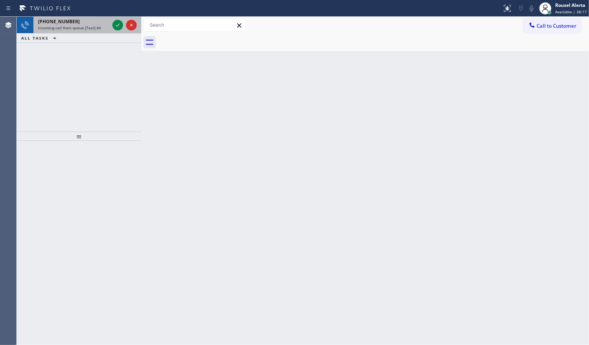
click at [111, 29] on div at bounding box center [124, 25] width 27 height 17
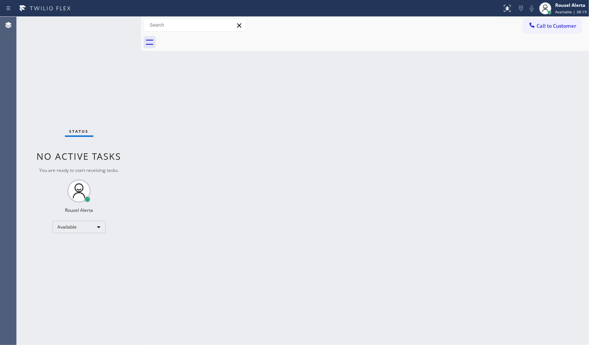
click at [111, 29] on div "Status No active tasks You are ready to start receiving tasks. Rousel Alerta Av…" at bounding box center [79, 181] width 125 height 328
click at [212, 221] on div "Back to Dashboard Change Sender ID Customers Technicians Select a contact Outbo…" at bounding box center [365, 181] width 448 height 328
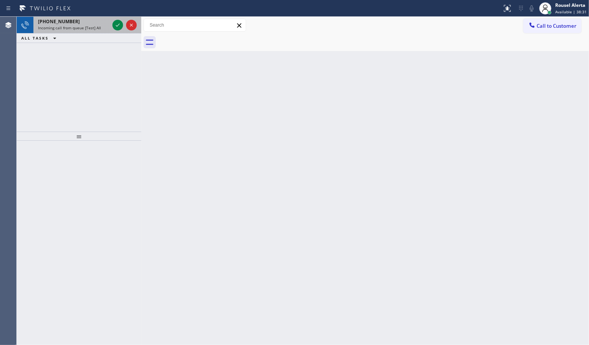
click at [99, 31] on div "[PHONE_NUMBER] Incoming call from queue [Test] All" at bounding box center [72, 25] width 78 height 17
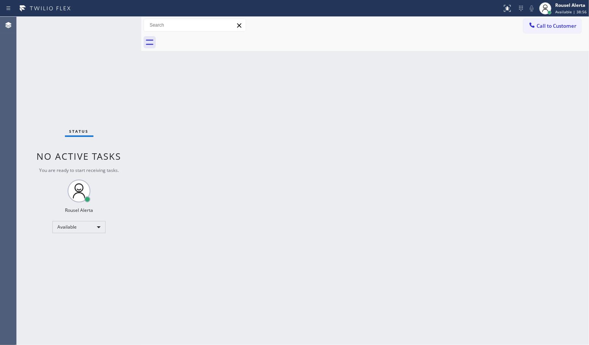
drag, startPoint x: 101, startPoint y: 21, endPoint x: 105, endPoint y: 21, distance: 4.6
click at [101, 21] on div "Status No active tasks You are ready to start receiving tasks. Rousel Alerta Av…" at bounding box center [79, 181] width 125 height 328
click at [112, 21] on div "Status No active tasks You are ready to start receiving tasks. Rousel Alerta Av…" at bounding box center [79, 181] width 125 height 328
click at [157, 118] on div "Back to Dashboard Change Sender ID Customers Technicians Select a contact Outbo…" at bounding box center [365, 181] width 448 height 328
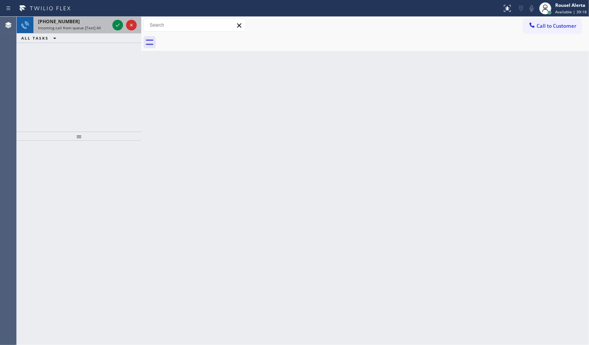
click at [100, 25] on div "Incoming call from queue [Test] All" at bounding box center [73, 27] width 71 height 5
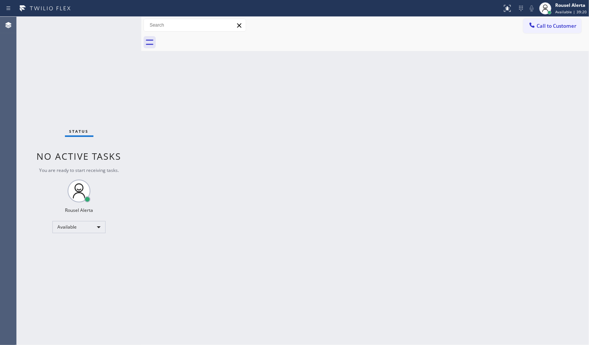
click at [214, 135] on div "Back to Dashboard Change Sender ID Customers Technicians Select a contact Outbo…" at bounding box center [365, 181] width 448 height 328
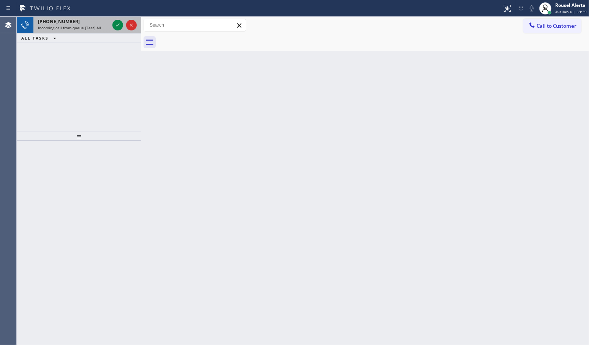
click at [93, 28] on span "Incoming call from queue [Test] All" at bounding box center [69, 27] width 63 height 5
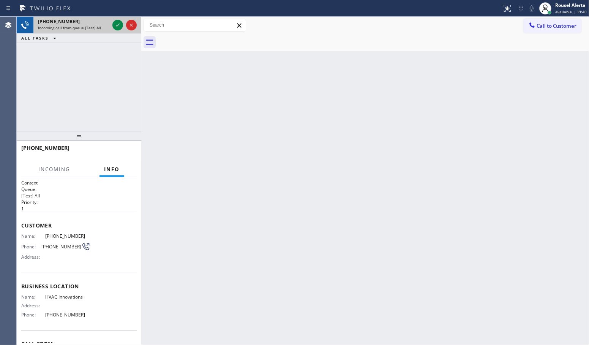
click at [111, 25] on div at bounding box center [124, 25] width 27 height 17
click at [114, 25] on icon at bounding box center [117, 25] width 9 height 9
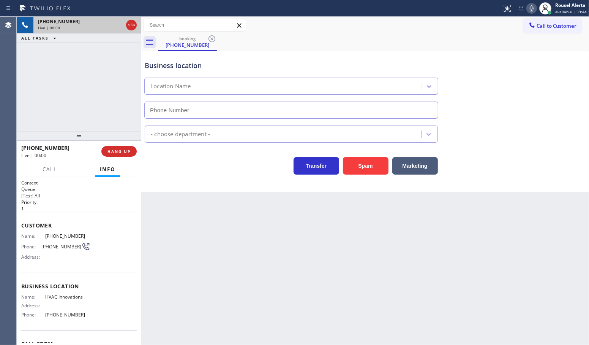
type input "[PHONE_NUMBER]"
click at [358, 173] on button "Spam" at bounding box center [366, 165] width 46 height 17
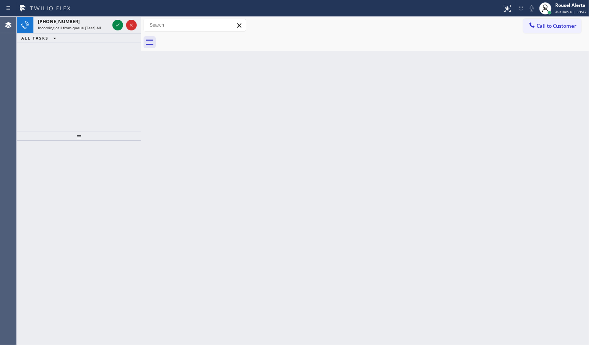
click at [107, 27] on div "Incoming call from queue [Test] All" at bounding box center [73, 27] width 71 height 5
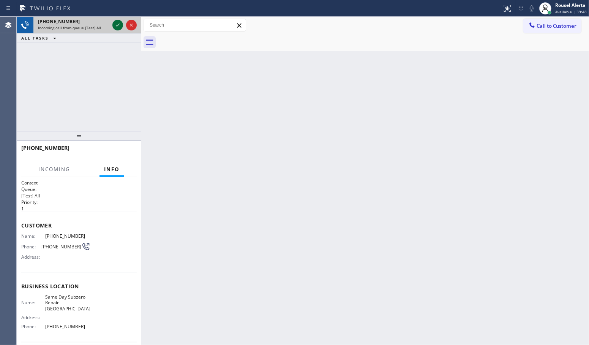
click at [118, 27] on icon at bounding box center [117, 25] width 9 height 9
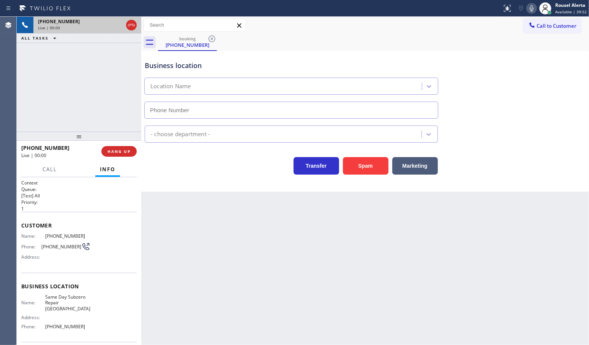
type input "[PHONE_NUMBER]"
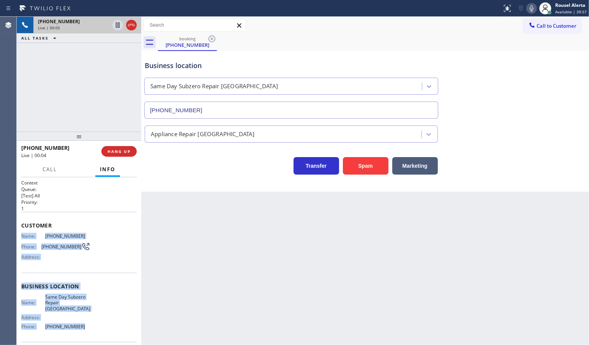
drag, startPoint x: 22, startPoint y: 233, endPoint x: 74, endPoint y: 319, distance: 101.2
click at [74, 319] on div "Context Queue: [Test] All Priority: 1 Customer Name: [PHONE_NUMBER] Phone: [PHO…" at bounding box center [79, 292] width 116 height 226
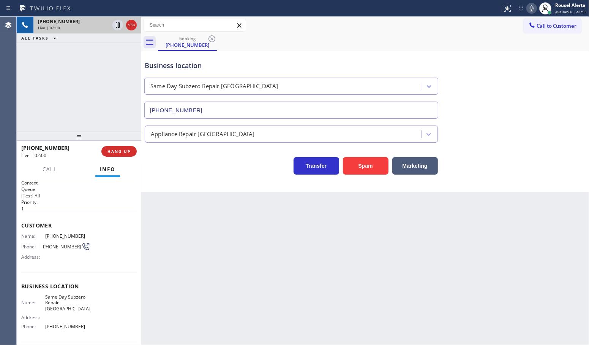
click at [92, 96] on div "[PHONE_NUMBER] Live | 02:00 ALL TASKS ALL TASKS ACTIVE TASKS TASKS IN WRAP UP" at bounding box center [79, 74] width 125 height 115
click at [247, 272] on div "Back to Dashboard Change Sender ID Customers Technicians Select a contact Outbo…" at bounding box center [365, 181] width 448 height 328
click at [96, 82] on div "[PHONE_NUMBER] Live | 02:01 ALL TASKS ALL TASKS ACTIVE TASKS TASKS IN WRAP UP" at bounding box center [79, 74] width 125 height 115
click at [115, 25] on icon at bounding box center [117, 25] width 9 height 9
click at [529, 9] on icon at bounding box center [532, 8] width 9 height 9
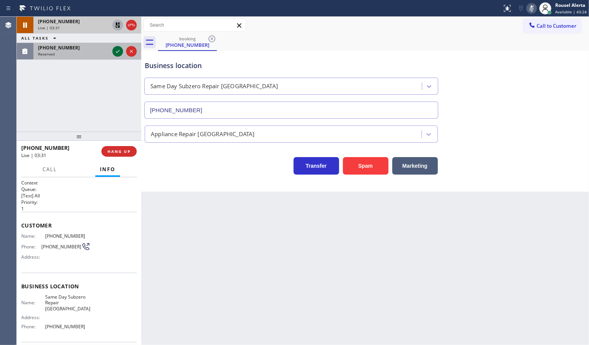
click at [117, 49] on icon at bounding box center [117, 51] width 9 height 9
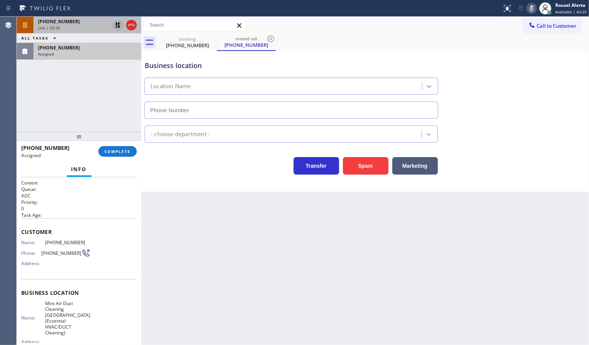
type input "[PHONE_NUMBER]"
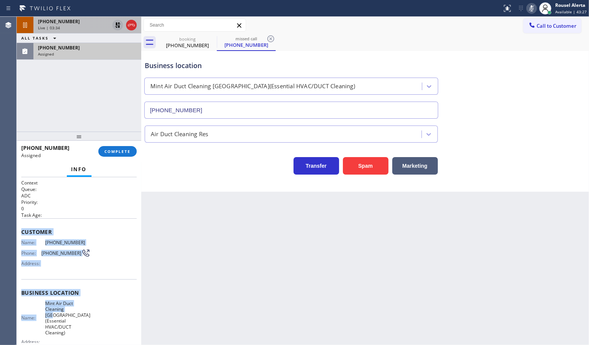
scroll to position [48, 0]
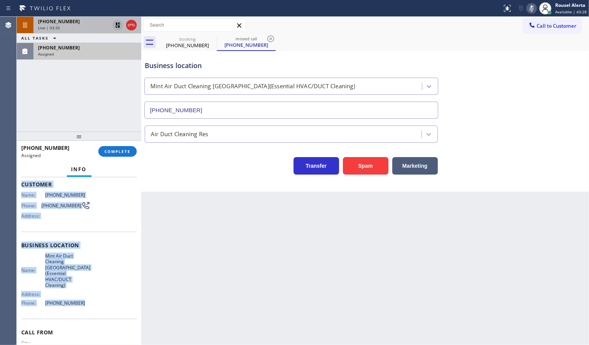
drag, startPoint x: 17, startPoint y: 234, endPoint x: 87, endPoint y: 303, distance: 98.1
click at [87, 303] on div "Context Queue: ADC Priority: 0 Task Age: Customer Name: [PHONE_NUMBER] Phone: […" at bounding box center [79, 261] width 125 height 168
drag, startPoint x: 55, startPoint y: 52, endPoint x: 67, endPoint y: 58, distance: 12.9
click at [57, 52] on div "Assigned" at bounding box center [87, 53] width 99 height 5
click at [110, 150] on span "COMPLETE" at bounding box center [118, 151] width 26 height 5
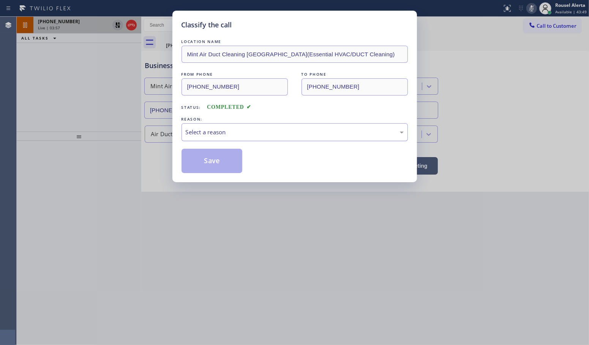
click at [209, 136] on div "Select a reason" at bounding box center [295, 132] width 218 height 9
click at [211, 164] on button "Save" at bounding box center [212, 161] width 61 height 24
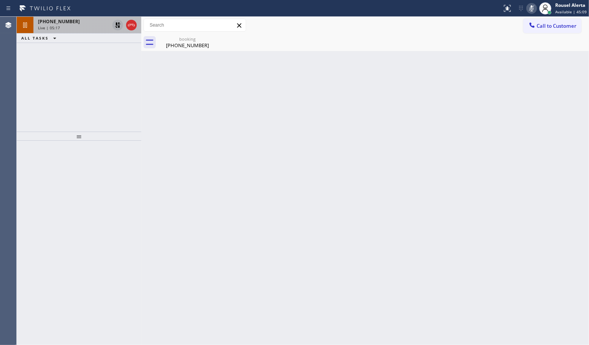
click at [333, 95] on div "Back to Dashboard Change Sender ID Customers Technicians Select a contact Outbo…" at bounding box center [365, 181] width 448 height 328
click at [80, 25] on div "Live | 05:18" at bounding box center [73, 27] width 71 height 5
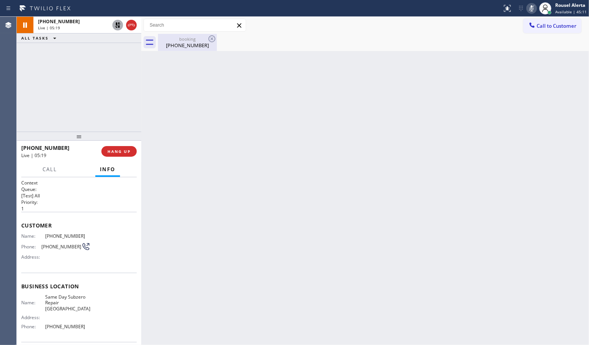
click at [176, 46] on div "[PHONE_NUMBER]" at bounding box center [187, 45] width 57 height 7
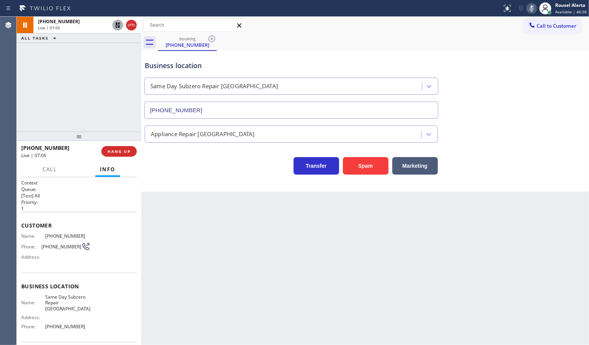
click at [117, 27] on icon at bounding box center [117, 24] width 5 height 5
click at [532, 7] on icon at bounding box center [532, 8] width 4 height 6
click at [529, 9] on icon at bounding box center [532, 8] width 9 height 9
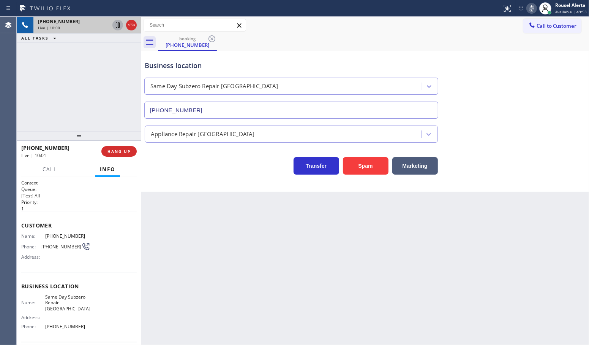
click at [115, 23] on icon at bounding box center [117, 25] width 9 height 9
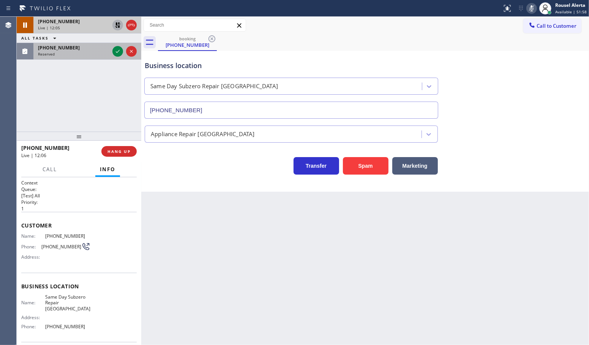
drag, startPoint x: 105, startPoint y: 49, endPoint x: 111, endPoint y: 50, distance: 6.3
click at [105, 49] on div "[PHONE_NUMBER]" at bounding box center [73, 47] width 71 height 6
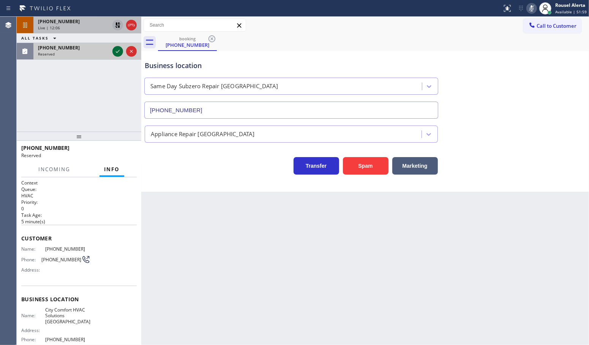
click at [113, 50] on icon at bounding box center [117, 51] width 9 height 9
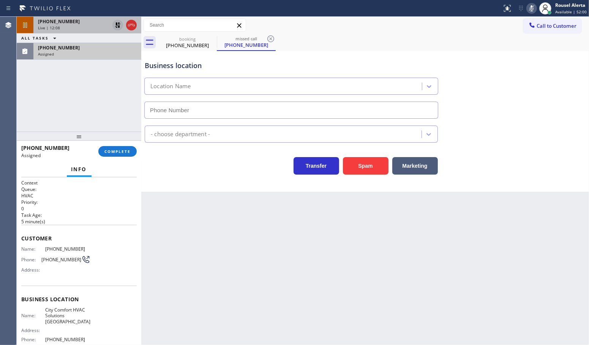
type input "[PHONE_NUMBER]"
click at [113, 77] on div "[PHONE_NUMBER] Live | 12:47 ALL TASKS ALL TASKS ACTIVE TASKS TASKS IN WRAP UP […" at bounding box center [79, 74] width 125 height 115
click at [101, 49] on div "[PHONE_NUMBER]" at bounding box center [87, 47] width 99 height 6
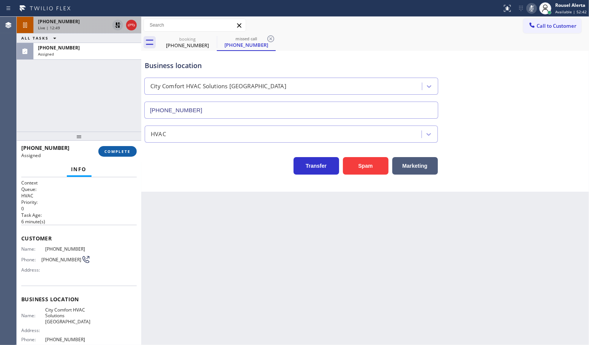
click at [112, 149] on span "COMPLETE" at bounding box center [118, 151] width 26 height 5
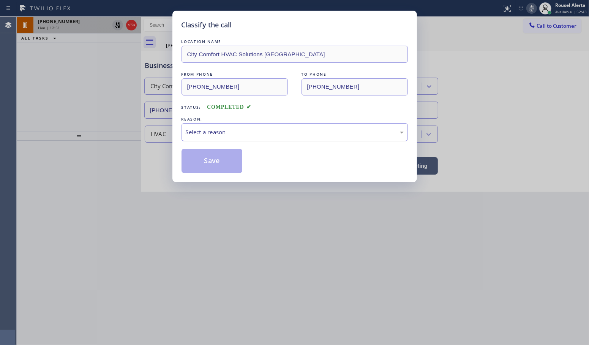
click at [234, 125] on div "Select a reason" at bounding box center [295, 132] width 227 height 18
click at [220, 167] on button "Save" at bounding box center [212, 161] width 61 height 24
click at [244, 234] on div "Classify the call LOCATION NAME City Comfort HVAC Solutions [GEOGRAPHIC_DATA] F…" at bounding box center [294, 172] width 589 height 345
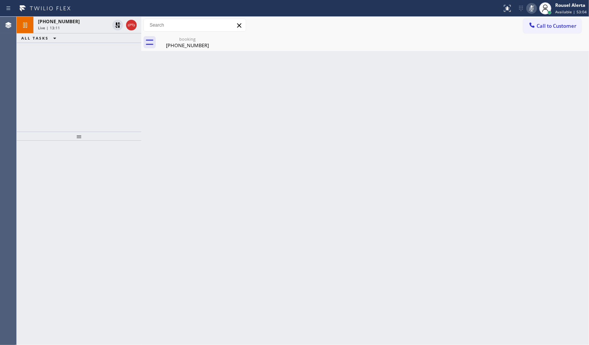
drag, startPoint x: 117, startPoint y: 27, endPoint x: 308, endPoint y: 54, distance: 193.0
click at [117, 27] on icon at bounding box center [117, 24] width 5 height 5
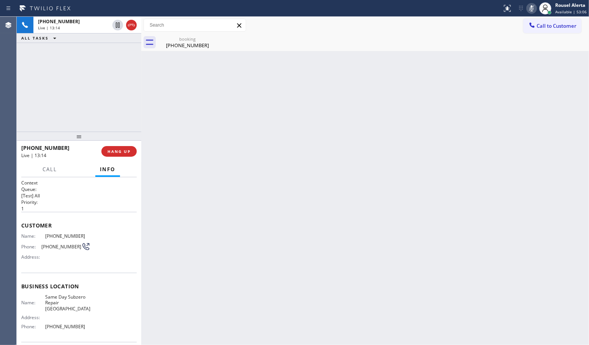
click at [533, 9] on icon at bounding box center [532, 8] width 4 height 6
click at [483, 130] on div "Back to Dashboard Change Sender ID Customers Technicians Select a contact Outbo…" at bounding box center [365, 181] width 448 height 328
click at [306, 82] on div "Back to Dashboard Change Sender ID Customers Technicians Select a contact Outbo…" at bounding box center [365, 181] width 448 height 328
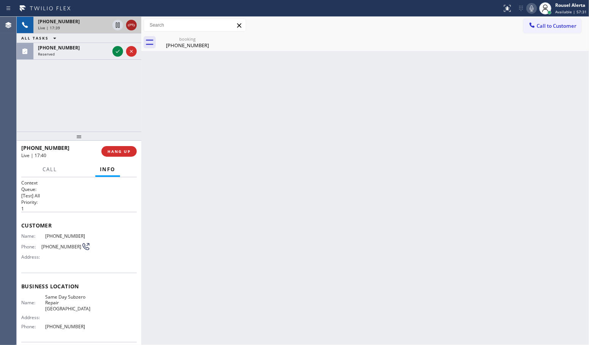
click at [129, 27] on icon at bounding box center [131, 25] width 9 height 9
click at [113, 55] on div at bounding box center [124, 51] width 27 height 17
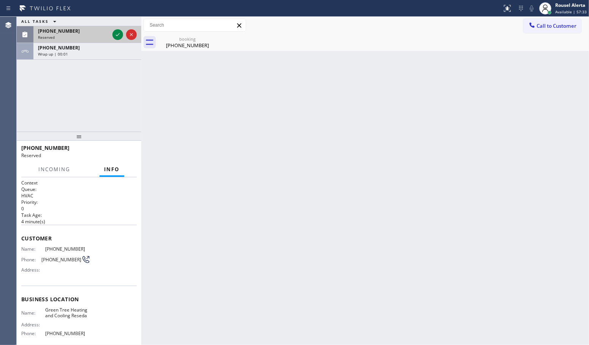
click at [115, 40] on div at bounding box center [124, 34] width 27 height 17
click at [116, 38] on icon at bounding box center [117, 34] width 9 height 9
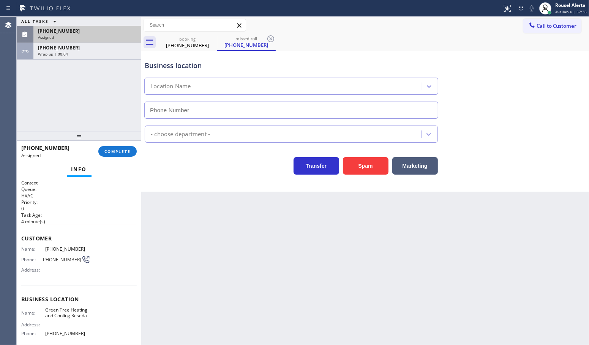
type input "[PHONE_NUMBER]"
click at [110, 154] on button "COMPLETE" at bounding box center [117, 151] width 38 height 11
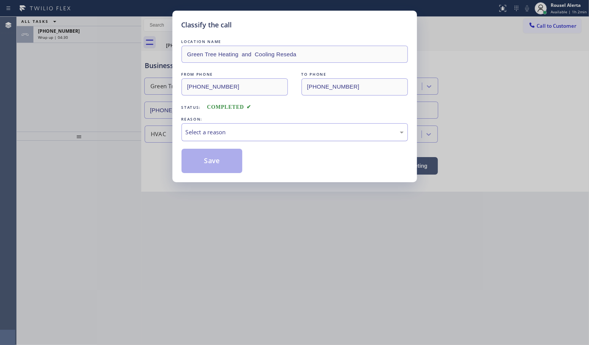
click at [234, 136] on div "Select a reason" at bounding box center [295, 132] width 218 height 9
click at [222, 158] on button "Save" at bounding box center [212, 161] width 61 height 24
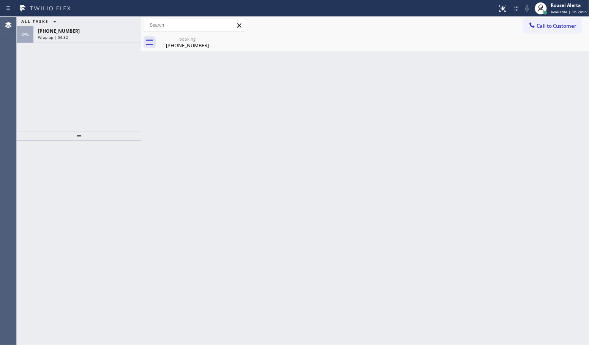
click at [97, 35] on div "Wrap up | 04:32" at bounding box center [87, 37] width 99 height 5
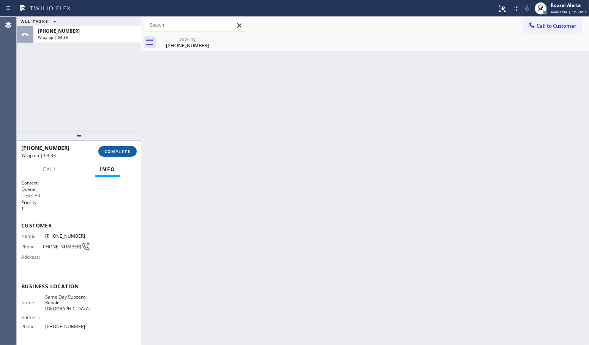
click at [107, 148] on button "COMPLETE" at bounding box center [117, 151] width 38 height 11
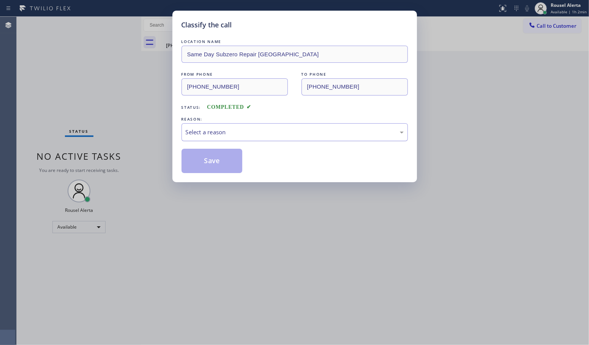
click at [240, 136] on div "Select a reason" at bounding box center [295, 132] width 218 height 9
click at [211, 158] on button "Save" at bounding box center [212, 161] width 61 height 24
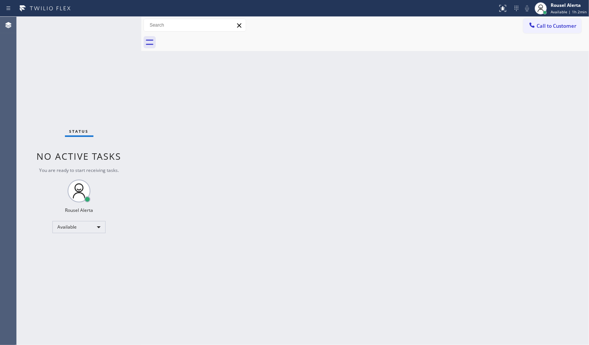
click at [254, 213] on div "Back to Dashboard Change Sender ID Customers Technicians Select a contact Outbo…" at bounding box center [365, 181] width 448 height 328
click at [154, 152] on div "Back to Dashboard Change Sender ID Customers Technicians Select a contact Outbo…" at bounding box center [365, 181] width 448 height 328
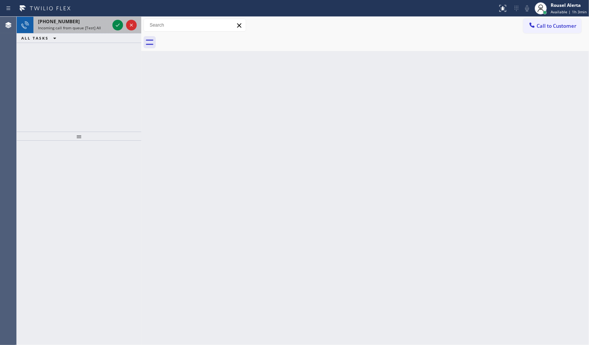
click at [90, 19] on div "[PHONE_NUMBER]" at bounding box center [73, 21] width 71 height 6
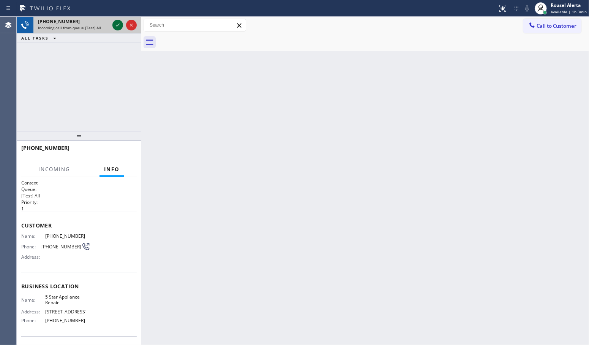
click at [118, 27] on icon at bounding box center [117, 25] width 9 height 9
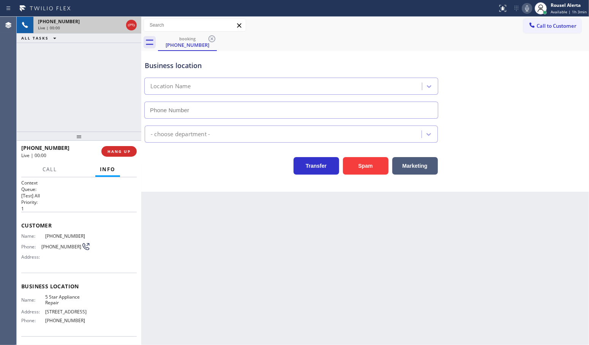
type input "[PHONE_NUMBER]"
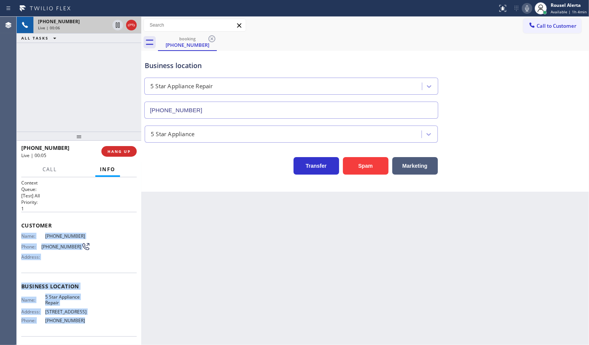
drag, startPoint x: 20, startPoint y: 234, endPoint x: 83, endPoint y: 316, distance: 103.2
click at [83, 316] on div "Context Queue: [Test] All Priority: 1 Customer Name: [PHONE_NUMBER] Phone: [PHO…" at bounding box center [79, 261] width 125 height 168
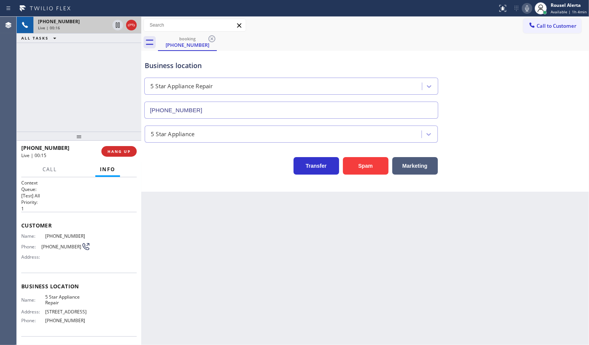
click at [67, 106] on div "[PHONE_NUMBER] Live | 00:16 ALL TASKS ALL TASKS ACTIVE TASKS TASKS IN WRAP UP" at bounding box center [79, 74] width 125 height 115
click at [84, 95] on div "[PHONE_NUMBER] Live | 03:41 ALL TASKS ALL TASKS ACTIVE TASKS TASKS IN WRAP UP […" at bounding box center [79, 74] width 125 height 115
click at [115, 51] on icon at bounding box center [117, 51] width 9 height 9
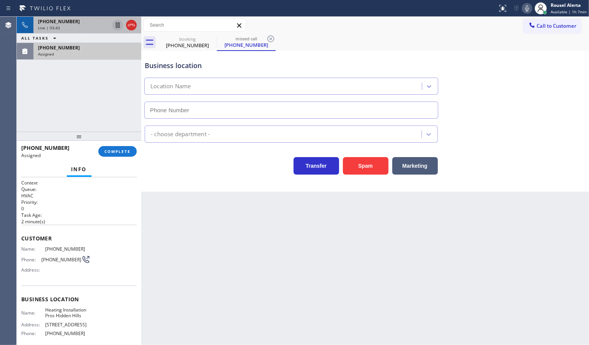
type input "[PHONE_NUMBER]"
click at [117, 24] on icon at bounding box center [118, 24] width 4 height 5
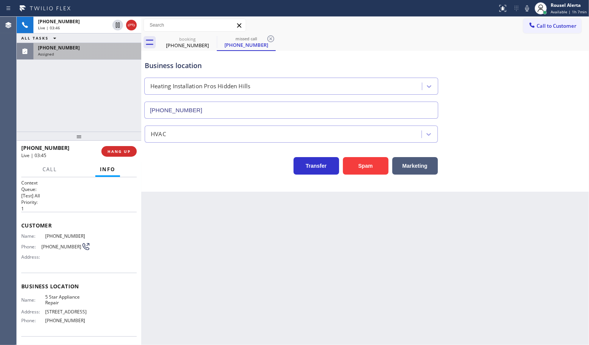
drag, startPoint x: 530, startPoint y: 4, endPoint x: 515, endPoint y: 10, distance: 16.1
click at [530, 4] on icon at bounding box center [527, 8] width 9 height 9
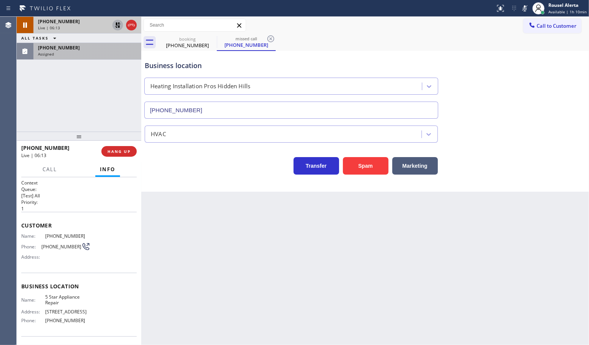
click at [115, 26] on icon at bounding box center [117, 25] width 9 height 9
click at [524, 6] on icon at bounding box center [525, 8] width 9 height 9
click at [98, 52] on div "Assigned" at bounding box center [87, 53] width 99 height 5
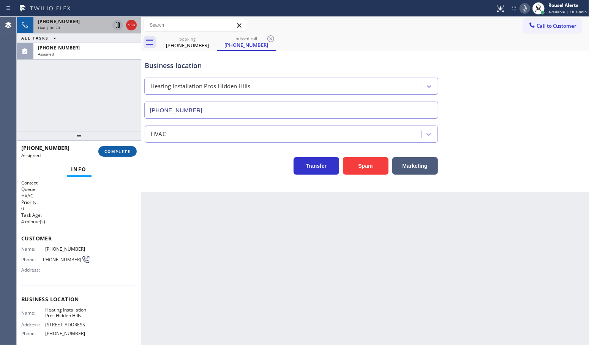
click at [112, 155] on button "COMPLETE" at bounding box center [117, 151] width 38 height 11
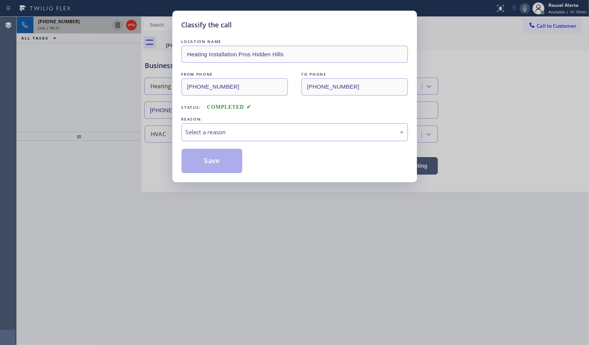
click at [212, 138] on div "Select a reason" at bounding box center [295, 132] width 227 height 18
click at [222, 168] on button "Save" at bounding box center [212, 161] width 61 height 24
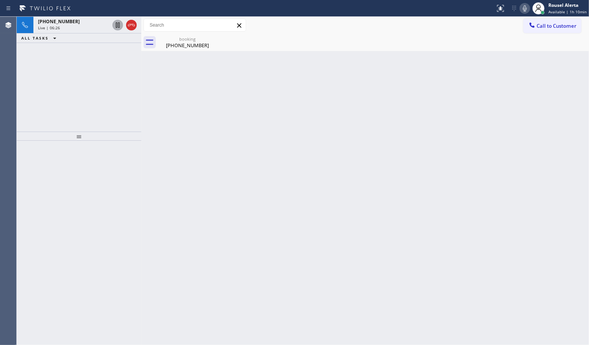
click at [60, 26] on div "Live | 06:26" at bounding box center [73, 27] width 71 height 5
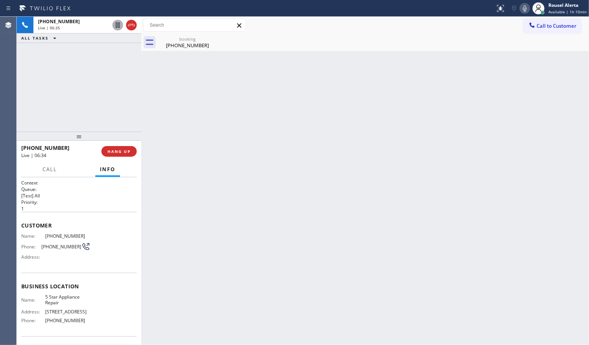
click at [106, 75] on div "[PHONE_NUMBER] Live | 06:35 ALL TASKS ALL TASKS ACTIVE TASKS TASKS IN WRAP UP" at bounding box center [79, 74] width 125 height 115
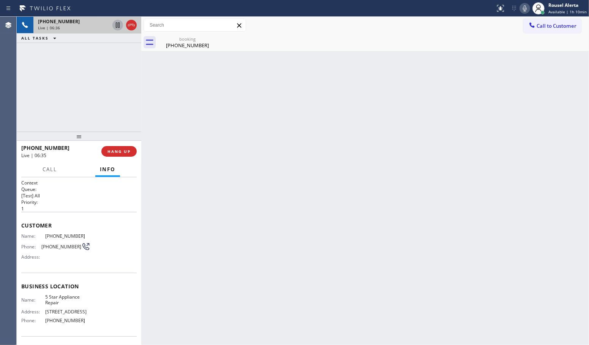
click at [82, 29] on div "Live | 06:36" at bounding box center [73, 27] width 71 height 5
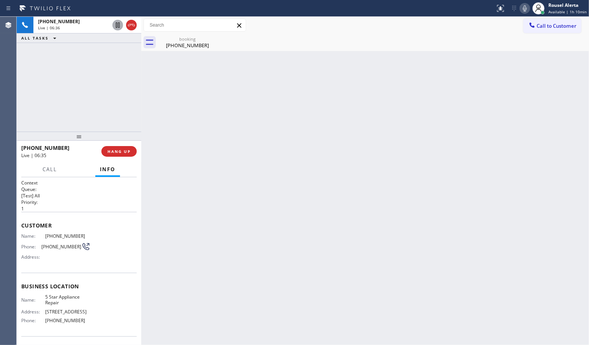
drag, startPoint x: 245, startPoint y: 162, endPoint x: 433, endPoint y: 139, distance: 188.8
click at [246, 162] on div "Back to Dashboard Change Sender ID Customers Technicians Select a contact Outbo…" at bounding box center [365, 181] width 448 height 328
click at [103, 60] on div "[PHONE_NUMBER] Live | 07:02 ALL TASKS ALL TASKS ACTIVE TASKS TASKS IN WRAP UP […" at bounding box center [79, 74] width 125 height 115
click at [117, 52] on icon at bounding box center [118, 51] width 4 height 3
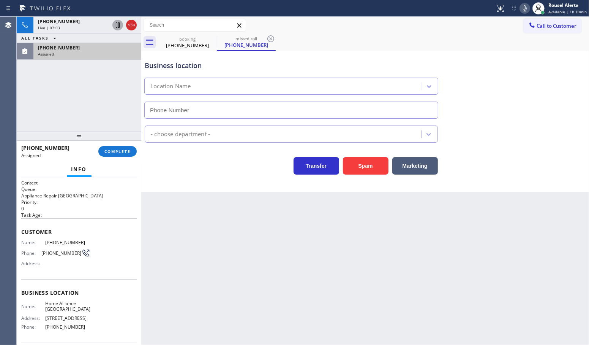
type input "[PHONE_NUMBER]"
click at [88, 79] on div "[PHONE_NUMBER] Live | 07:14 ALL TASKS ALL TASKS ACTIVE TASKS TASKS IN WRAP UP […" at bounding box center [79, 74] width 125 height 115
click at [263, 270] on div "Back to Dashboard Change Sender ID Customers Technicians Select a contact Outbo…" at bounding box center [365, 181] width 448 height 328
click at [89, 70] on div "[PHONE_NUMBER] Live | 07:28 ALL TASKS ALL TASKS ACTIVE TASKS TASKS IN WRAP UP […" at bounding box center [79, 74] width 125 height 115
click at [89, 58] on div "[PHONE_NUMBER] Assigned" at bounding box center [85, 51] width 105 height 17
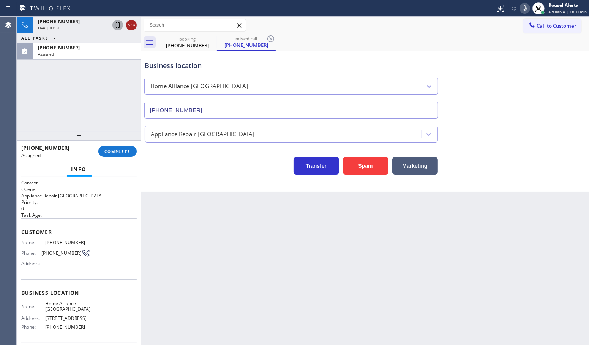
click at [130, 25] on icon at bounding box center [131, 25] width 7 height 2
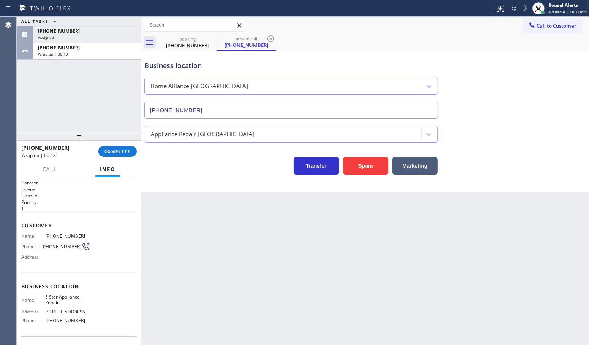
drag, startPoint x: 86, startPoint y: 79, endPoint x: 118, endPoint y: 65, distance: 34.6
click at [86, 79] on div "ALL TASKS ALL TASKS ACTIVE TASKS TASKS IN WRAP UP [PHONE_NUMBER] Assigned [PHON…" at bounding box center [79, 74] width 125 height 115
click at [557, 10] on span "Available | 1h 11min" at bounding box center [568, 11] width 38 height 5
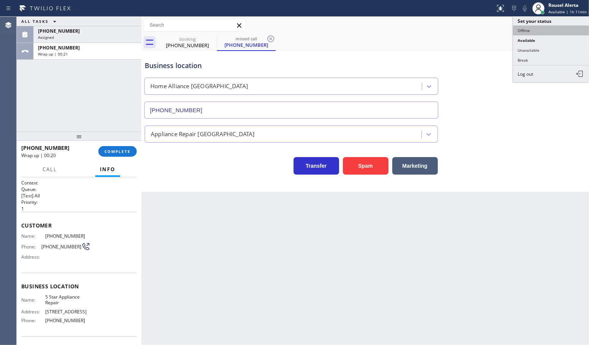
click at [552, 29] on button "Offline" at bounding box center [551, 30] width 76 height 10
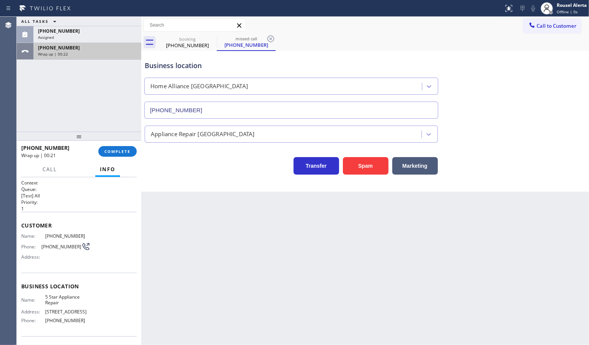
click at [96, 58] on div "[PHONE_NUMBER] Wrap up | 00:22" at bounding box center [85, 51] width 105 height 17
click at [112, 151] on span "COMPLETE" at bounding box center [118, 151] width 26 height 5
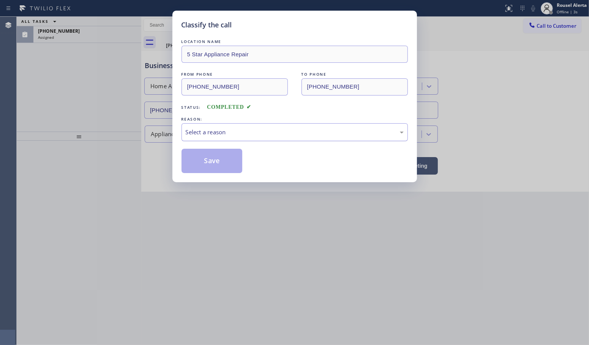
click at [223, 134] on div "Select a reason" at bounding box center [295, 132] width 218 height 9
click at [224, 166] on button "Save" at bounding box center [212, 161] width 61 height 24
click at [56, 32] on div "Classify the call LOCATION NAME 5 Star Appliance Repair FROM PHONE [PHONE_NUMBE…" at bounding box center [294, 172] width 589 height 345
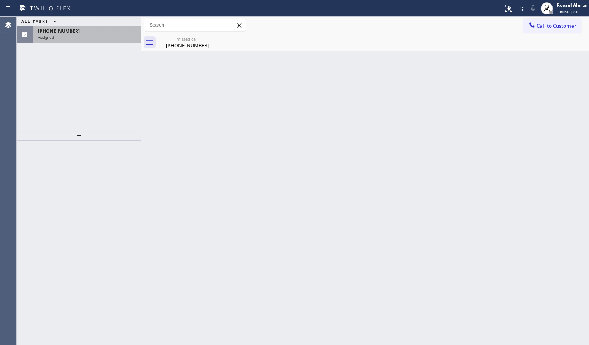
click at [60, 32] on span "[PHONE_NUMBER]" at bounding box center [59, 31] width 42 height 6
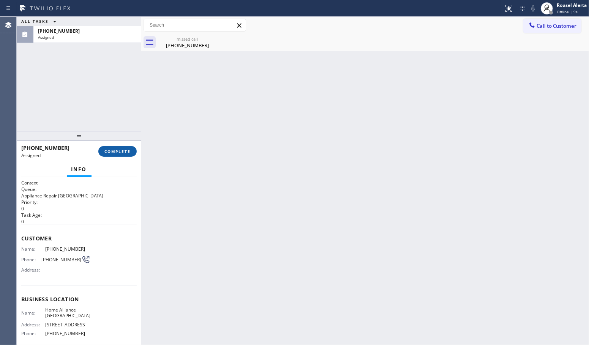
click at [112, 151] on span "COMPLETE" at bounding box center [118, 151] width 26 height 5
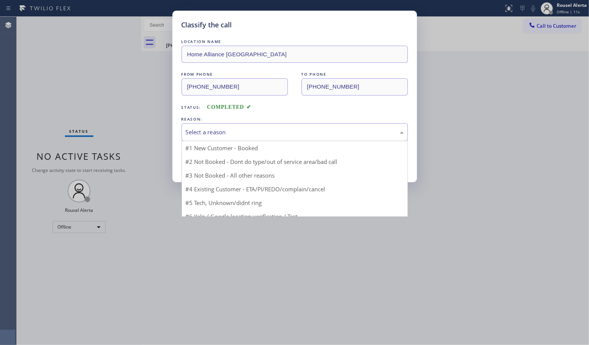
click at [295, 128] on div "Select a reason" at bounding box center [295, 132] width 218 height 9
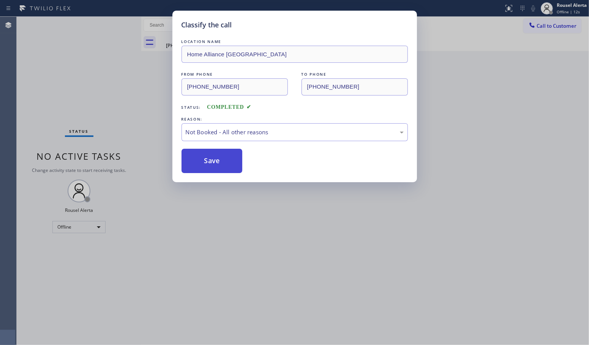
click at [221, 164] on button "Save" at bounding box center [212, 161] width 61 height 24
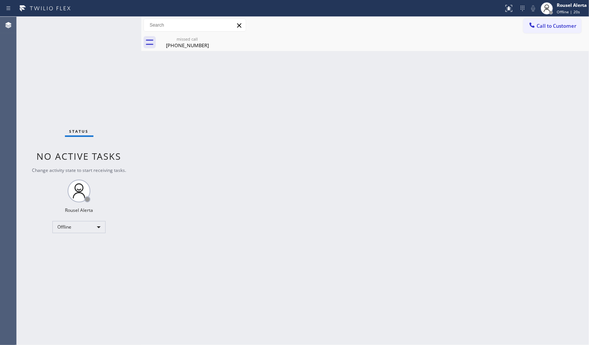
drag, startPoint x: 136, startPoint y: 52, endPoint x: 170, endPoint y: 60, distance: 35.1
click at [136, 52] on div "Status No active tasks Change activity state to start receiving tasks. Rousel A…" at bounding box center [79, 181] width 125 height 328
click at [566, 3] on div "Rousel Alerta" at bounding box center [572, 5] width 30 height 6
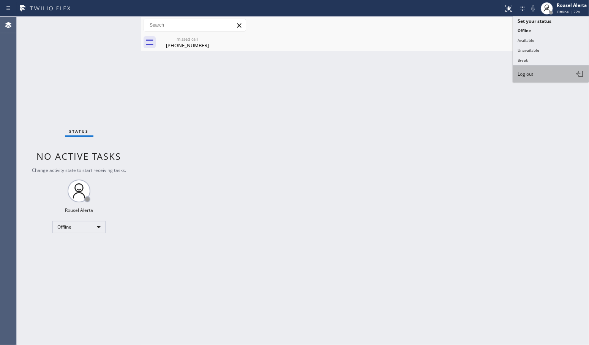
click at [540, 67] on button "Log out" at bounding box center [551, 73] width 76 height 17
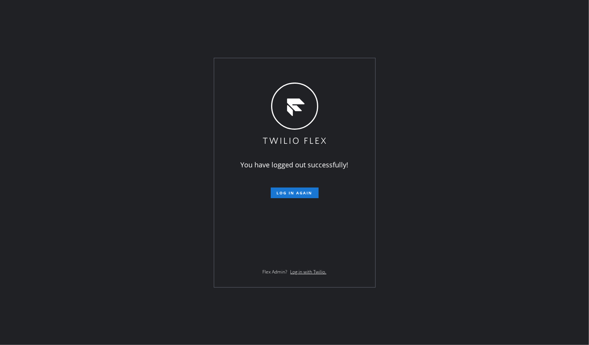
click at [553, 166] on div "You have logged out successfully! Log in again Flex Admin? Log in with Twilio." at bounding box center [294, 172] width 589 height 345
drag, startPoint x: 421, startPoint y: 44, endPoint x: 445, endPoint y: 21, distance: 34.1
click at [421, 44] on div "You have logged out successfully! Log in again Flex Admin? Log in with Twilio." at bounding box center [294, 172] width 589 height 345
click at [528, 31] on div "You have logged out successfully! Log in again Flex Admin? Log in with Twilio." at bounding box center [294, 172] width 589 height 345
